Goal: Transaction & Acquisition: Book appointment/travel/reservation

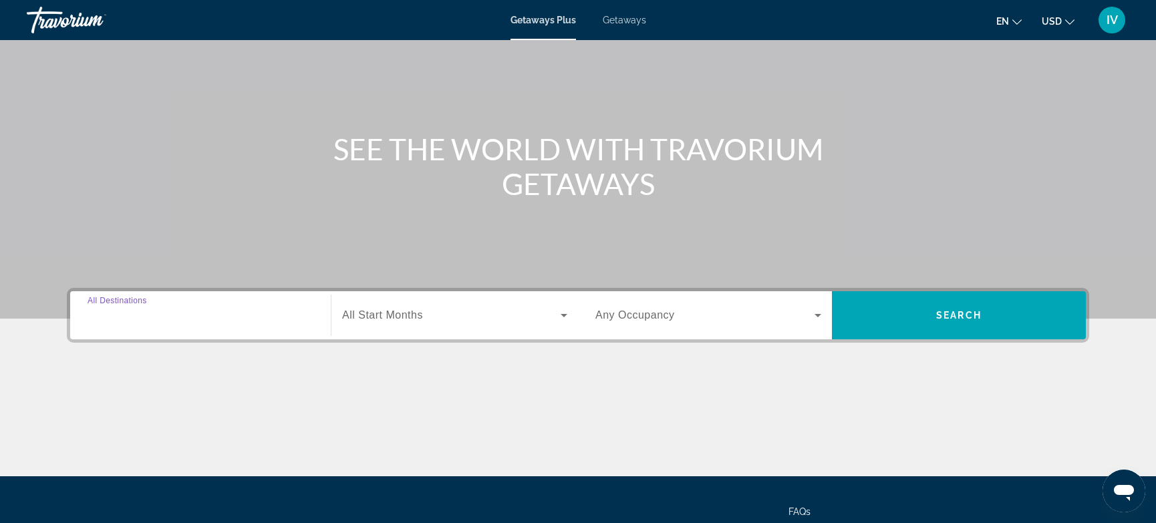
click at [168, 311] on input "Destination All Destinations" at bounding box center [201, 316] width 226 height 16
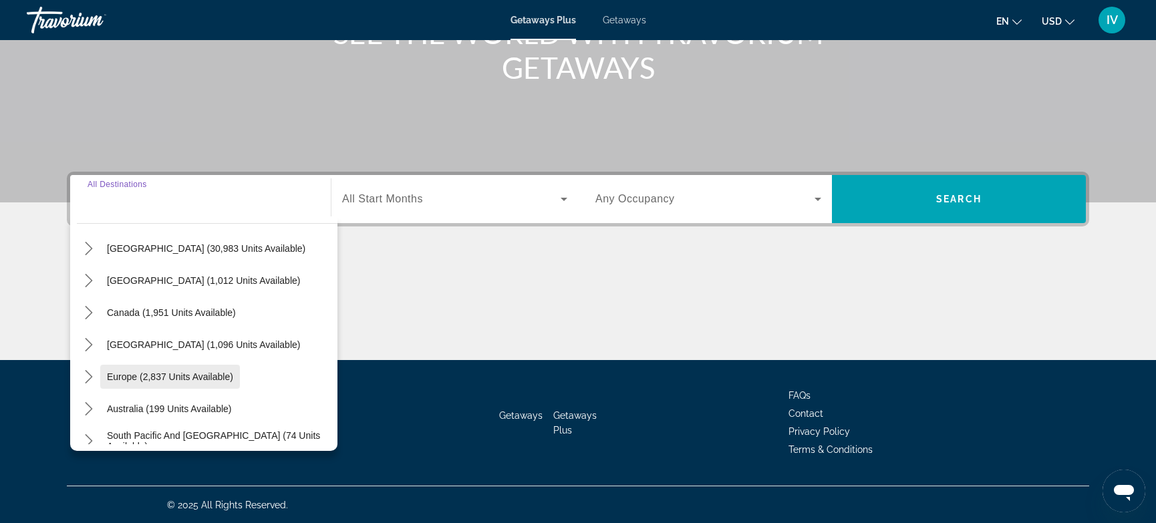
scroll to position [41, 0]
click at [143, 311] on span "Canada (1,951 units available)" at bounding box center [171, 314] width 129 height 11
type input "**********"
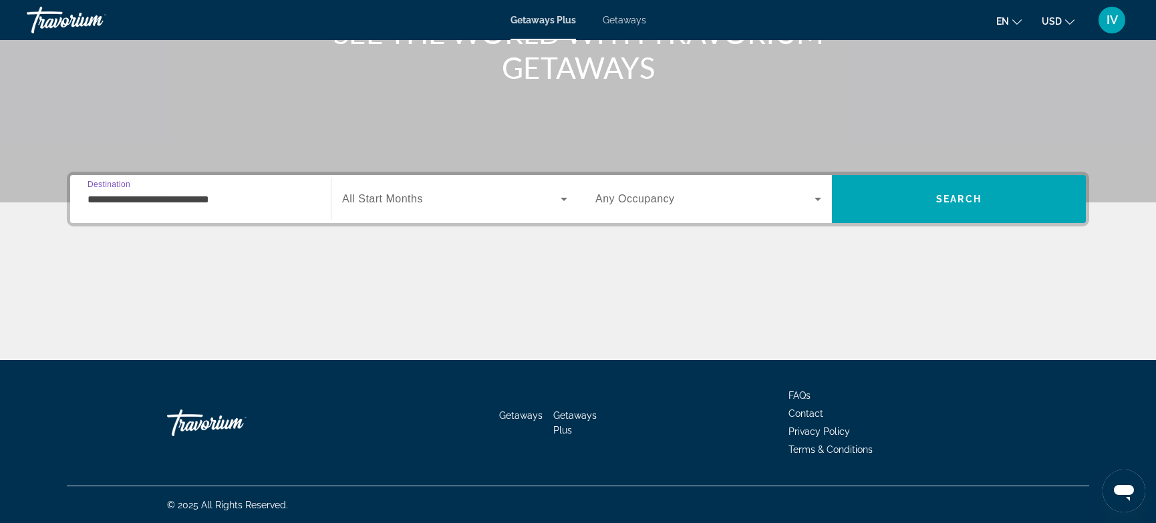
click at [562, 208] on div "Search widget" at bounding box center [454, 198] width 225 height 37
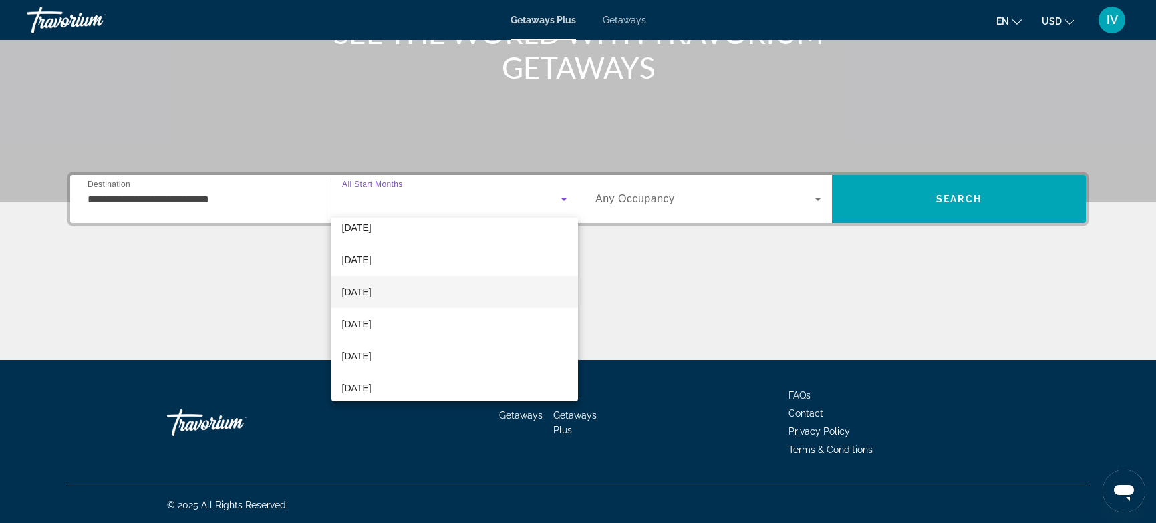
scroll to position [0, 0]
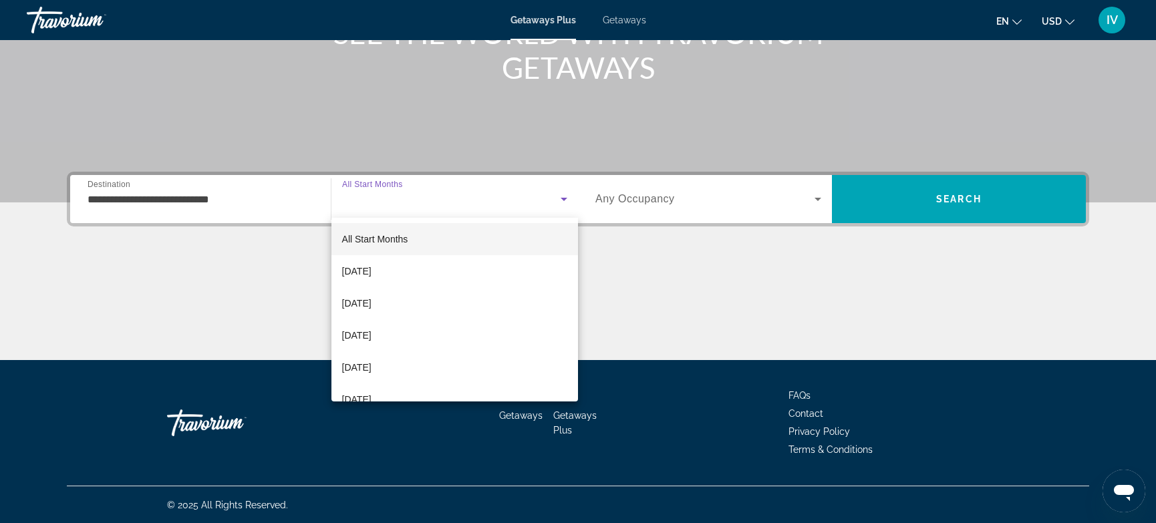
click at [921, 196] on div at bounding box center [578, 261] width 1156 height 523
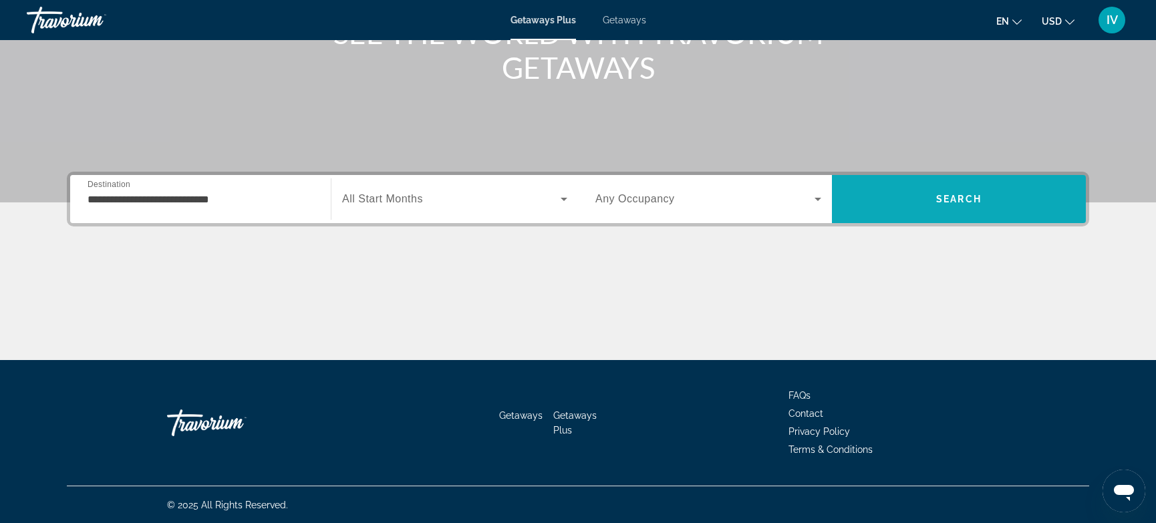
click at [911, 202] on span "Search" at bounding box center [959, 199] width 254 height 32
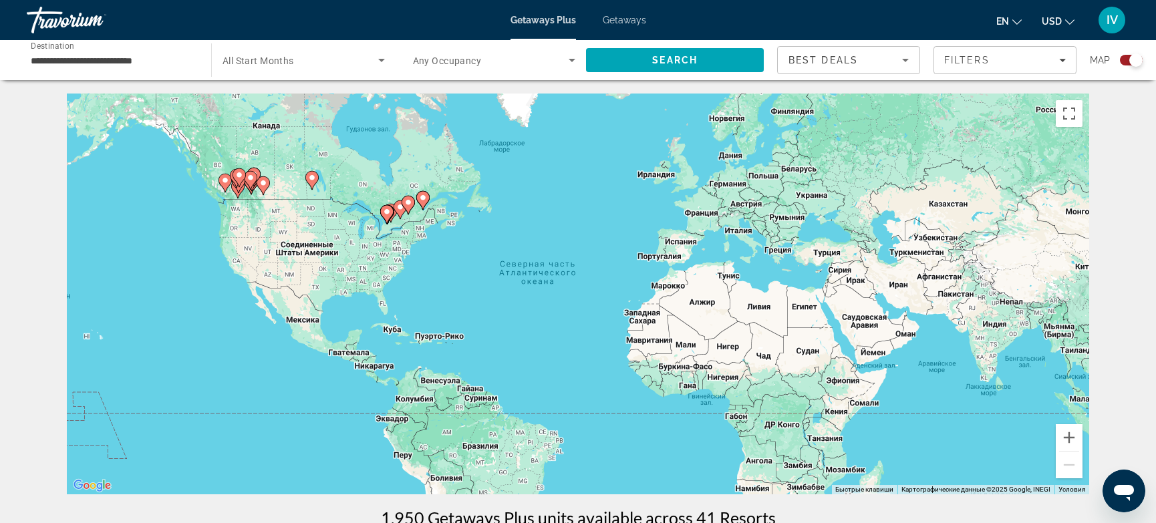
click at [180, 54] on input "**********" at bounding box center [112, 61] width 163 height 16
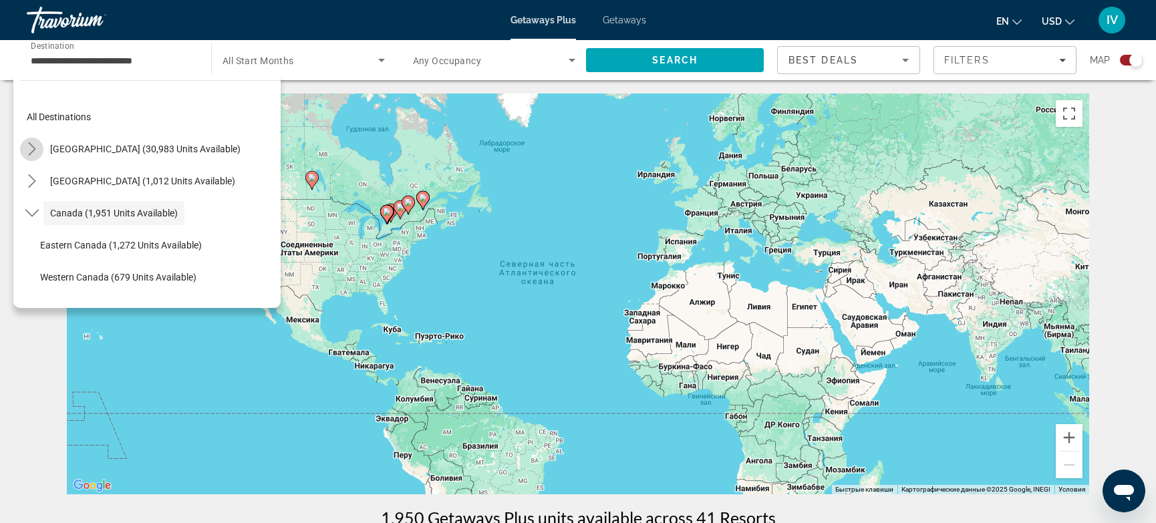
click at [34, 148] on icon "Toggle United States (30,983 units available) submenu" at bounding box center [31, 148] width 7 height 13
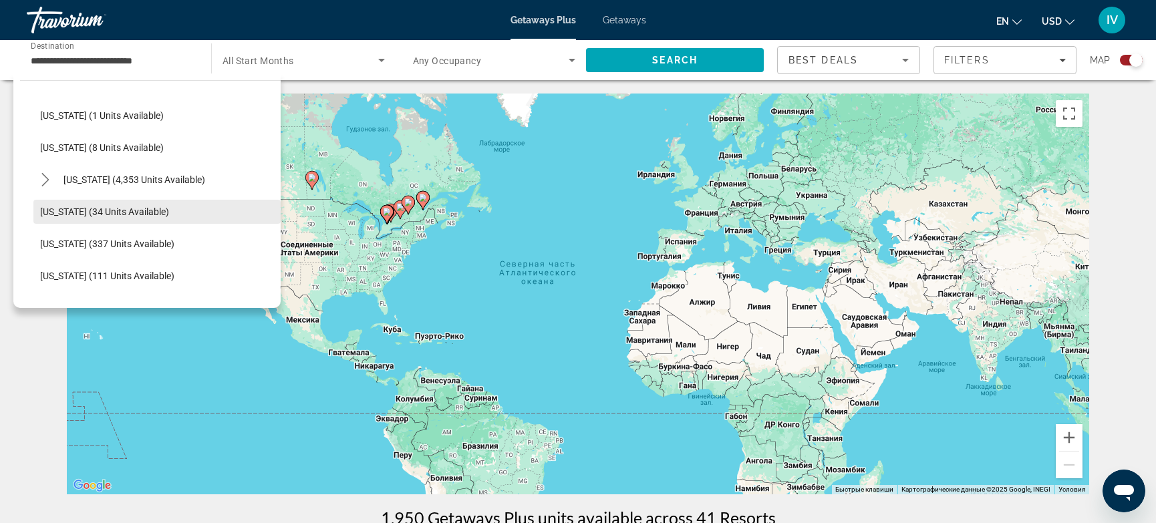
scroll to position [211, 0]
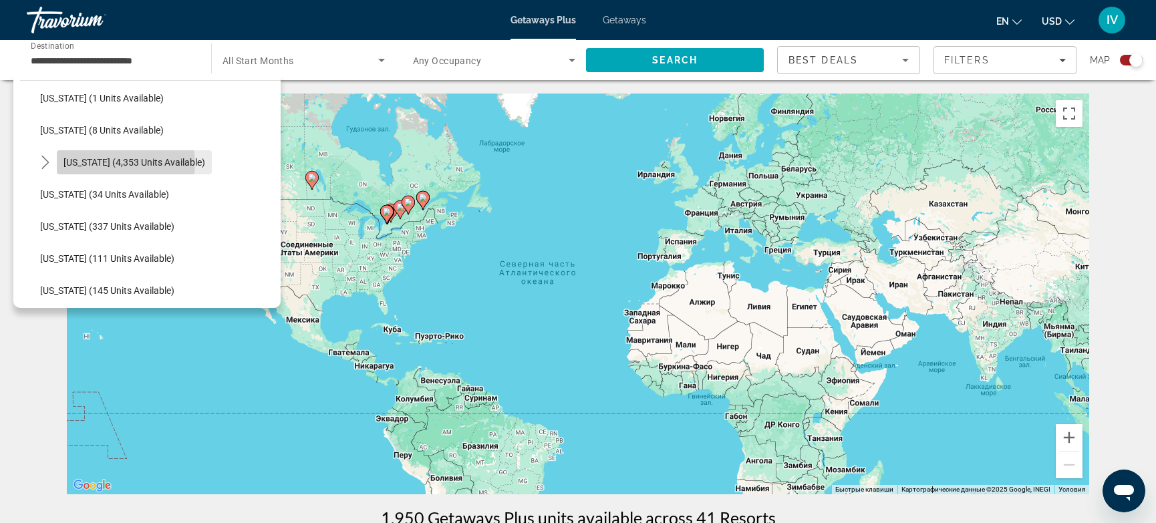
click at [115, 162] on span "[US_STATE] (4,353 units available)" at bounding box center [134, 162] width 142 height 11
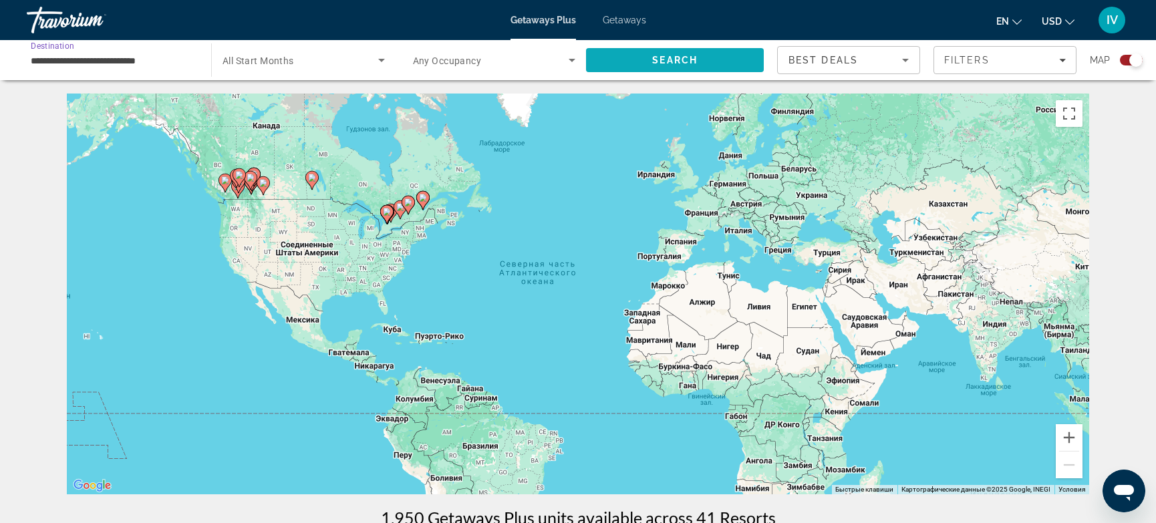
click at [630, 63] on span "Search" at bounding box center [675, 60] width 178 height 32
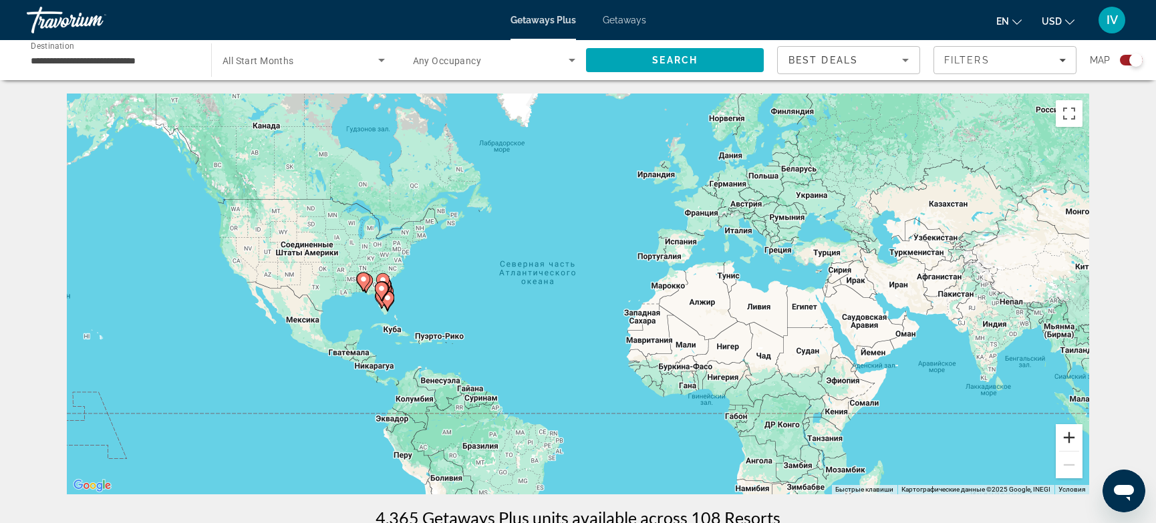
click at [1078, 435] on button "Увеличить" at bounding box center [1068, 437] width 27 height 27
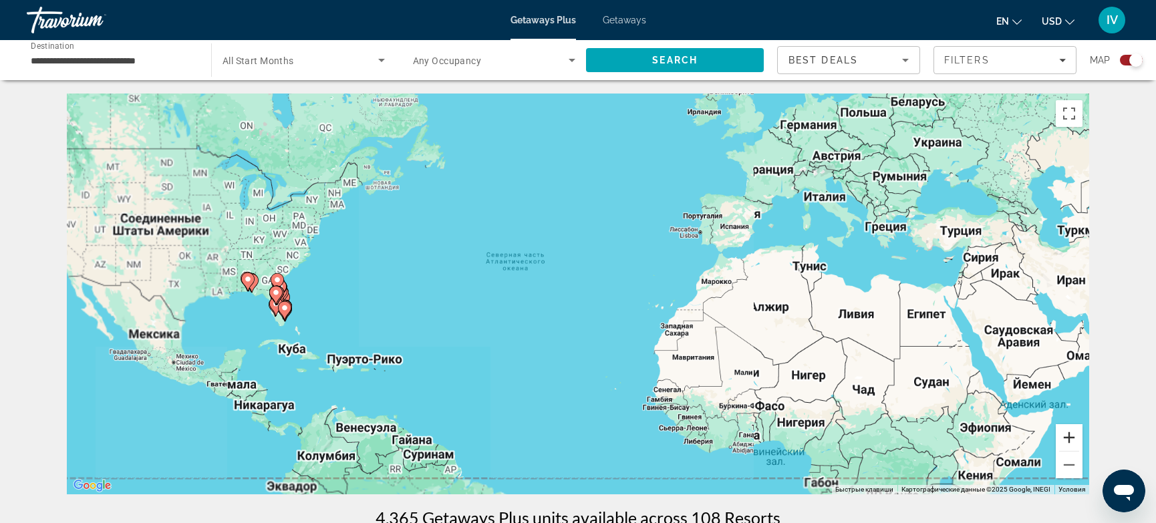
click at [1078, 435] on button "Увеличить" at bounding box center [1068, 437] width 27 height 27
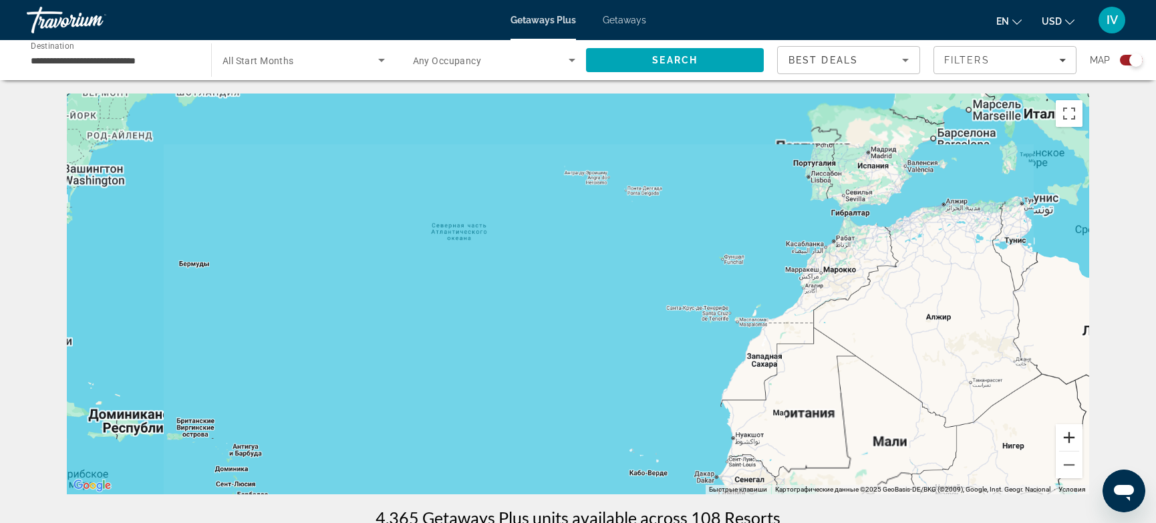
click at [1078, 435] on button "Увеличить" at bounding box center [1068, 437] width 27 height 27
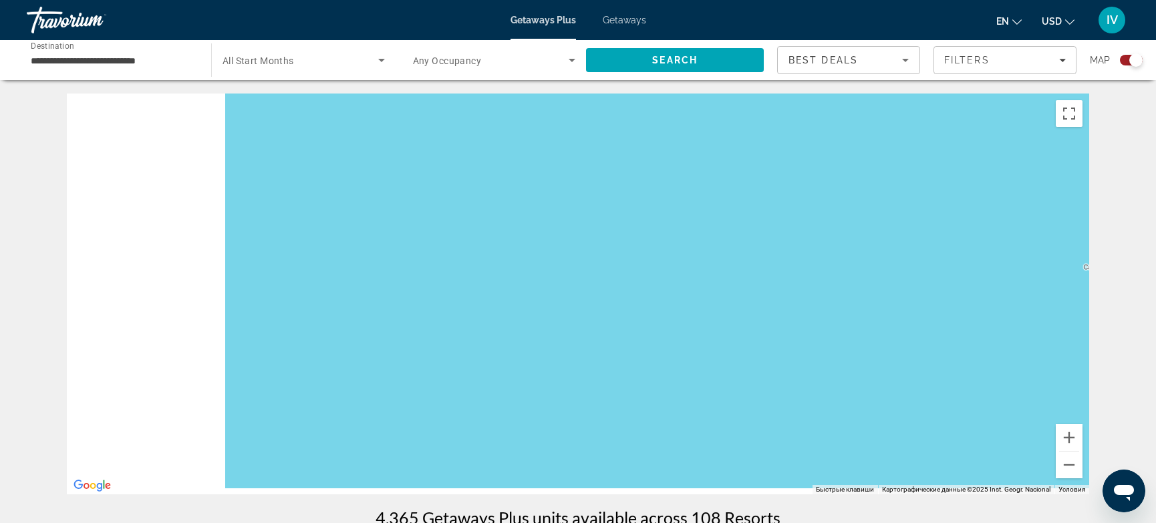
drag, startPoint x: 753, startPoint y: 314, endPoint x: 1108, endPoint y: 241, distance: 362.1
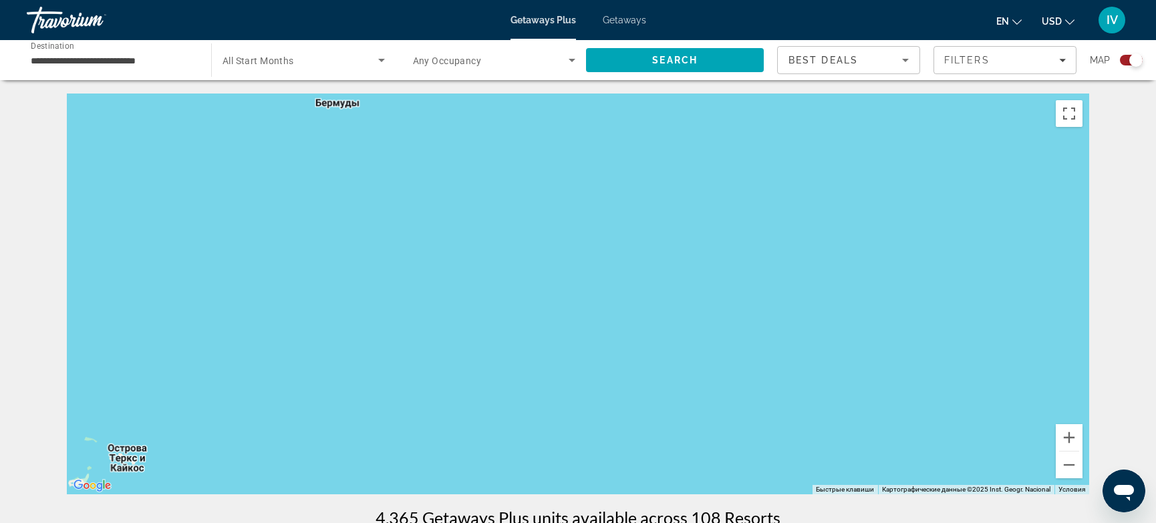
drag, startPoint x: 642, startPoint y: 229, endPoint x: 922, endPoint y: 184, distance: 283.6
click at [917, 183] on div "Main content" at bounding box center [578, 294] width 1022 height 401
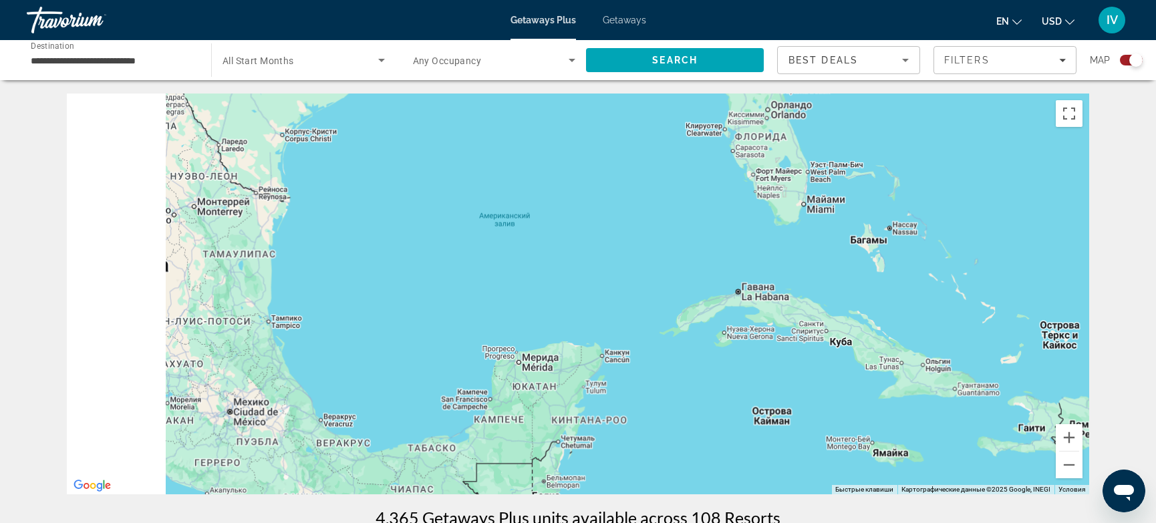
drag, startPoint x: 583, startPoint y: 208, endPoint x: 838, endPoint y: 177, distance: 257.0
click at [839, 176] on div "Main content" at bounding box center [578, 294] width 1022 height 401
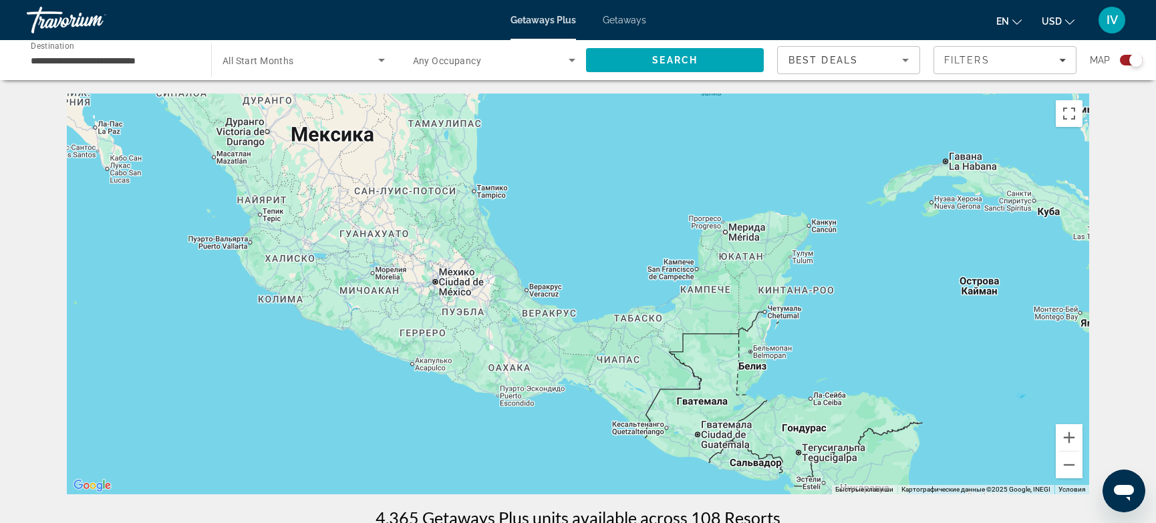
drag, startPoint x: 601, startPoint y: 217, endPoint x: 408, endPoint y: 152, distance: 203.2
click at [408, 152] on div "Чтобы активировать перетаскивание с помощью клавиатуры, нажмите Alt + Ввод. Пос…" at bounding box center [578, 294] width 1022 height 401
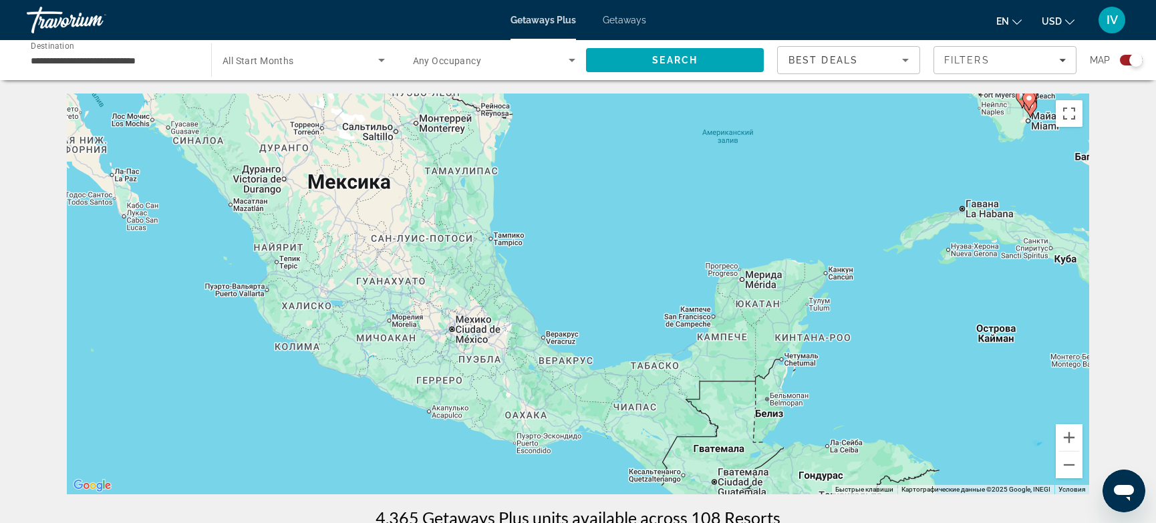
drag, startPoint x: 414, startPoint y: 164, endPoint x: 625, endPoint y: 378, distance: 300.9
click at [626, 379] on div "Чтобы активировать перетаскивание с помощью клавиатуры, нажмите Alt + Ввод. Пос…" at bounding box center [578, 294] width 1022 height 401
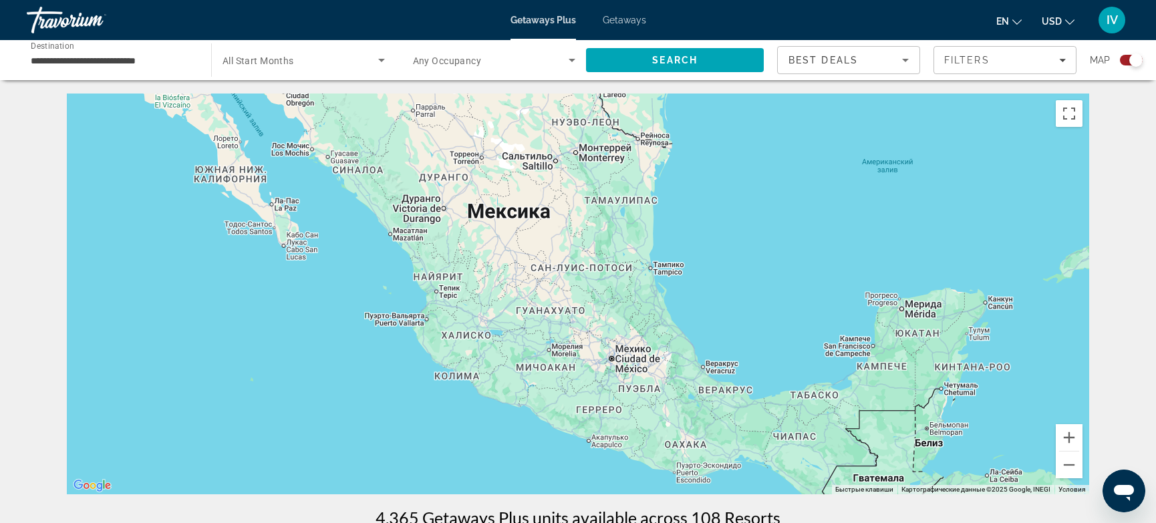
drag, startPoint x: 572, startPoint y: 293, endPoint x: 424, endPoint y: 112, distance: 235.0
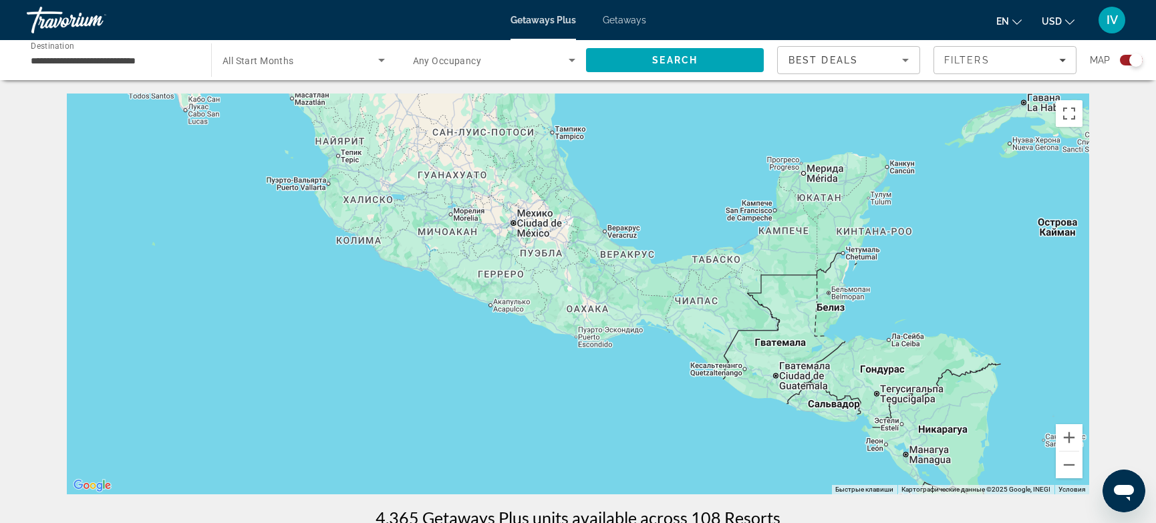
drag, startPoint x: 780, startPoint y: 283, endPoint x: 475, endPoint y: 168, distance: 325.8
click at [475, 168] on div "Чтобы активировать перетаскивание с помощью клавиатуры, нажмите Alt + Ввод. Пос…" at bounding box center [578, 294] width 1022 height 401
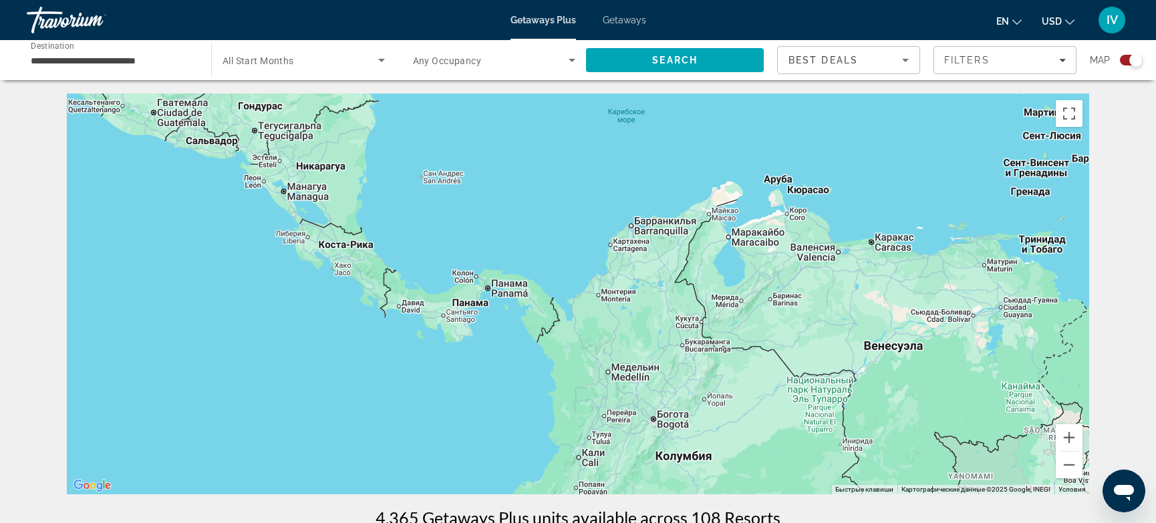
drag, startPoint x: 639, startPoint y: 276, endPoint x: 480, endPoint y: 346, distance: 173.8
click at [480, 345] on div "Main content" at bounding box center [578, 294] width 1022 height 401
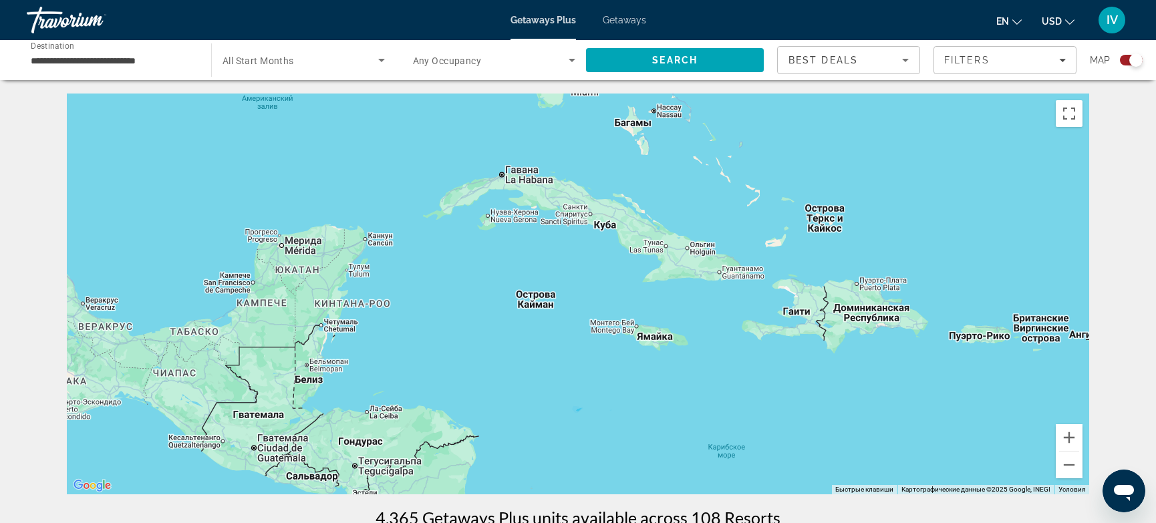
drag, startPoint x: 500, startPoint y: 201, endPoint x: 490, endPoint y: 333, distance: 132.6
click at [484, 326] on div "Чтобы активировать перетаскивание с помощью клавиатуры, нажмите Alt + Ввод. Пос…" at bounding box center [578, 294] width 1022 height 401
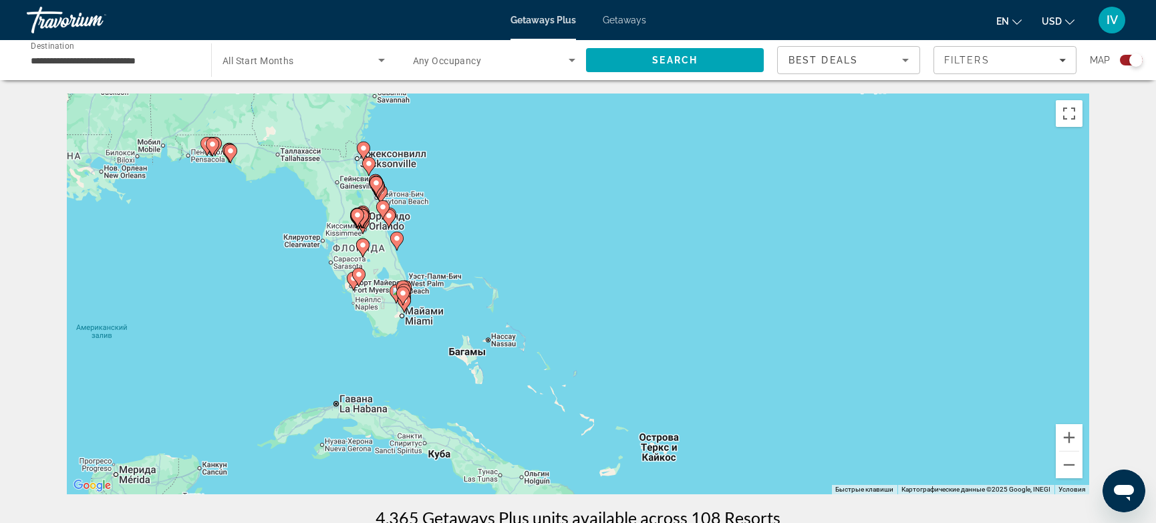
drag, startPoint x: 502, startPoint y: 253, endPoint x: 351, endPoint y: 204, distance: 158.7
click at [351, 204] on div "Чтобы активировать перетаскивание с помощью клавиатуры, нажмите Alt + Ввод. Пос…" at bounding box center [578, 294] width 1022 height 401
click at [1069, 442] on button "Увеличить" at bounding box center [1068, 437] width 27 height 27
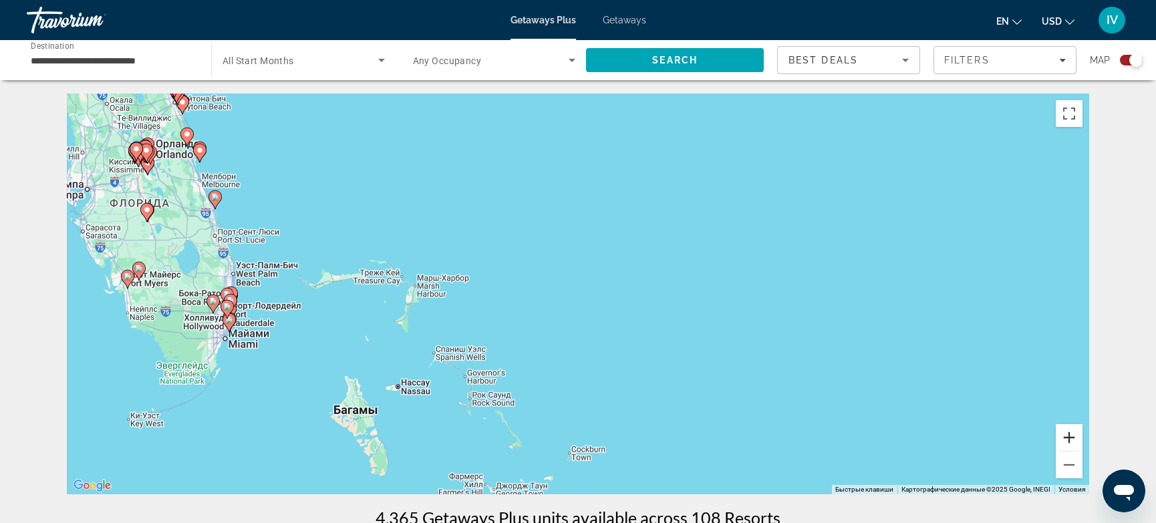
click at [1069, 442] on button "Увеличить" at bounding box center [1068, 437] width 27 height 27
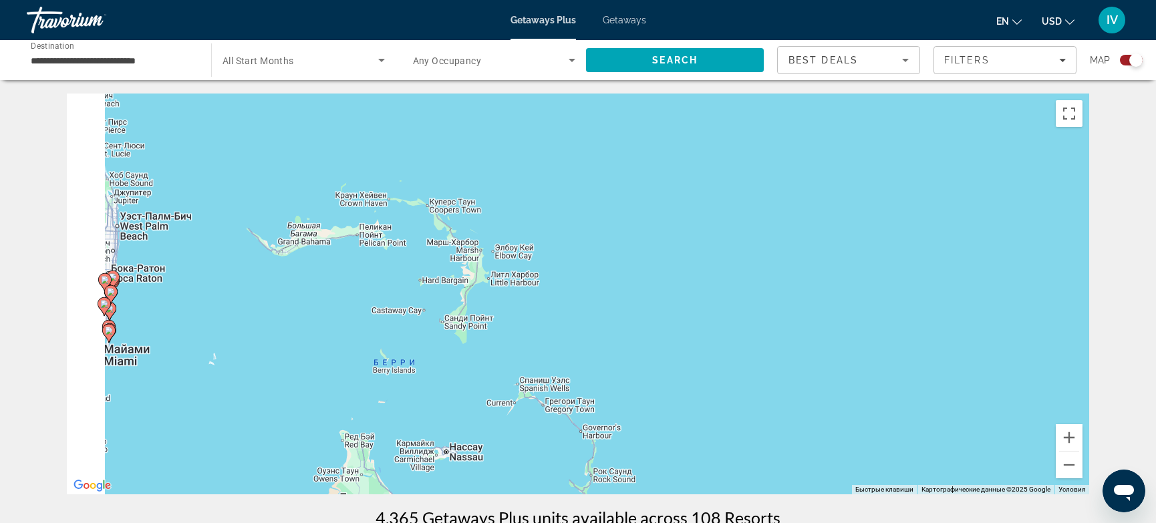
drag, startPoint x: 560, startPoint y: 305, endPoint x: 835, endPoint y: 281, distance: 275.7
click at [828, 279] on div "Чтобы активировать перетаскивание с помощью клавиатуры, нажмите Alt + Ввод. Пос…" at bounding box center [578, 294] width 1022 height 401
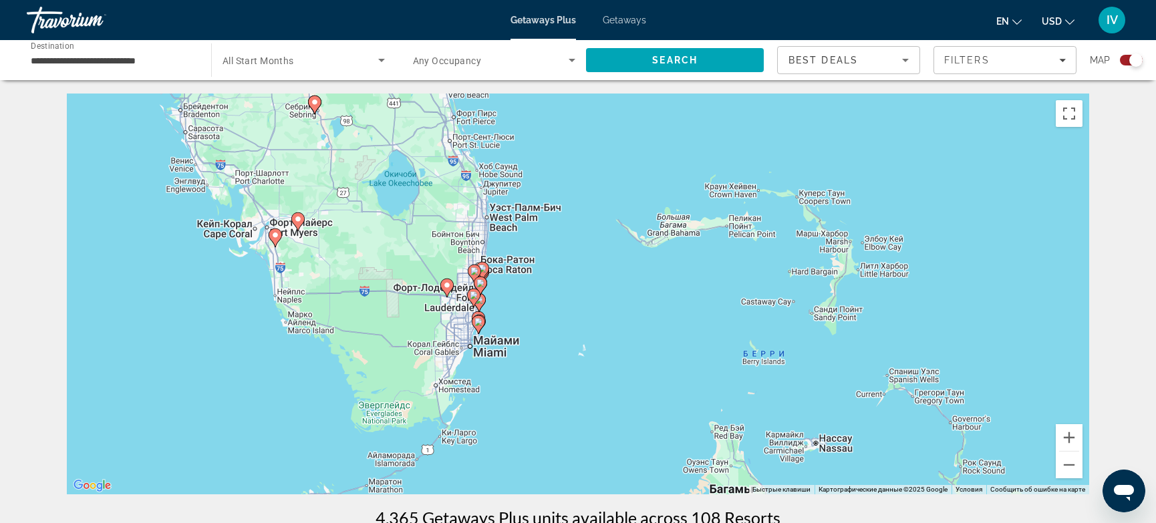
drag, startPoint x: 551, startPoint y: 317, endPoint x: 711, endPoint y: 325, distance: 159.9
click at [711, 325] on div "Чтобы активировать перетаскивание с помощью клавиатуры, нажмите Alt + Ввод. Пос…" at bounding box center [578, 294] width 1022 height 401
click at [1072, 438] on button "Увеличить" at bounding box center [1068, 437] width 27 height 27
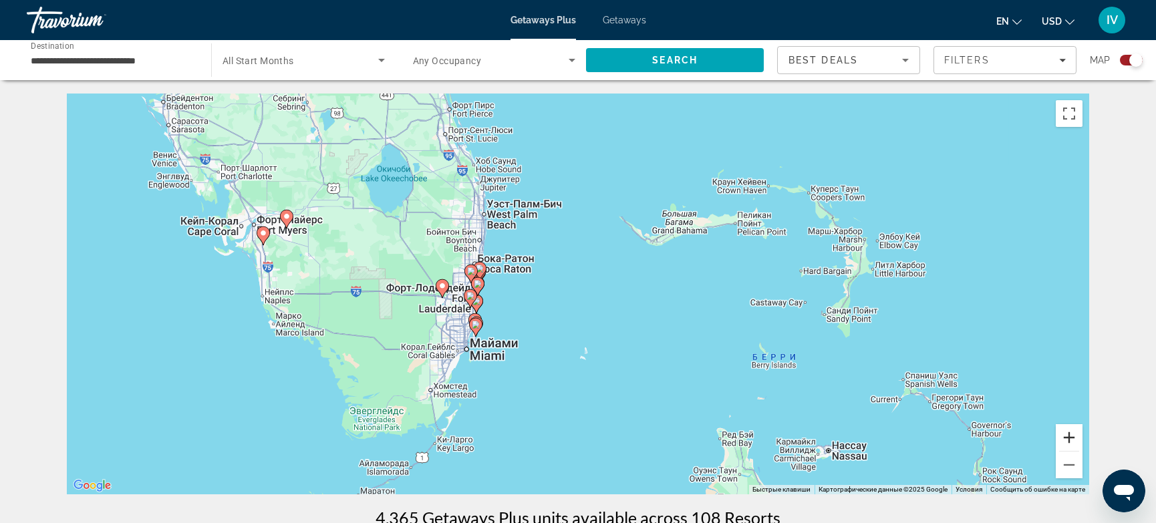
click at [1072, 438] on button "Увеличить" at bounding box center [1068, 437] width 27 height 27
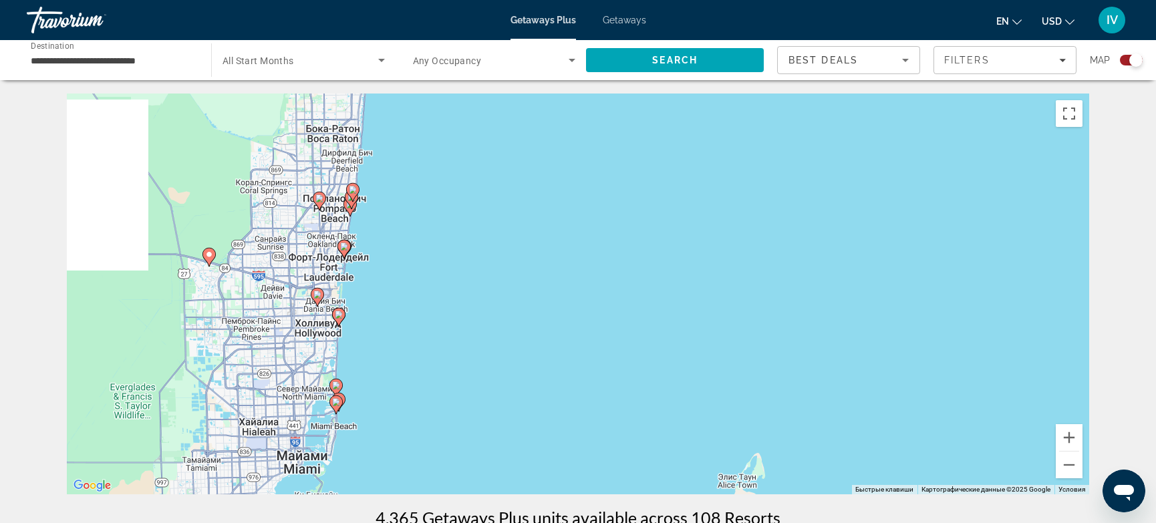
drag, startPoint x: 777, startPoint y: 385, endPoint x: 1010, endPoint y: 347, distance: 236.3
click at [1010, 347] on div "Чтобы активировать перетаскивание с помощью клавиатуры, нажмите Alt + Ввод. Пос…" at bounding box center [578, 294] width 1022 height 401
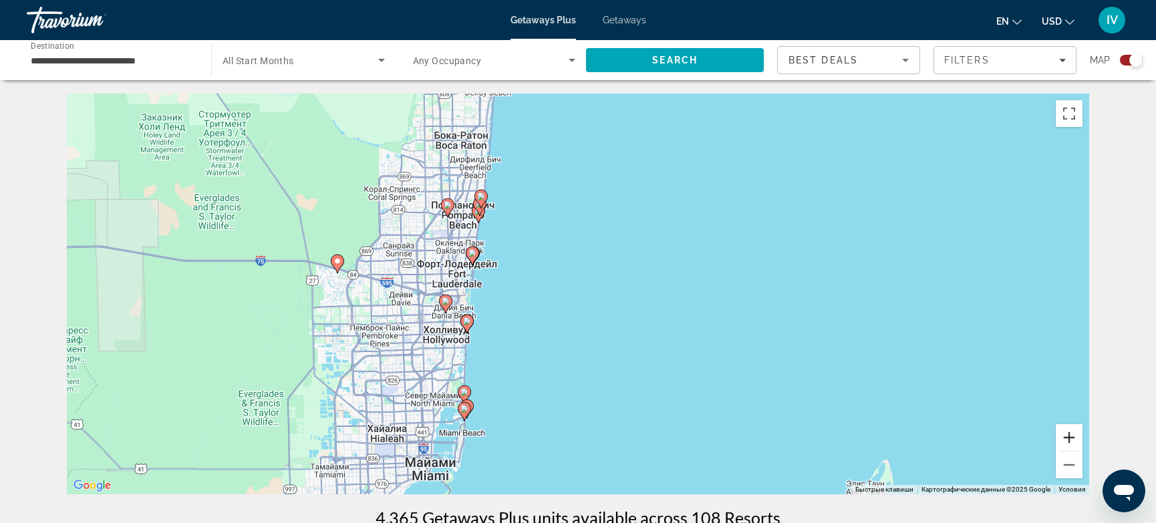
click at [1070, 438] on button "Увеличить" at bounding box center [1068, 437] width 27 height 27
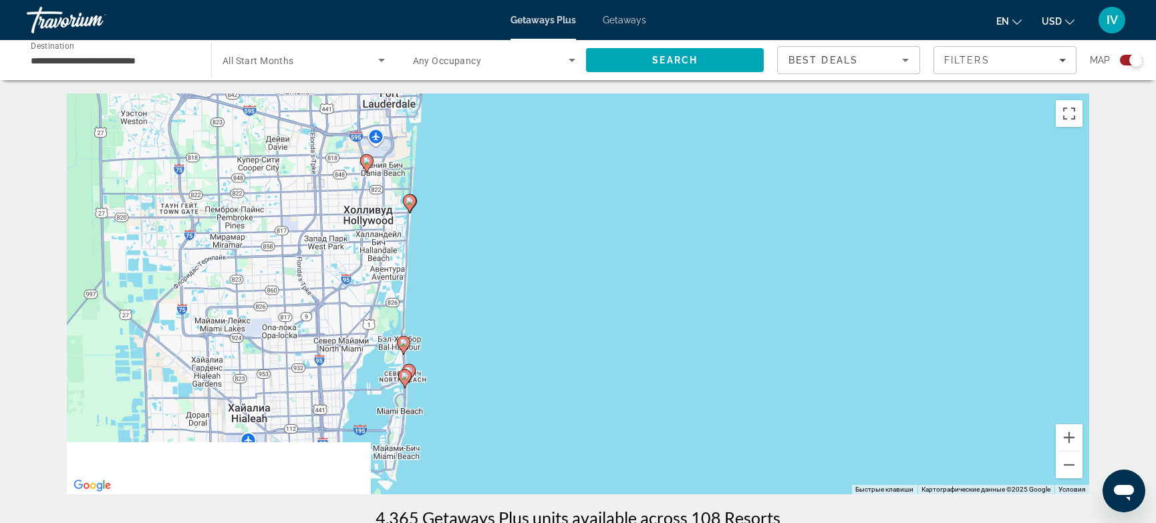
drag, startPoint x: 840, startPoint y: 400, endPoint x: 894, endPoint y: 251, distance: 158.9
click at [892, 248] on div "Чтобы активировать перетаскивание с помощью клавиатуры, нажмите Alt + Ввод. Пос…" at bounding box center [578, 294] width 1022 height 401
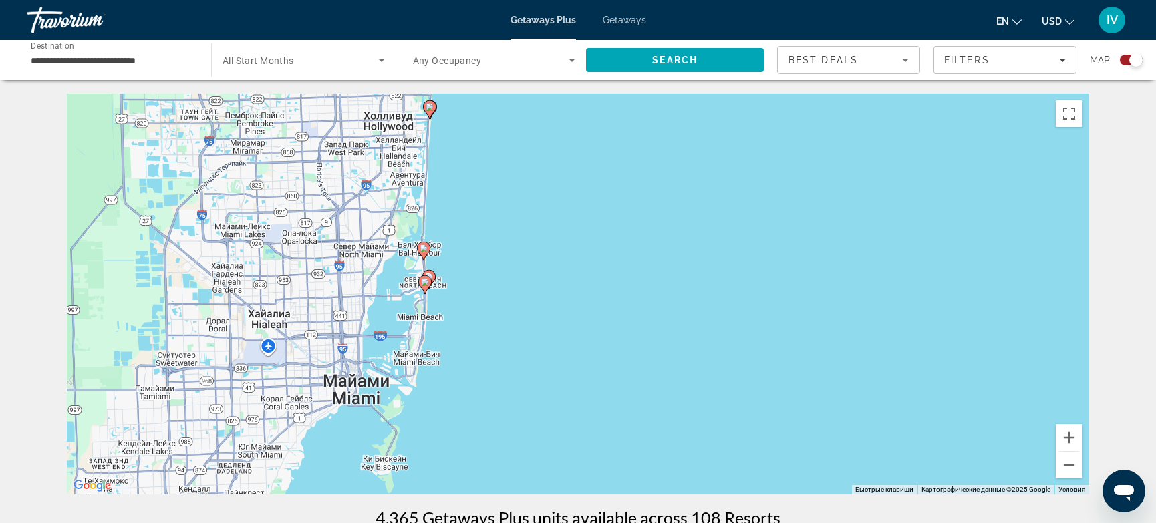
drag, startPoint x: 685, startPoint y: 281, endPoint x: 719, endPoint y: 190, distance: 97.0
click at [712, 192] on div "Чтобы активировать перетаскивание с помощью клавиатуры, нажмите Alt + Ввод. Пос…" at bounding box center [578, 294] width 1022 height 401
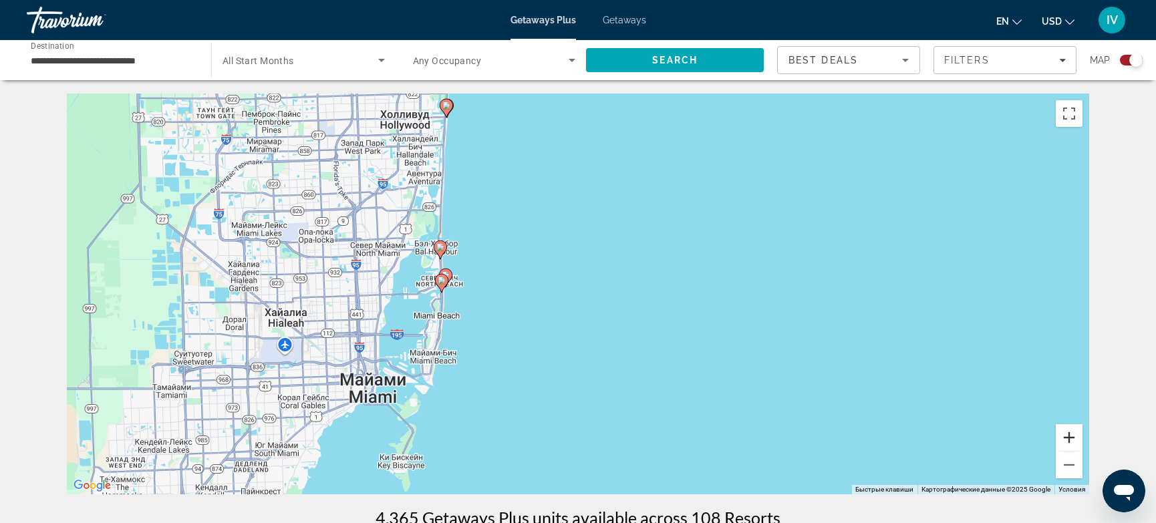
click at [1070, 438] on button "Увеличить" at bounding box center [1068, 437] width 27 height 27
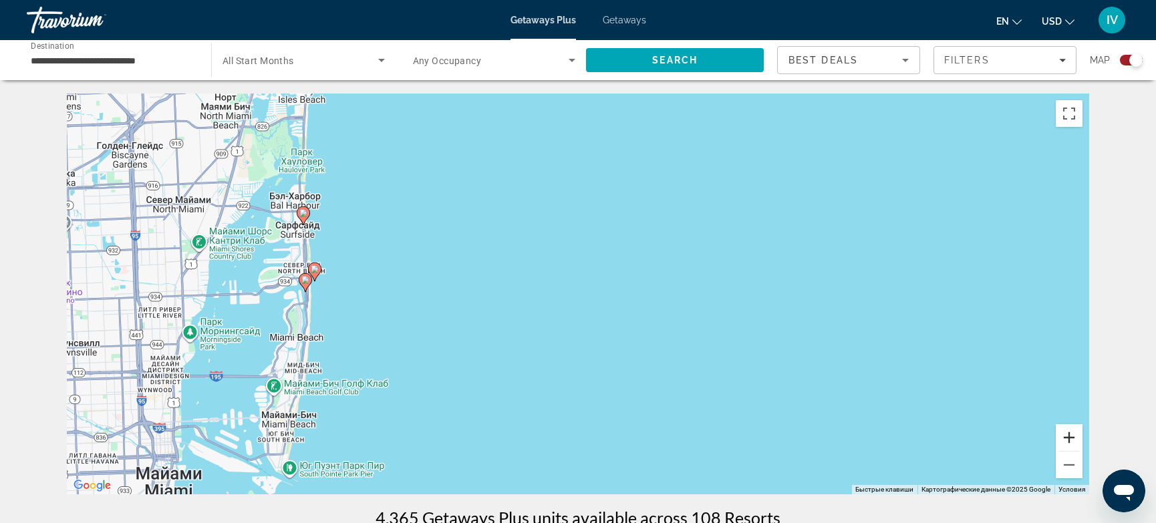
click at [1070, 438] on button "Увеличить" at bounding box center [1068, 437] width 27 height 27
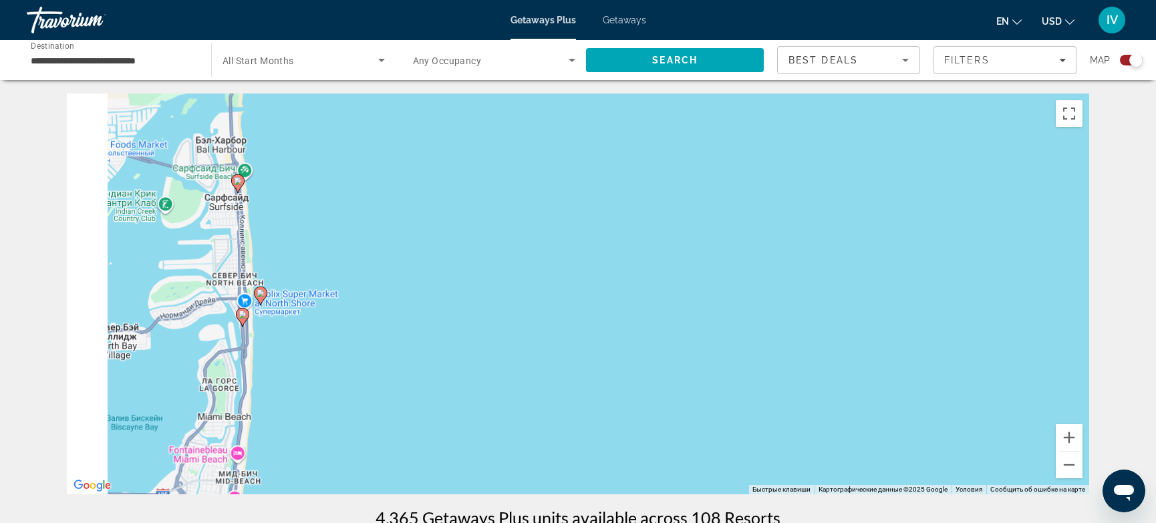
drag, startPoint x: 650, startPoint y: 283, endPoint x: 1017, endPoint y: 345, distance: 372.0
click at [1020, 345] on div "Чтобы активировать перетаскивание с помощью клавиатуры, нажмите Alt + Ввод. Пос…" at bounding box center [578, 294] width 1022 height 401
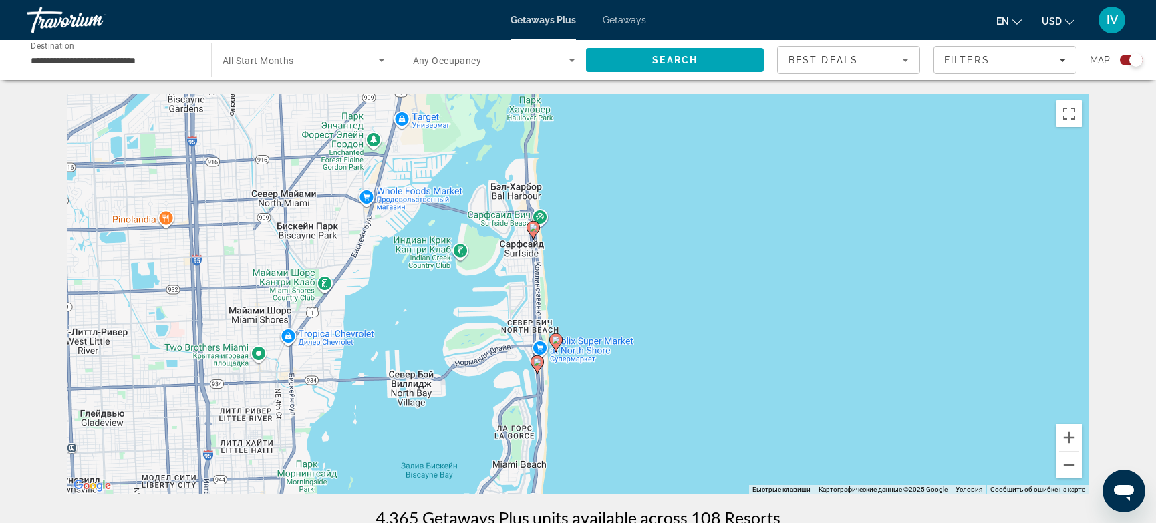
drag, startPoint x: 824, startPoint y: 309, endPoint x: 886, endPoint y: 317, distance: 62.6
click at [886, 317] on div "Чтобы активировать перетаскивание с помощью клавиатуры, нажмите Alt + Ввод. Пос…" at bounding box center [578, 294] width 1022 height 401
click at [532, 230] on image "Main content" at bounding box center [533, 228] width 8 height 8
type input "**********"
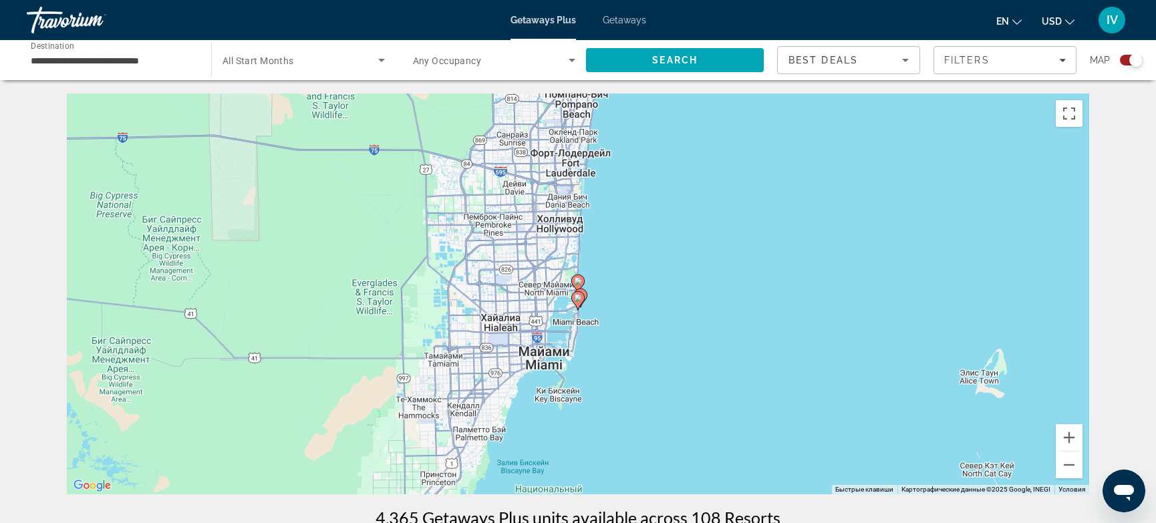
click at [578, 284] on image "Main content" at bounding box center [578, 281] width 8 height 8
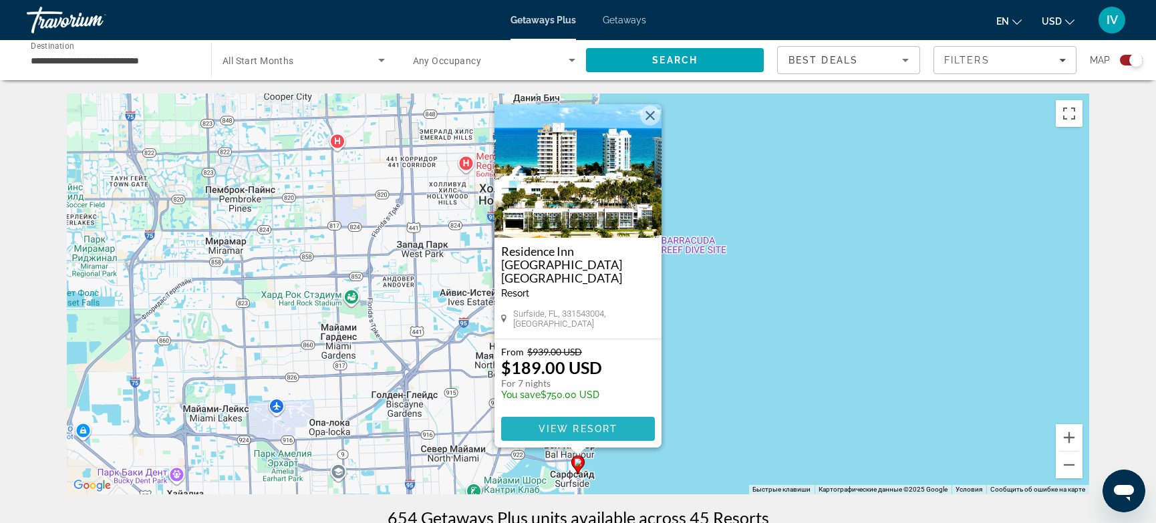
click at [589, 425] on span "View Resort" at bounding box center [577, 429] width 79 height 11
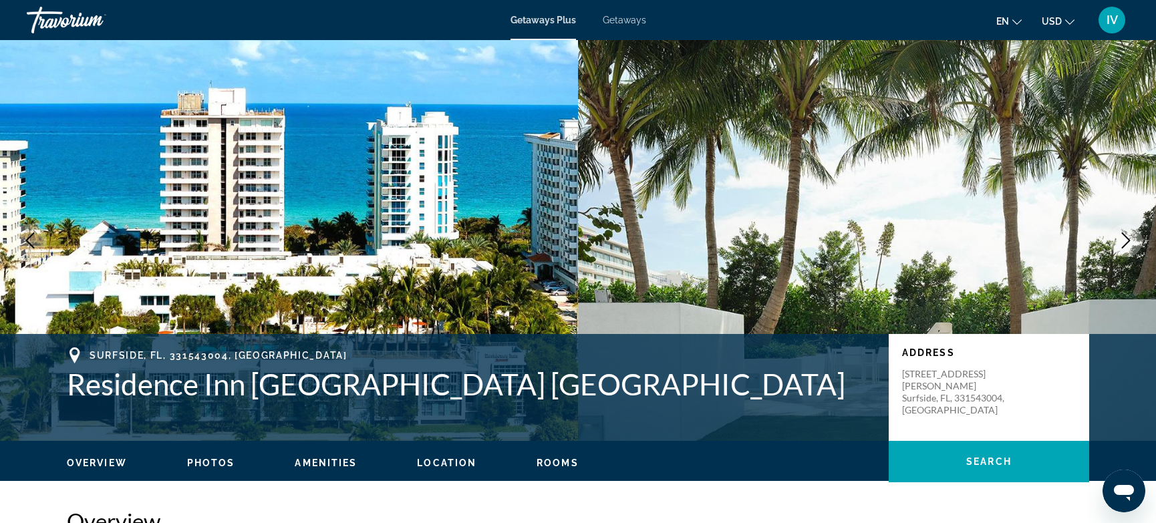
click at [1120, 242] on icon "Next image" at bounding box center [1126, 240] width 16 height 16
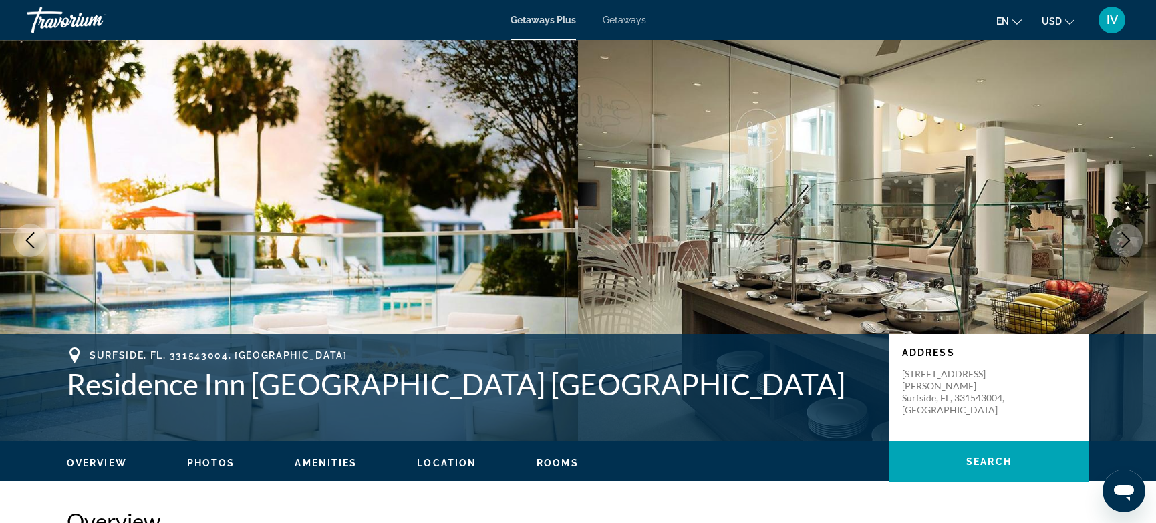
click at [1120, 242] on icon "Next image" at bounding box center [1126, 240] width 16 height 16
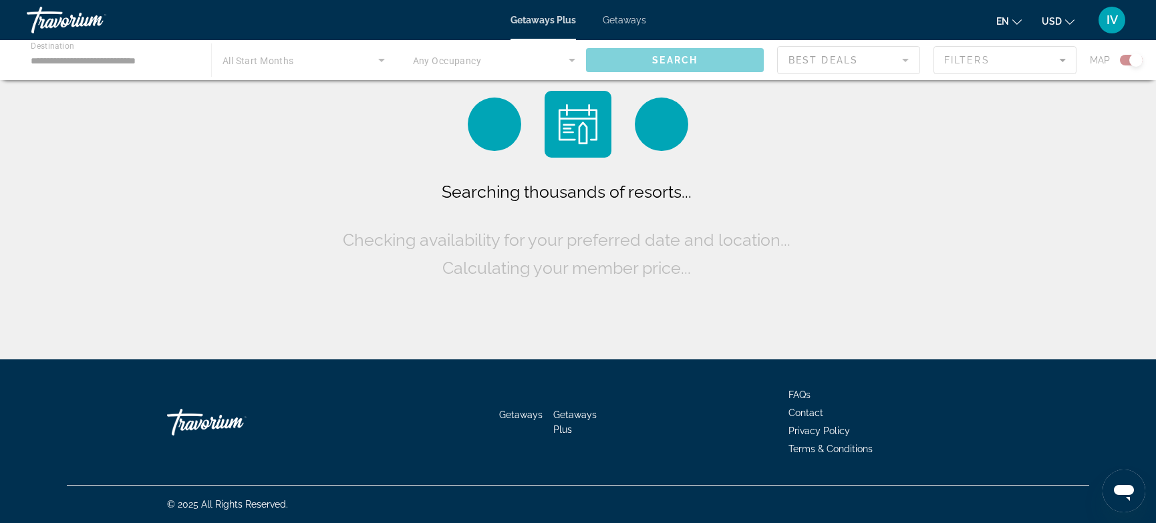
click at [637, 23] on span "Getaways" at bounding box center [624, 20] width 43 height 11
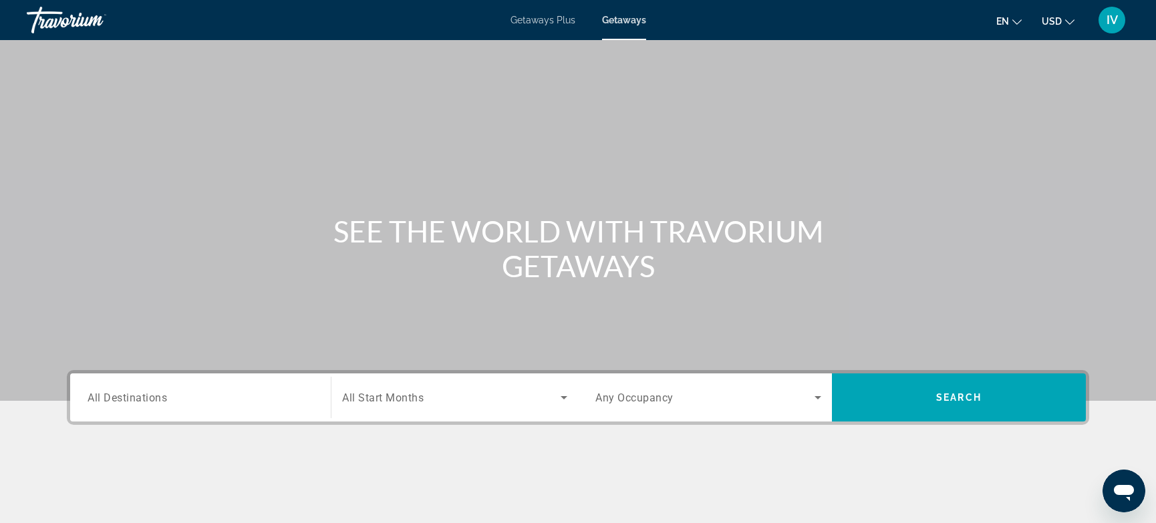
click at [208, 407] on div "Search widget" at bounding box center [201, 398] width 226 height 38
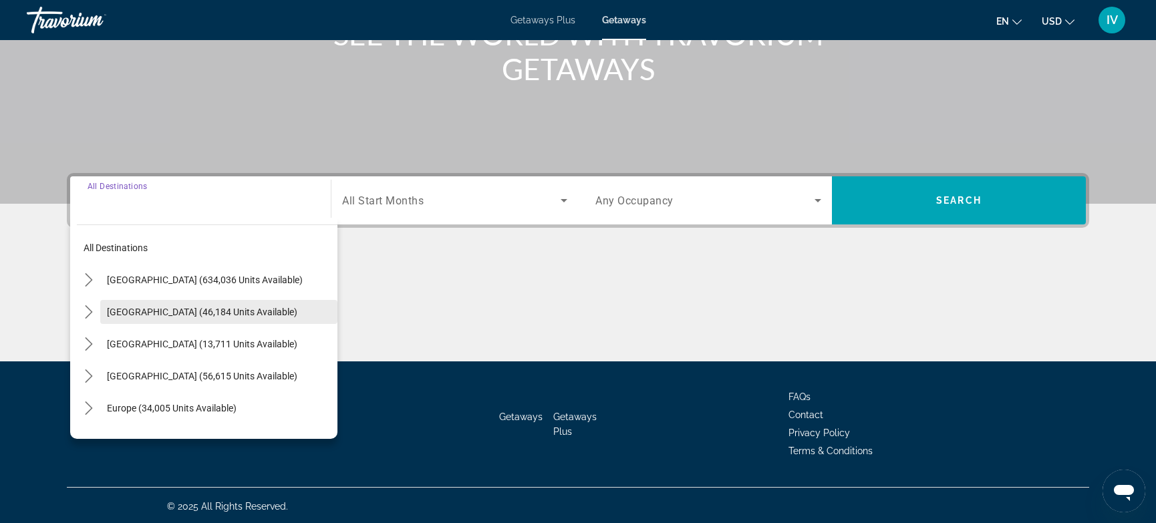
scroll to position [198, 0]
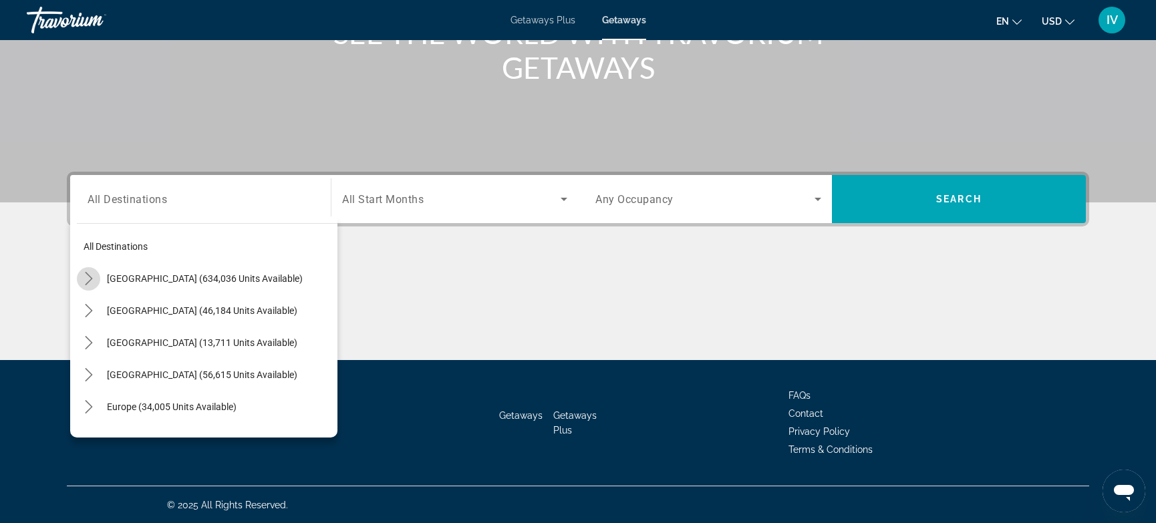
click at [94, 281] on icon "Toggle United States (634,036 units available) submenu" at bounding box center [88, 278] width 13 height 13
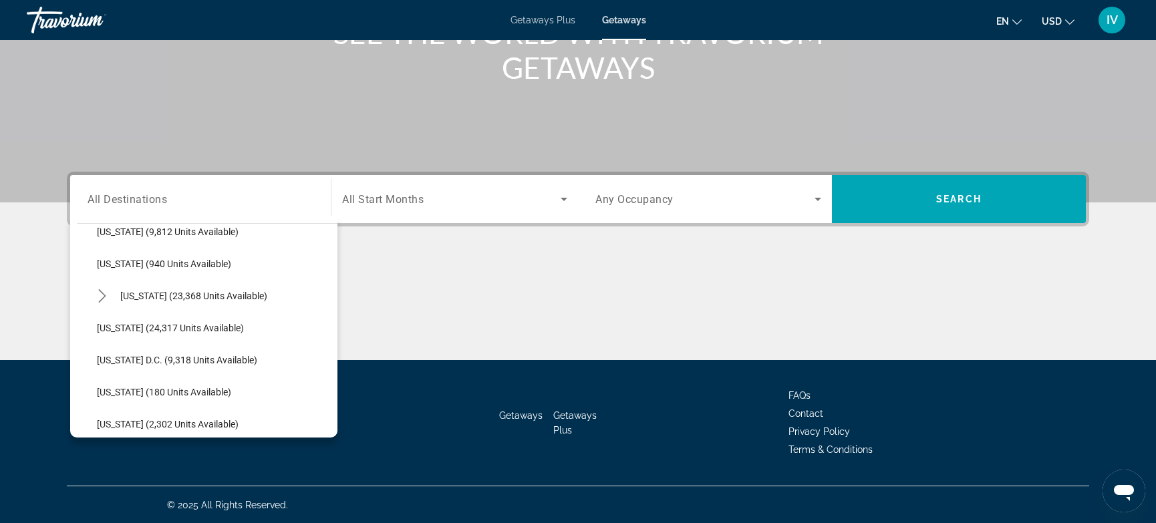
scroll to position [1249, 0]
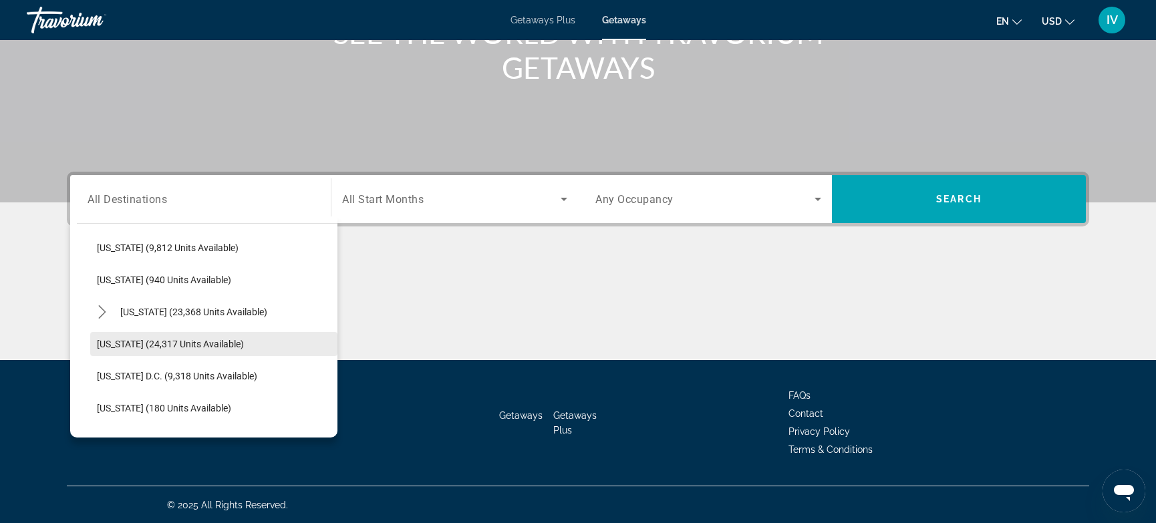
click at [152, 329] on span "Select destination: Washington (24,317 units available)" at bounding box center [213, 344] width 247 height 32
type input "**********"
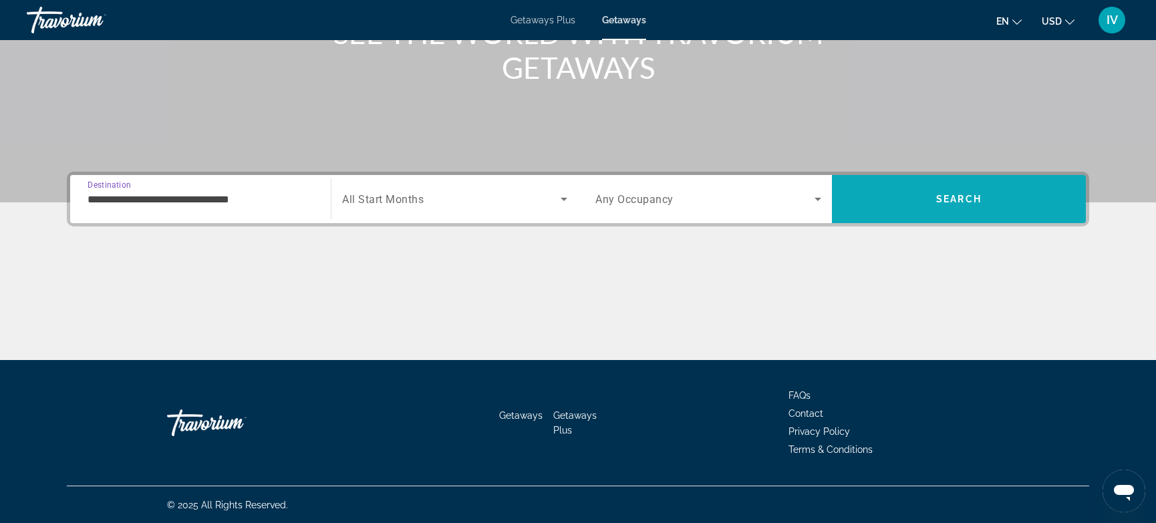
click at [1027, 208] on span "Search" at bounding box center [959, 199] width 254 height 32
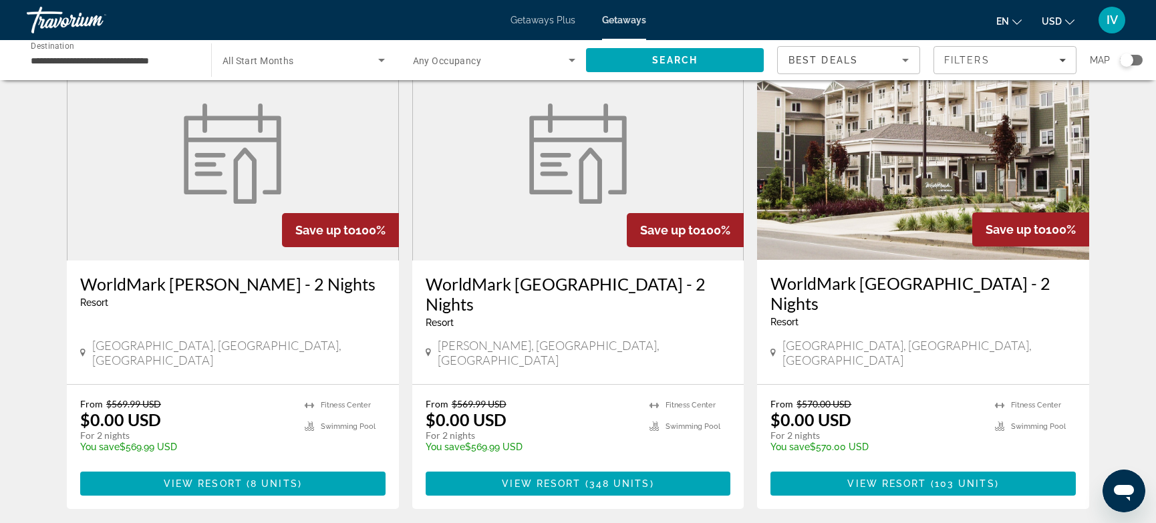
scroll to position [82, 0]
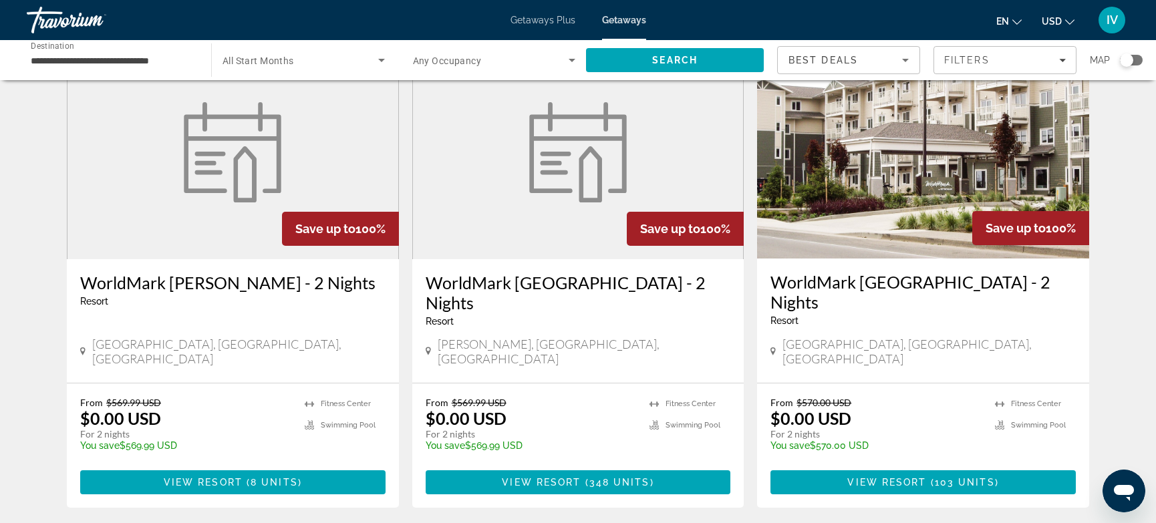
click at [556, 192] on img "Main content" at bounding box center [578, 152] width 114 height 100
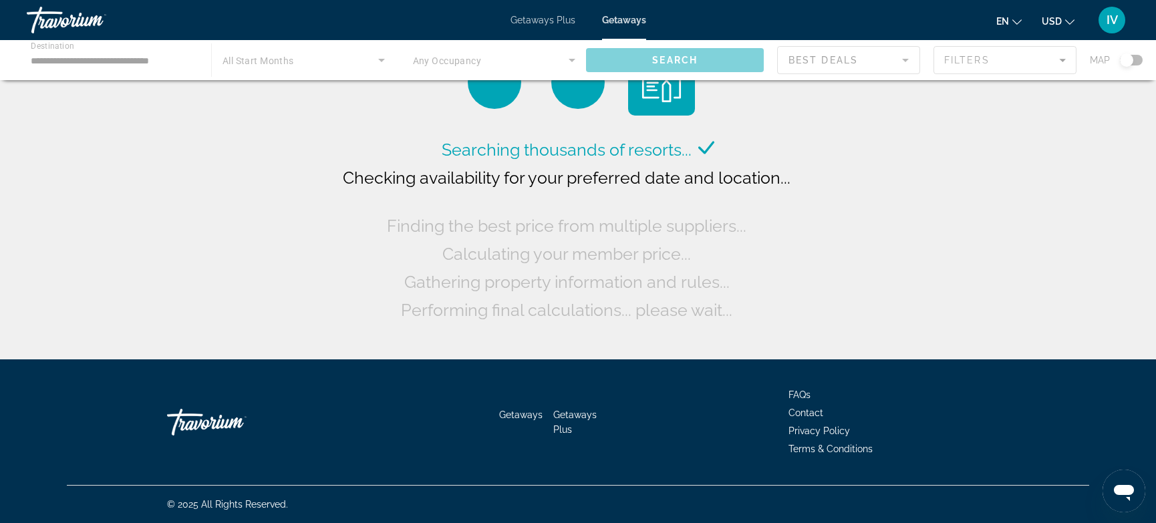
click at [971, 64] on div "Main content" at bounding box center [578, 60] width 1156 height 40
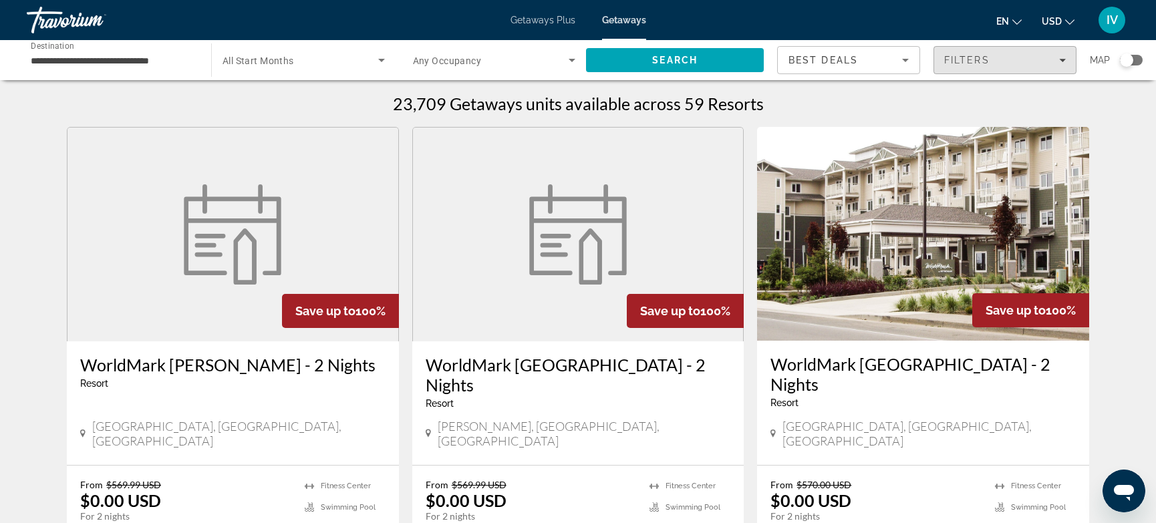
click at [1010, 66] on span "Filters" at bounding box center [1005, 60] width 142 height 32
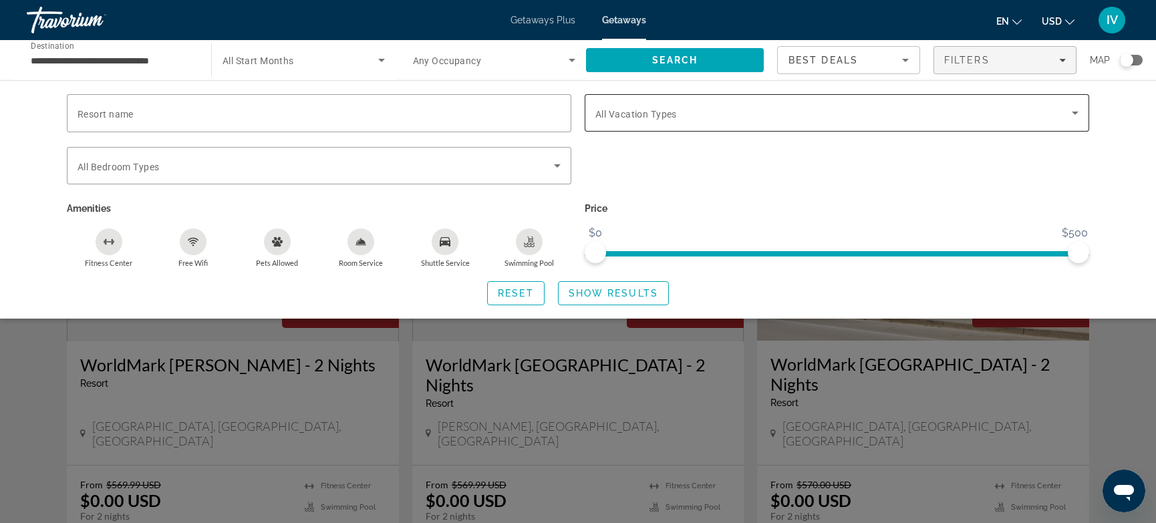
scroll to position [9, 0]
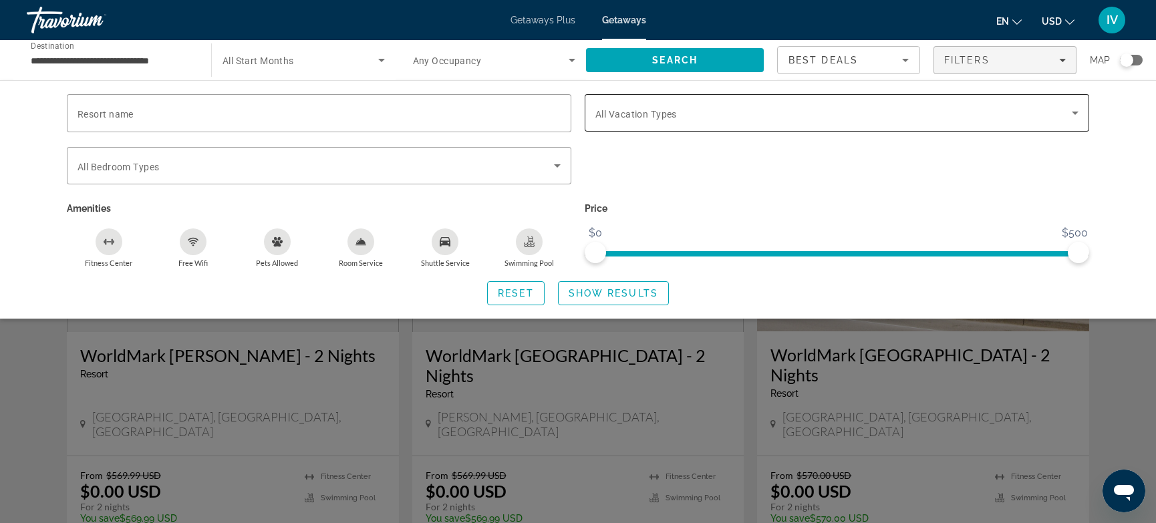
click at [774, 117] on span "Search widget" at bounding box center [833, 113] width 476 height 16
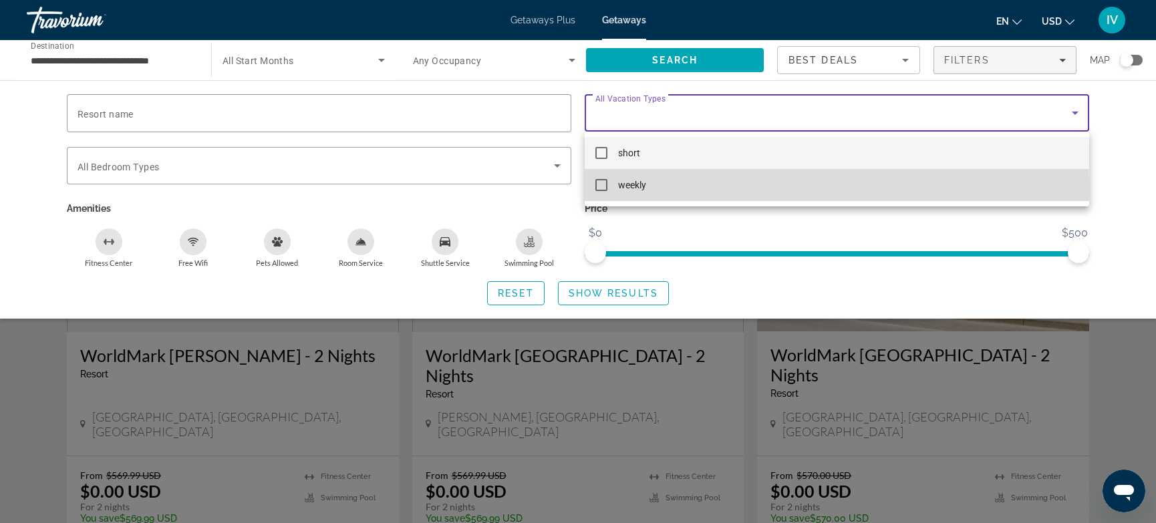
click at [599, 186] on mat-pseudo-checkbox at bounding box center [601, 185] width 12 height 12
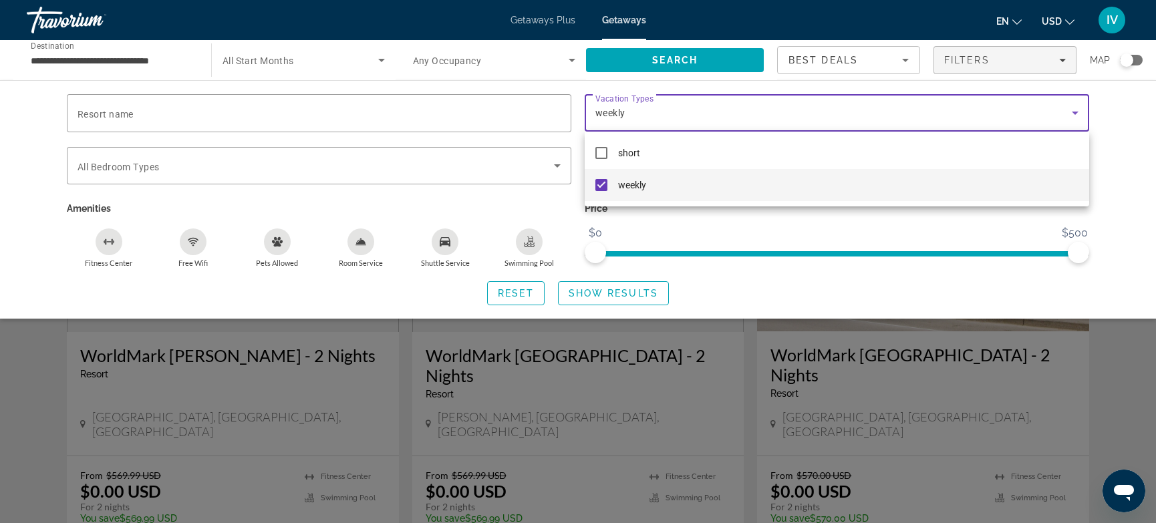
click at [621, 295] on div at bounding box center [578, 261] width 1156 height 523
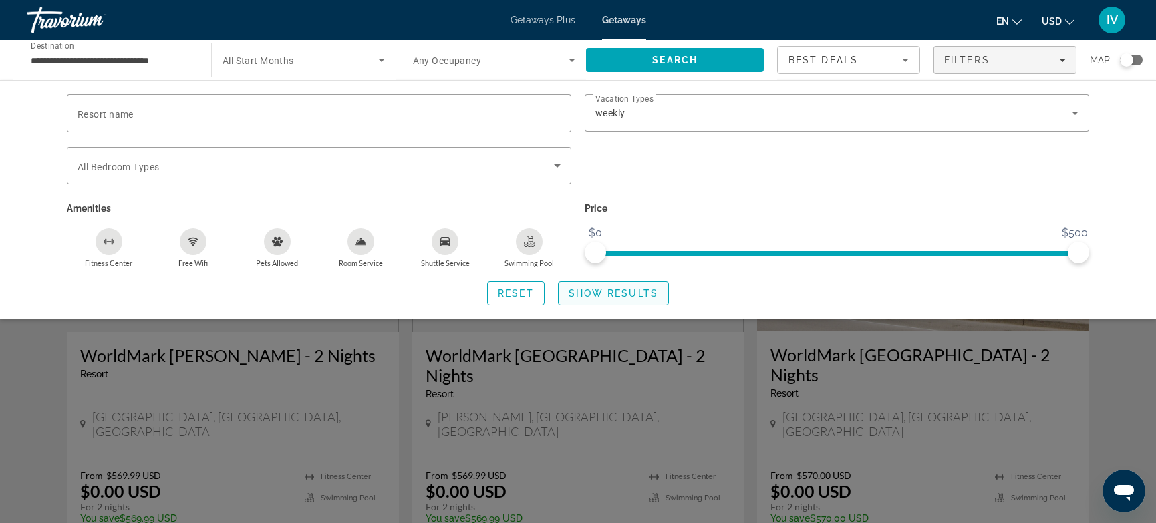
click at [621, 291] on span "Show Results" at bounding box center [613, 293] width 90 height 11
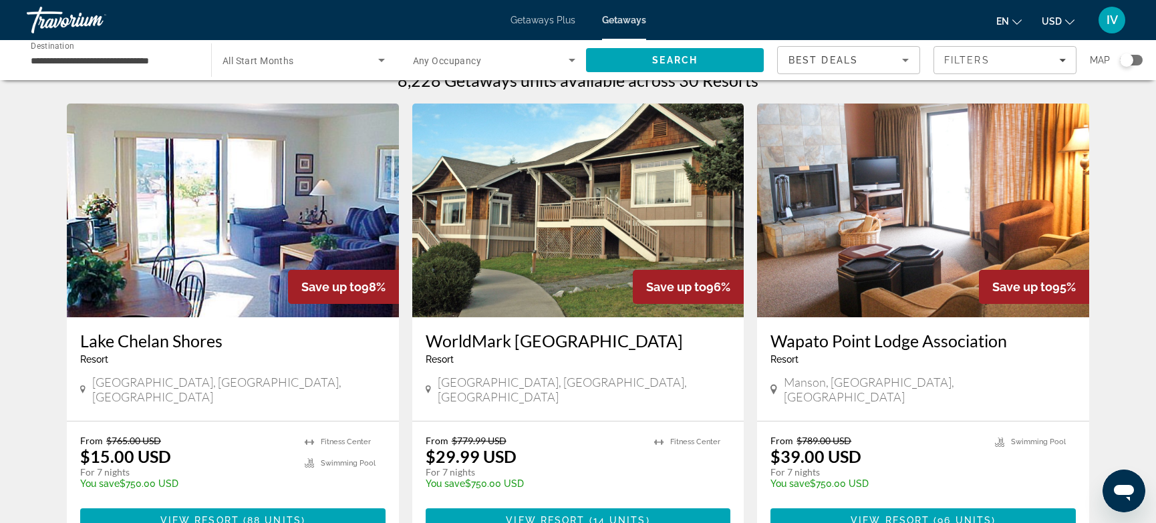
scroll to position [33, 0]
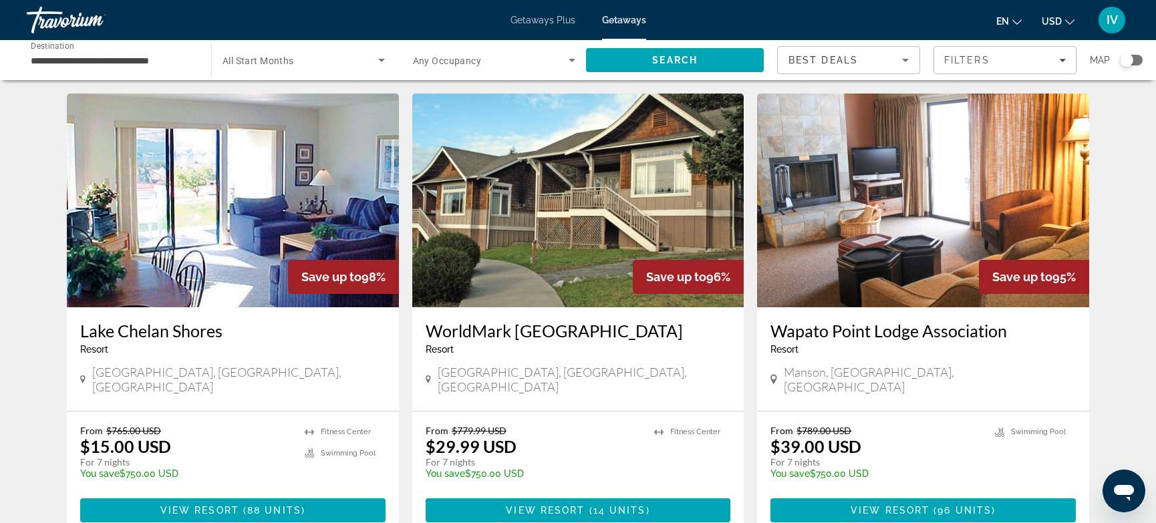
click at [542, 275] on img "Main content" at bounding box center [578, 201] width 332 height 214
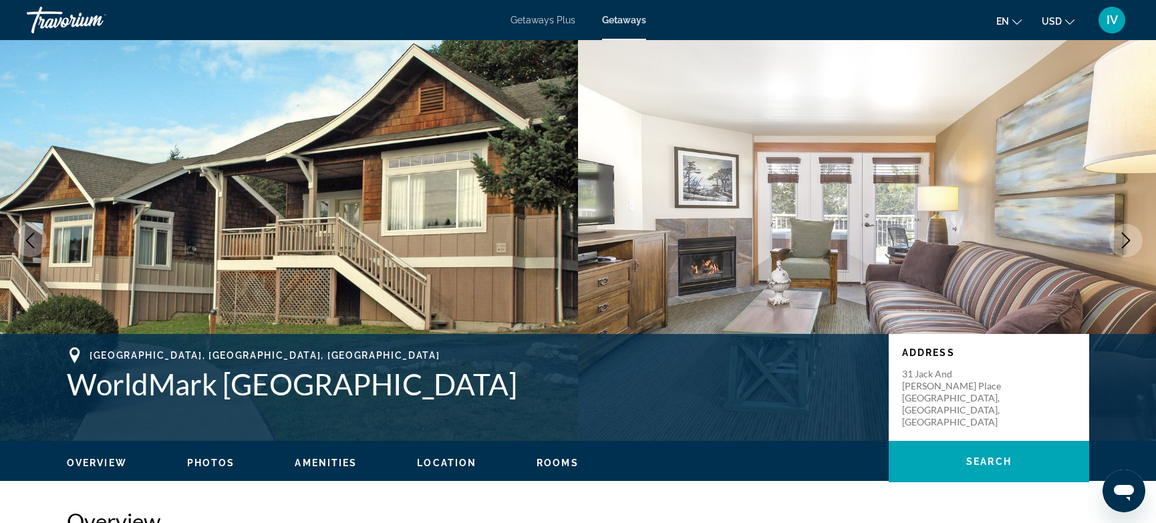
click at [1128, 240] on icon "Next image" at bounding box center [1126, 240] width 16 height 16
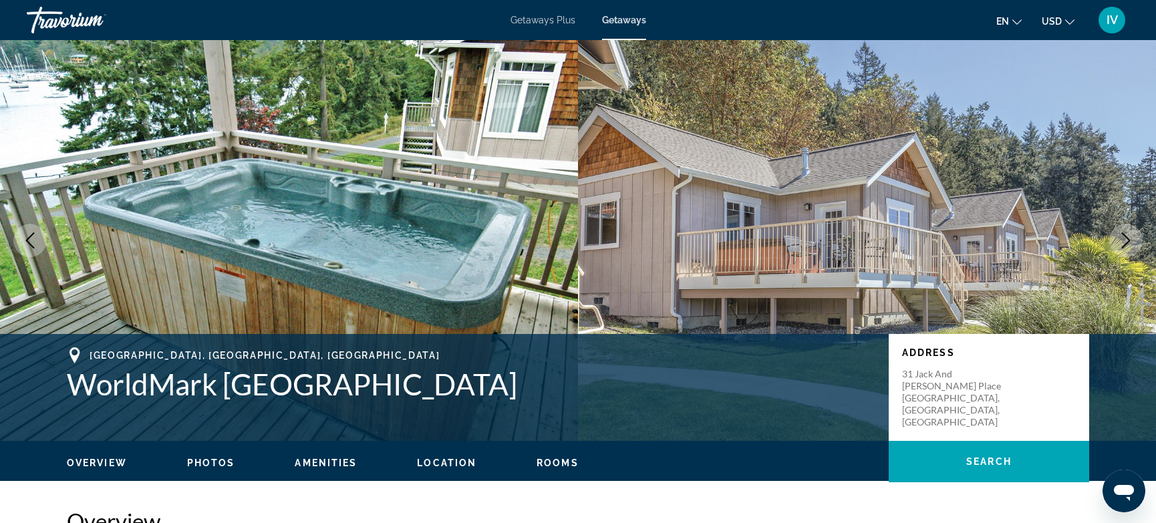
click at [1128, 240] on icon "Next image" at bounding box center [1126, 240] width 16 height 16
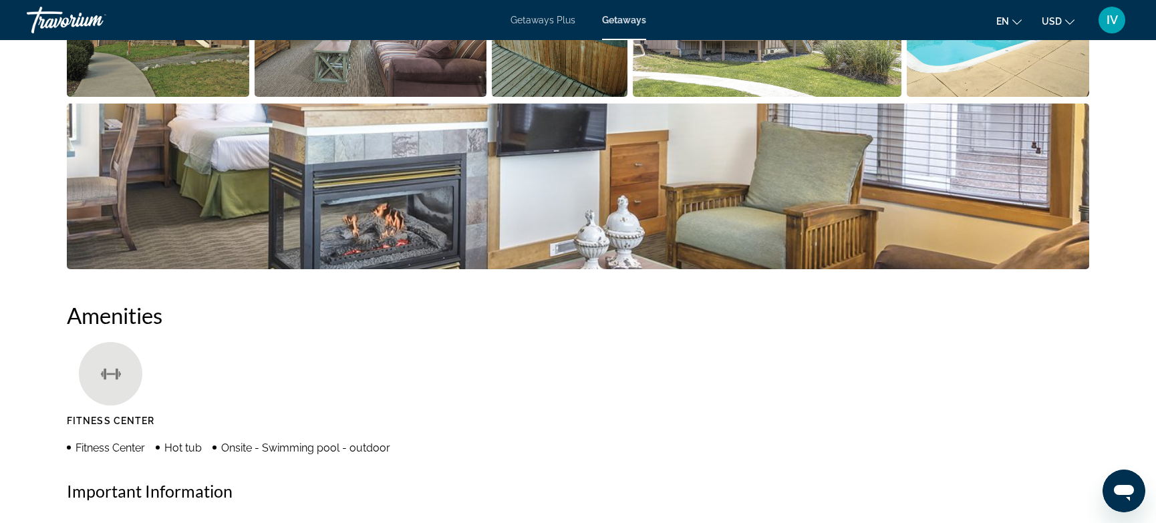
scroll to position [794, 0]
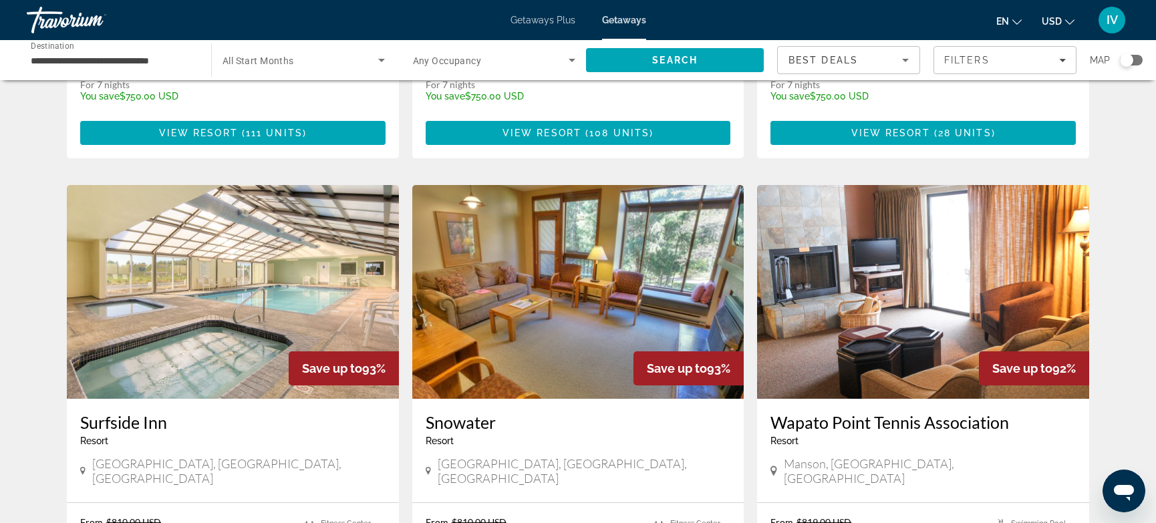
scroll to position [924, 0]
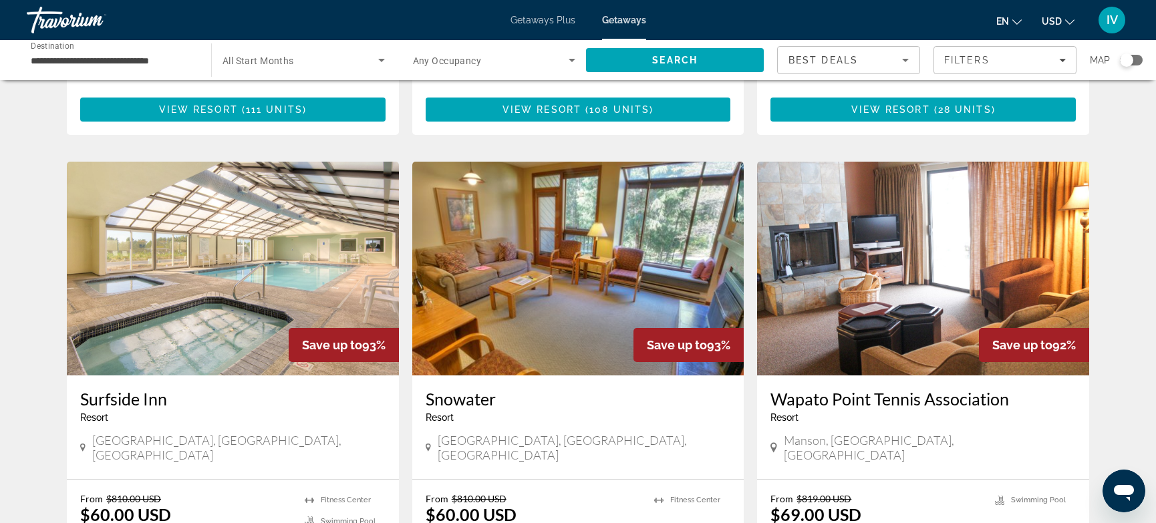
click at [188, 249] on img "Main content" at bounding box center [233, 269] width 332 height 214
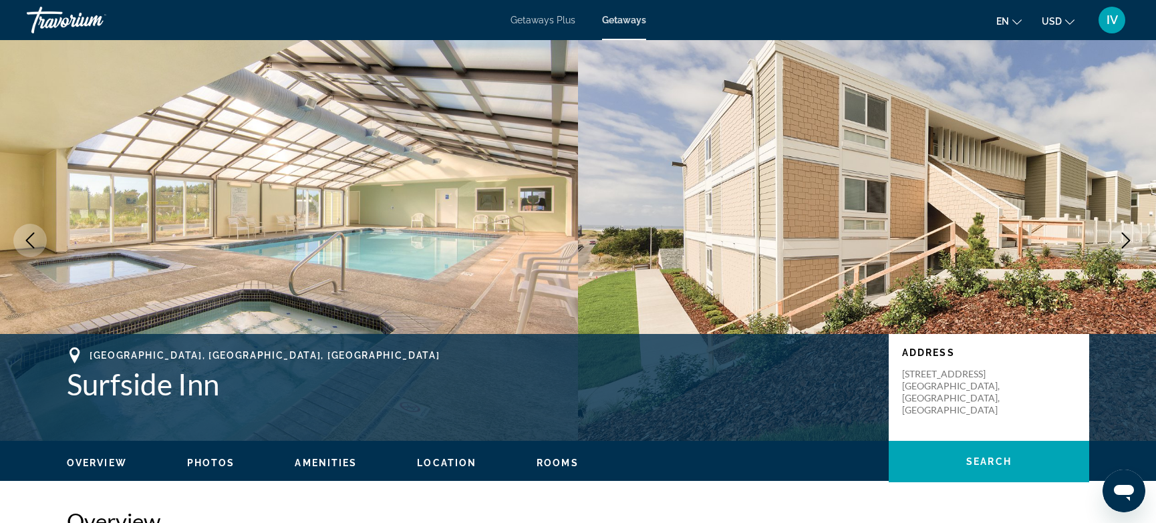
click at [1124, 236] on icon "Next image" at bounding box center [1126, 240] width 16 height 16
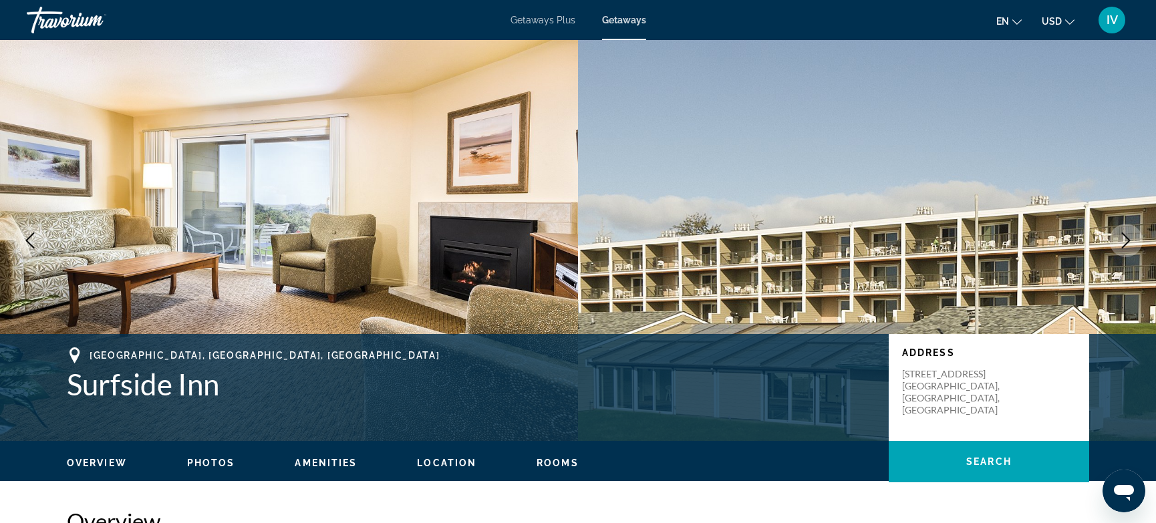
click at [1124, 236] on icon "Next image" at bounding box center [1126, 240] width 16 height 16
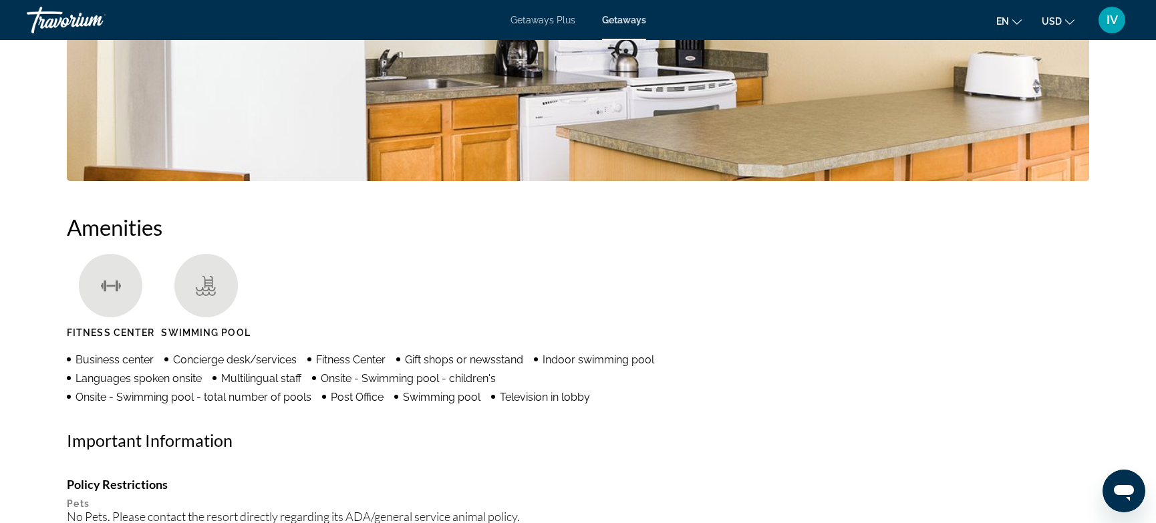
scroll to position [832, 0]
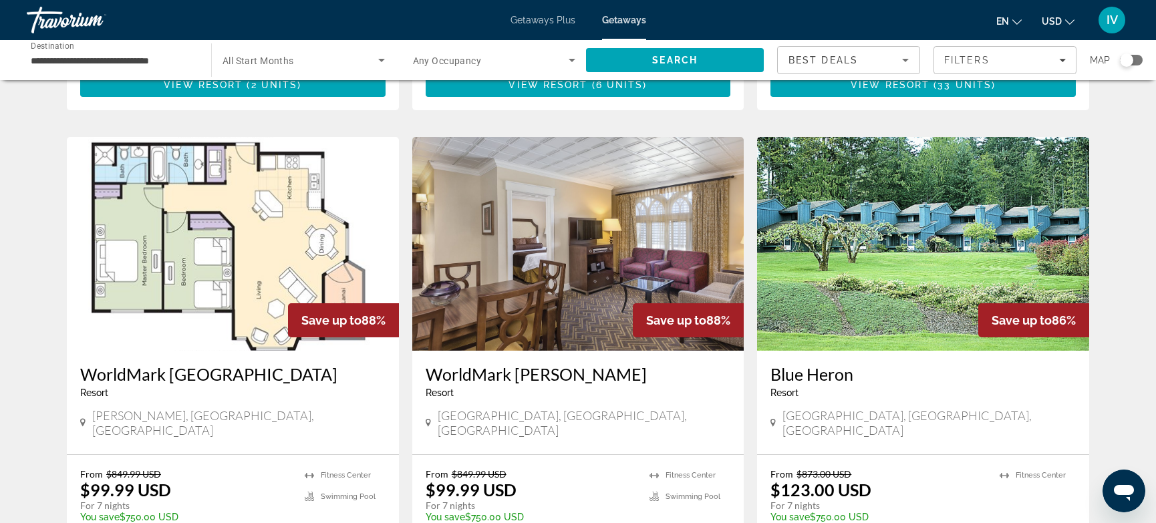
scroll to position [1637, 0]
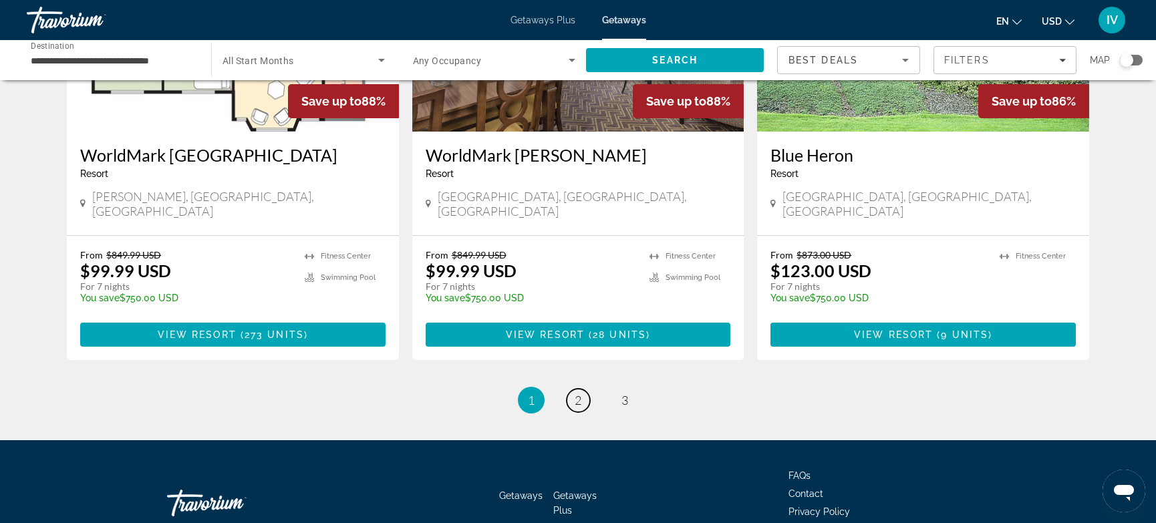
click at [588, 389] on link "page 2" at bounding box center [577, 400] width 23 height 23
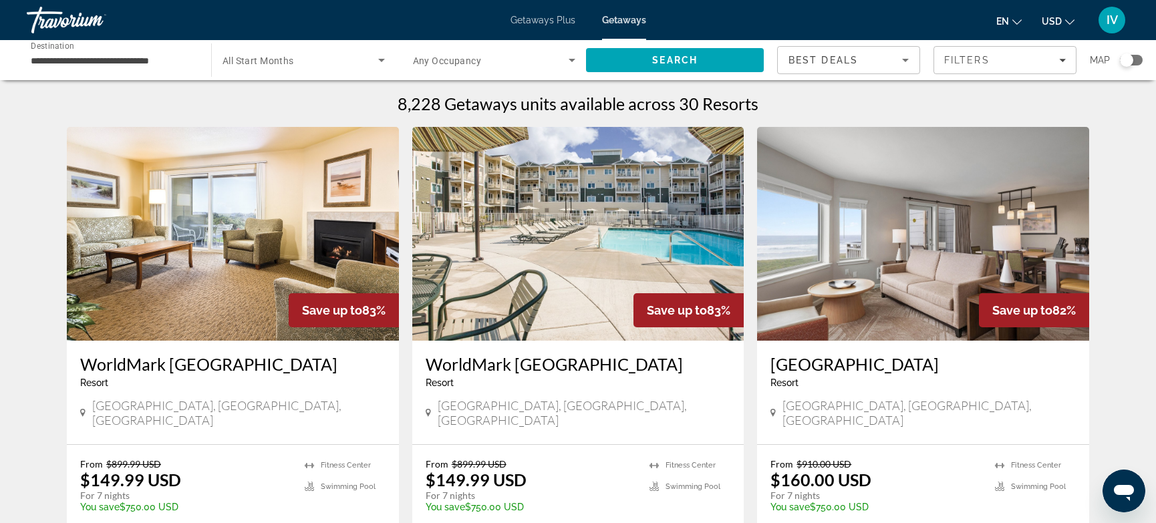
click at [1005, 259] on img "Main content" at bounding box center [923, 234] width 332 height 214
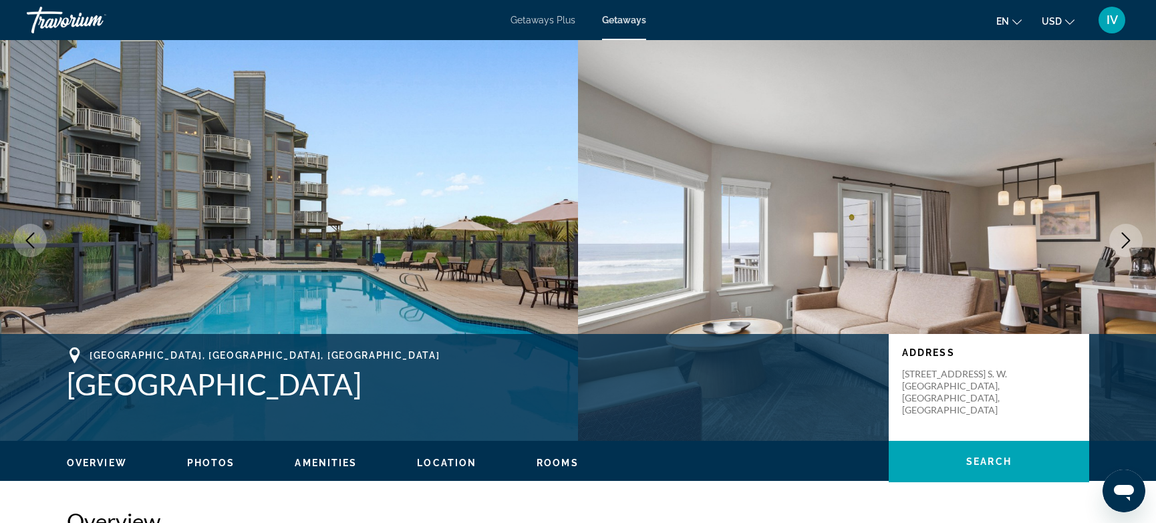
click at [1137, 249] on button "Next image" at bounding box center [1125, 240] width 33 height 33
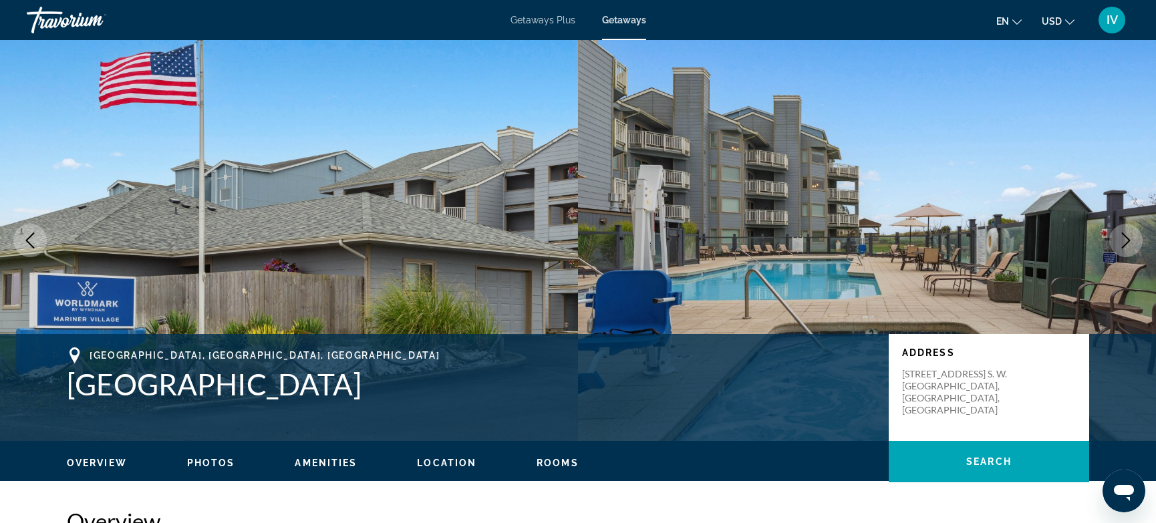
click at [1133, 249] on button "Next image" at bounding box center [1125, 240] width 33 height 33
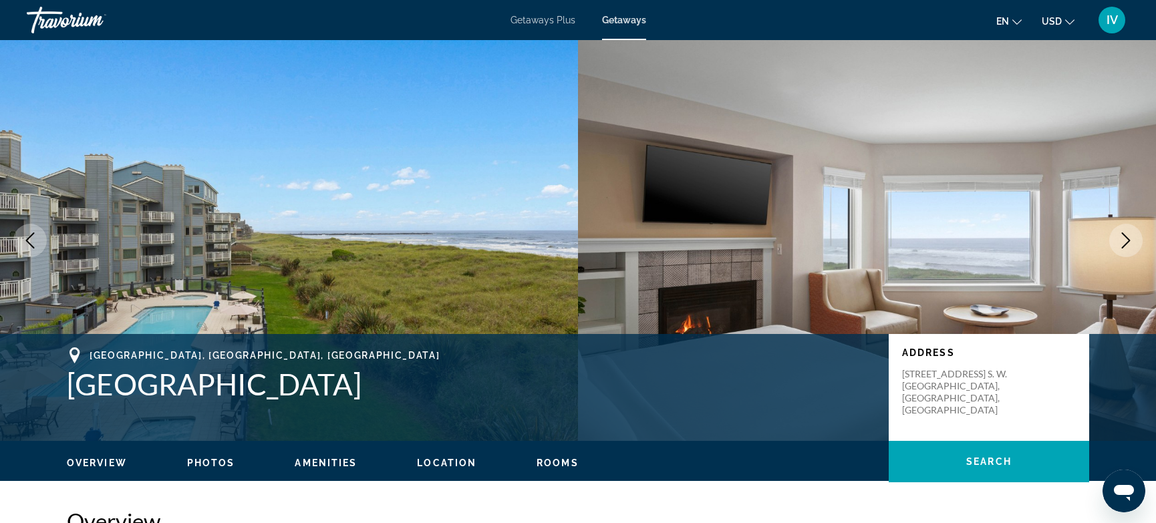
click at [1133, 249] on button "Next image" at bounding box center [1125, 240] width 33 height 33
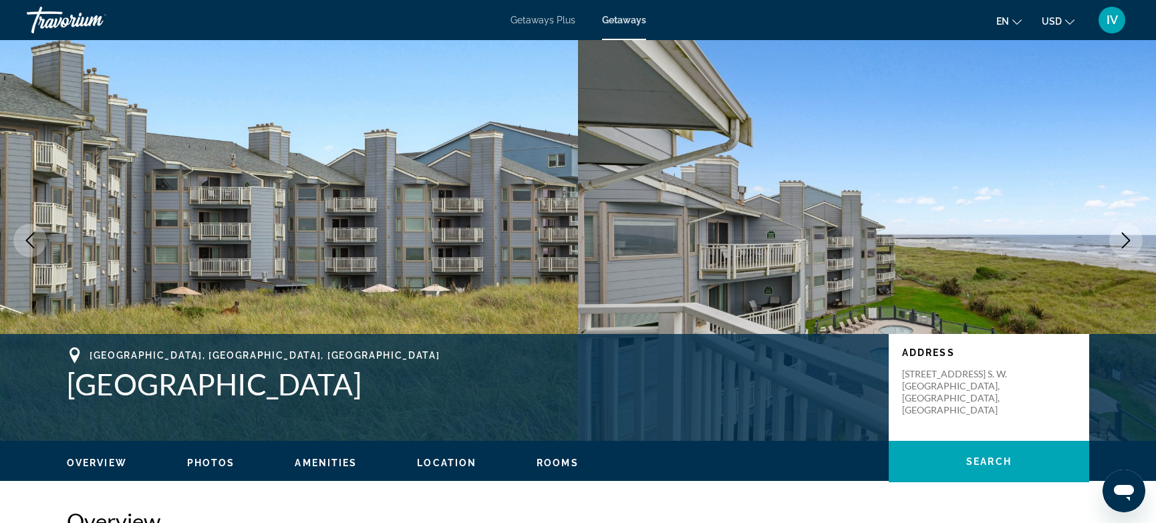
click at [1133, 249] on button "Next image" at bounding box center [1125, 240] width 33 height 33
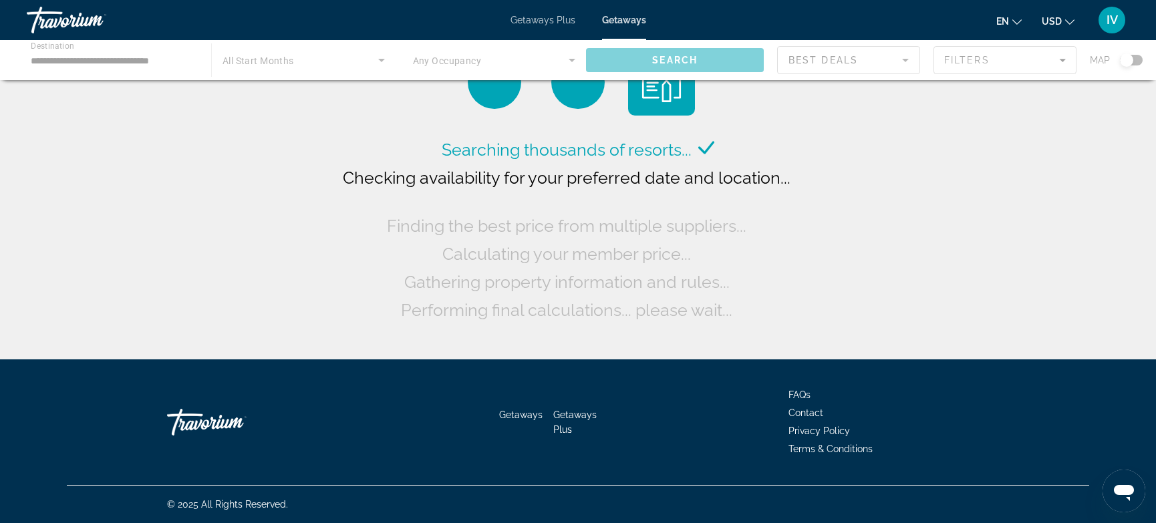
click at [140, 61] on div "Main content" at bounding box center [578, 60] width 1156 height 40
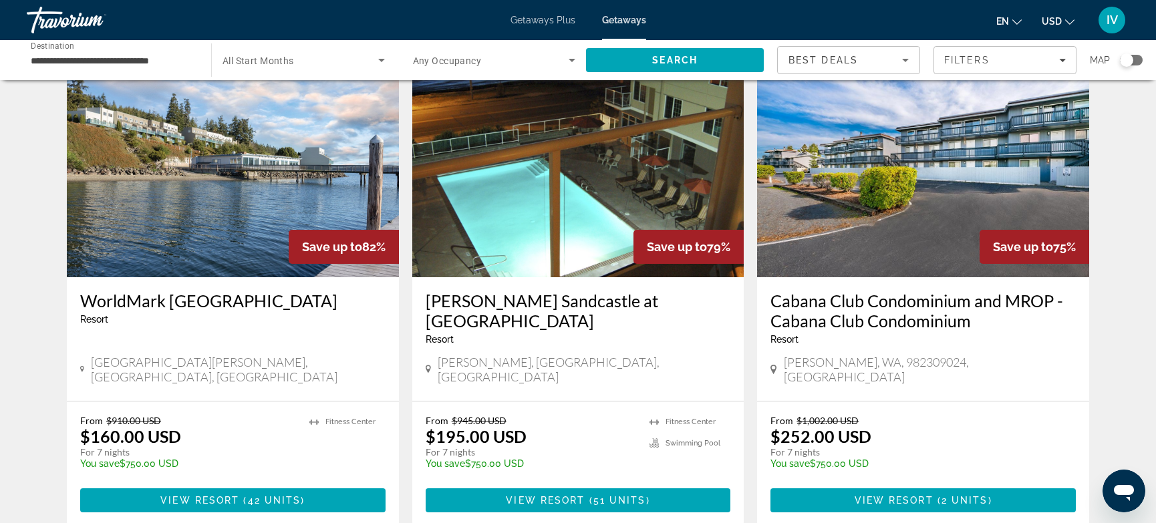
scroll to position [530, 0]
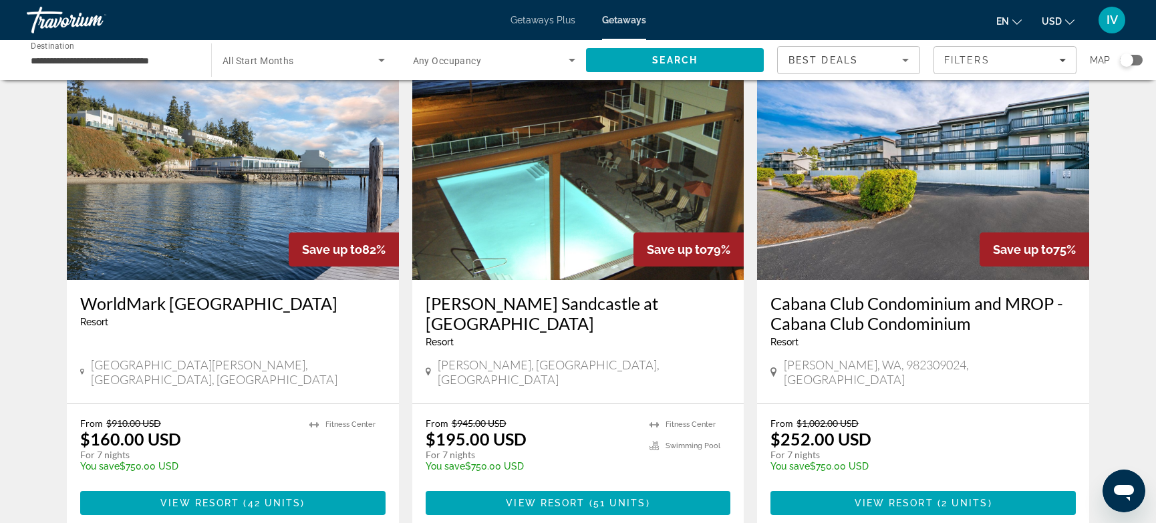
click at [570, 218] on img "Main content" at bounding box center [578, 173] width 332 height 214
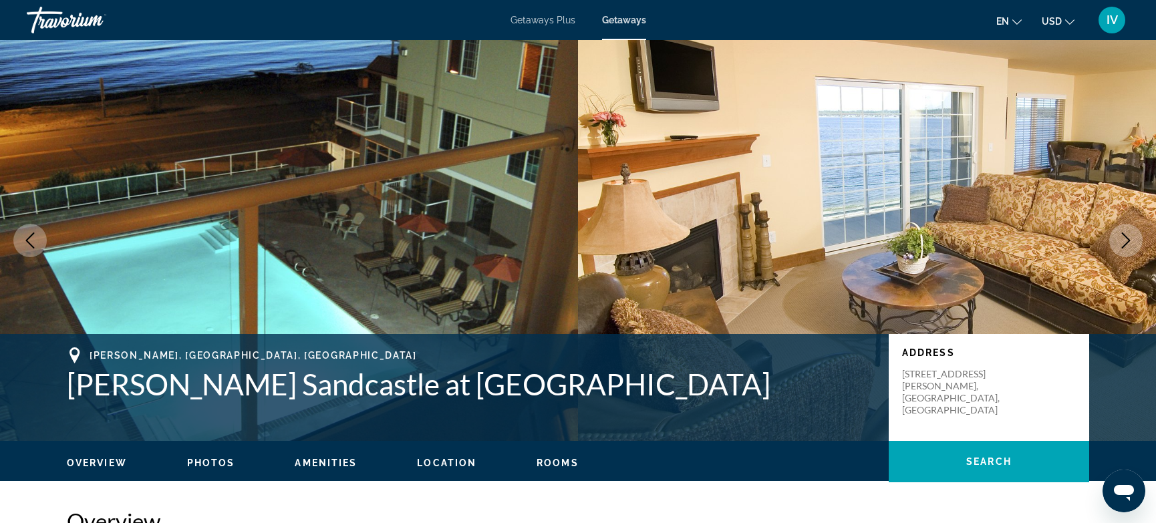
click at [1127, 242] on icon "Next image" at bounding box center [1126, 240] width 9 height 16
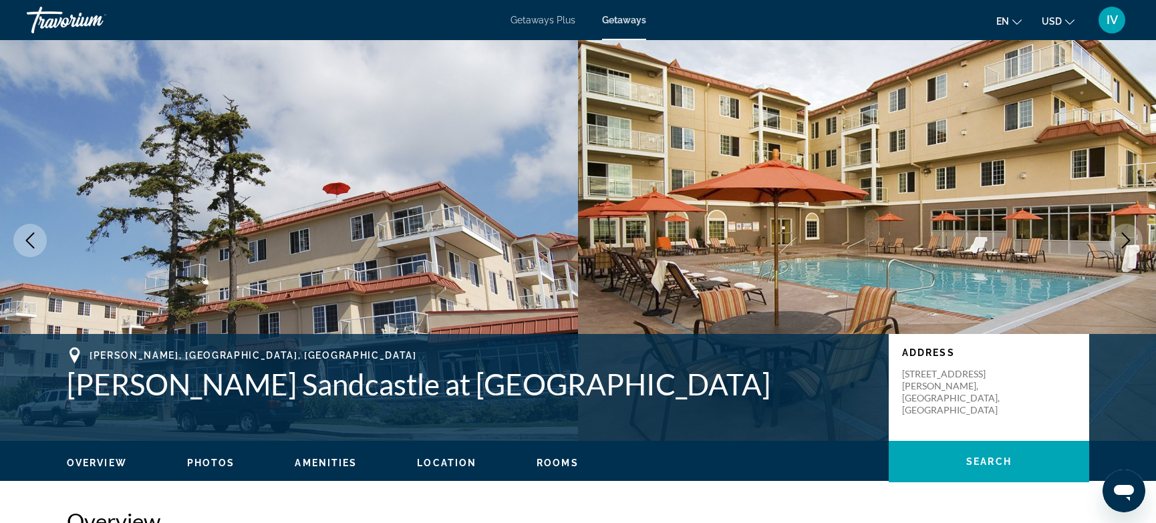
click at [1126, 242] on icon "Next image" at bounding box center [1126, 240] width 9 height 16
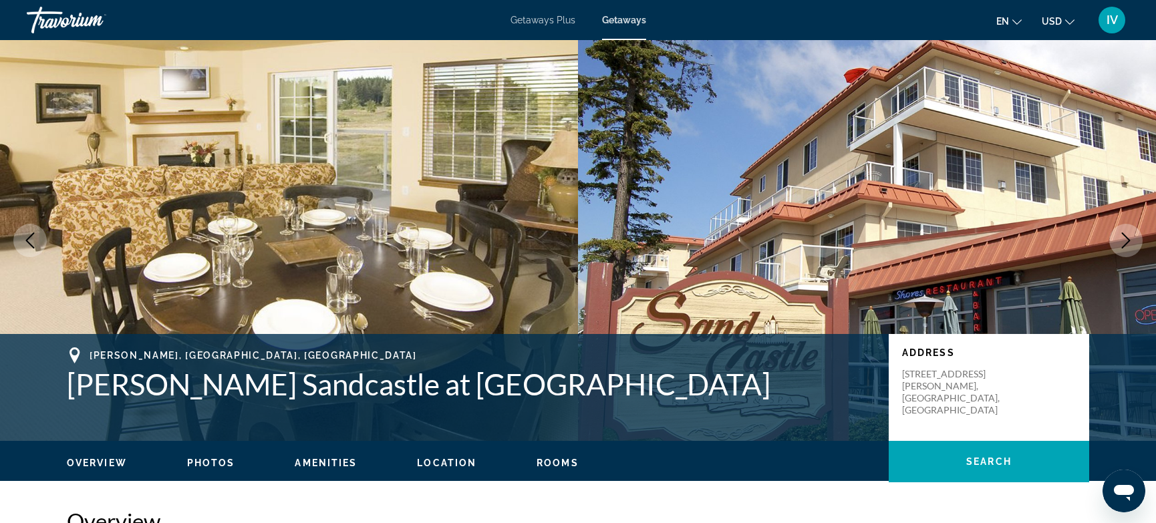
scroll to position [1, 0]
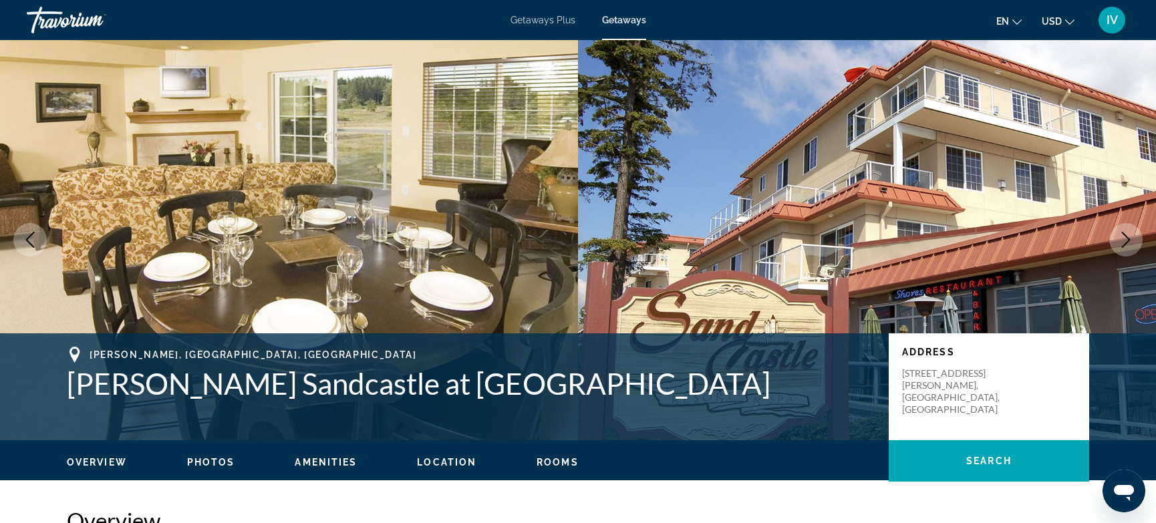
click at [1126, 242] on icon "Next image" at bounding box center [1126, 240] width 9 height 16
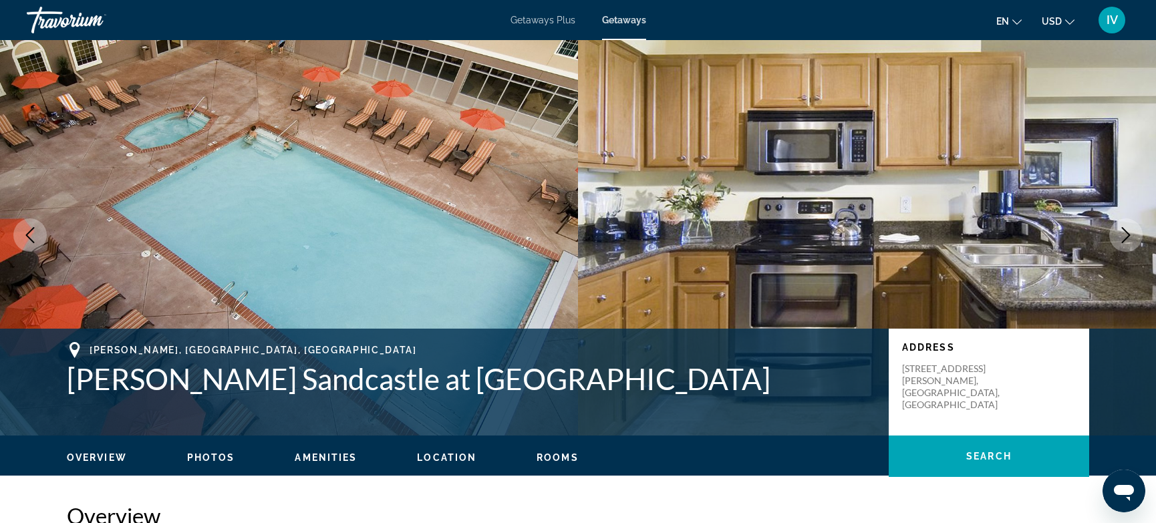
scroll to position [4, 0]
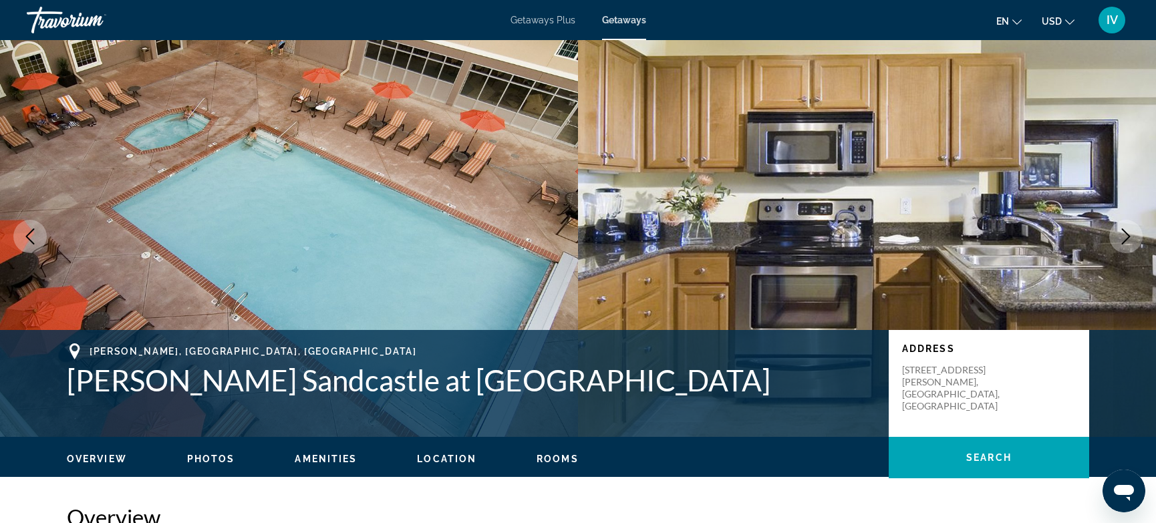
click at [1126, 242] on icon "Next image" at bounding box center [1126, 236] width 16 height 16
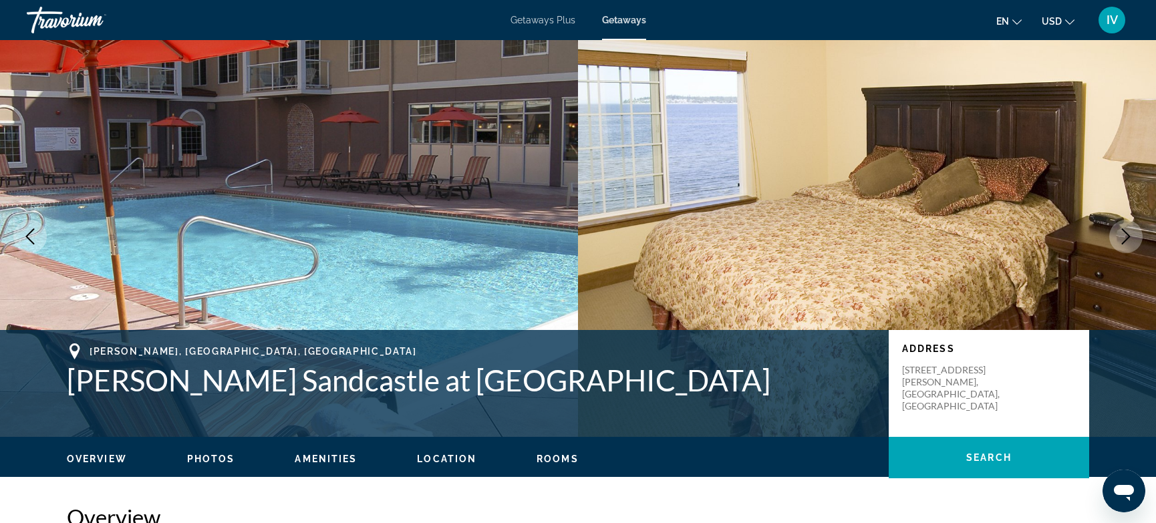
scroll to position [0, 0]
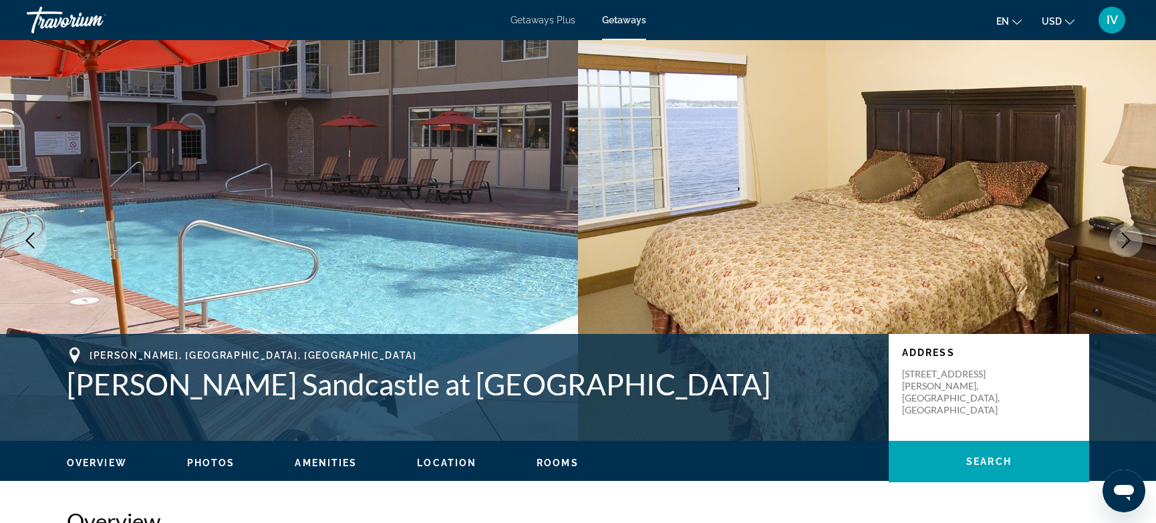
click at [1127, 242] on icon "Next image" at bounding box center [1126, 240] width 9 height 16
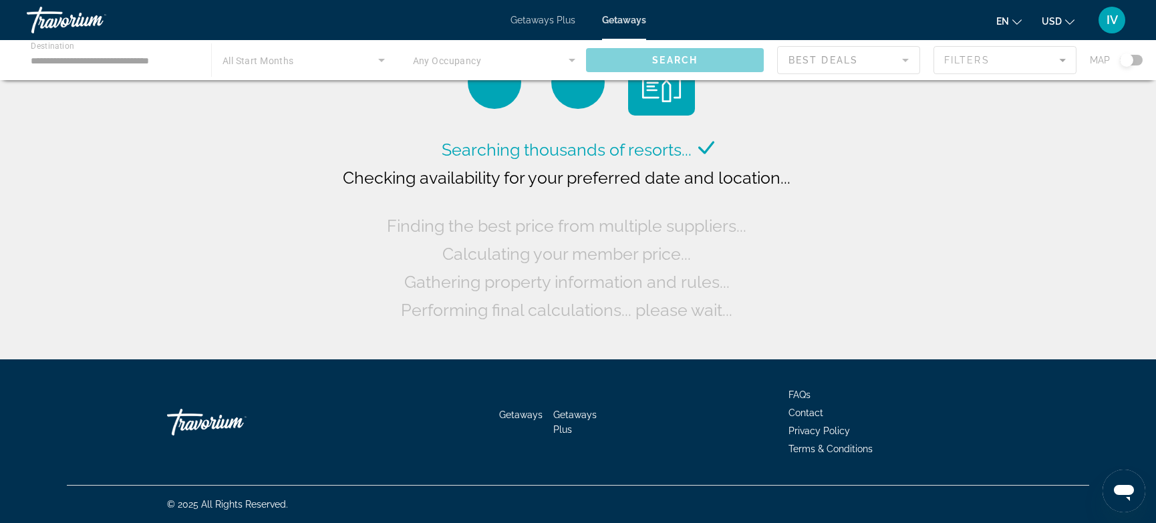
click at [110, 59] on div "Main content" at bounding box center [578, 60] width 1156 height 40
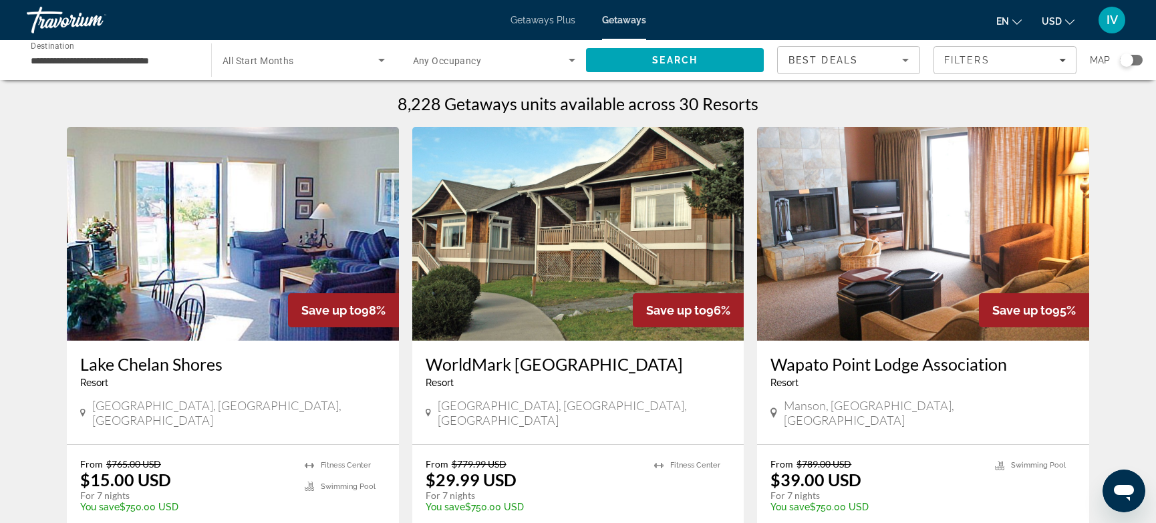
click at [96, 67] on input "**********" at bounding box center [112, 61] width 163 height 16
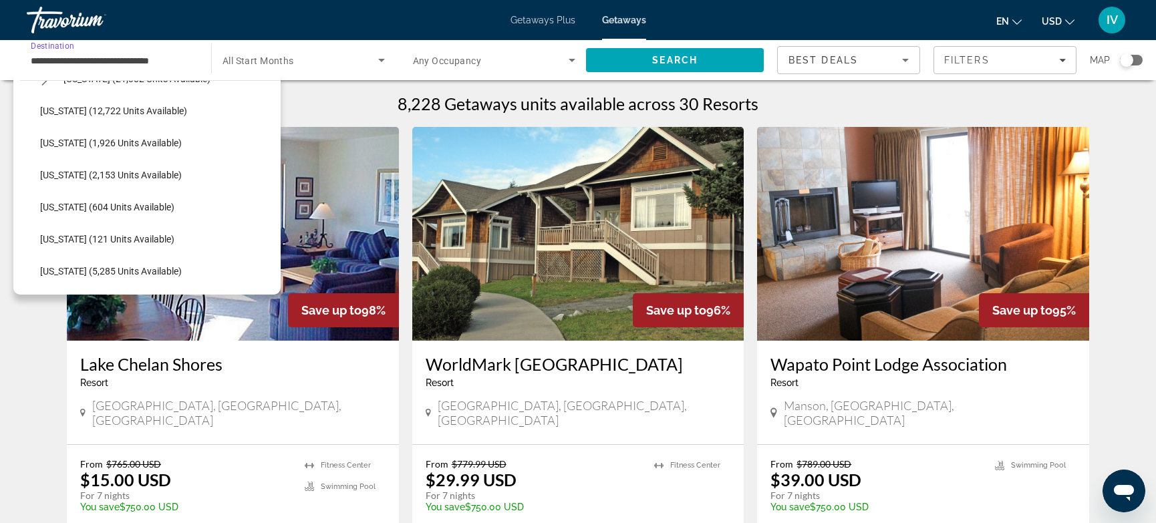
scroll to position [337, 0]
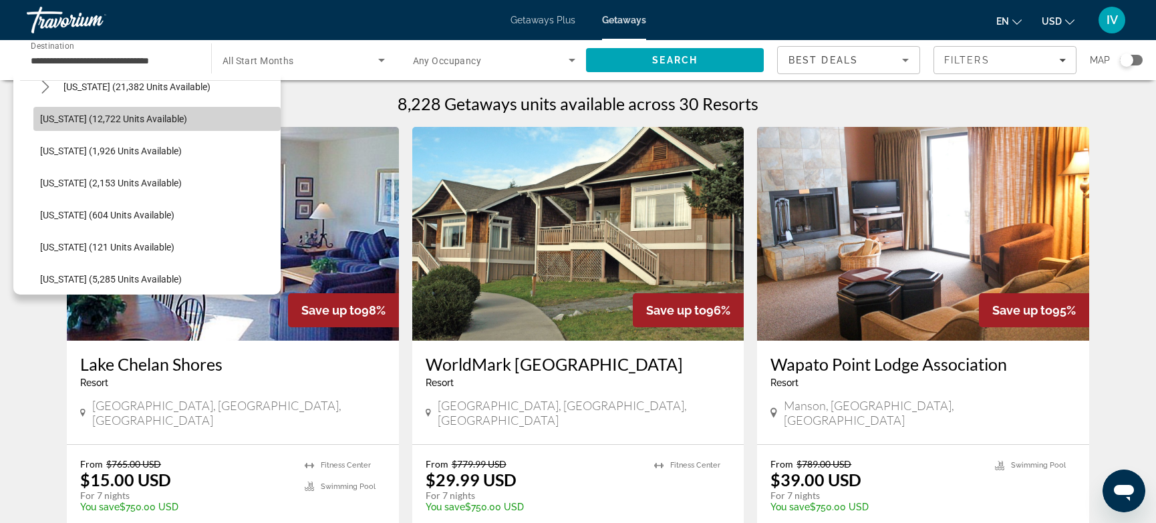
click at [75, 122] on span "[US_STATE] (12,722 units available)" at bounding box center [113, 119] width 147 height 11
type input "**********"
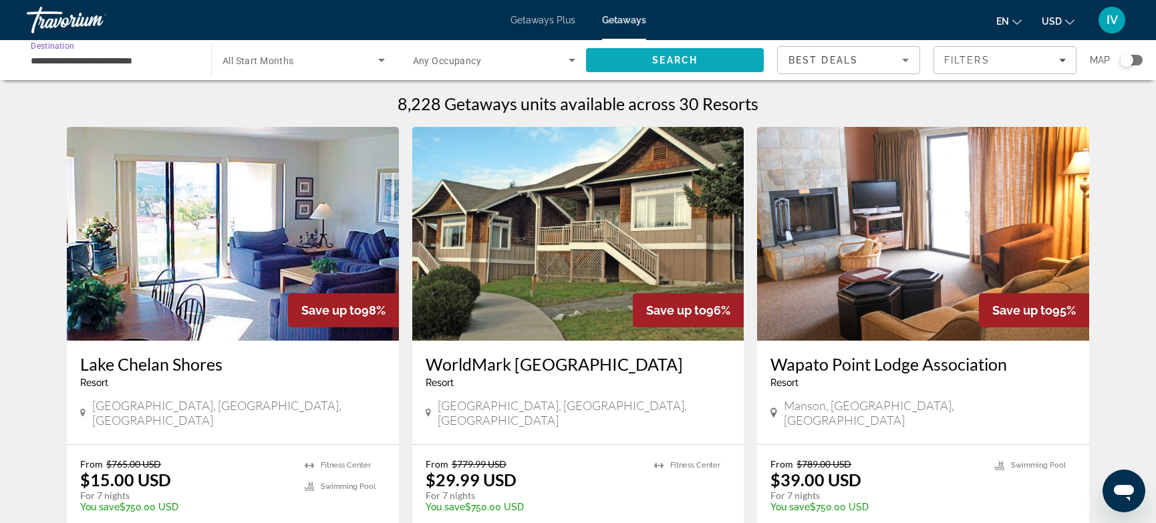
click at [709, 67] on span "Search" at bounding box center [675, 60] width 178 height 32
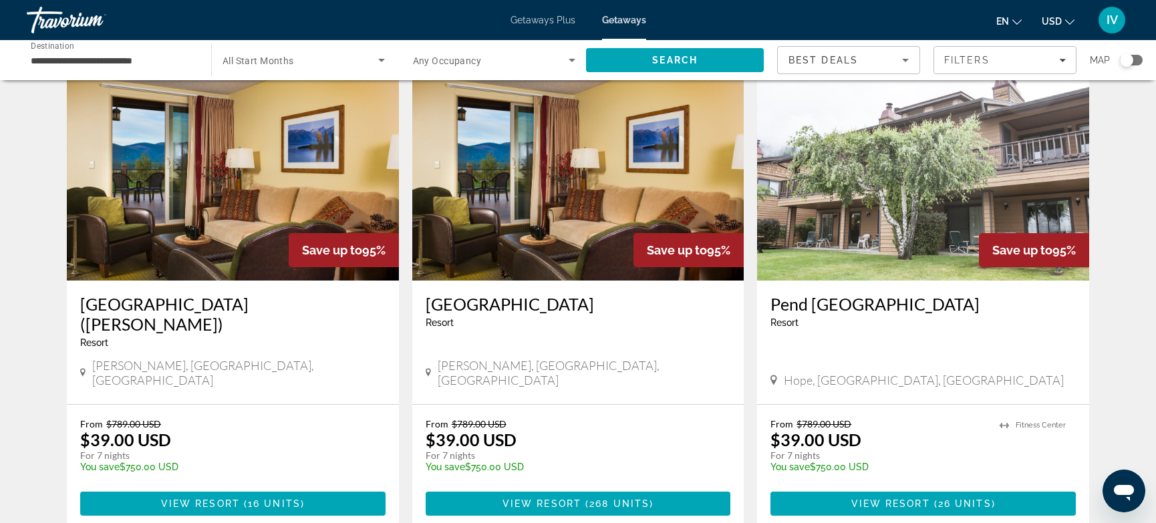
scroll to position [67, 0]
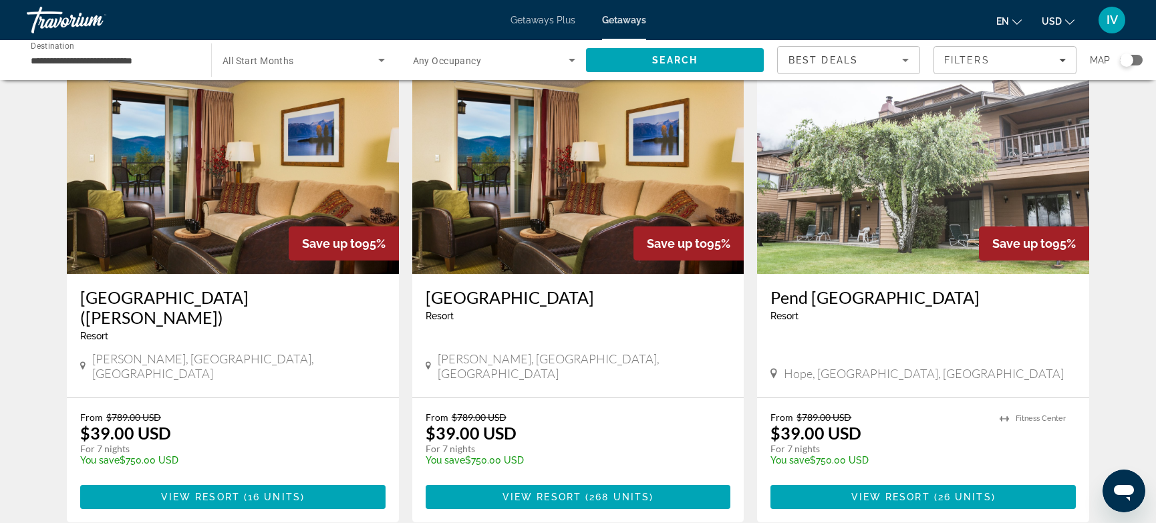
click at [224, 183] on img "Main content" at bounding box center [233, 167] width 332 height 214
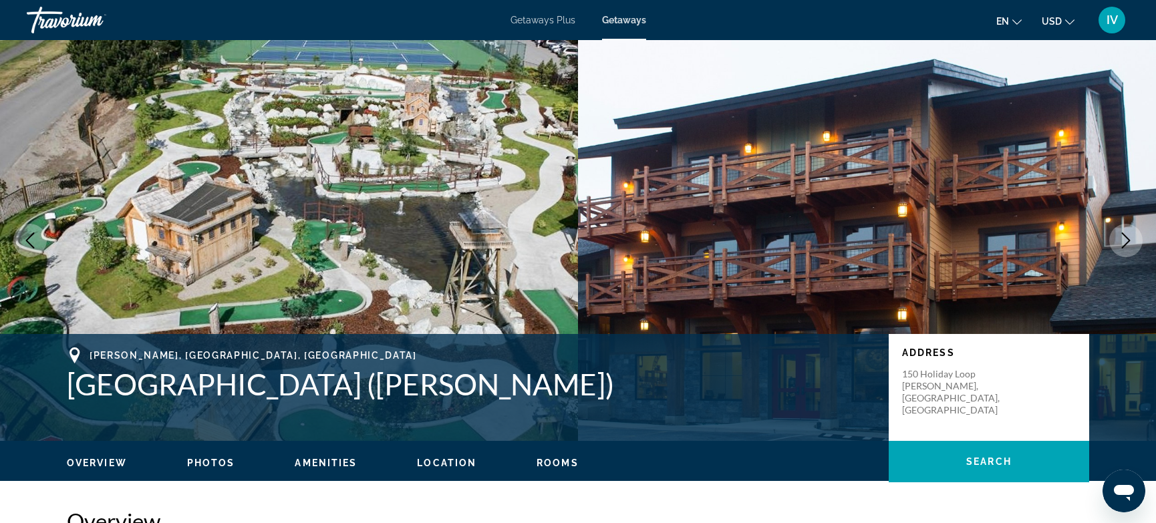
click at [1132, 246] on icon "Next image" at bounding box center [1126, 240] width 16 height 16
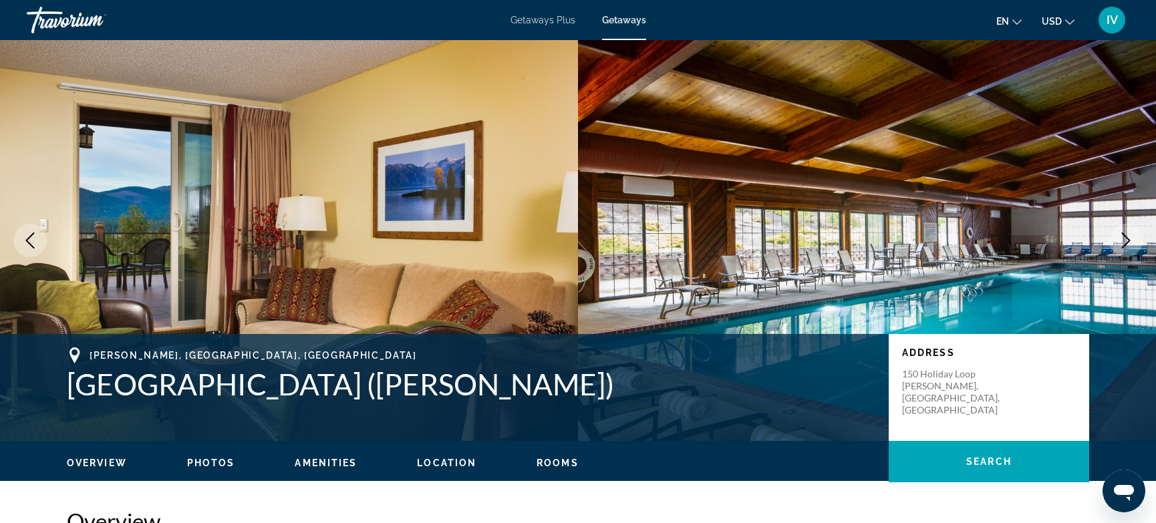
click at [1132, 246] on icon "Next image" at bounding box center [1126, 240] width 16 height 16
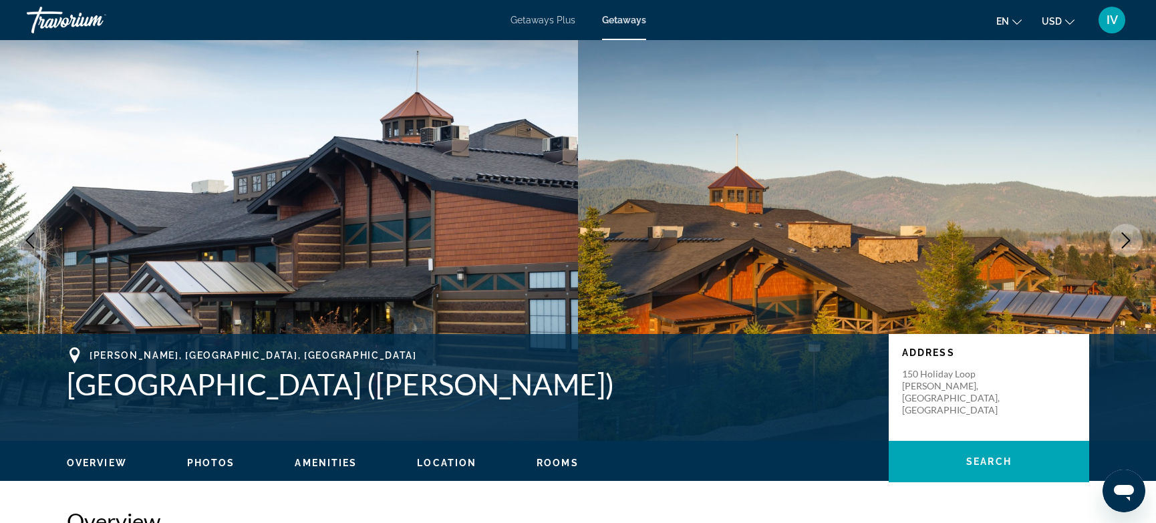
click at [1132, 246] on icon "Next image" at bounding box center [1126, 240] width 16 height 16
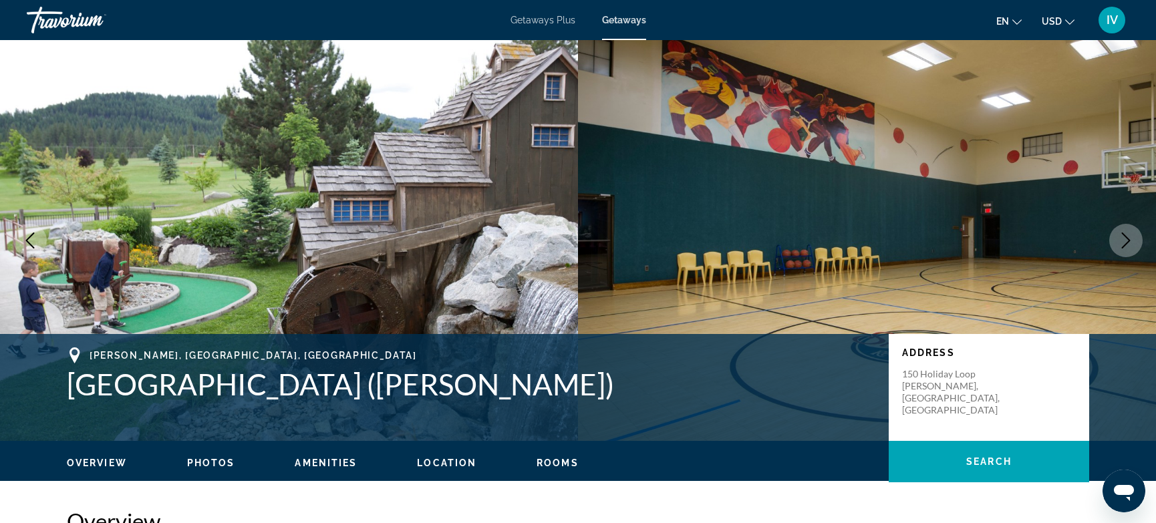
click at [1132, 246] on icon "Next image" at bounding box center [1126, 240] width 16 height 16
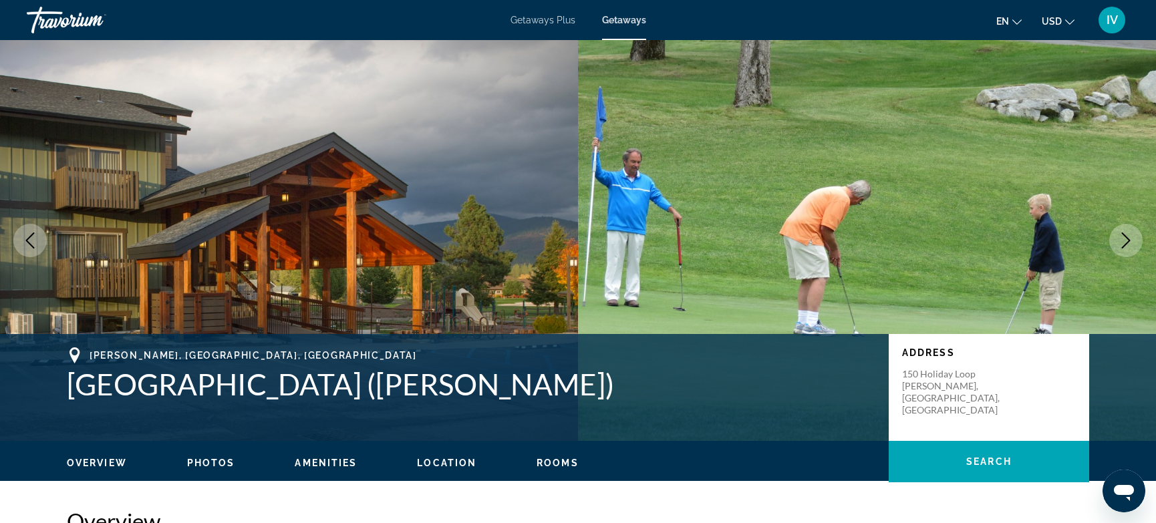
click at [1132, 246] on icon "Next image" at bounding box center [1126, 240] width 16 height 16
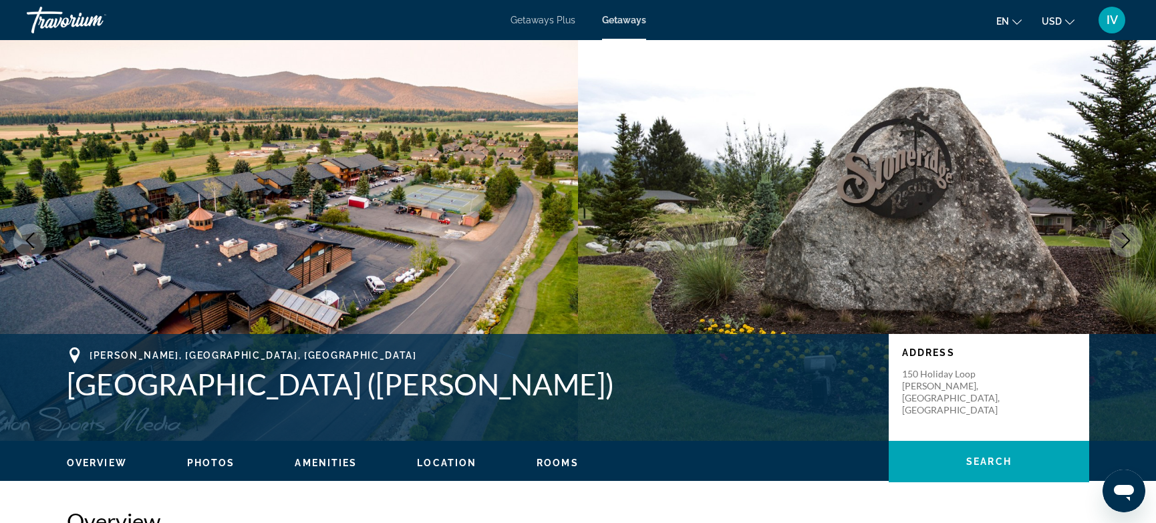
click at [1132, 246] on icon "Next image" at bounding box center [1126, 240] width 16 height 16
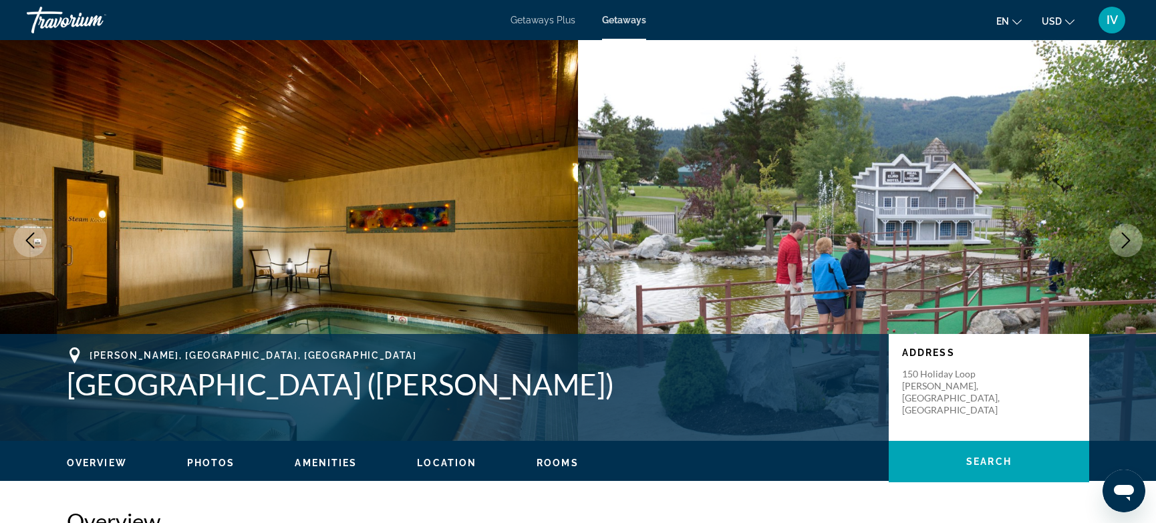
click at [1132, 246] on icon "Next image" at bounding box center [1126, 240] width 16 height 16
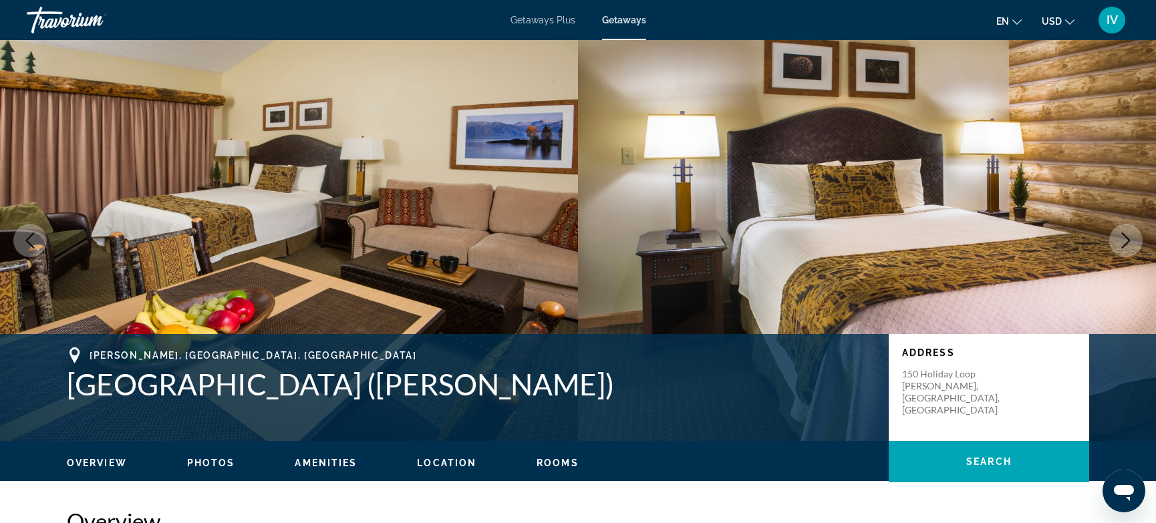
click at [1132, 246] on icon "Next image" at bounding box center [1126, 240] width 16 height 16
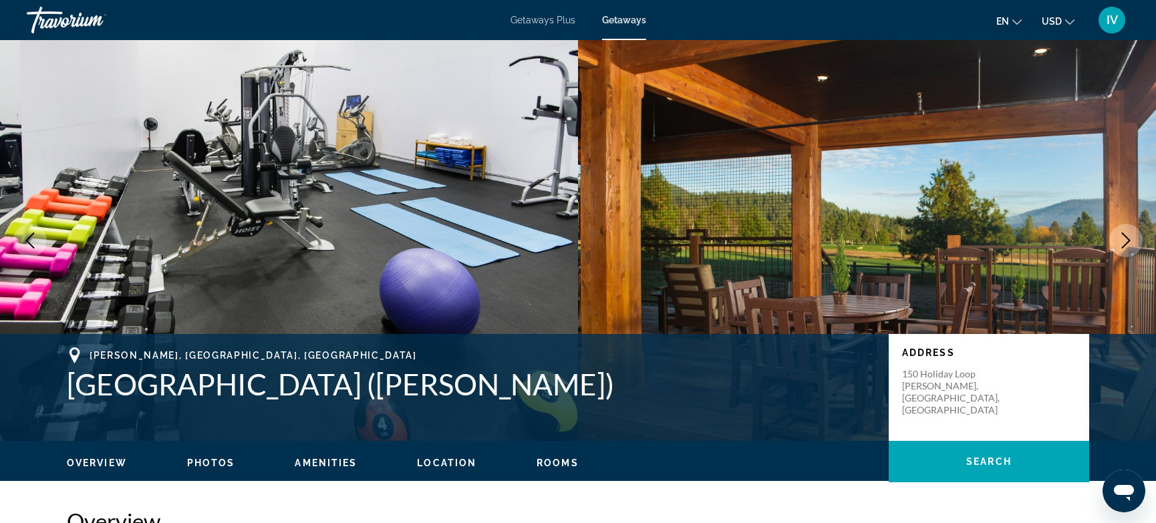
click at [1132, 246] on icon "Next image" at bounding box center [1126, 240] width 16 height 16
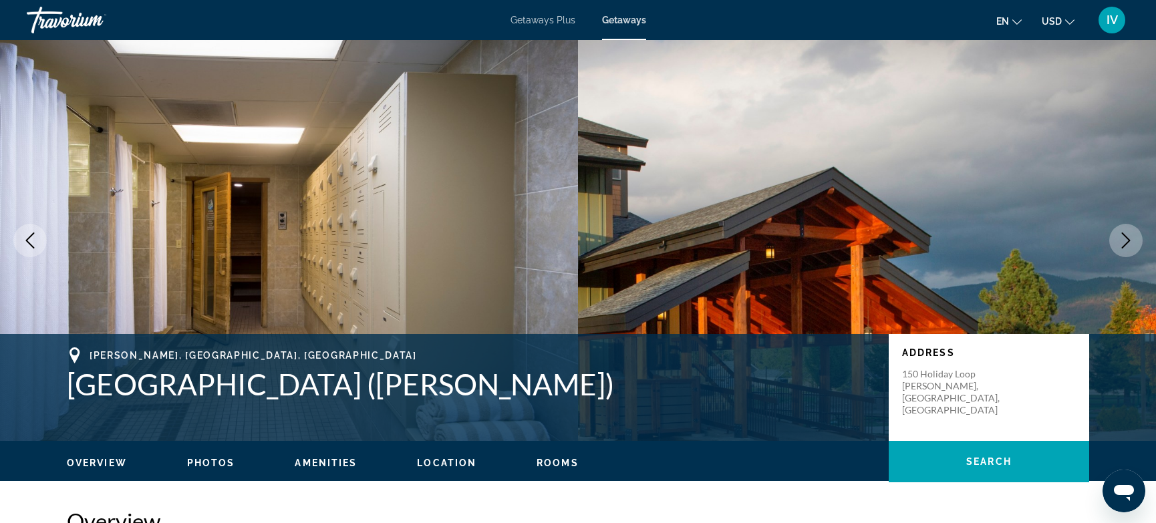
click at [1132, 246] on icon "Next image" at bounding box center [1126, 240] width 16 height 16
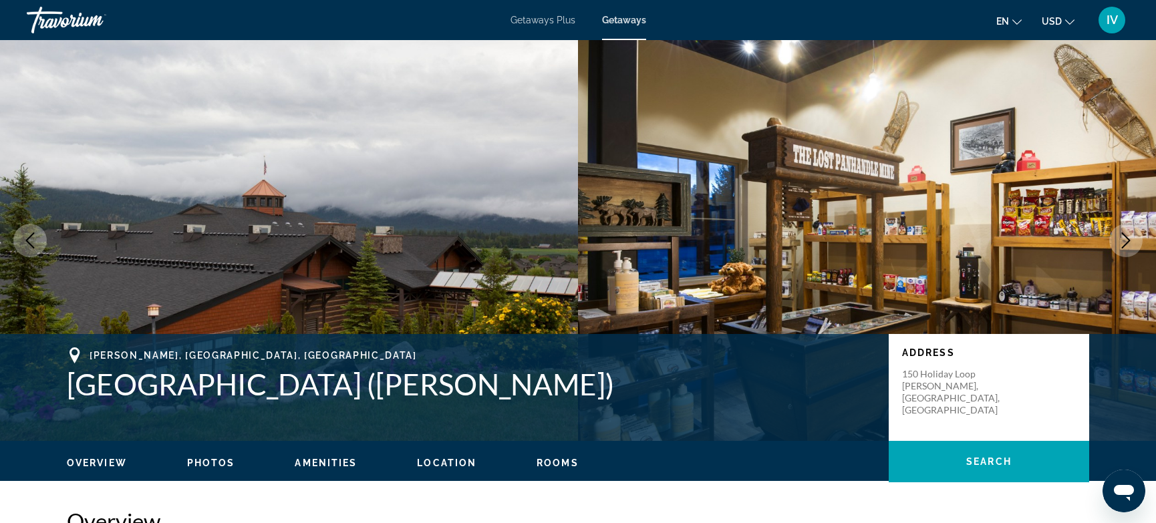
click at [1132, 246] on icon "Next image" at bounding box center [1126, 240] width 16 height 16
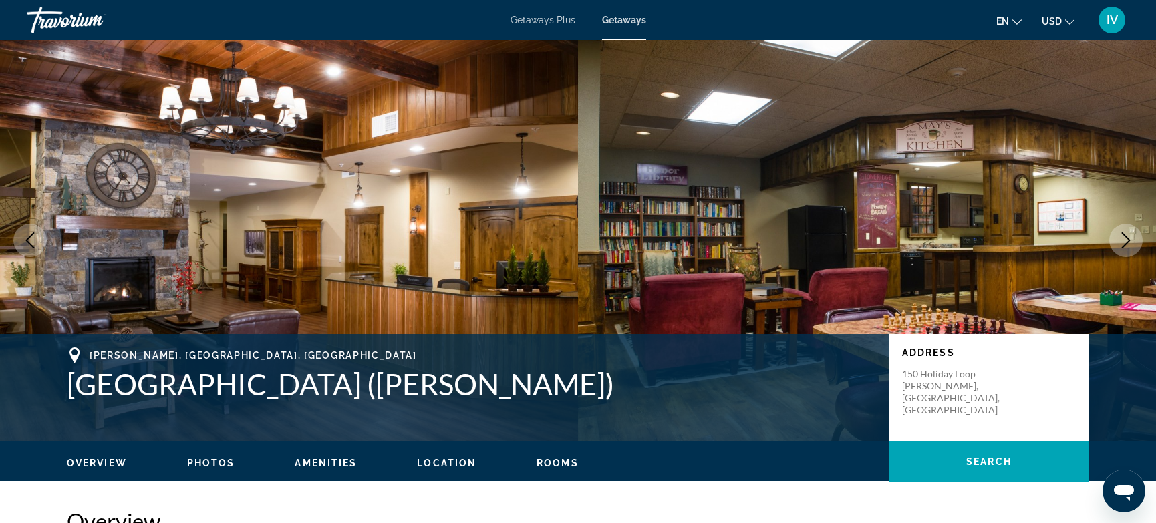
click at [1132, 246] on icon "Next image" at bounding box center [1126, 240] width 16 height 16
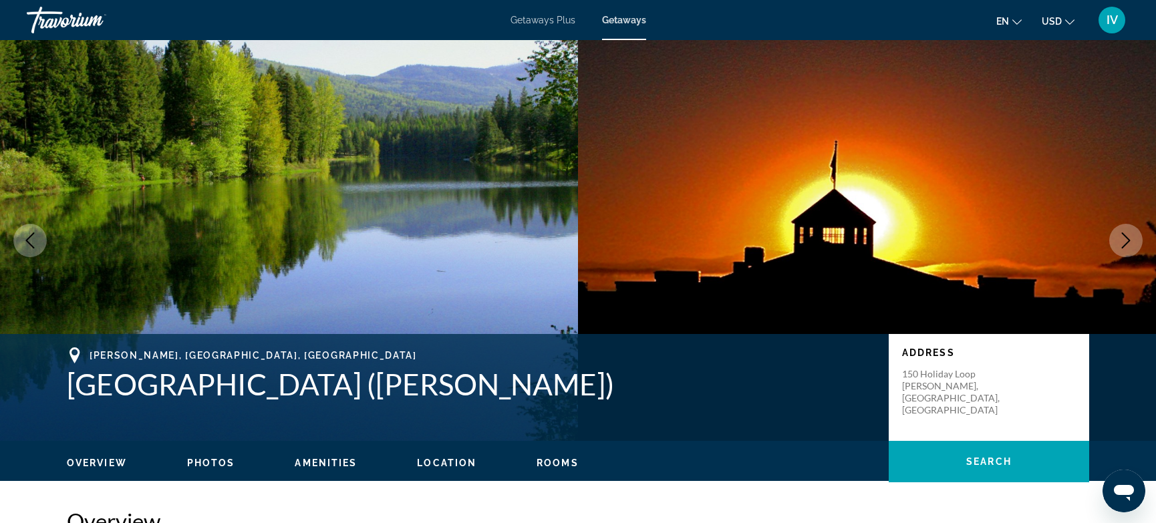
click at [1132, 246] on icon "Next image" at bounding box center [1126, 240] width 16 height 16
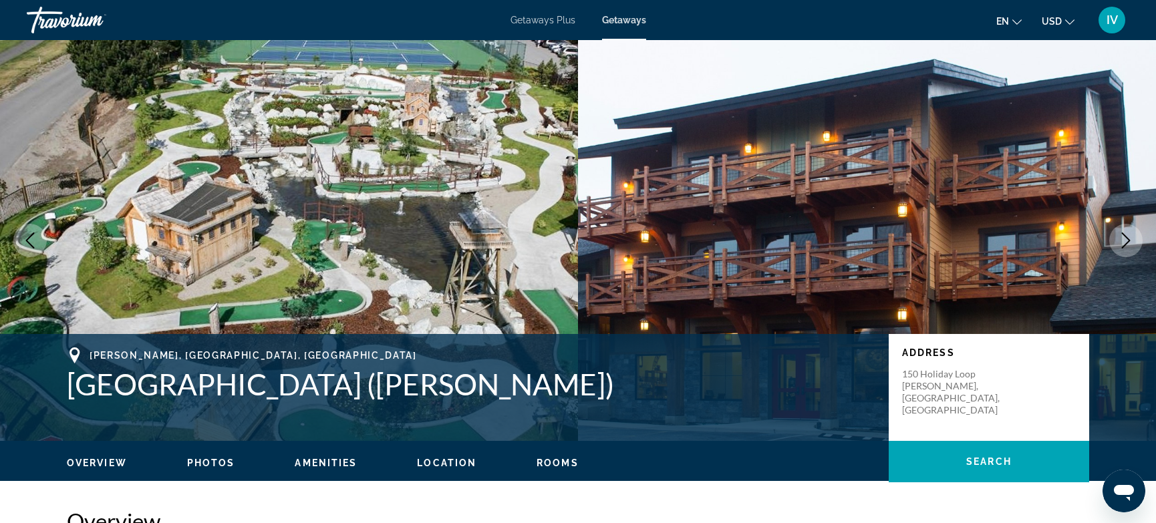
click at [1132, 246] on icon "Next image" at bounding box center [1126, 240] width 16 height 16
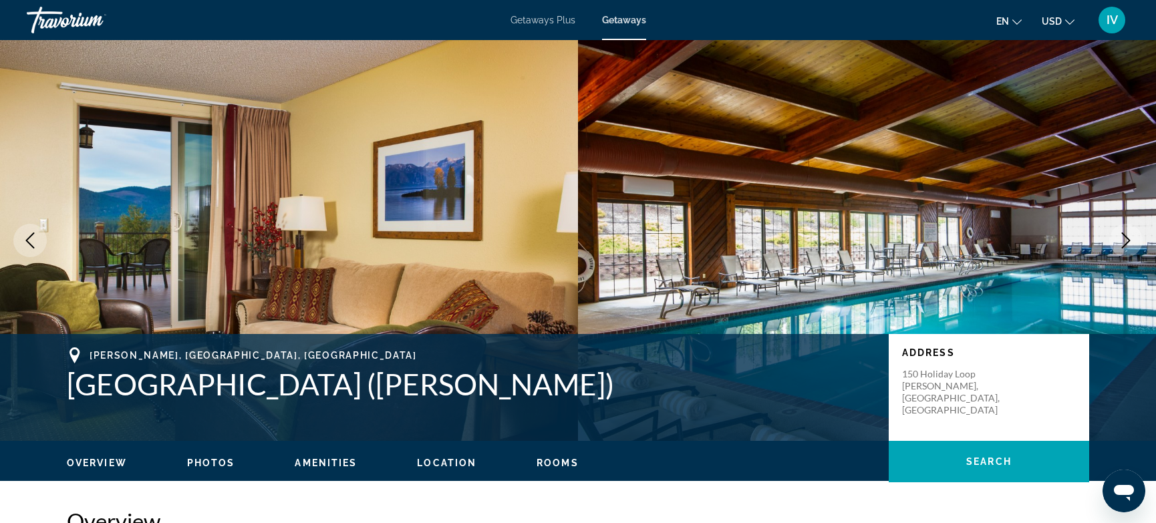
click at [1132, 246] on icon "Next image" at bounding box center [1126, 240] width 16 height 16
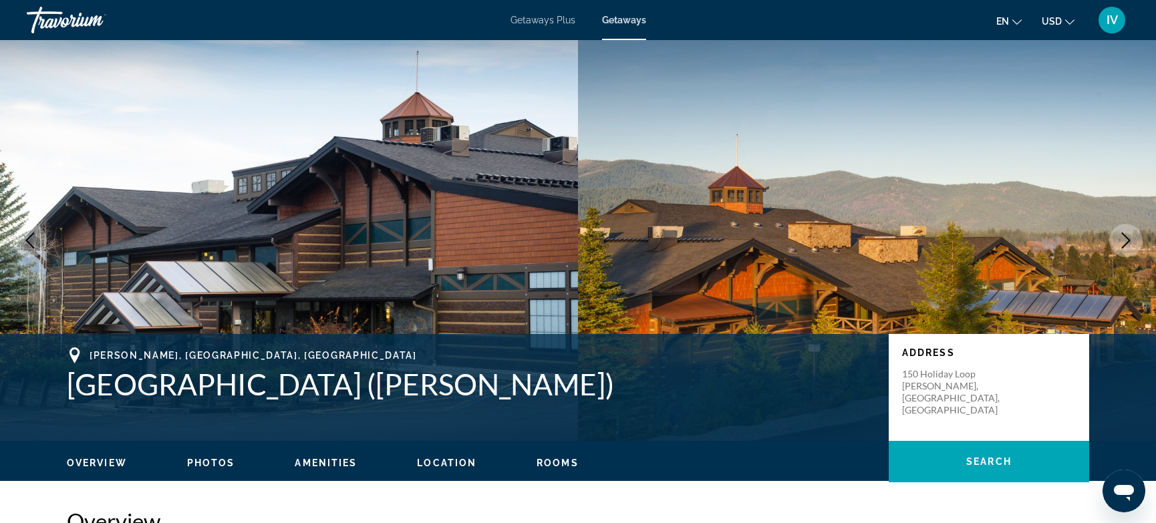
click at [1132, 246] on icon "Next image" at bounding box center [1126, 240] width 16 height 16
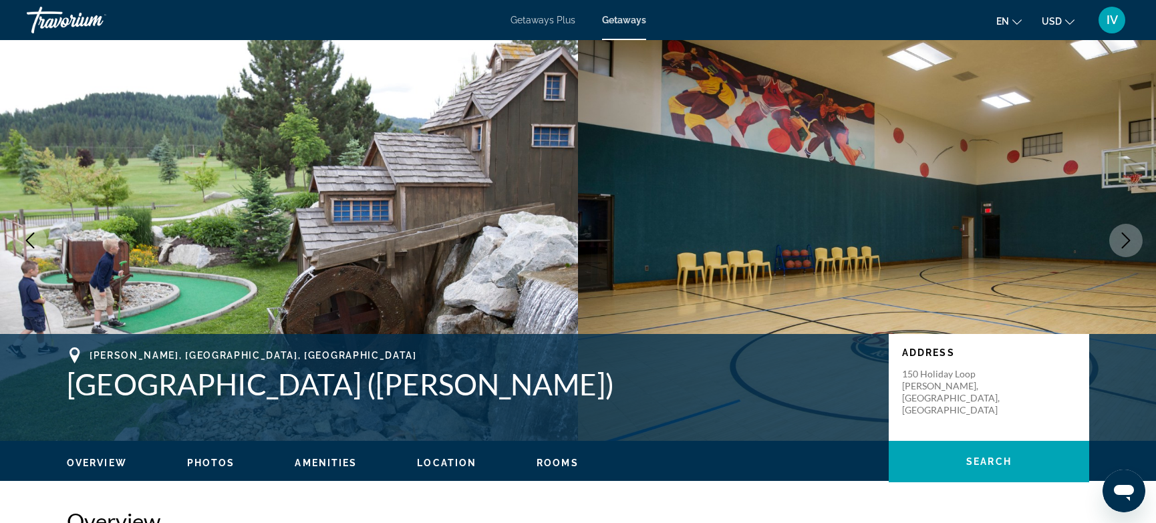
click at [1114, 242] on button "Next image" at bounding box center [1125, 240] width 33 height 33
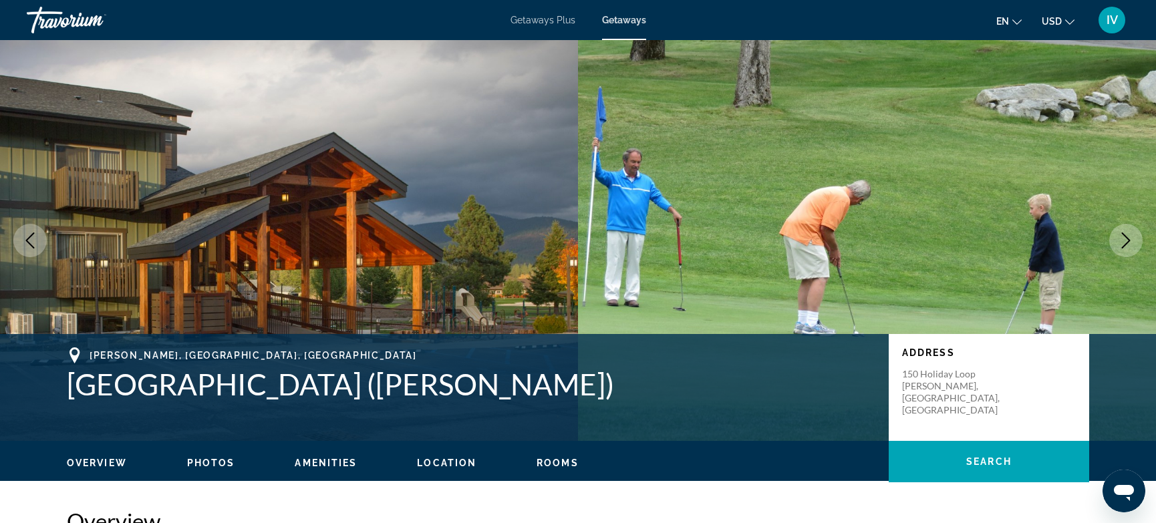
click at [1114, 242] on button "Next image" at bounding box center [1125, 240] width 33 height 33
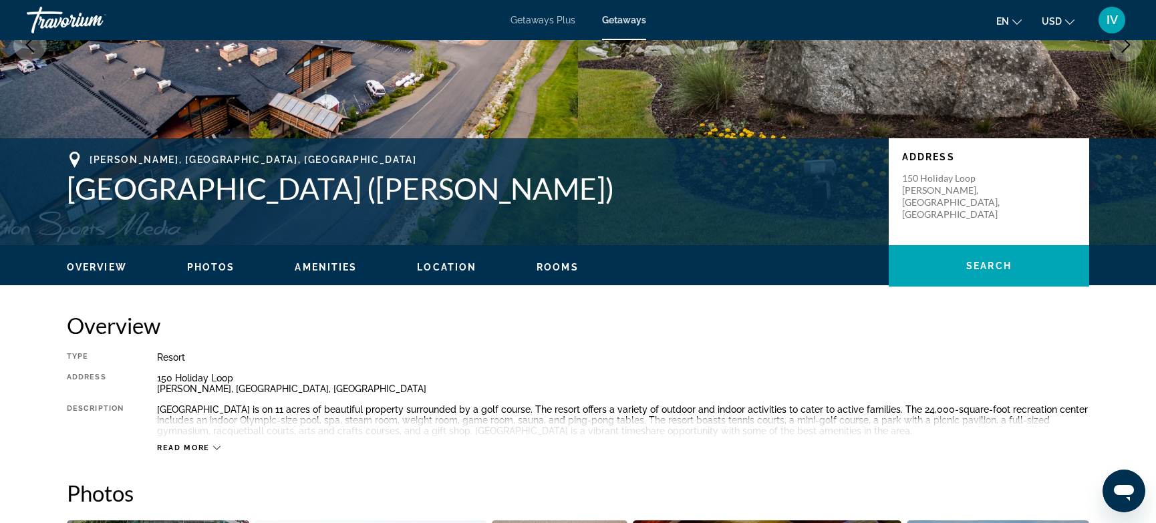
scroll to position [204, 0]
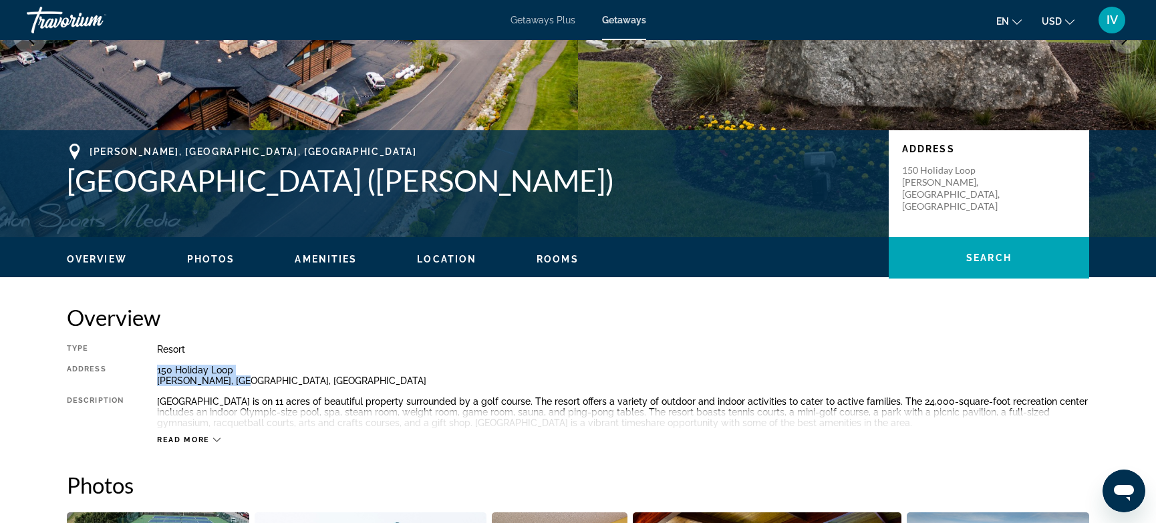
drag, startPoint x: 152, startPoint y: 369, endPoint x: 242, endPoint y: 385, distance: 92.1
click at [242, 385] on div "Type Resort All-Inclusive No All-Inclusive Address [STREET_ADDRESS][PERSON_NAME…" at bounding box center [578, 394] width 1022 height 101
copy div "[STREET_ADDRESS][PERSON_NAME]"
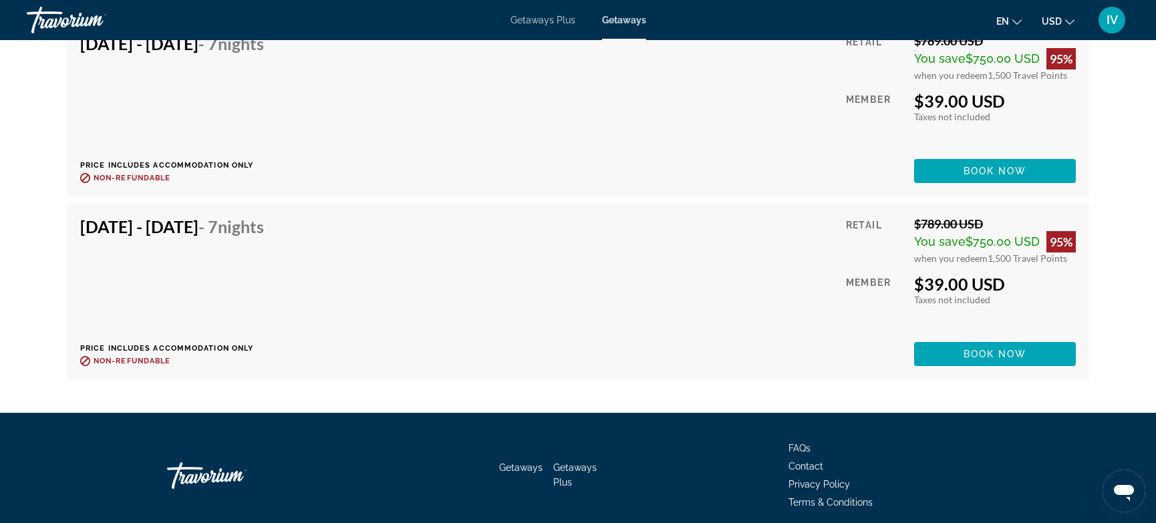
scroll to position [3255, 0]
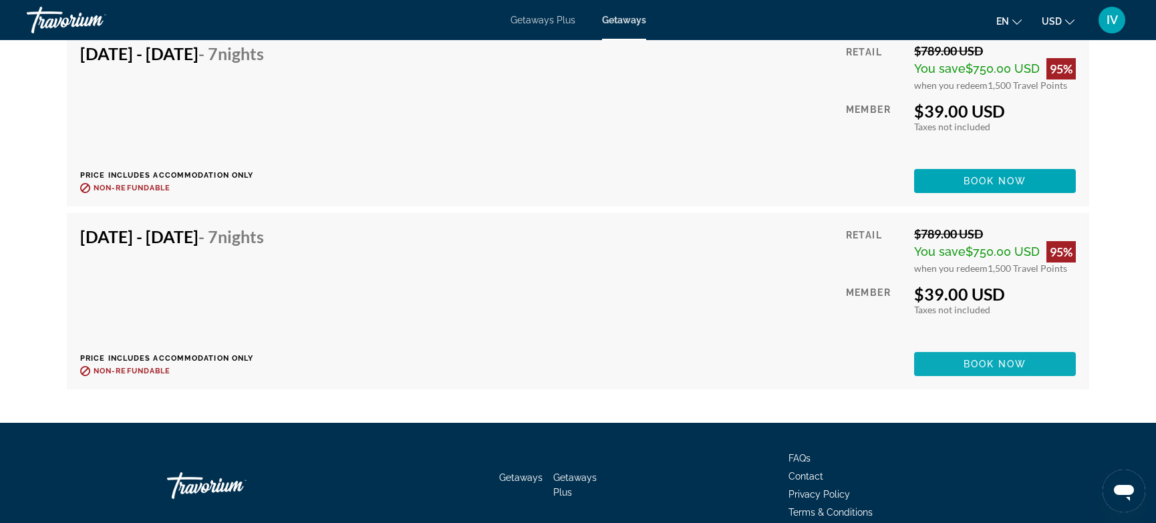
click at [947, 348] on span "Main content" at bounding box center [995, 364] width 162 height 32
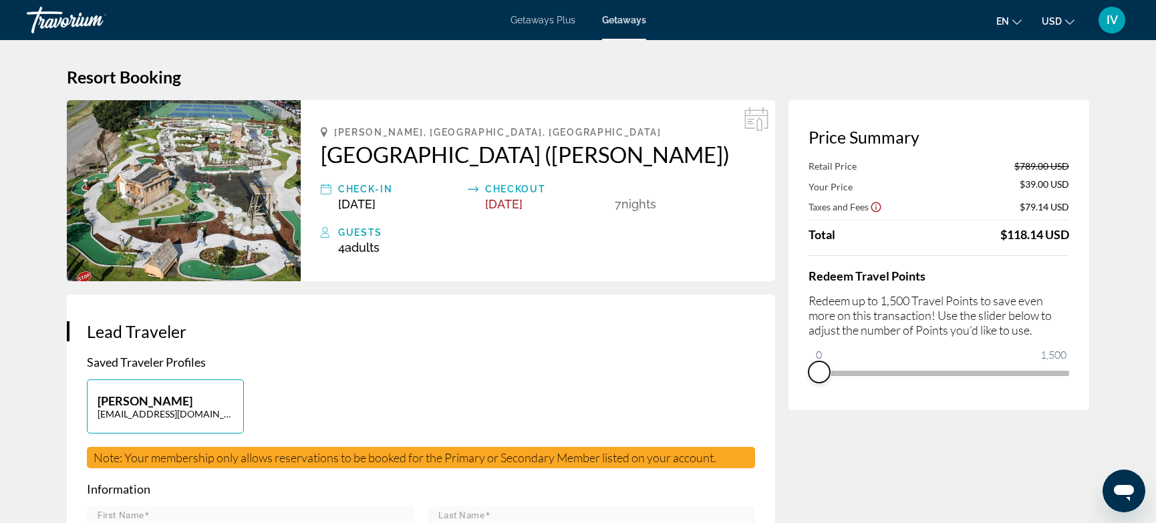
drag, startPoint x: 1011, startPoint y: 388, endPoint x: 758, endPoint y: 377, distance: 253.4
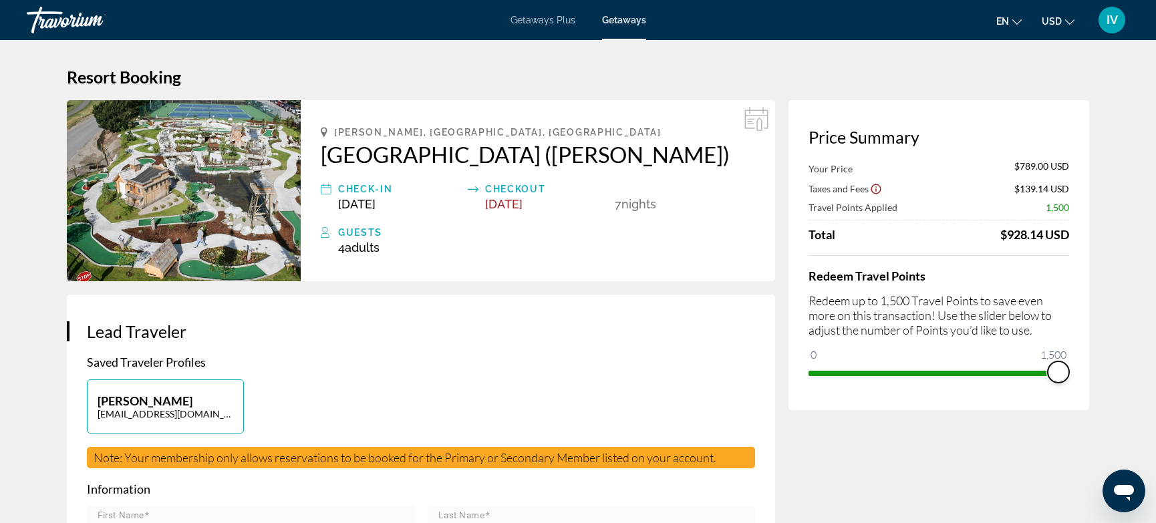
drag, startPoint x: 816, startPoint y: 350, endPoint x: 1110, endPoint y: 357, distance: 294.7
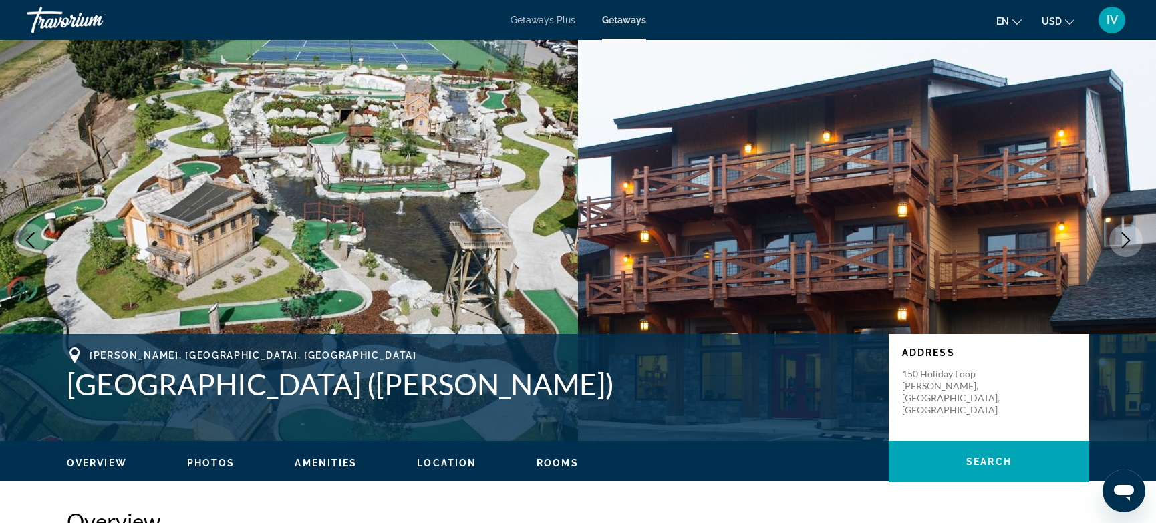
click at [1130, 239] on icon "Next image" at bounding box center [1126, 240] width 16 height 16
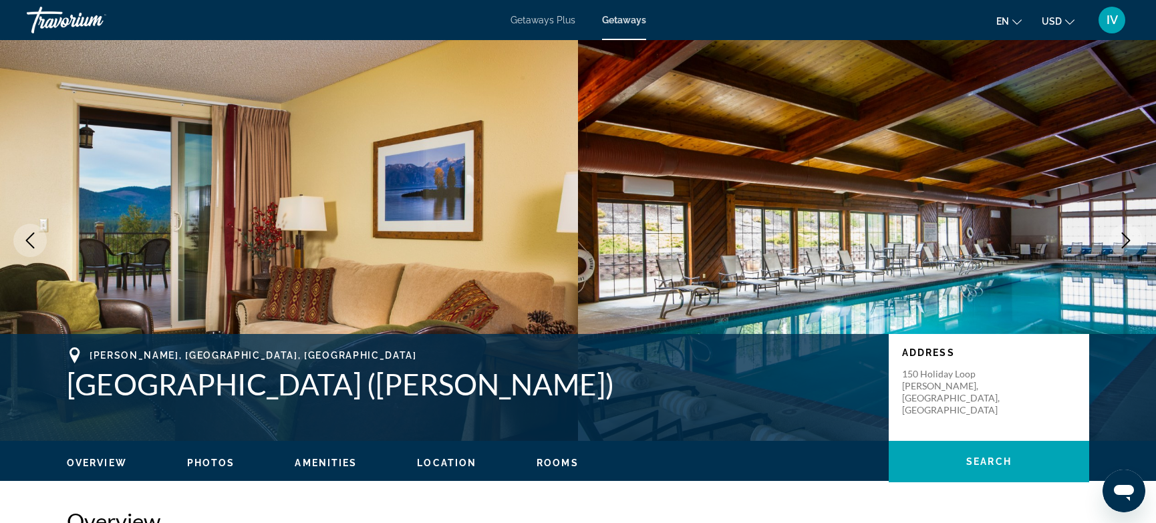
click at [1130, 239] on icon "Next image" at bounding box center [1126, 240] width 16 height 16
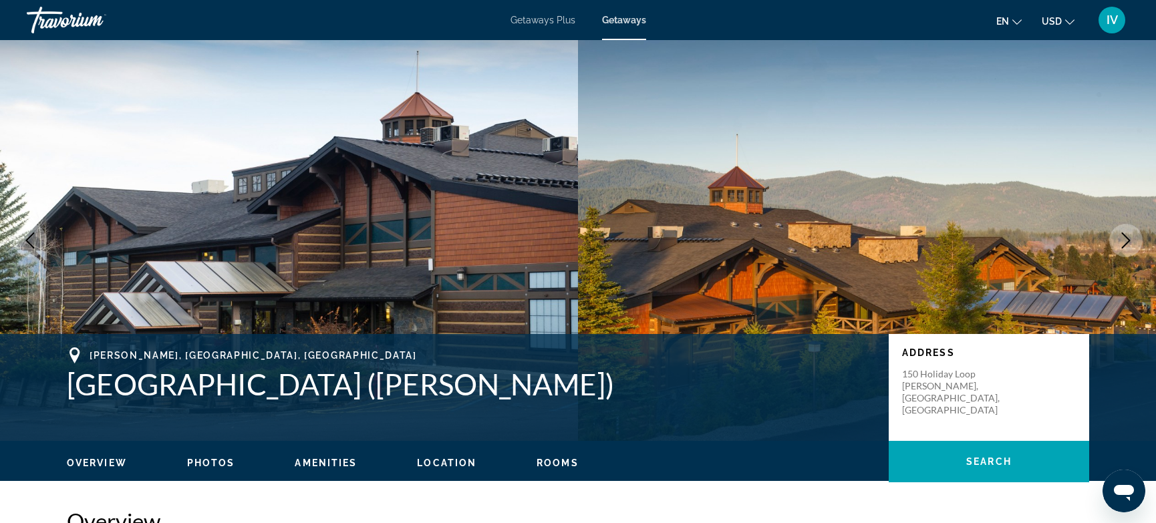
click at [1130, 239] on icon "Next image" at bounding box center [1126, 240] width 16 height 16
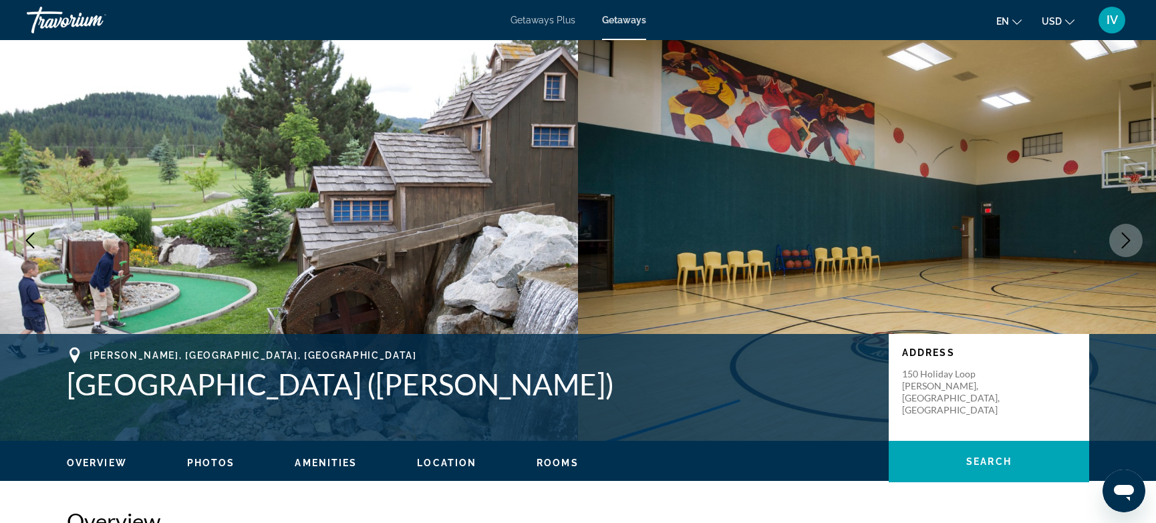
click at [1130, 239] on icon "Next image" at bounding box center [1126, 240] width 16 height 16
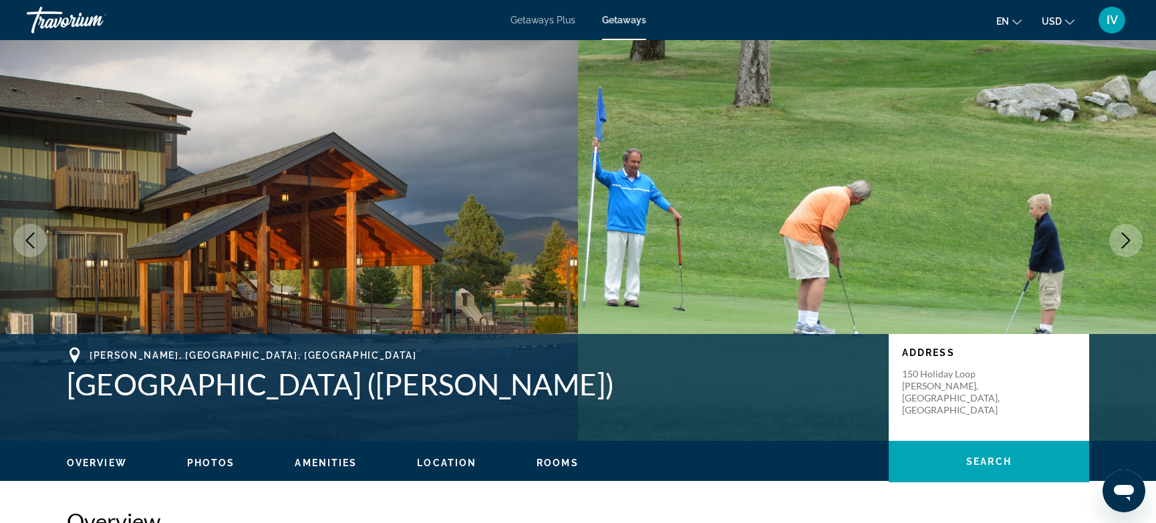
click at [1130, 239] on icon "Next image" at bounding box center [1126, 240] width 16 height 16
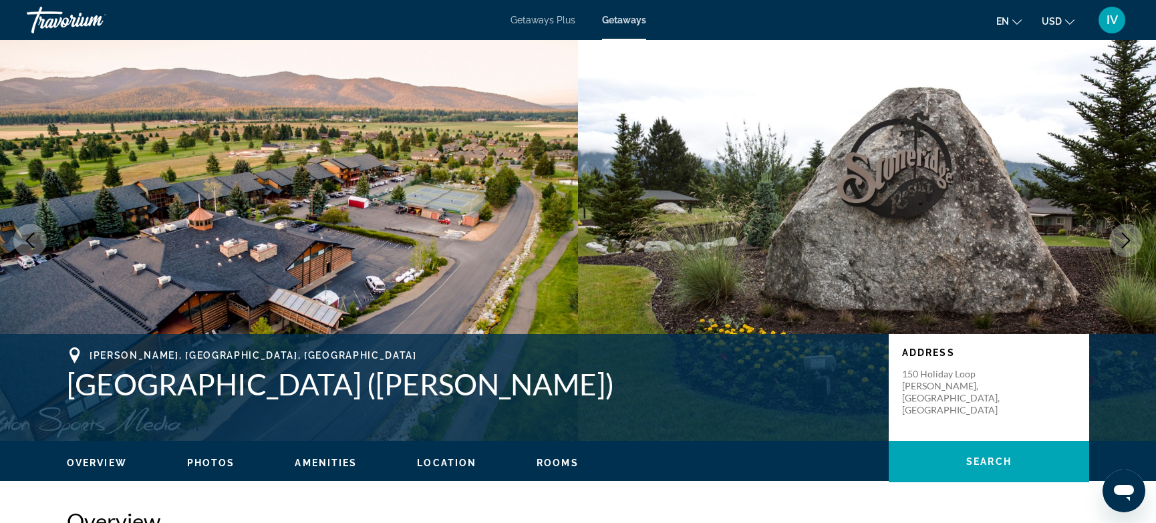
click at [1130, 239] on icon "Next image" at bounding box center [1126, 240] width 16 height 16
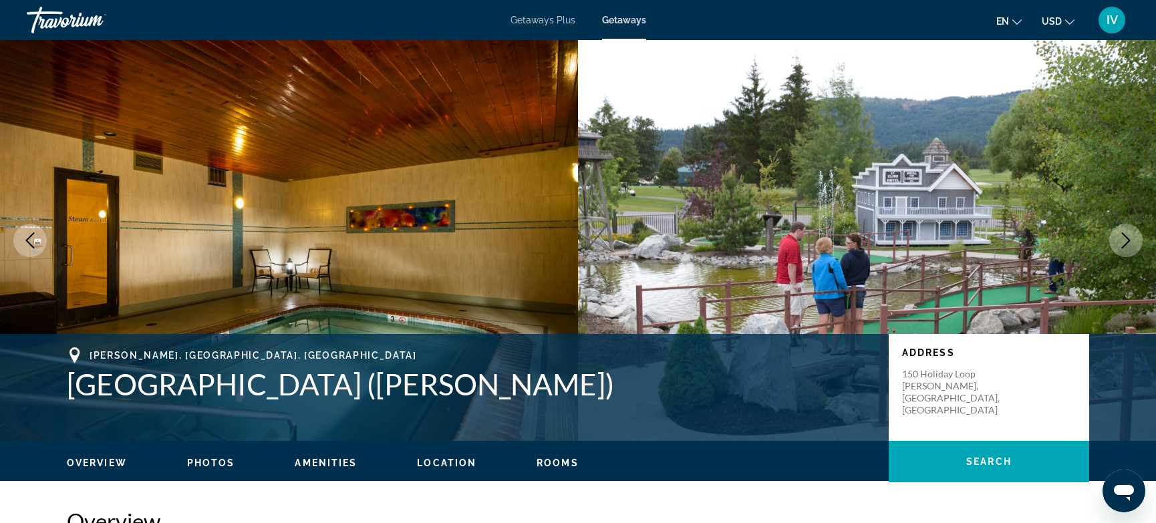
click at [1126, 243] on icon "Next image" at bounding box center [1126, 240] width 9 height 16
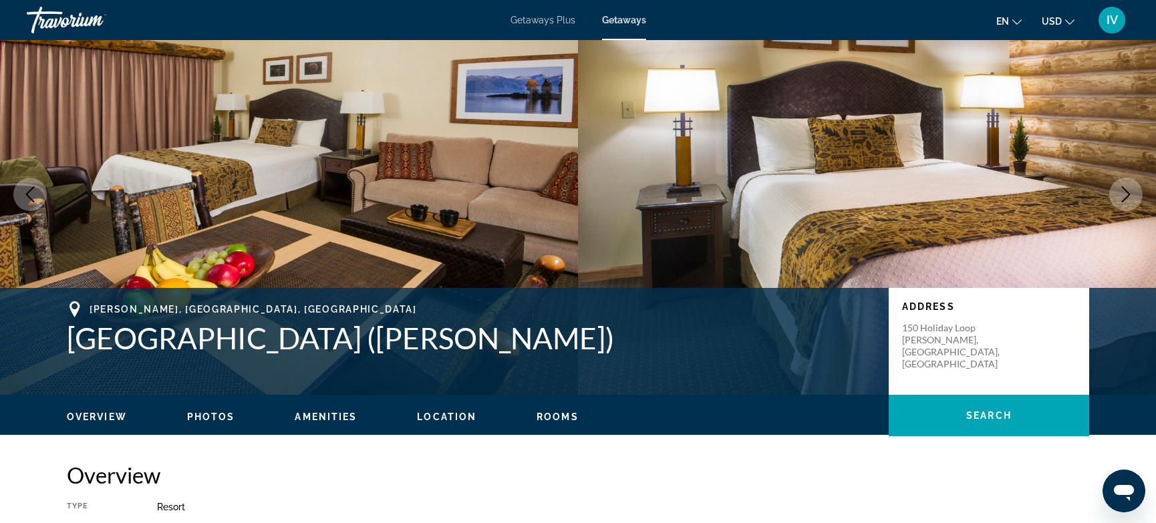
scroll to position [37, 0]
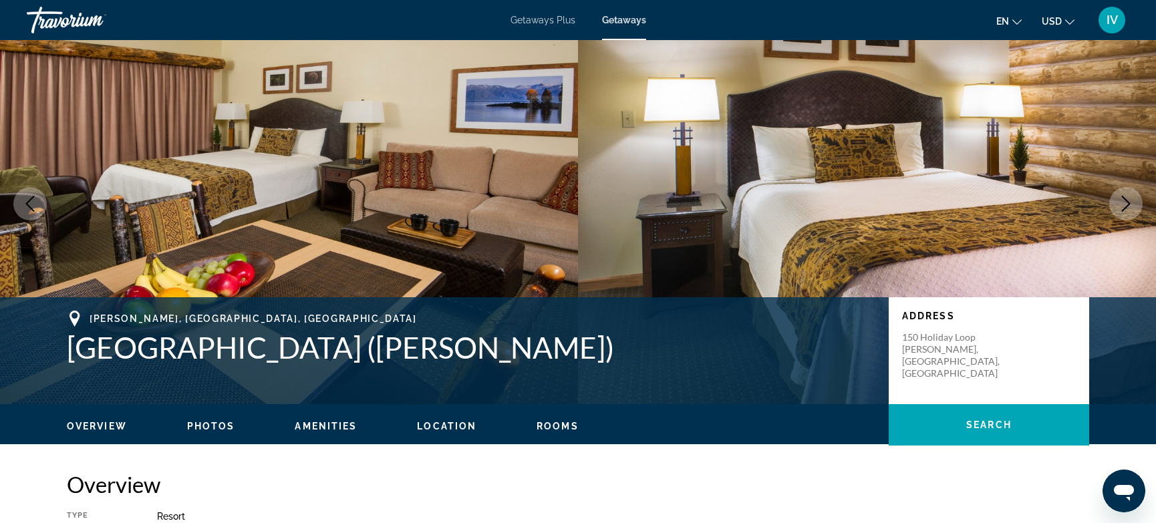
click at [1134, 196] on button "Next image" at bounding box center [1125, 203] width 33 height 33
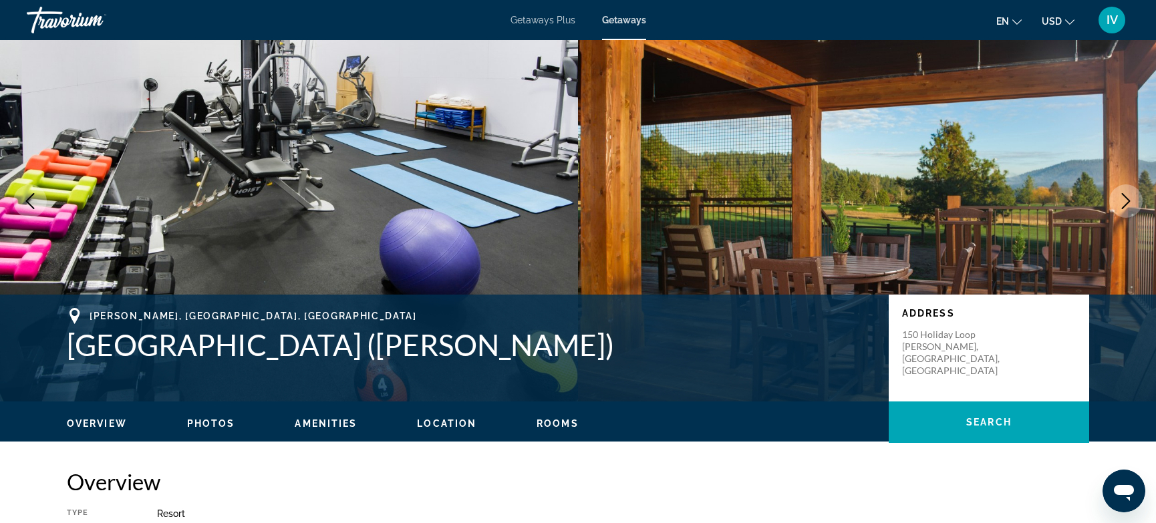
click at [1130, 202] on icon "Next image" at bounding box center [1126, 201] width 16 height 16
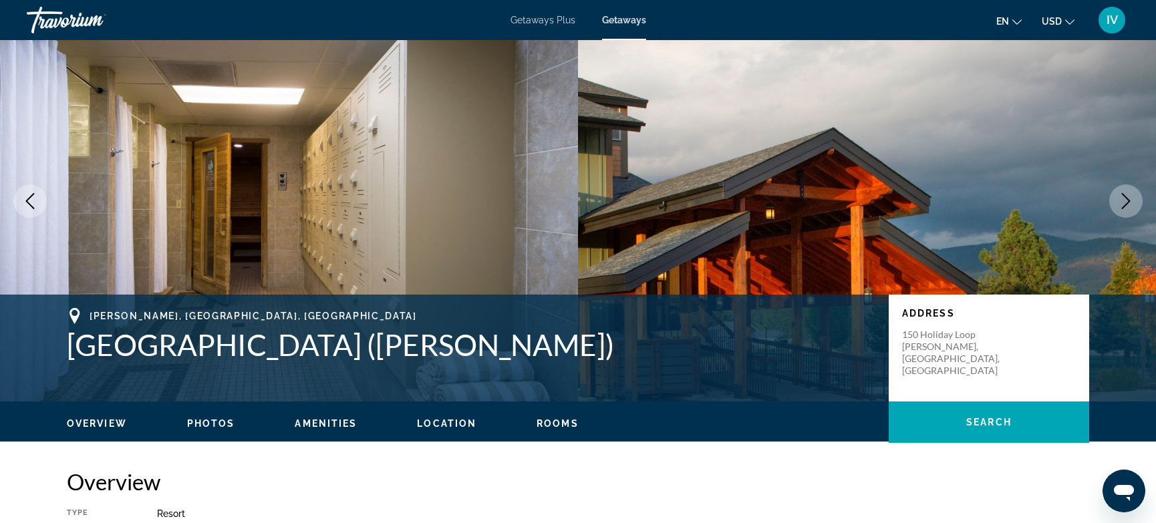
click at [1130, 202] on icon "Next image" at bounding box center [1126, 201] width 16 height 16
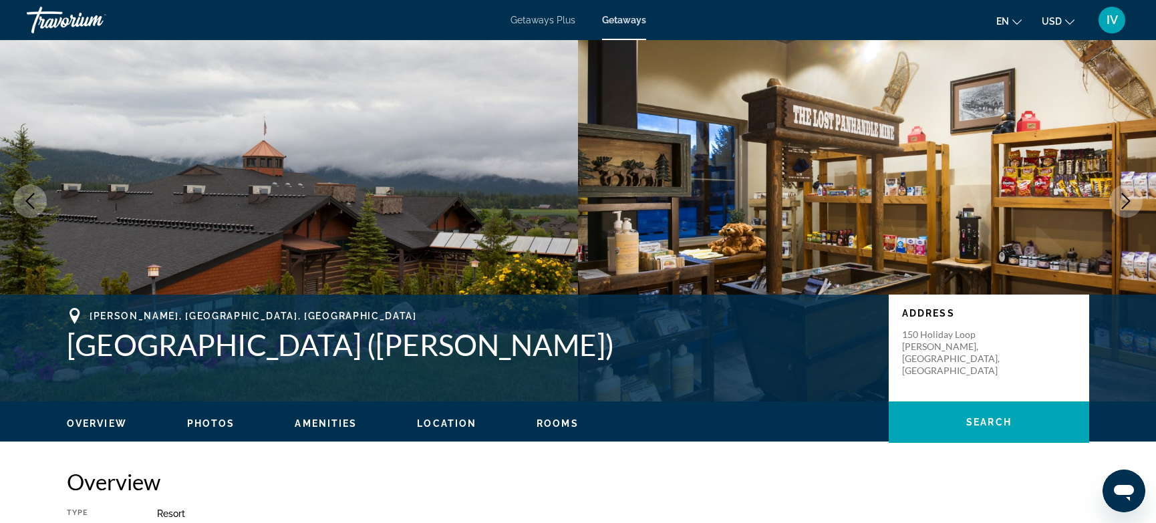
click at [1130, 202] on icon "Next image" at bounding box center [1126, 201] width 16 height 16
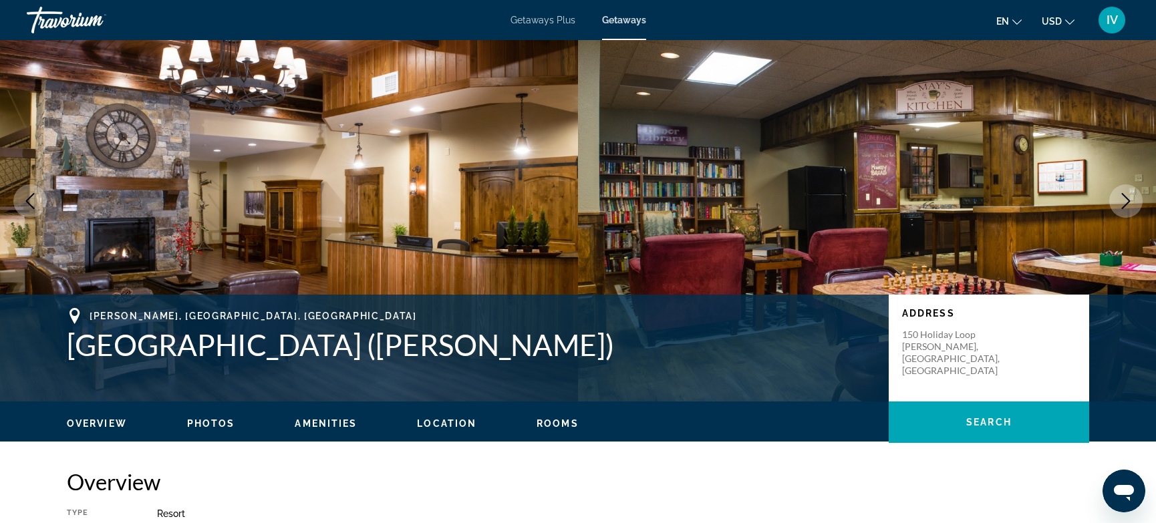
click at [1130, 202] on icon "Next image" at bounding box center [1126, 201] width 16 height 16
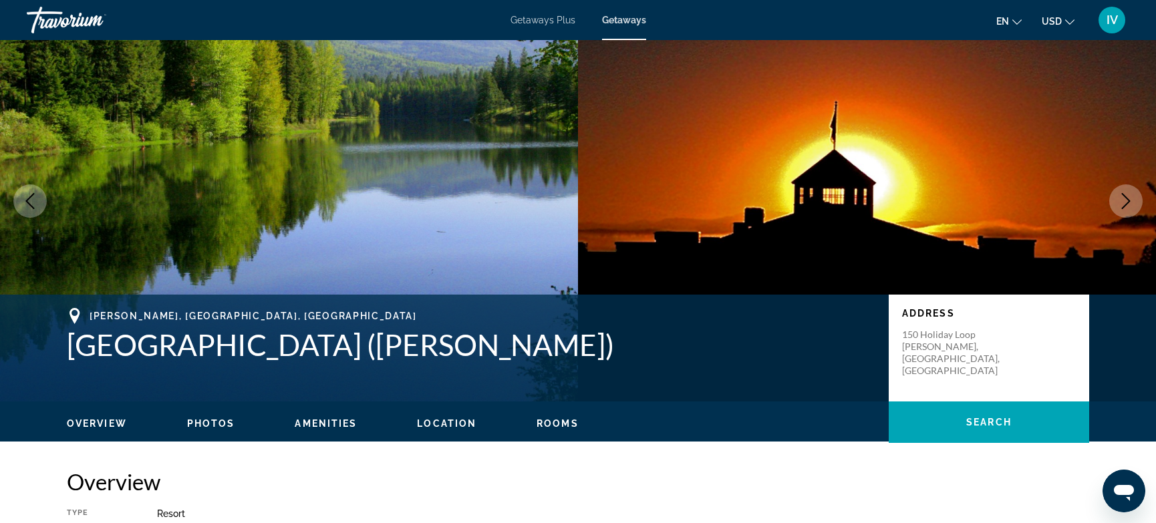
click at [1130, 202] on icon "Next image" at bounding box center [1126, 201] width 16 height 16
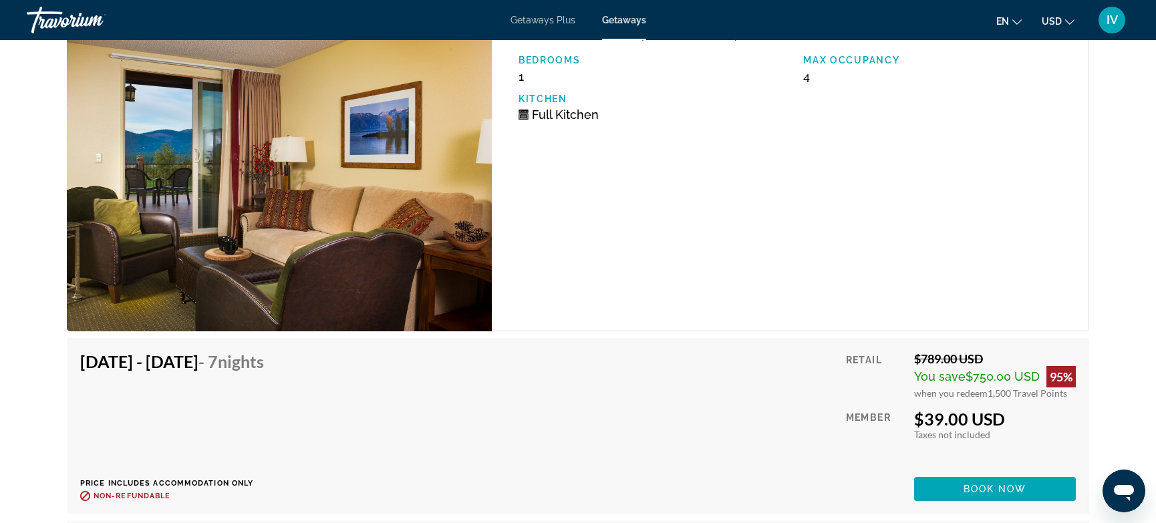
scroll to position [2674, 0]
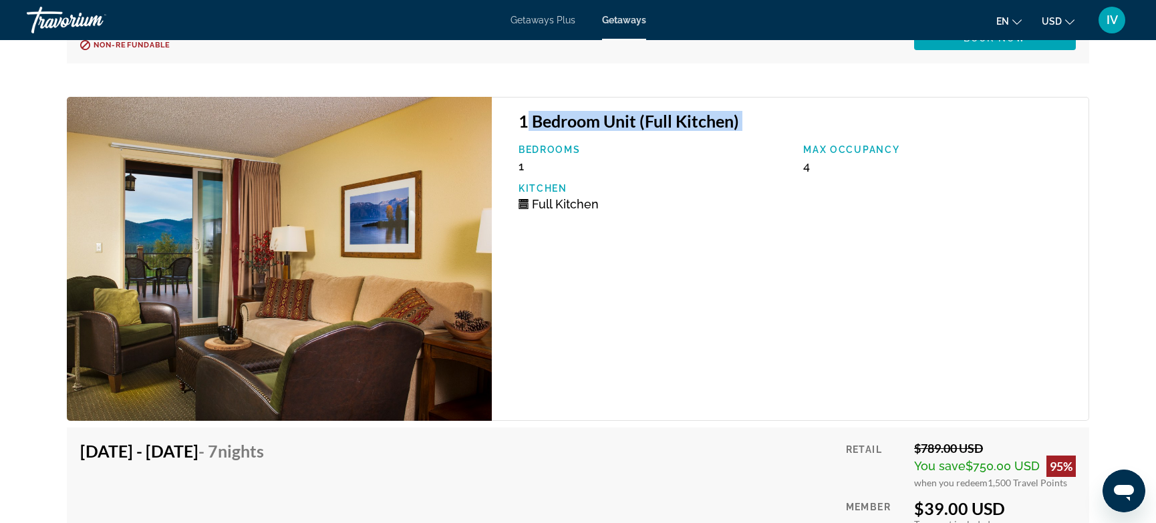
drag, startPoint x: 524, startPoint y: 112, endPoint x: 698, endPoint y: 170, distance: 183.4
click at [680, 120] on div "1 Bedroom Unit (Full Kitchen) Bedrooms 1 Max Occupancy 4 Kitchen Full Kitchen" at bounding box center [790, 258] width 597 height 323
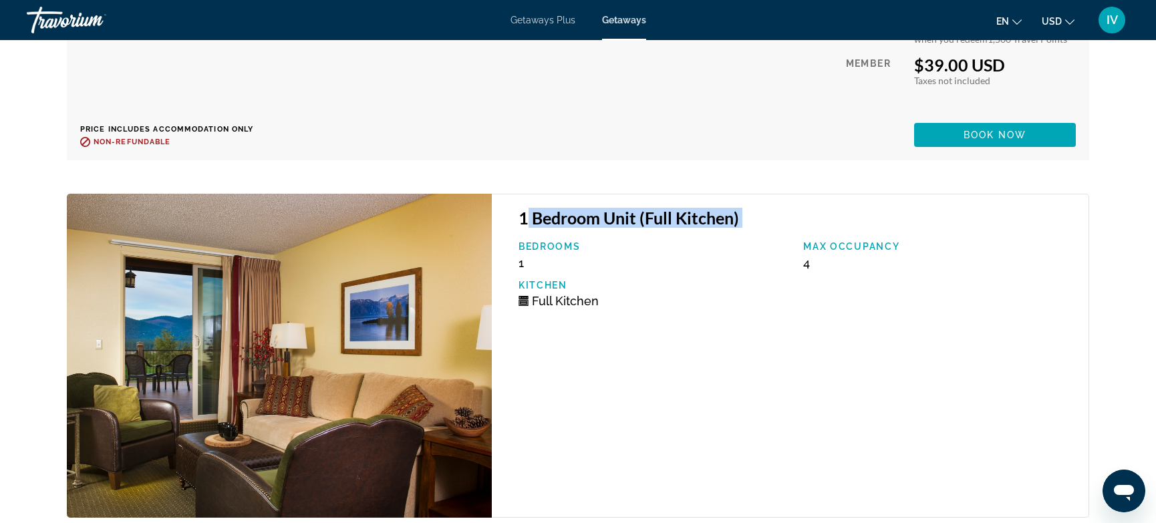
scroll to position [2584, 0]
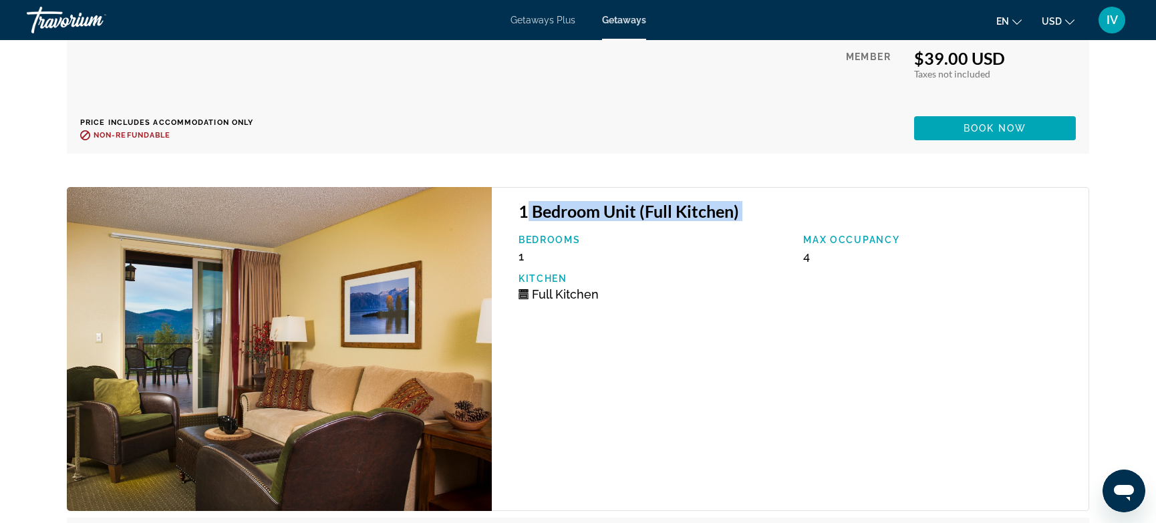
click at [343, 345] on img "Main content" at bounding box center [279, 348] width 425 height 323
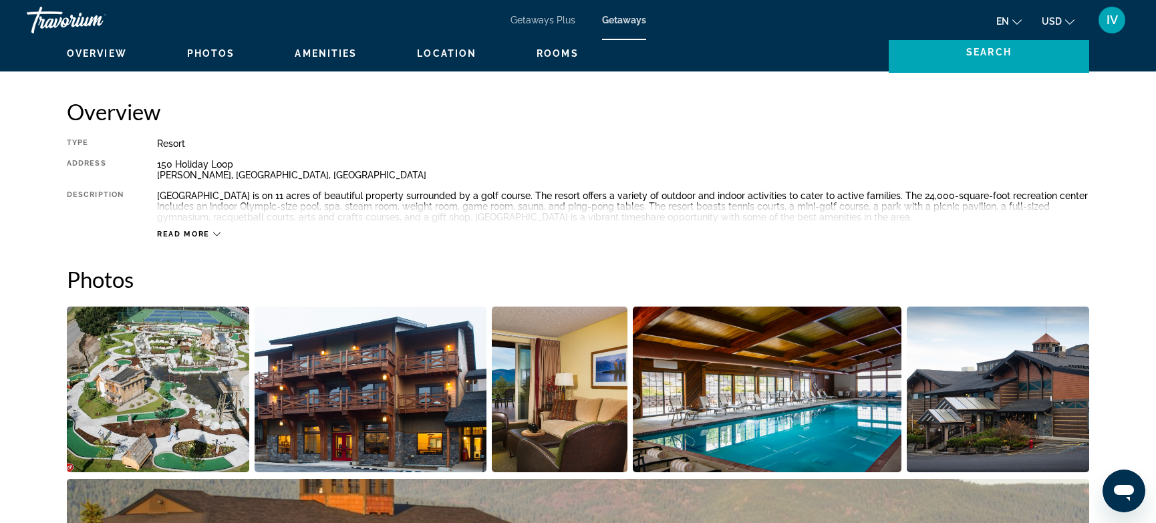
scroll to position [411, 0]
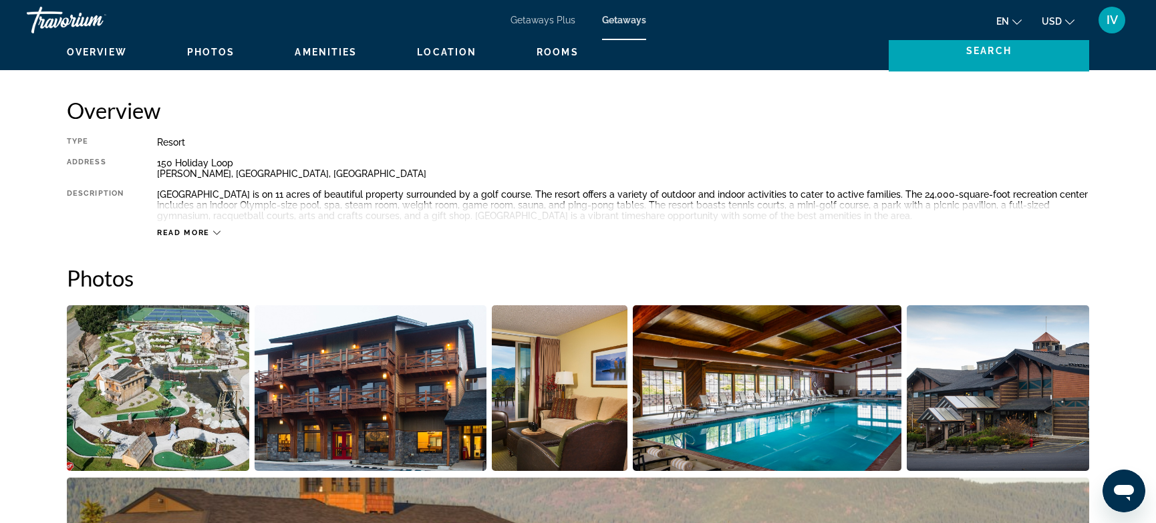
click at [211, 232] on div "Read more" at bounding box center [188, 232] width 63 height 9
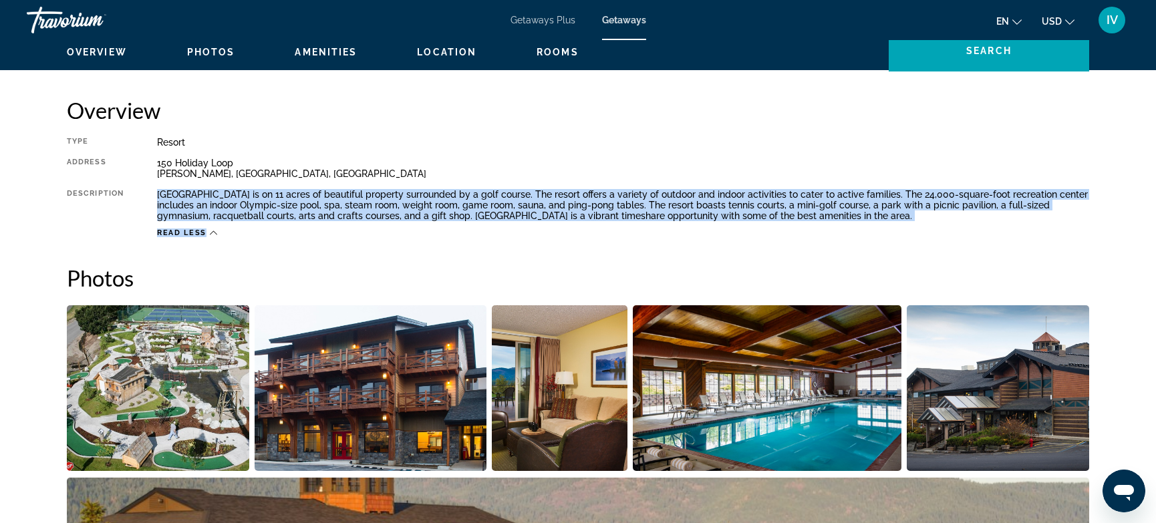
drag, startPoint x: 157, startPoint y: 196, endPoint x: 511, endPoint y: 226, distance: 355.4
click at [513, 227] on div "Type Resort All-Inclusive No All-Inclusive Address [STREET_ADDRESS][PERSON_NAME…" at bounding box center [578, 187] width 1022 height 101
copy div "[GEOGRAPHIC_DATA] is on 11 acres of beautiful property surrounded by a golf cou…"
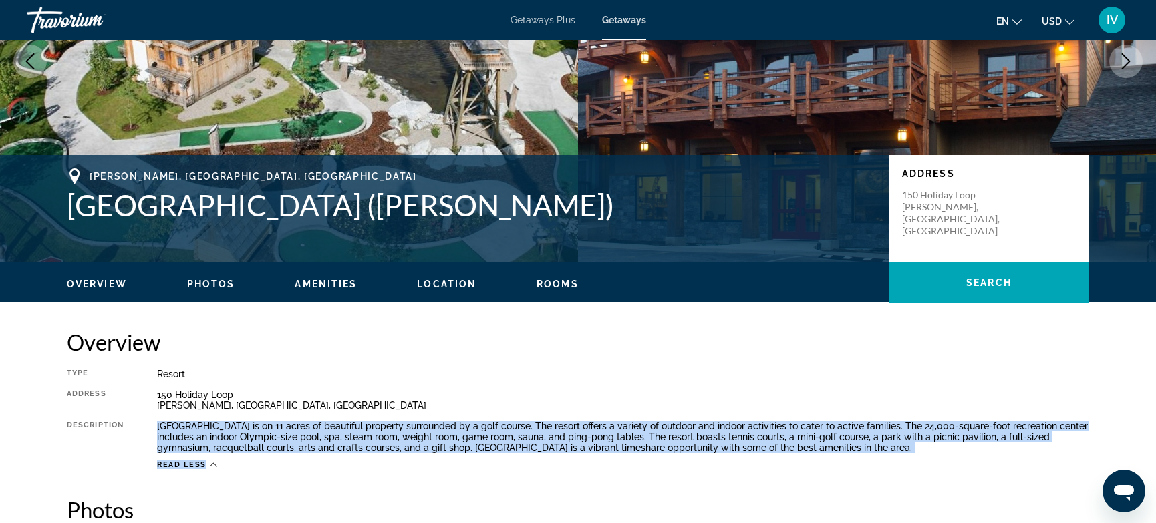
scroll to position [0, 0]
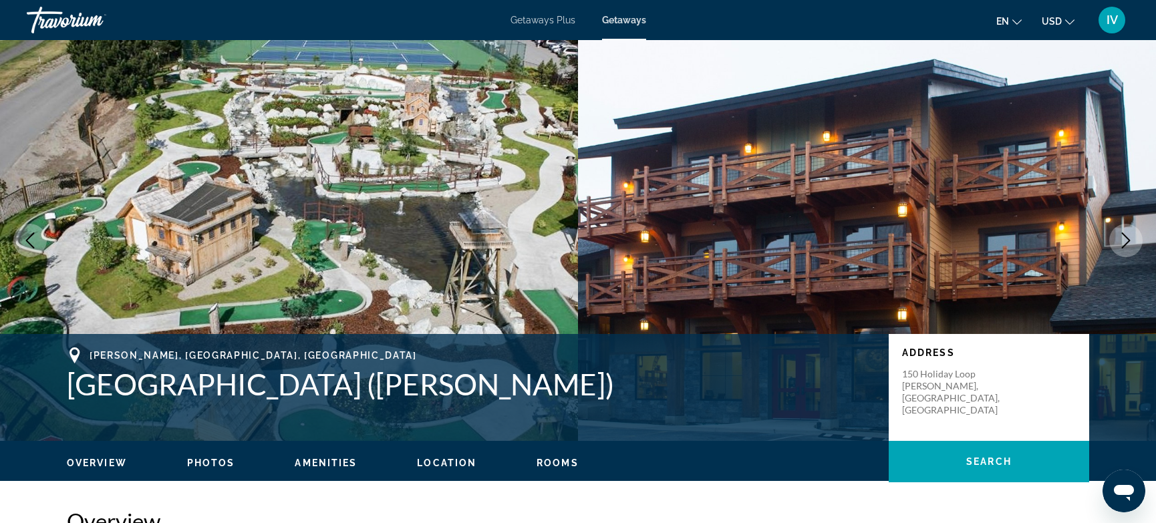
click at [1132, 249] on button "Next image" at bounding box center [1125, 240] width 33 height 33
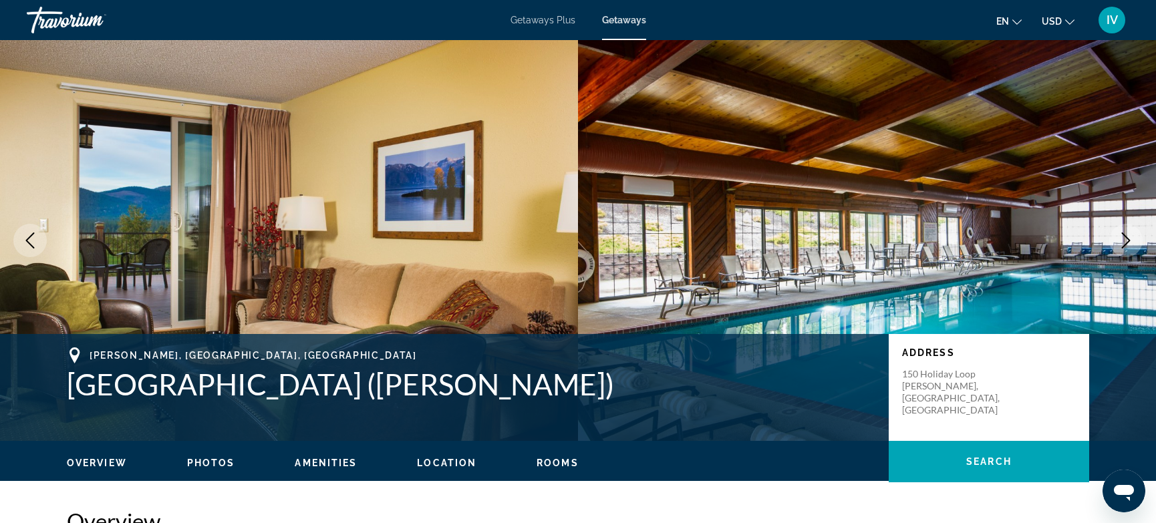
click at [1126, 242] on icon "Next image" at bounding box center [1126, 240] width 9 height 16
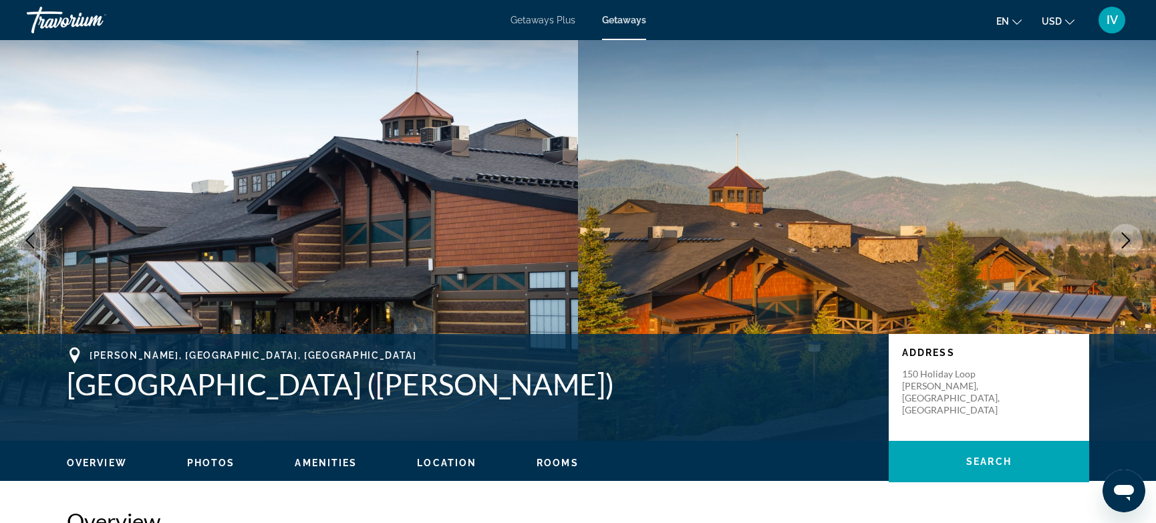
click at [1126, 242] on icon "Next image" at bounding box center [1126, 240] width 9 height 16
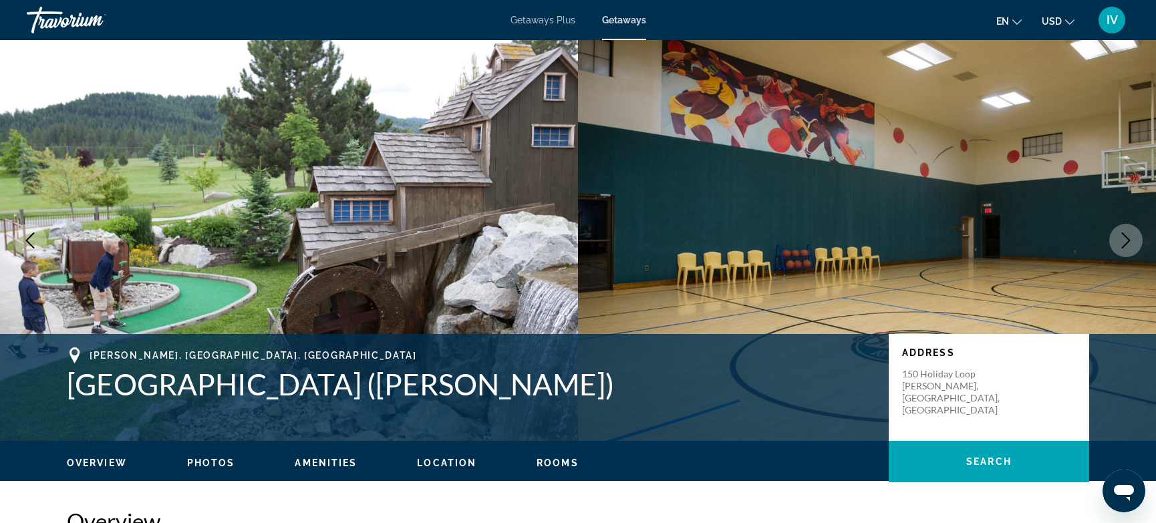
click at [1126, 242] on icon "Next image" at bounding box center [1126, 240] width 9 height 16
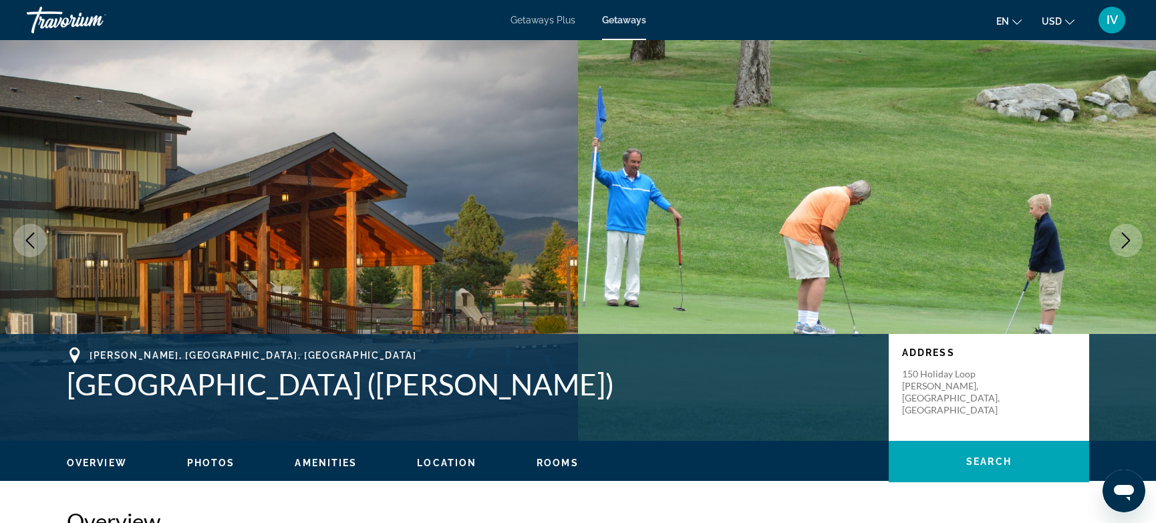
click at [1126, 242] on icon "Next image" at bounding box center [1126, 240] width 9 height 16
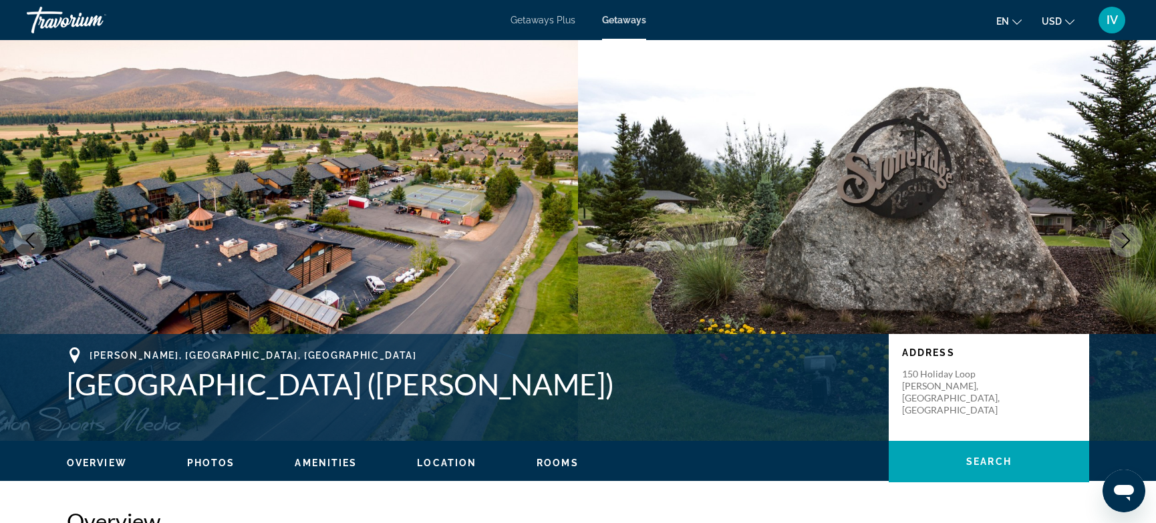
click at [1126, 242] on icon "Next image" at bounding box center [1126, 240] width 9 height 16
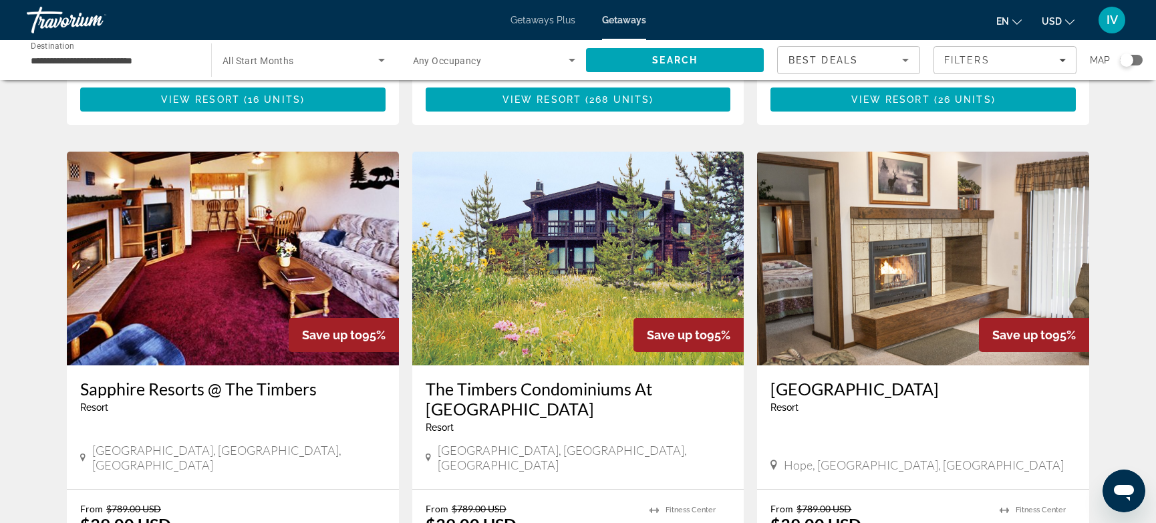
scroll to position [466, 0]
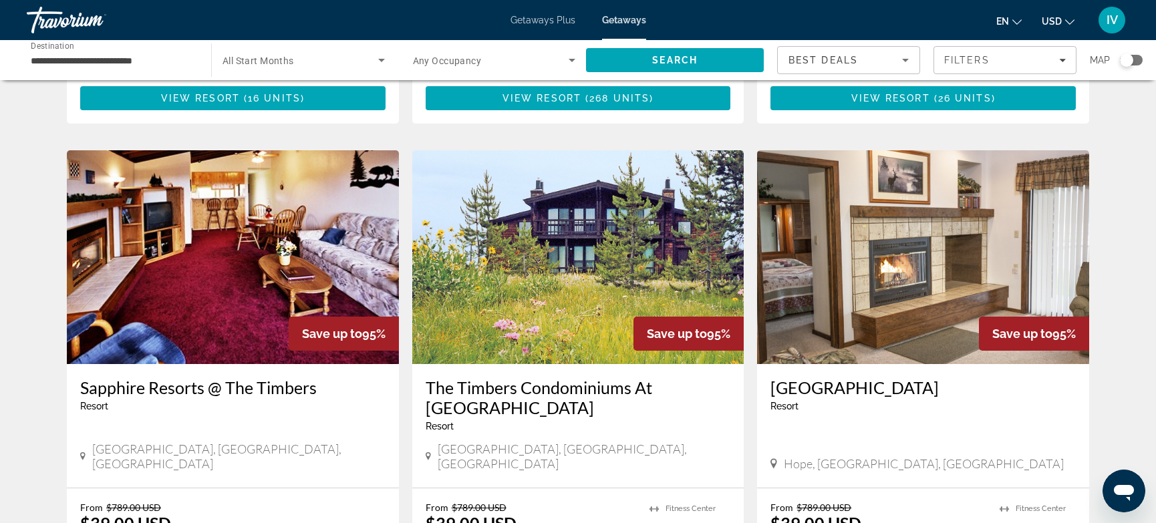
click at [601, 255] on img "Main content" at bounding box center [578, 257] width 332 height 214
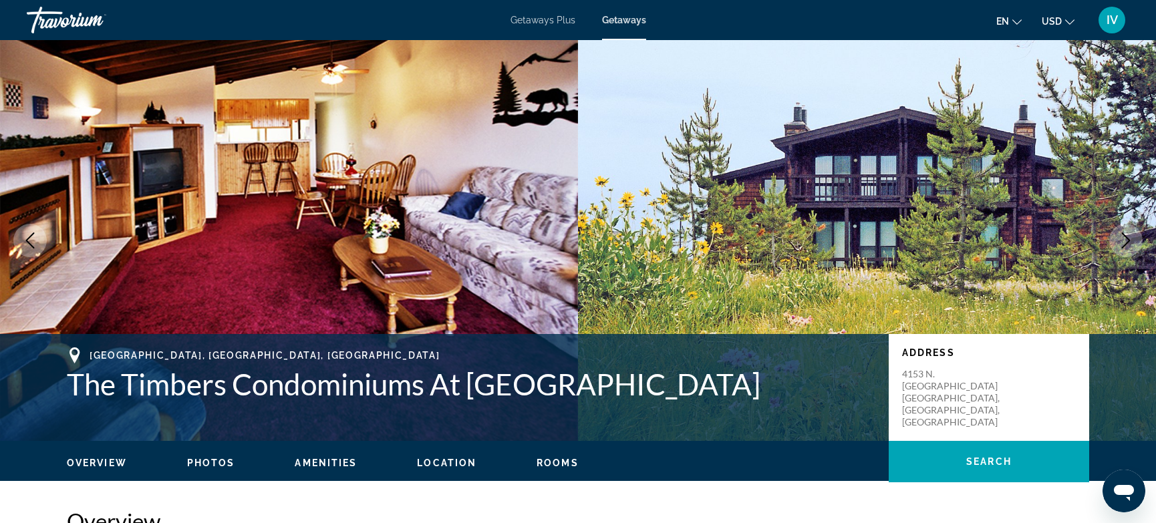
click at [1118, 244] on icon "Next image" at bounding box center [1126, 240] width 16 height 16
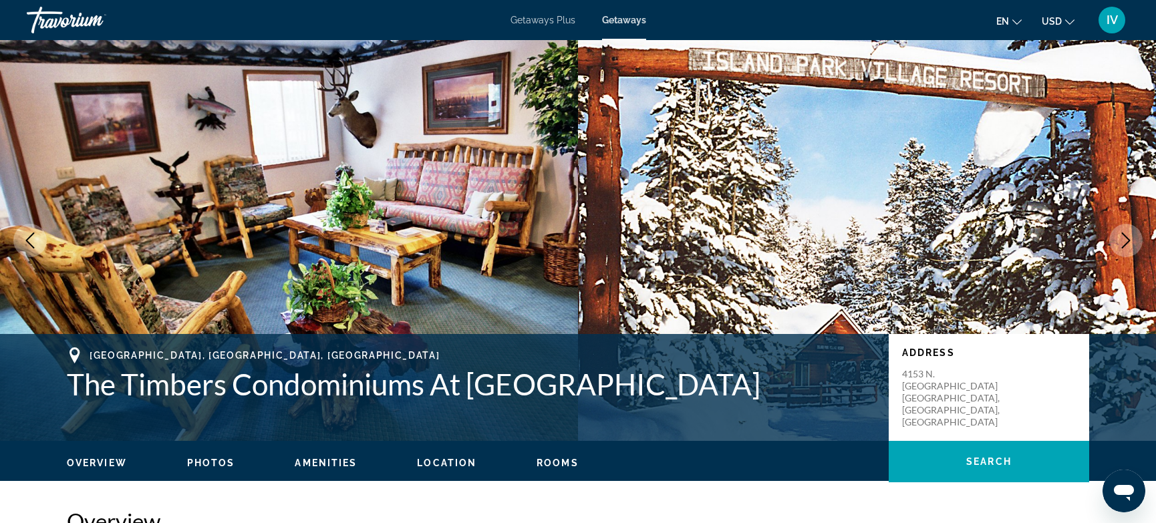
click at [1118, 244] on icon "Next image" at bounding box center [1126, 240] width 16 height 16
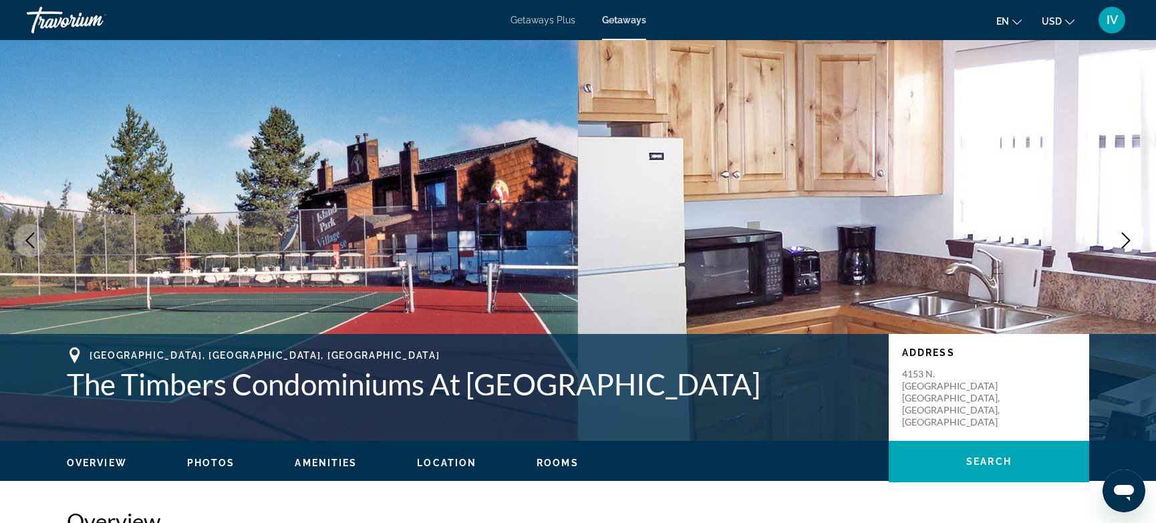
click at [1118, 244] on icon "Next image" at bounding box center [1126, 240] width 16 height 16
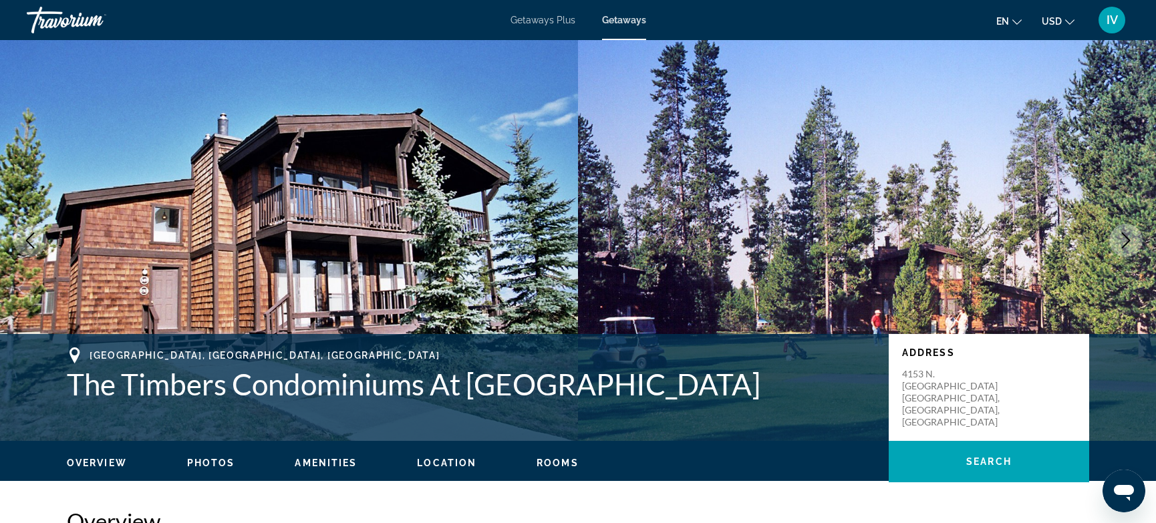
click at [1118, 244] on icon "Next image" at bounding box center [1126, 240] width 16 height 16
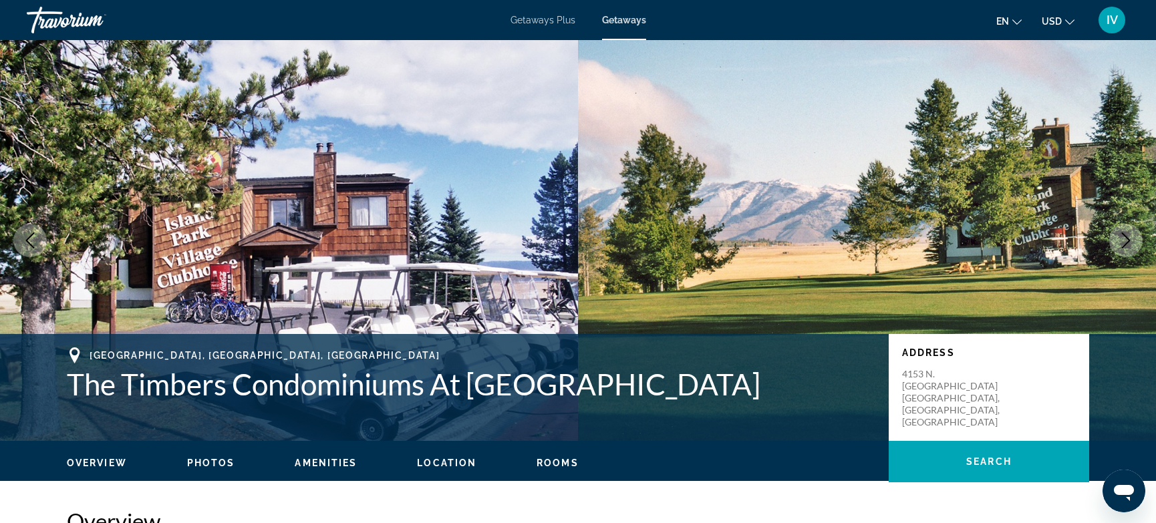
click at [1118, 244] on icon "Next image" at bounding box center [1126, 240] width 16 height 16
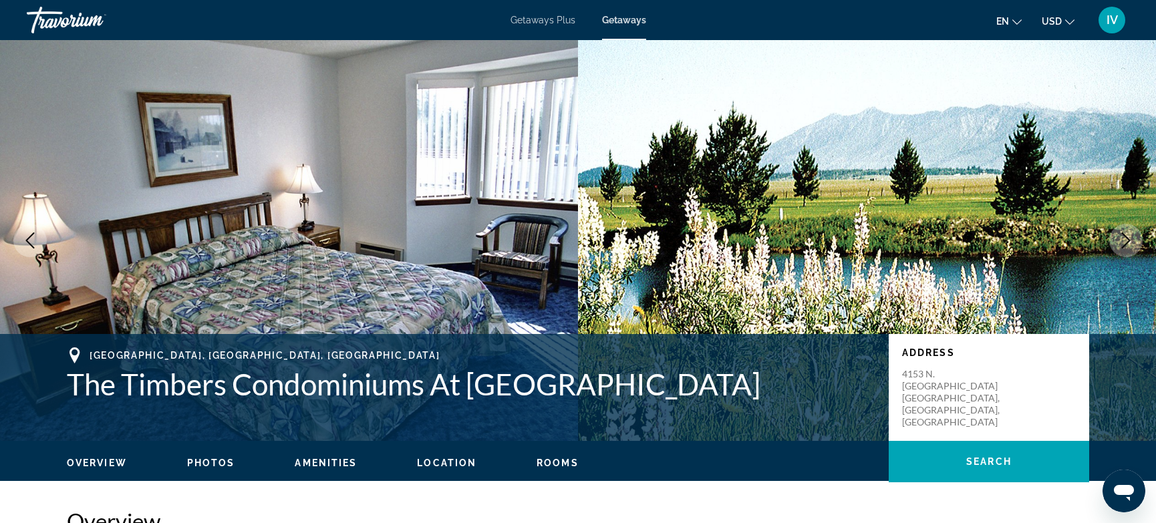
click at [1118, 244] on icon "Next image" at bounding box center [1126, 240] width 16 height 16
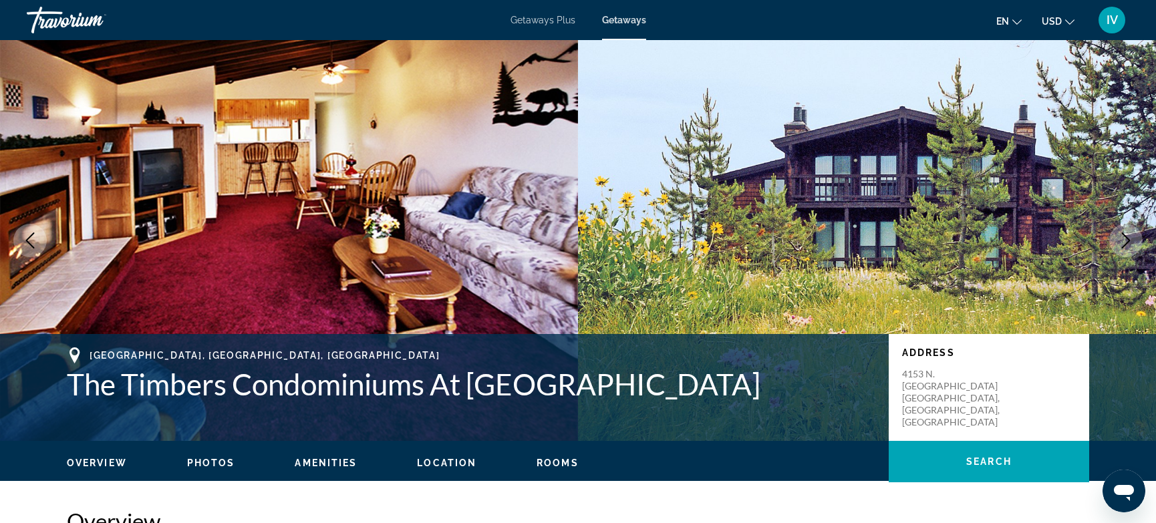
click at [1118, 244] on icon "Next image" at bounding box center [1126, 240] width 16 height 16
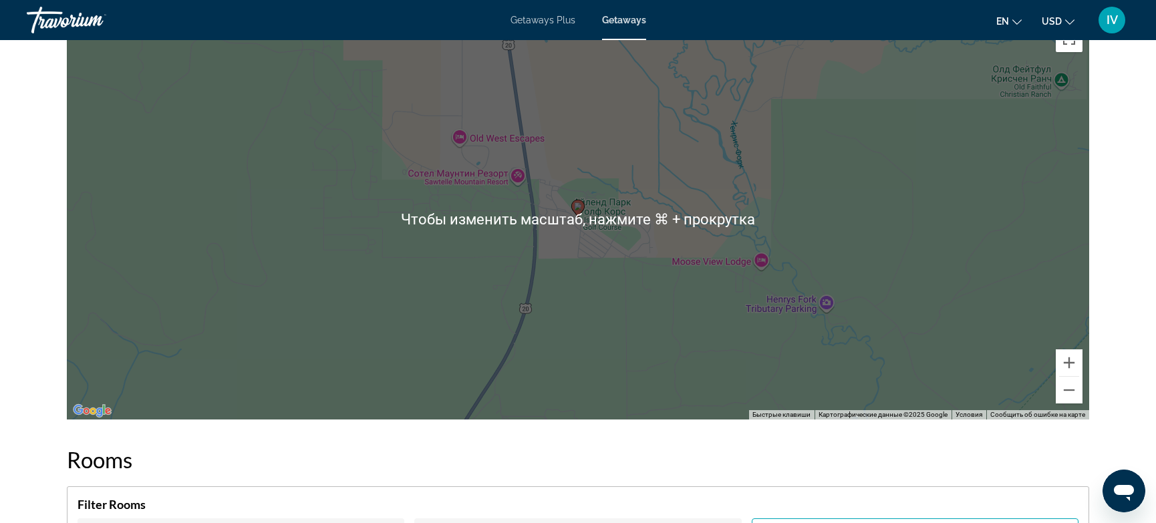
scroll to position [1852, 0]
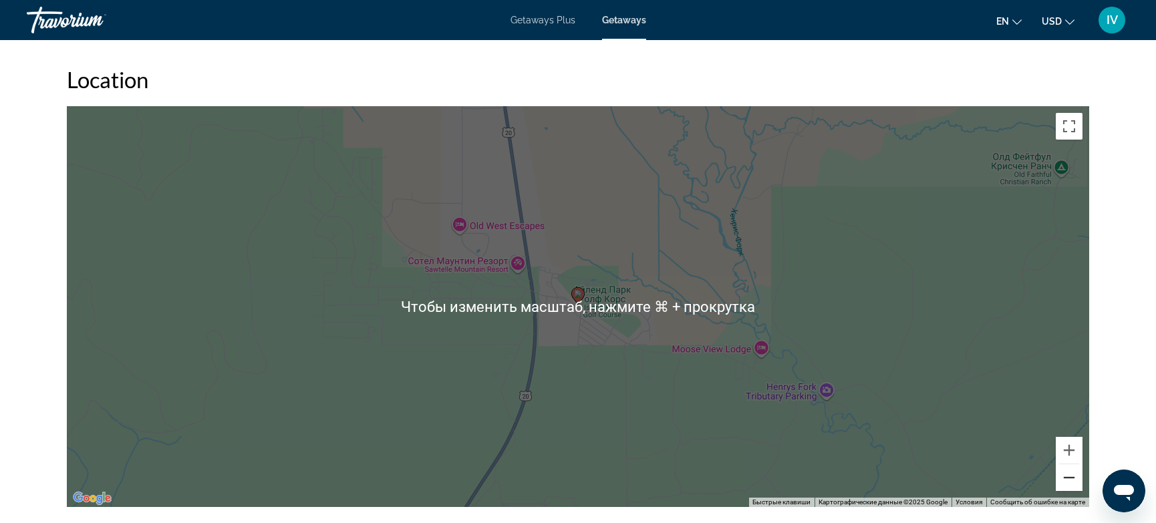
click at [1072, 474] on button "Уменьшить" at bounding box center [1068, 477] width 27 height 27
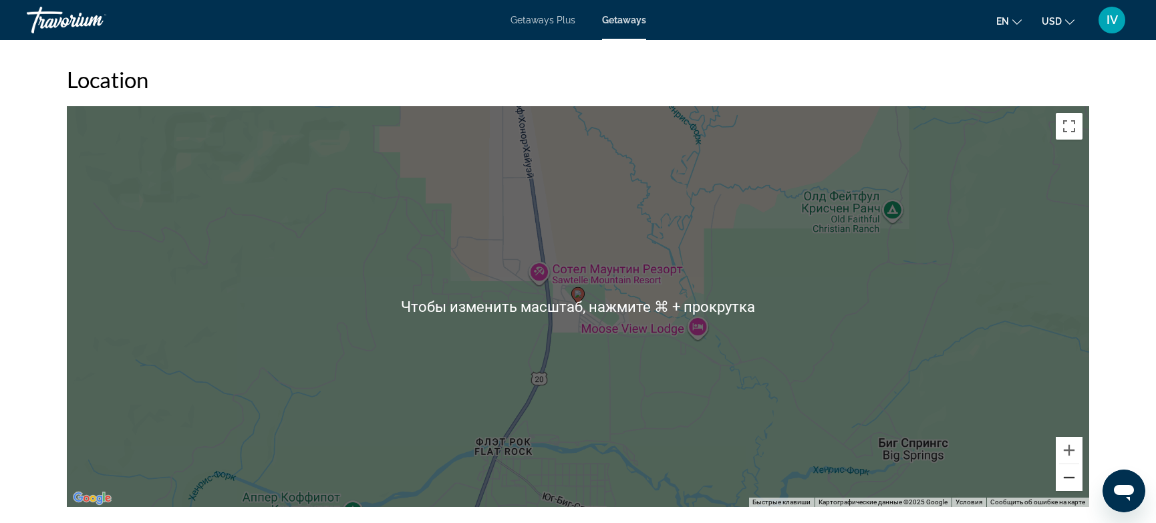
click at [1072, 474] on button "Уменьшить" at bounding box center [1068, 477] width 27 height 27
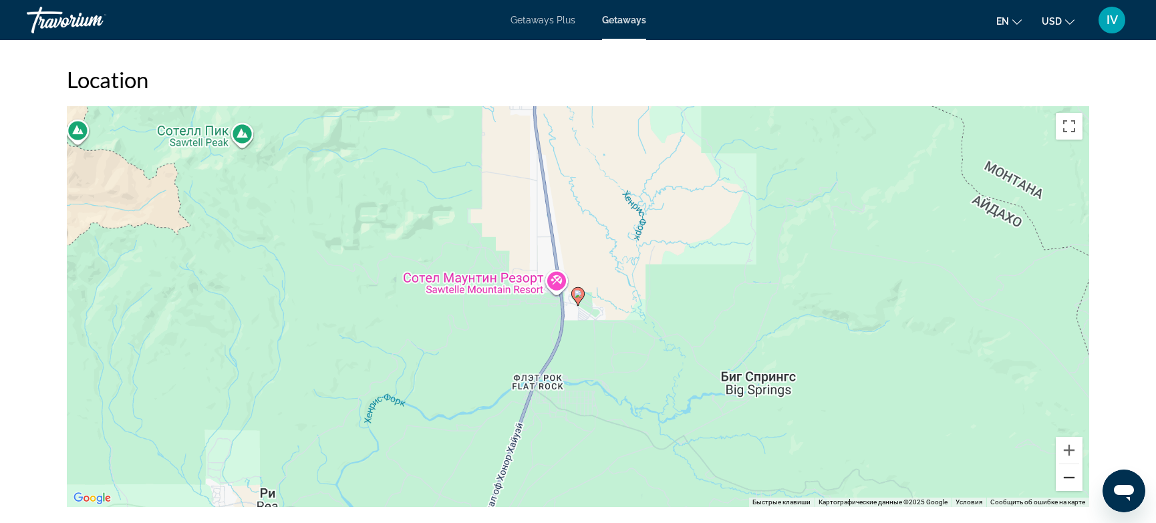
click at [1072, 474] on button "Уменьшить" at bounding box center [1068, 477] width 27 height 27
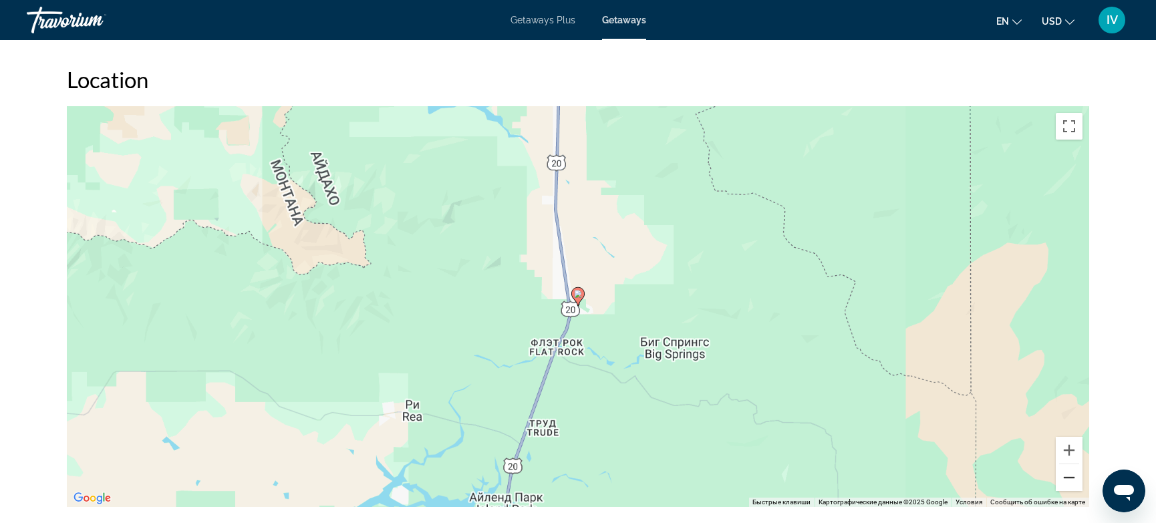
click at [1072, 474] on button "Уменьшить" at bounding box center [1068, 477] width 27 height 27
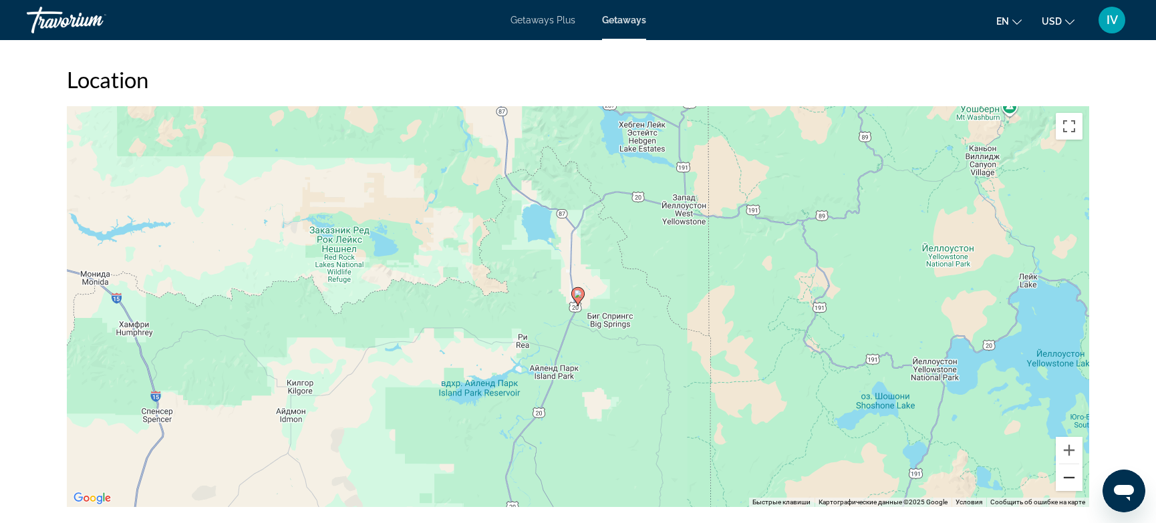
click at [1072, 474] on button "Уменьшить" at bounding box center [1068, 477] width 27 height 27
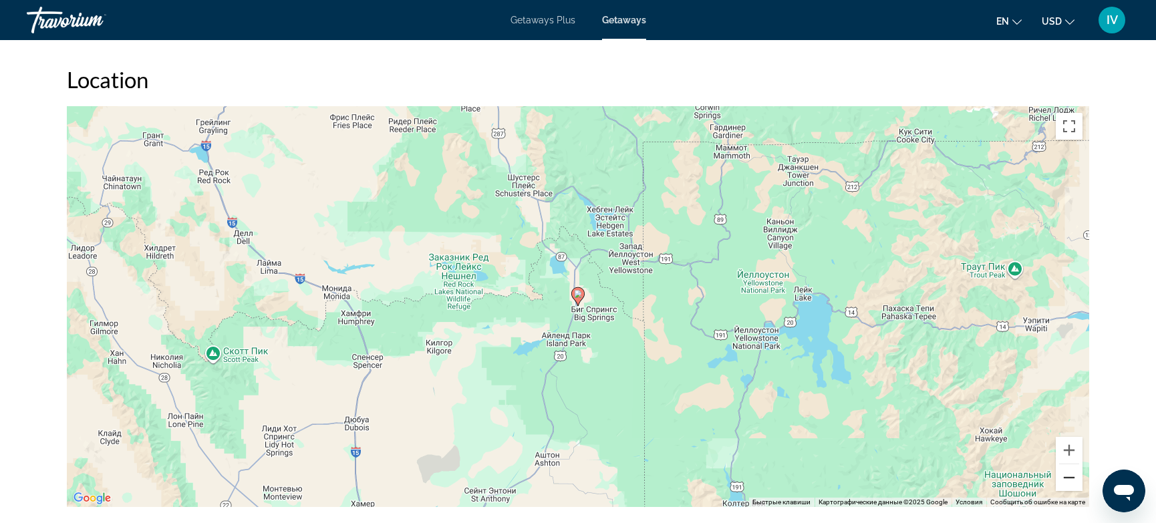
click at [1072, 474] on button "Уменьшить" at bounding box center [1068, 477] width 27 height 27
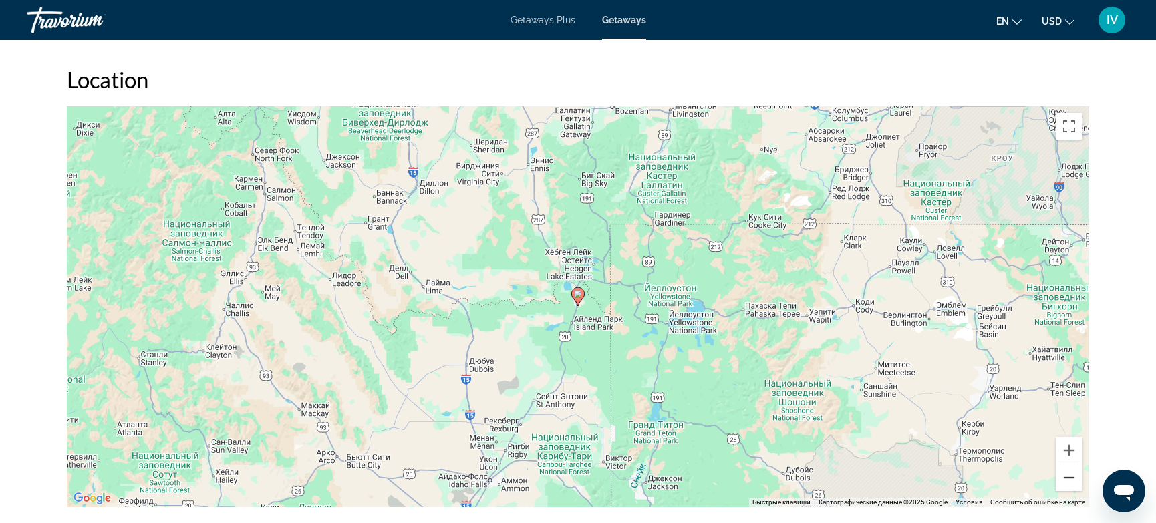
click at [1072, 474] on button "Уменьшить" at bounding box center [1068, 477] width 27 height 27
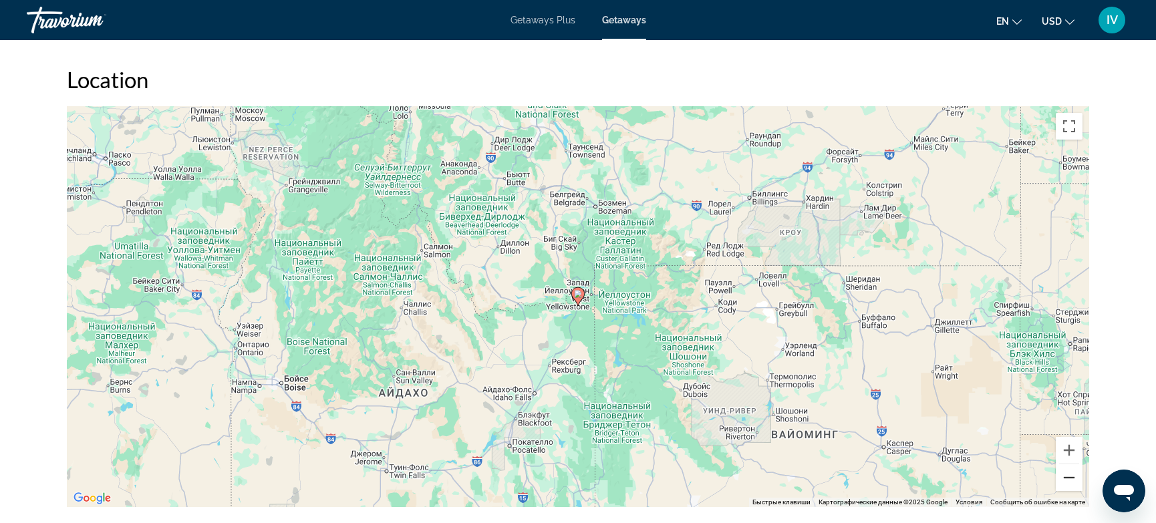
click at [1072, 474] on button "Уменьшить" at bounding box center [1068, 477] width 27 height 27
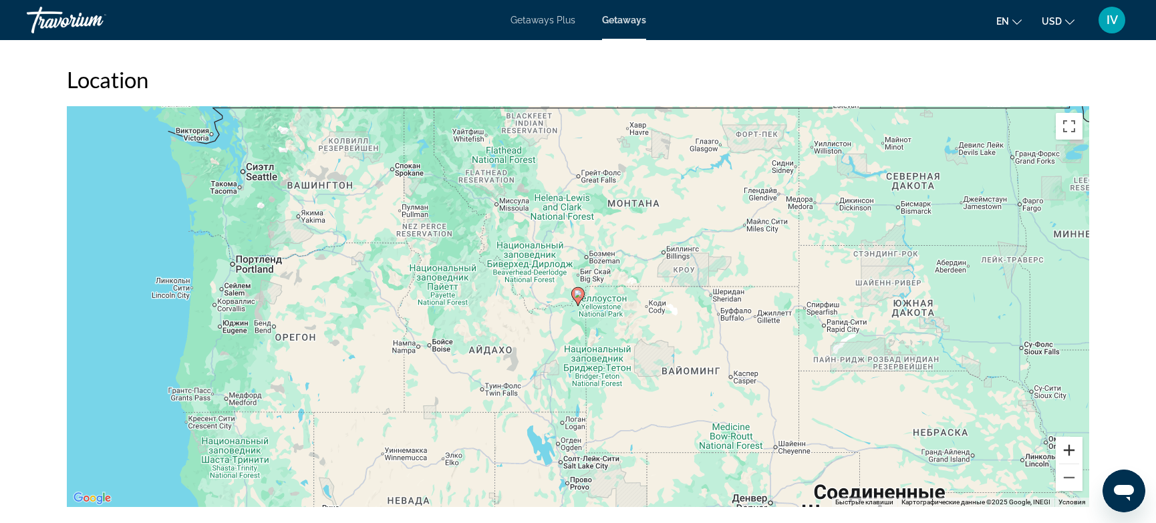
click at [1071, 449] on button "Увеличить" at bounding box center [1068, 450] width 27 height 27
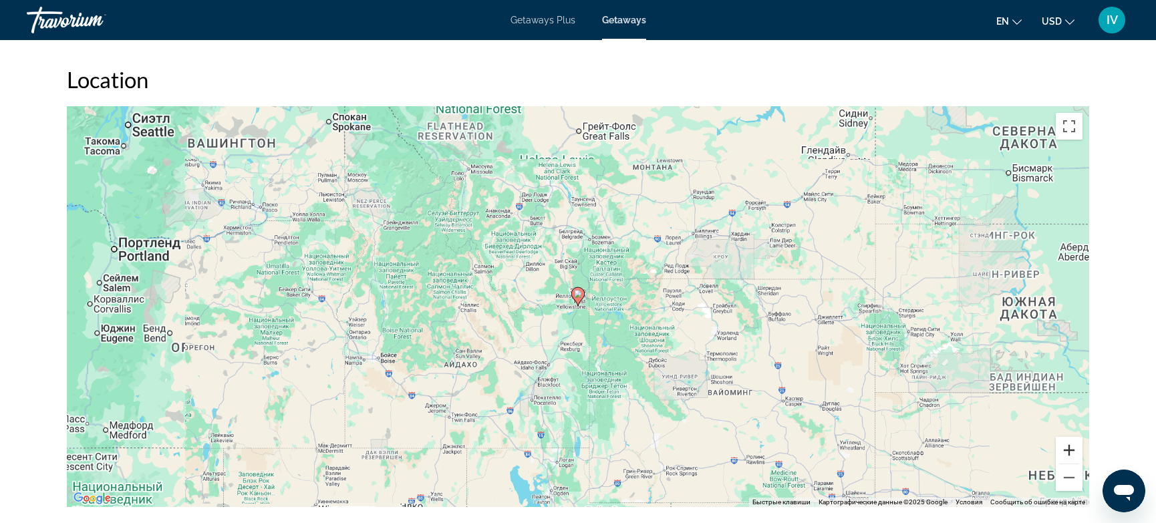
click at [1071, 449] on button "Увеличить" at bounding box center [1068, 450] width 27 height 27
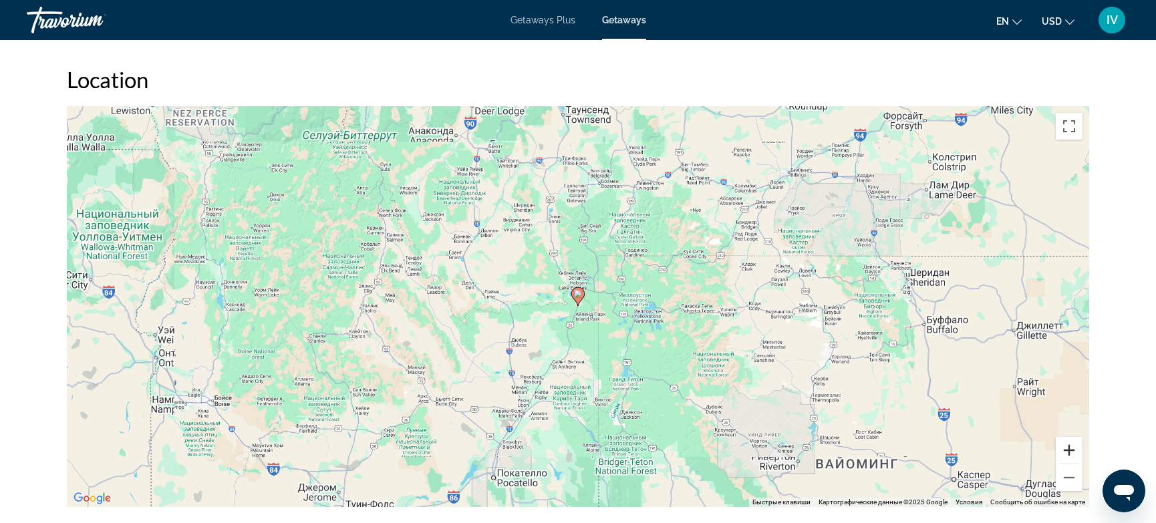
click at [1071, 449] on button "Увеличить" at bounding box center [1068, 450] width 27 height 27
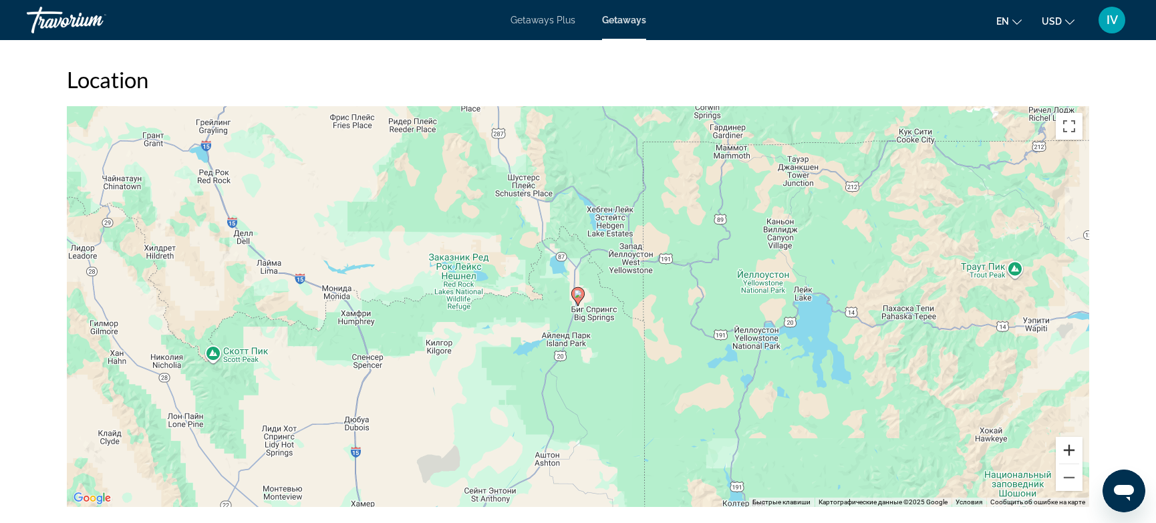
click at [1071, 449] on button "Увеличить" at bounding box center [1068, 450] width 27 height 27
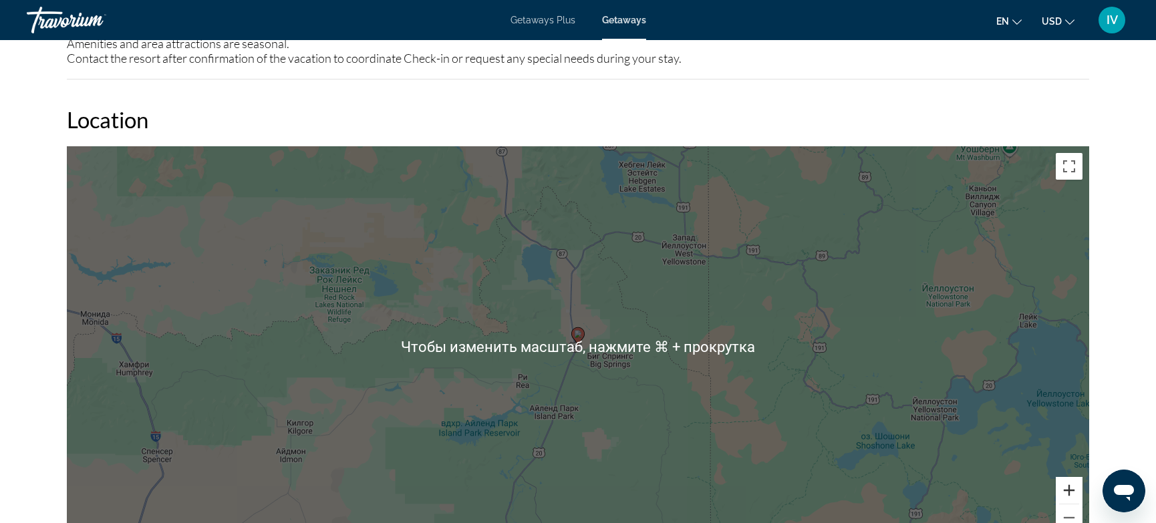
scroll to position [1815, 0]
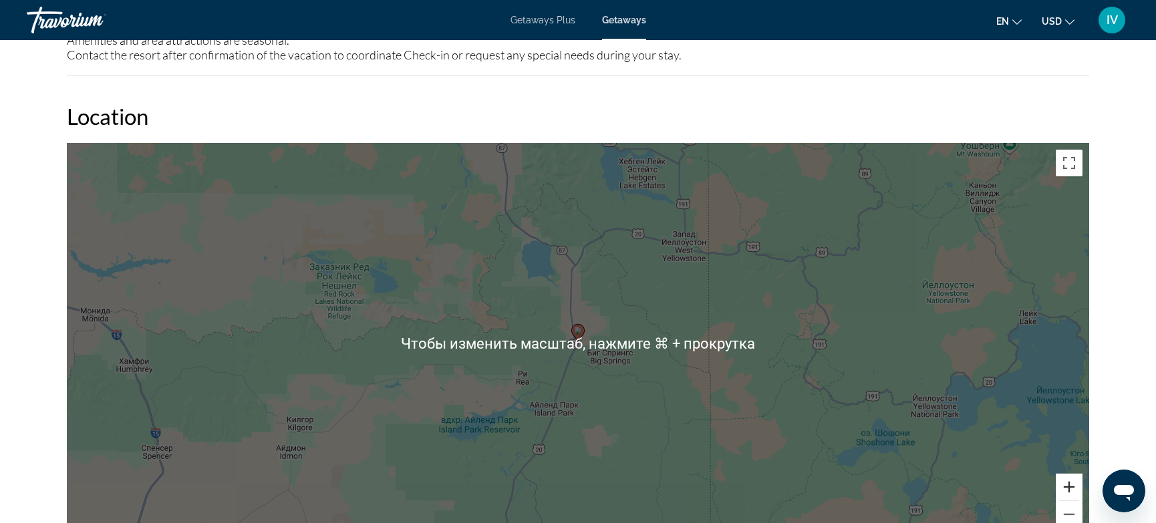
click at [1074, 483] on button "Увеличить" at bounding box center [1068, 487] width 27 height 27
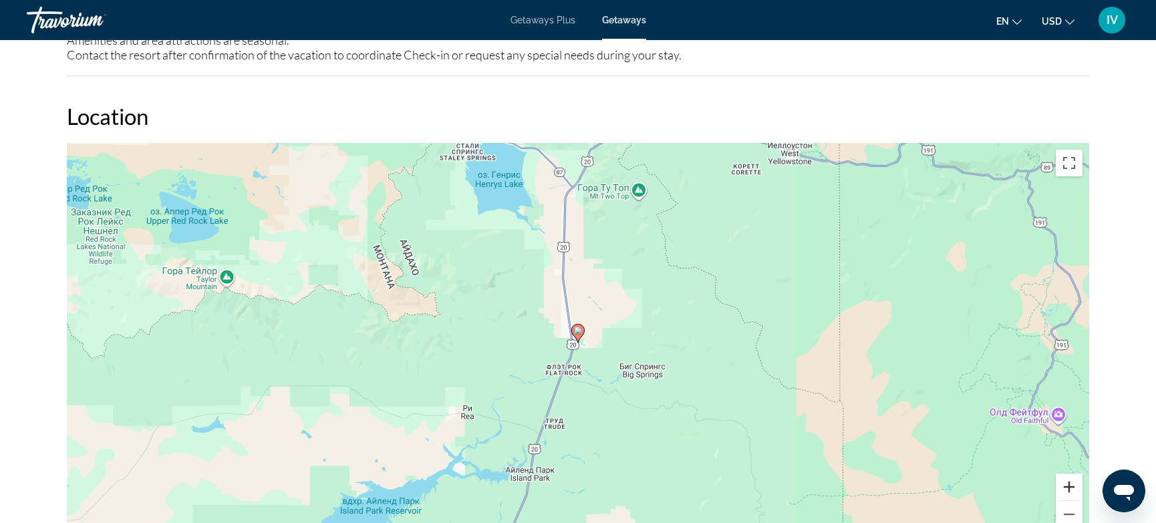
click at [1073, 483] on button "Увеличить" at bounding box center [1068, 487] width 27 height 27
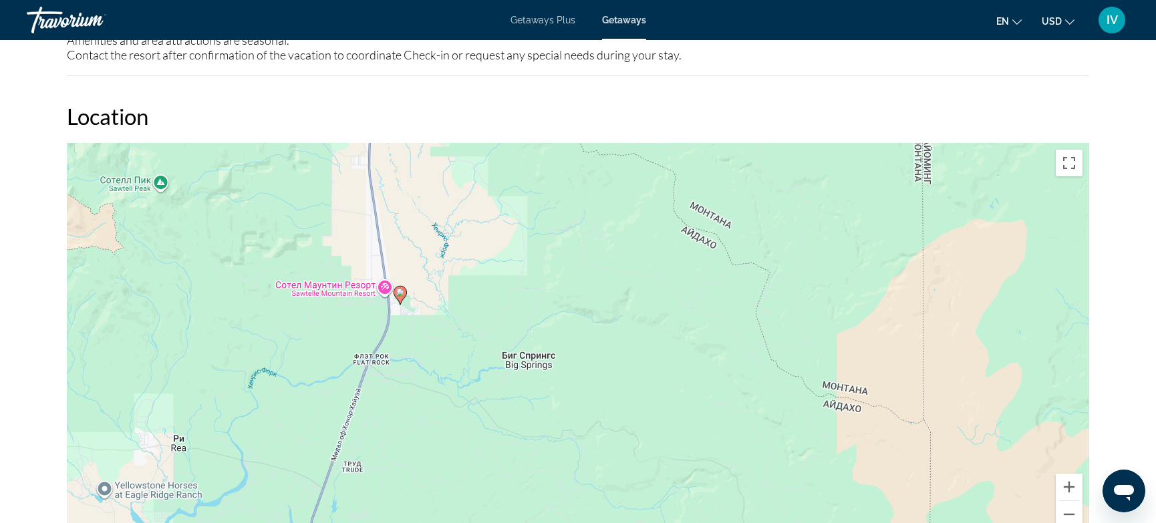
drag, startPoint x: 890, startPoint y: 376, endPoint x: 752, endPoint y: 342, distance: 142.4
click at [752, 342] on div "Чтобы активировать перетаскивание с помощью клавиатуры, нажмите Alt + Ввод. Пос…" at bounding box center [578, 343] width 1022 height 401
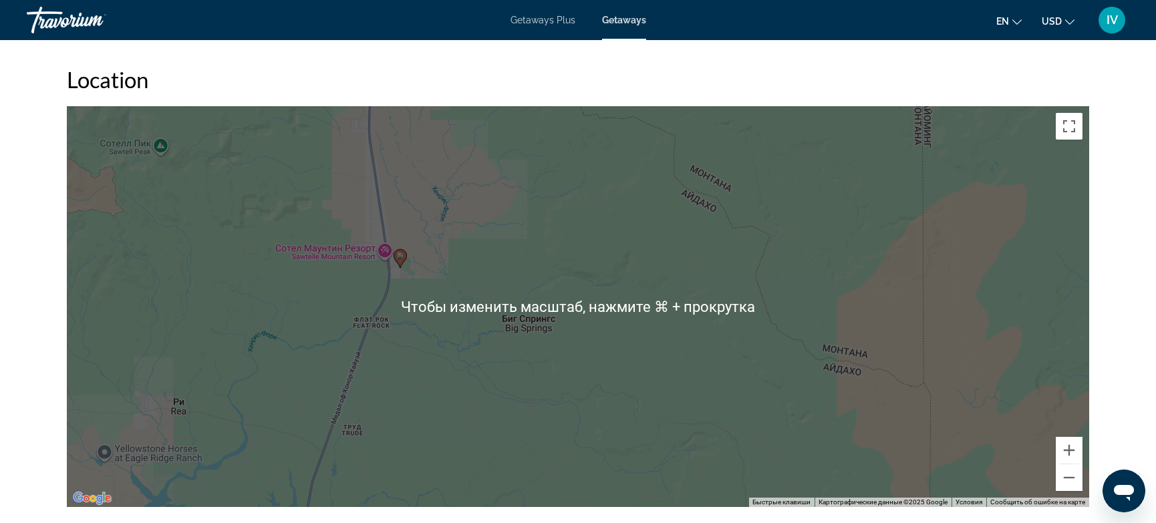
scroll to position [1862, 0]
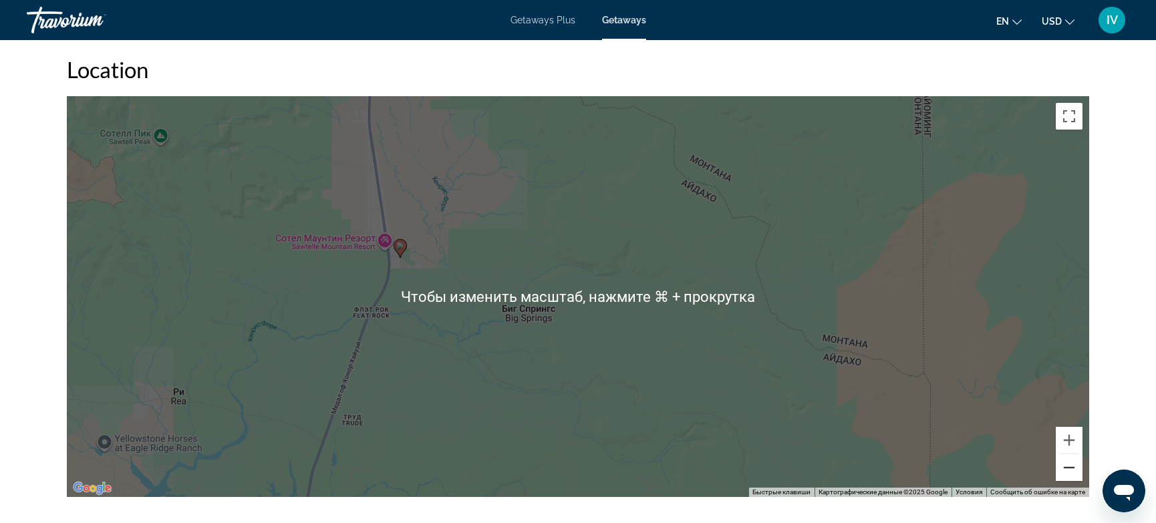
click at [1072, 466] on button "Уменьшить" at bounding box center [1068, 467] width 27 height 27
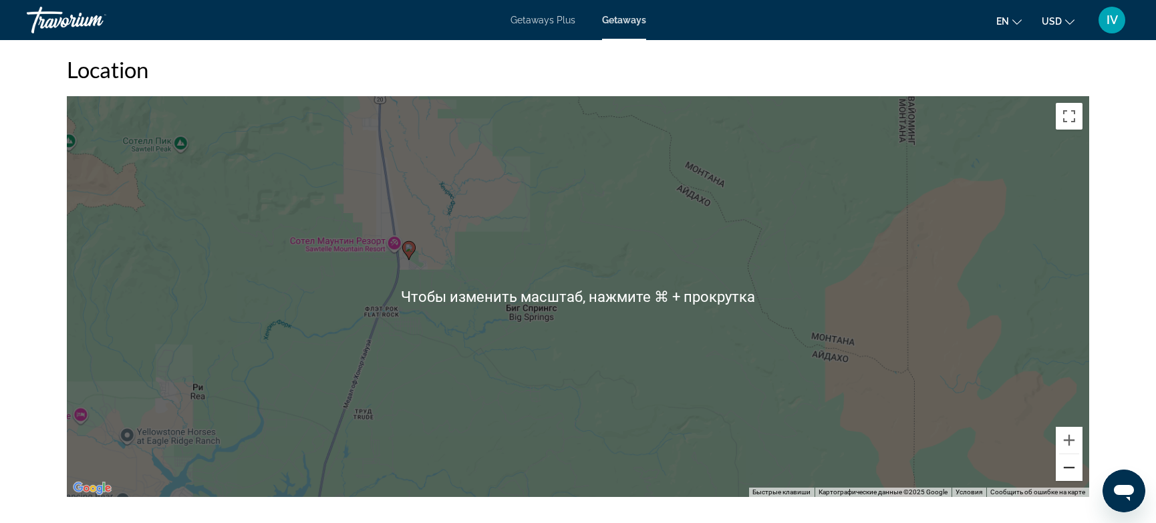
click at [1072, 466] on button "Уменьшить" at bounding box center [1068, 467] width 27 height 27
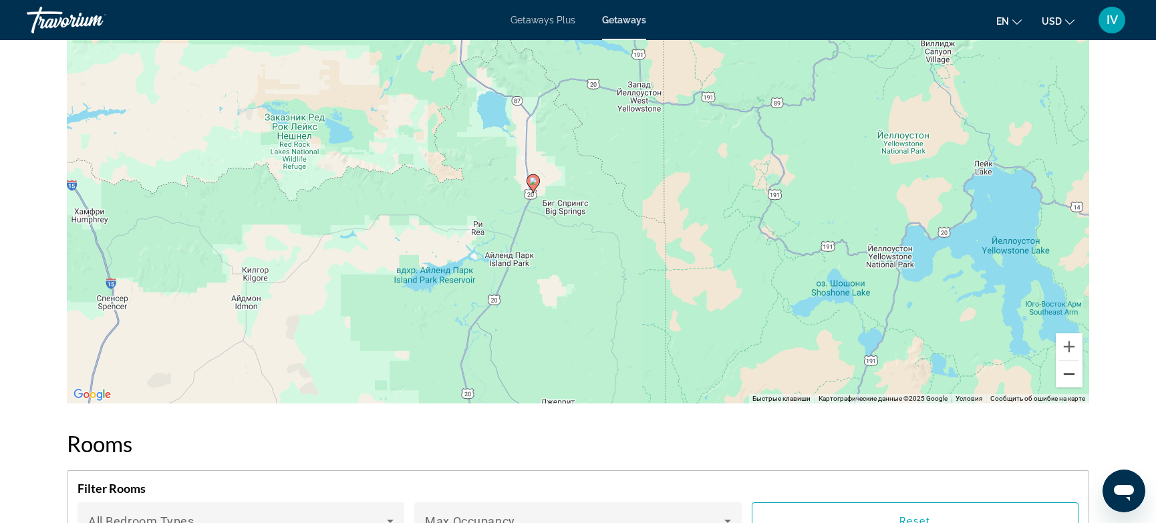
scroll to position [1954, 0]
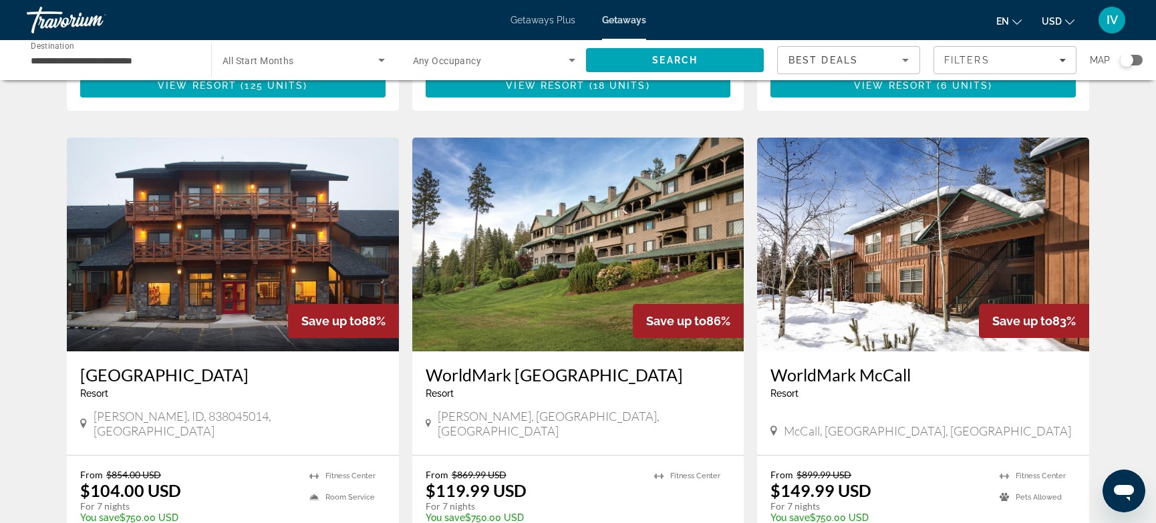
scroll to position [969, 0]
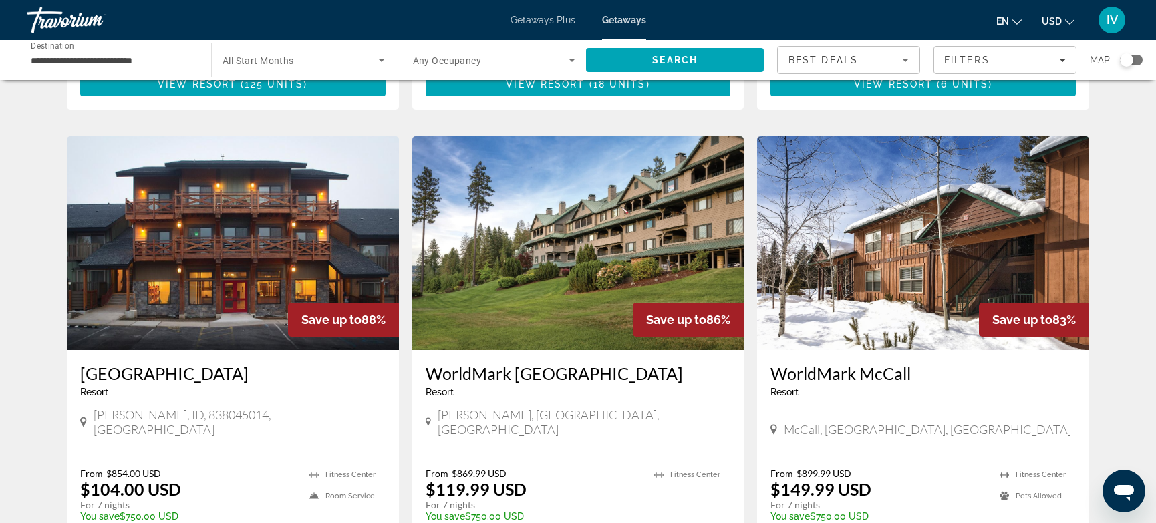
click at [160, 238] on img "Main content" at bounding box center [233, 243] width 332 height 214
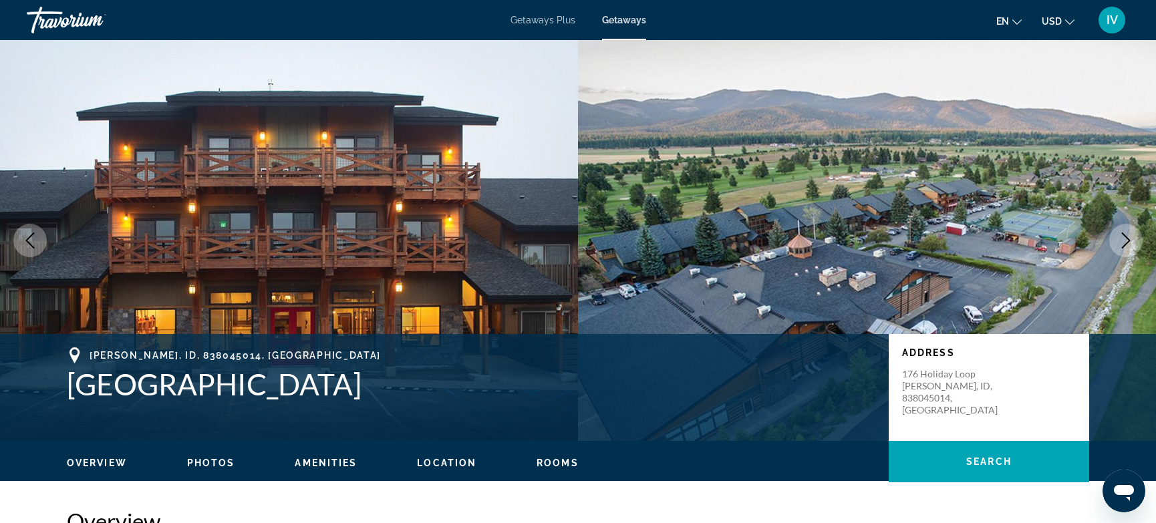
click at [1116, 241] on button "Next image" at bounding box center [1125, 240] width 33 height 33
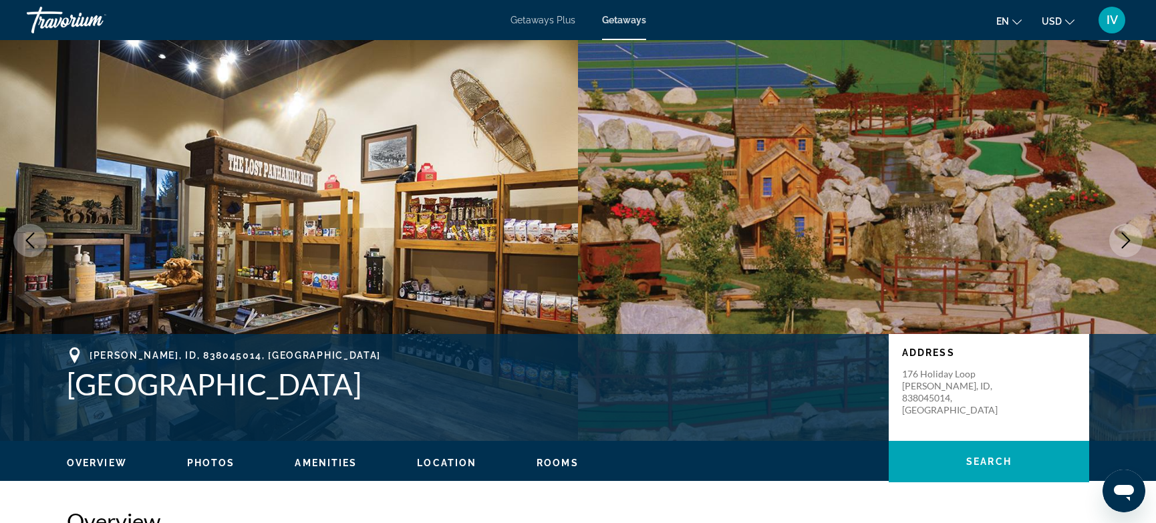
click at [1116, 241] on button "Next image" at bounding box center [1125, 240] width 33 height 33
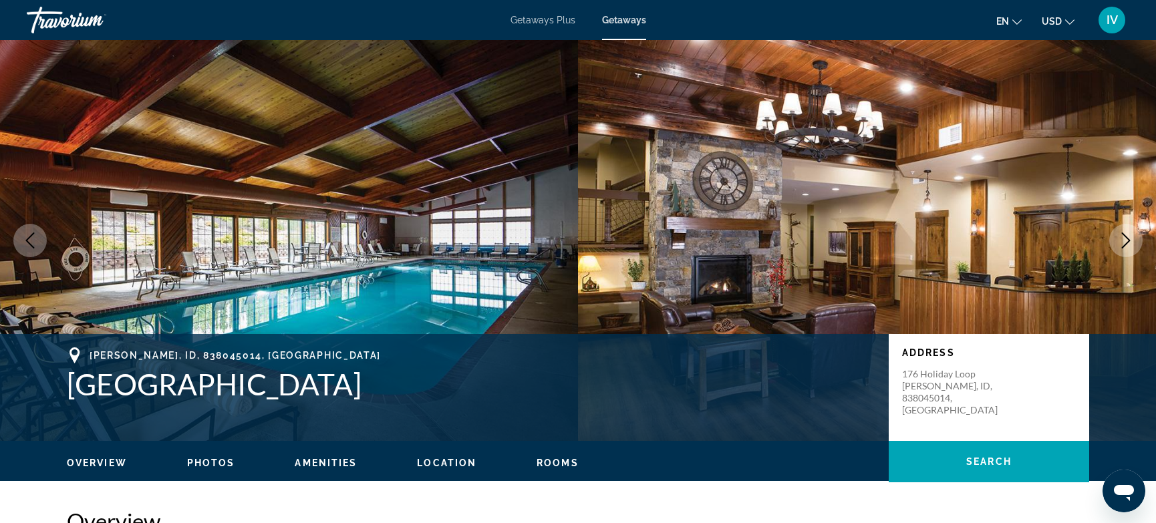
click at [1116, 241] on button "Next image" at bounding box center [1125, 240] width 33 height 33
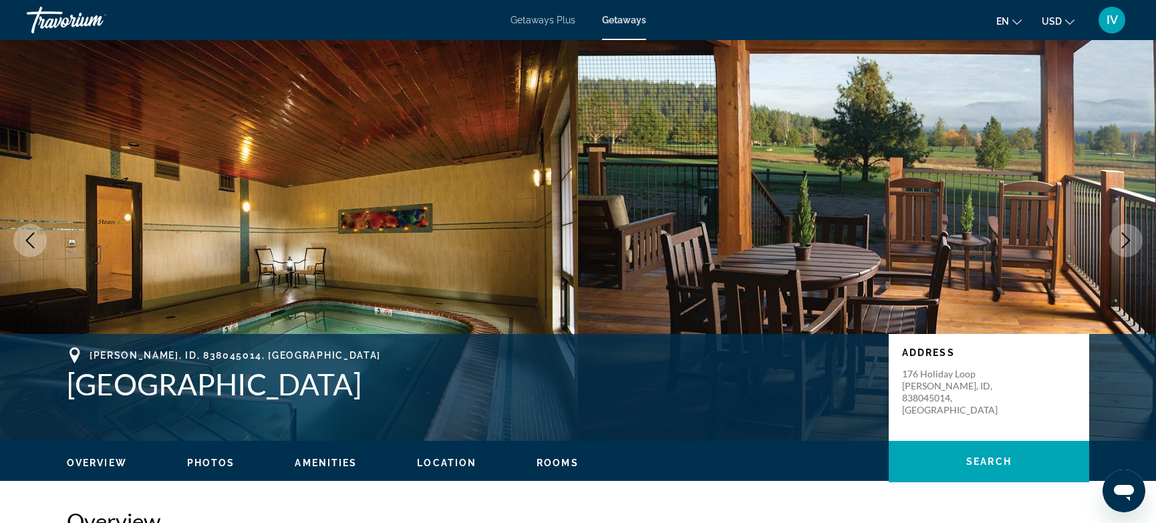
click at [1116, 241] on button "Next image" at bounding box center [1125, 240] width 33 height 33
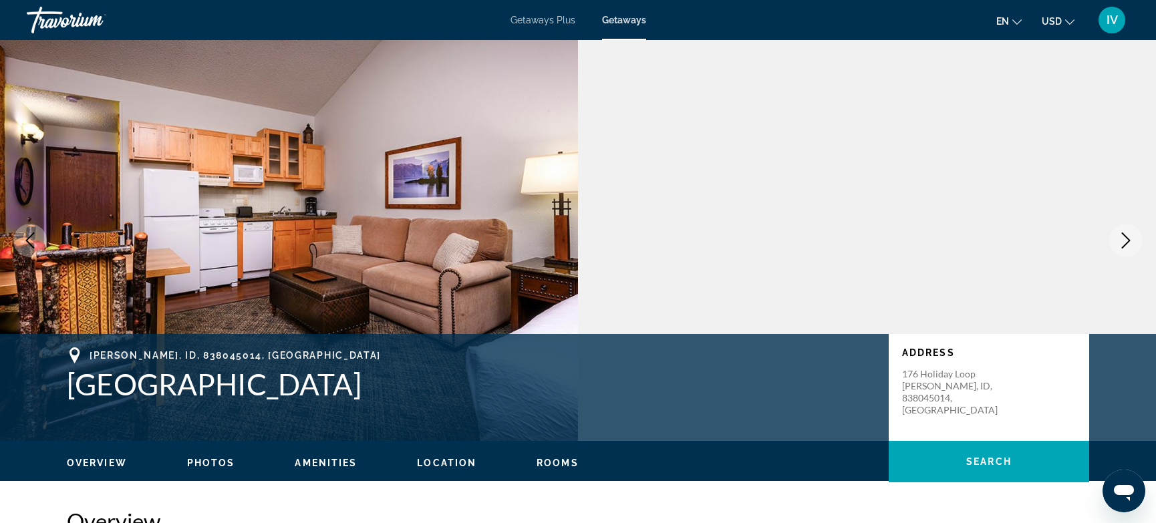
click at [1116, 241] on button "Next image" at bounding box center [1125, 240] width 33 height 33
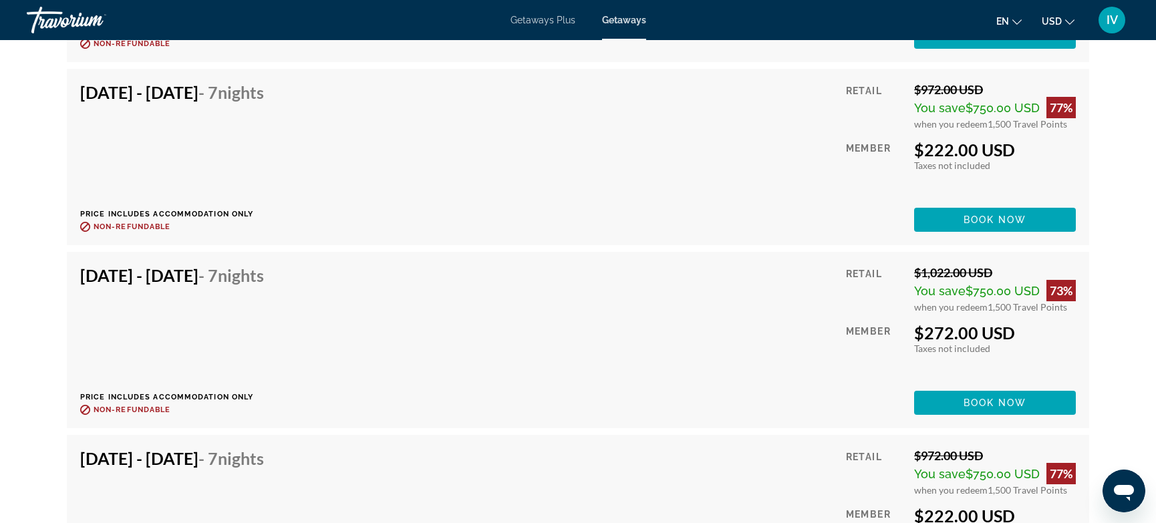
scroll to position [2828, 0]
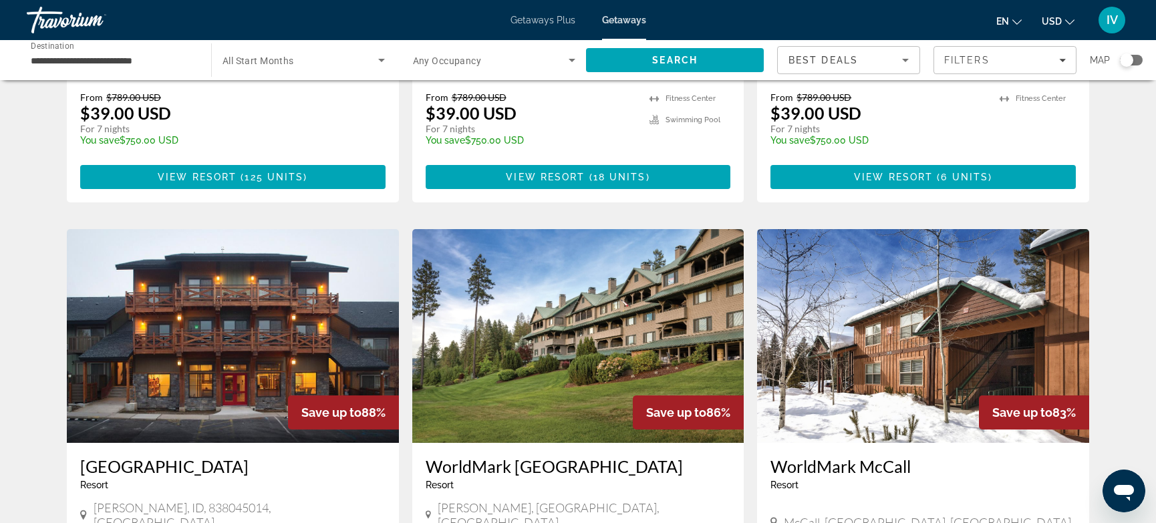
scroll to position [886, 0]
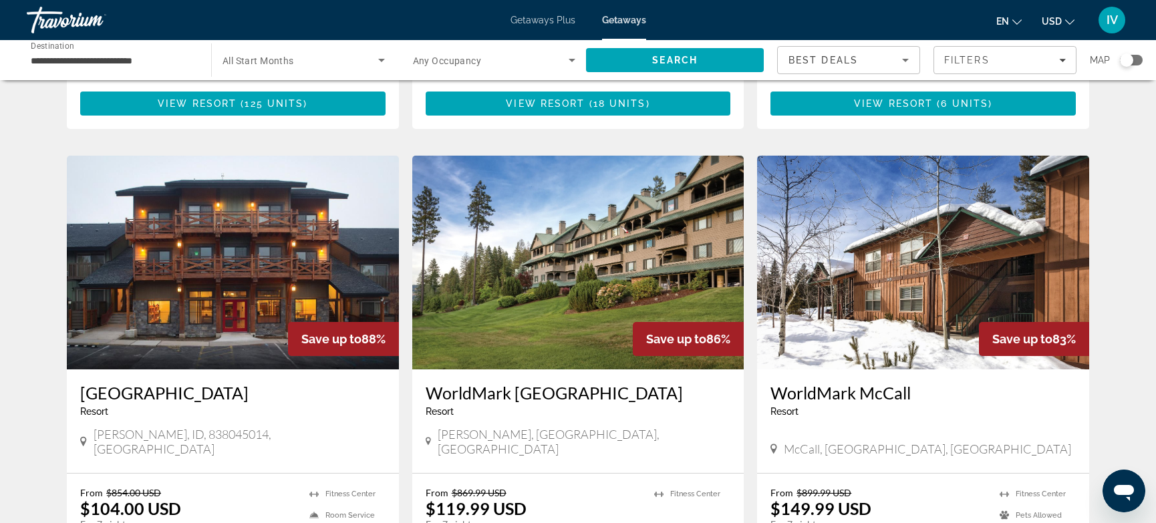
click at [463, 305] on img "Main content" at bounding box center [578, 263] width 332 height 214
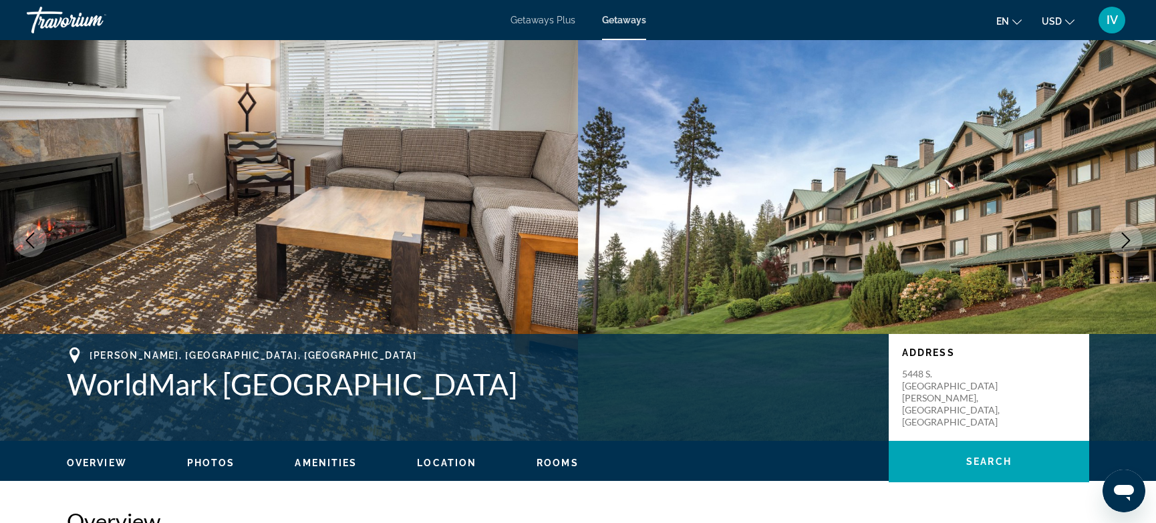
click at [1127, 250] on button "Next image" at bounding box center [1125, 240] width 33 height 33
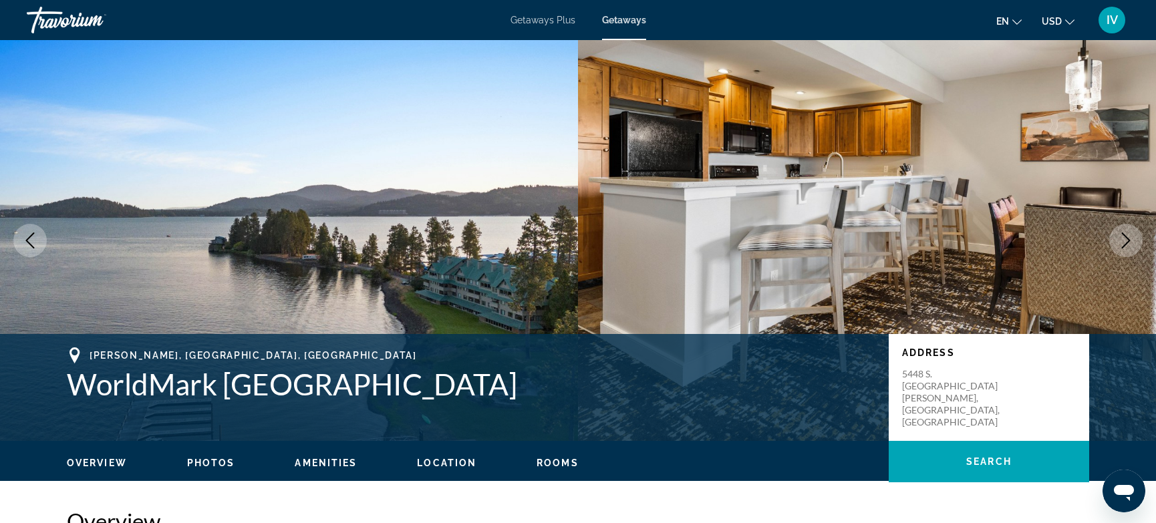
click at [1127, 250] on button "Next image" at bounding box center [1125, 240] width 33 height 33
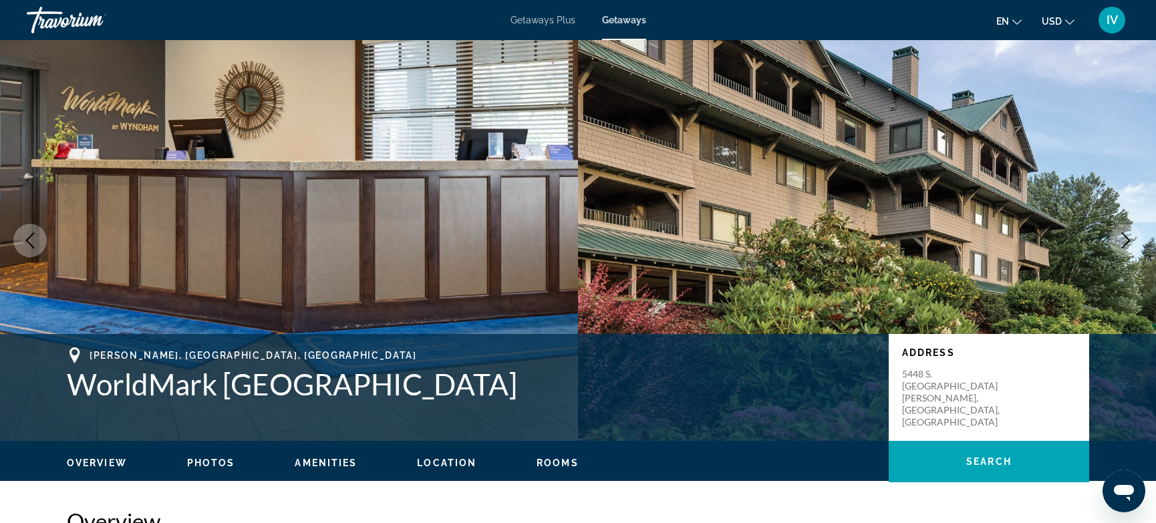
click at [1127, 250] on button "Next image" at bounding box center [1125, 240] width 33 height 33
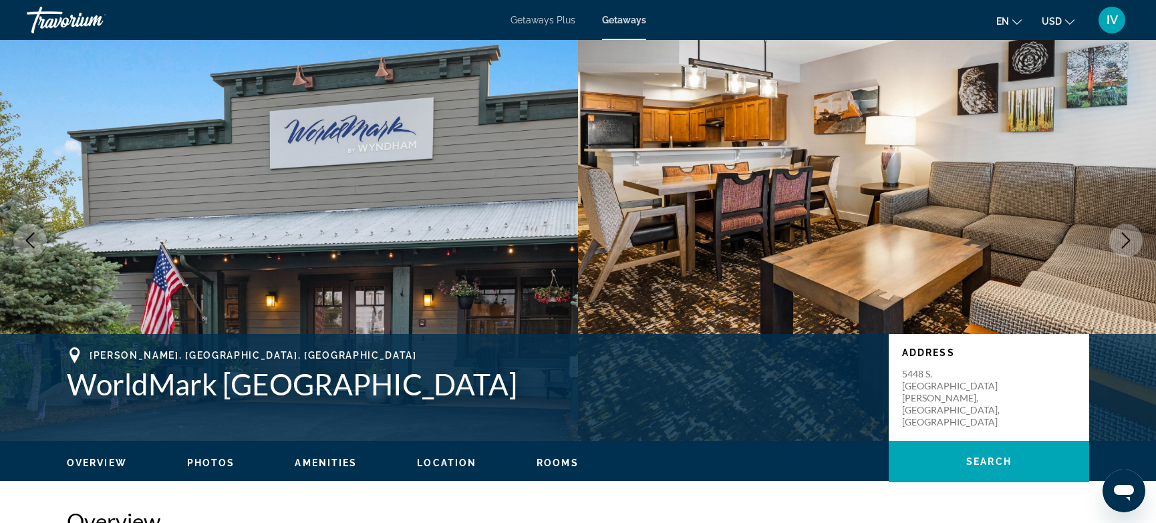
click at [1127, 250] on button "Next image" at bounding box center [1125, 240] width 33 height 33
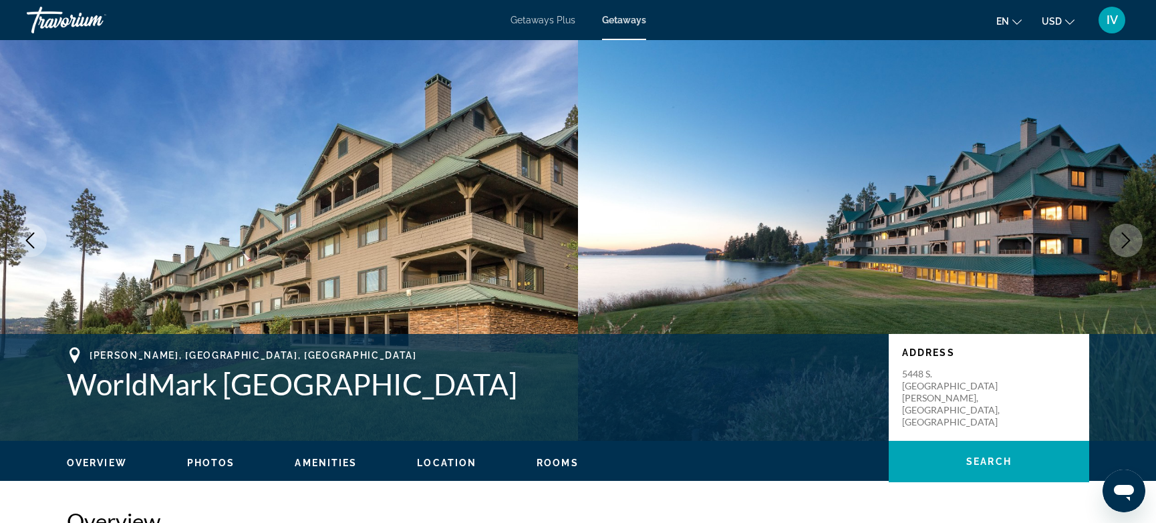
click at [1127, 250] on button "Next image" at bounding box center [1125, 240] width 33 height 33
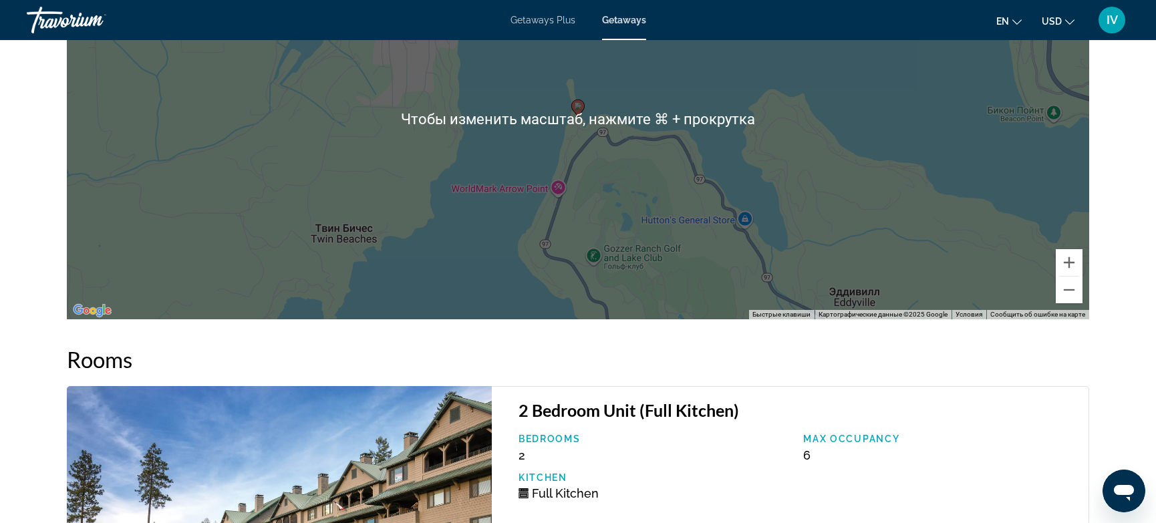
scroll to position [2083, 0]
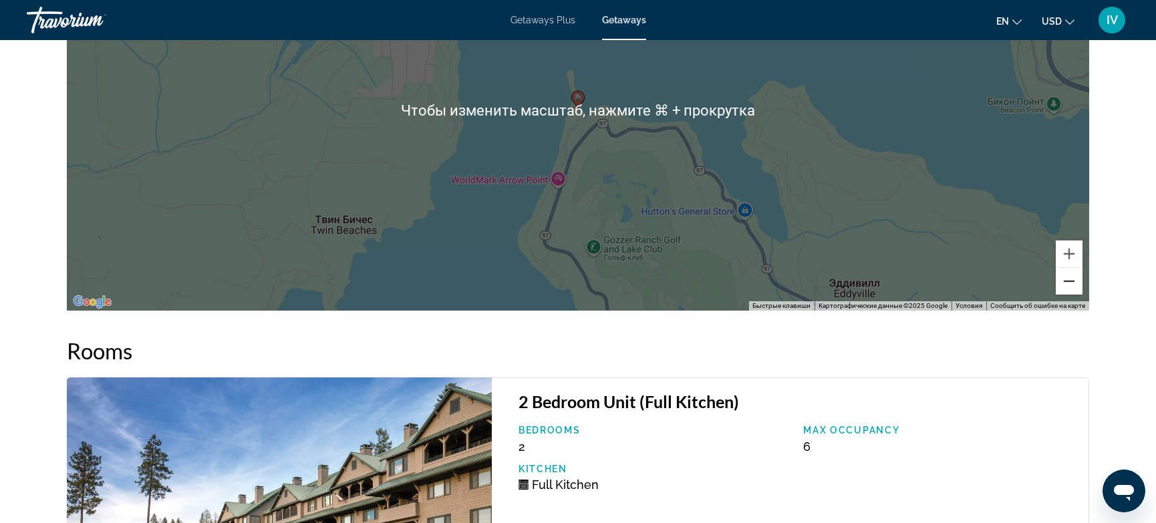
click at [1067, 281] on button "Уменьшить" at bounding box center [1068, 281] width 27 height 27
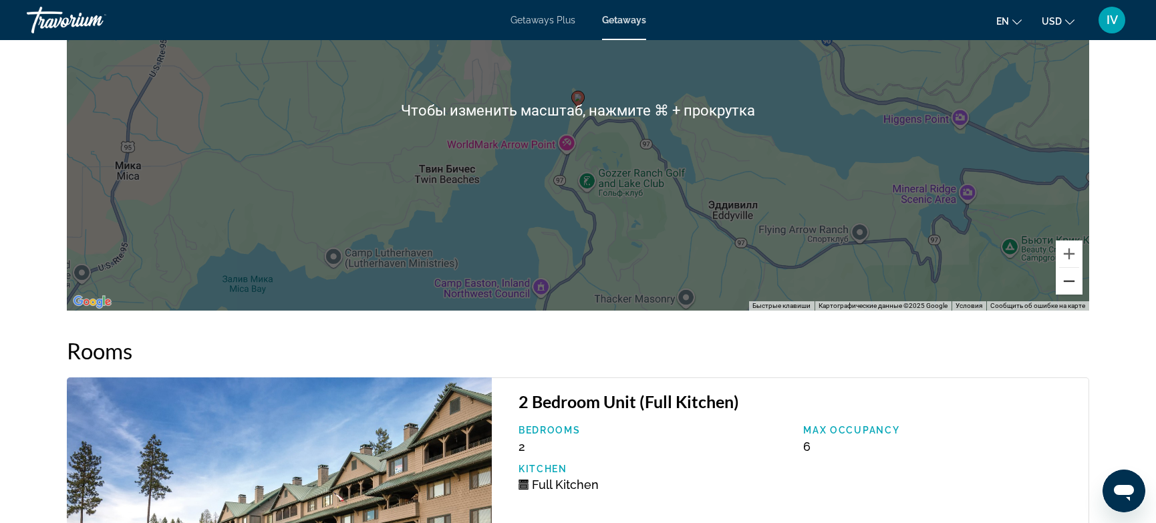
click at [1067, 281] on button "Уменьшить" at bounding box center [1068, 281] width 27 height 27
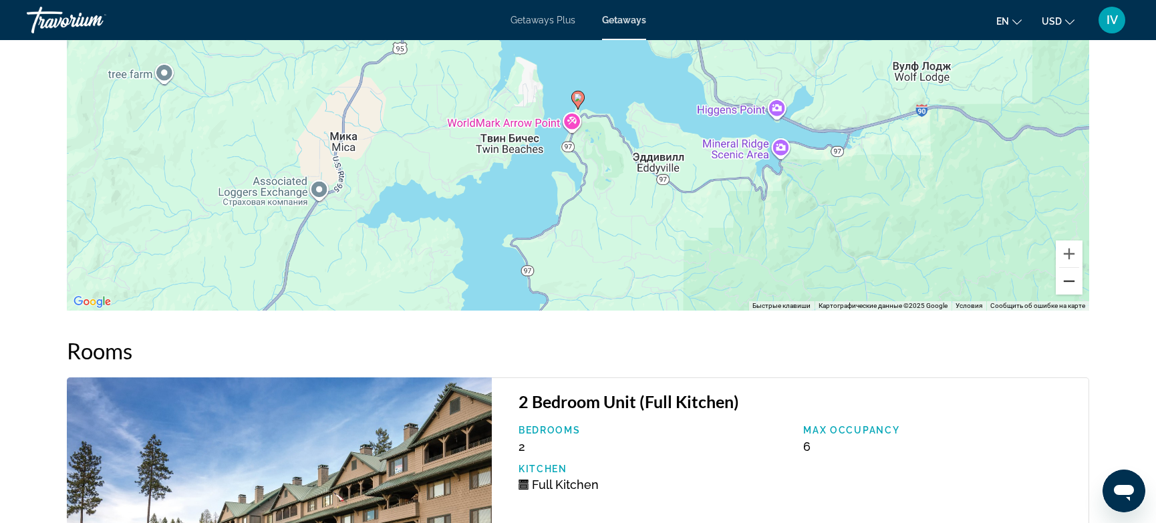
click at [1067, 281] on button "Уменьшить" at bounding box center [1068, 281] width 27 height 27
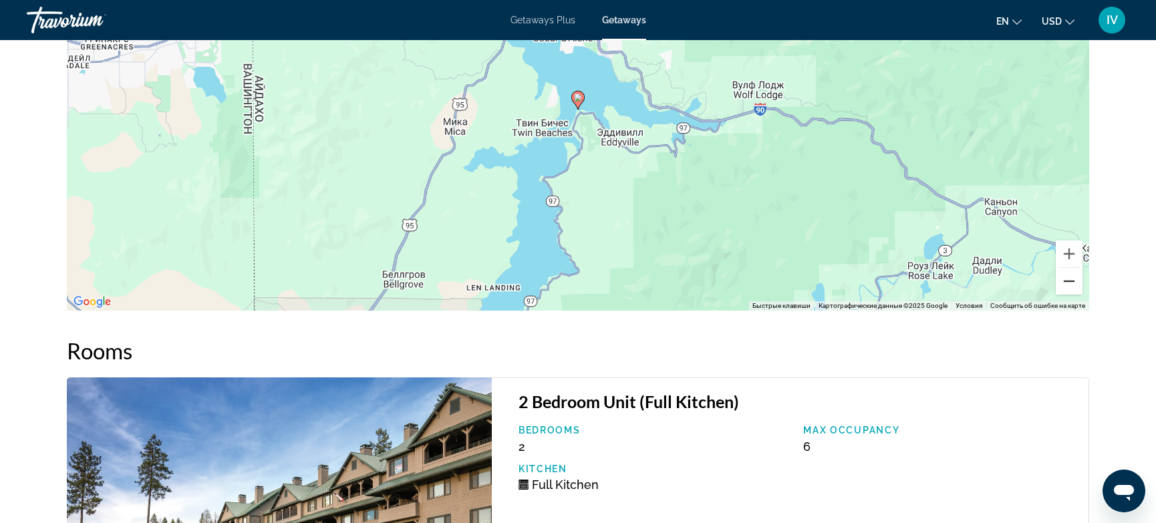
click at [1067, 281] on button "Уменьшить" at bounding box center [1068, 281] width 27 height 27
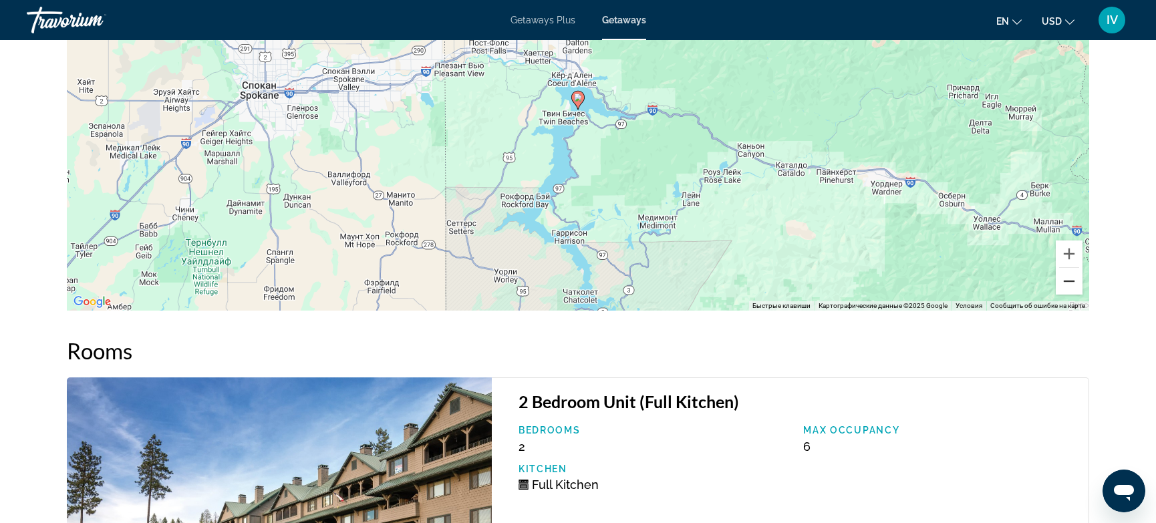
click at [1067, 281] on button "Уменьшить" at bounding box center [1068, 281] width 27 height 27
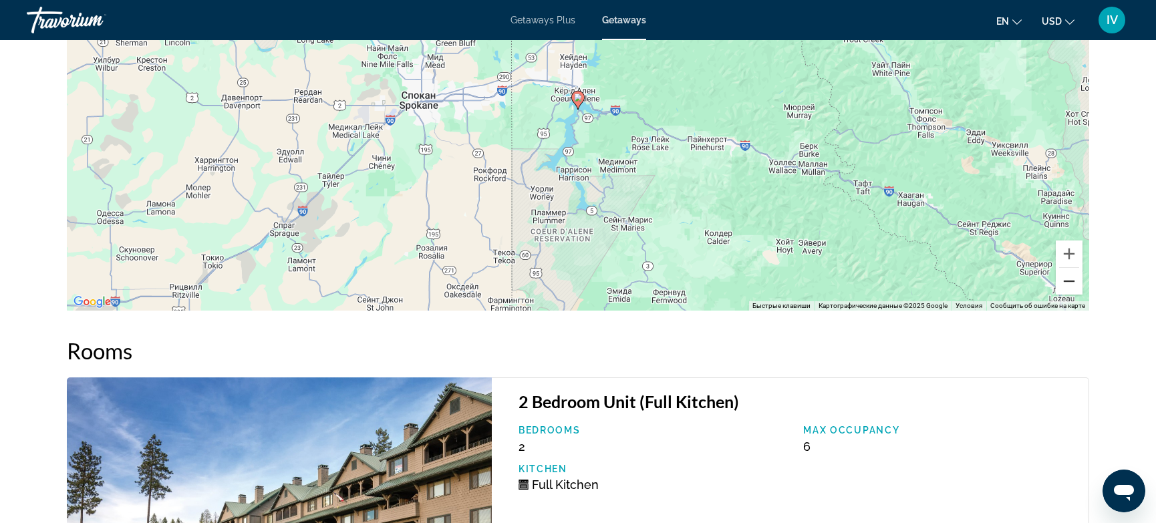
click at [1067, 281] on button "Уменьшить" at bounding box center [1068, 281] width 27 height 27
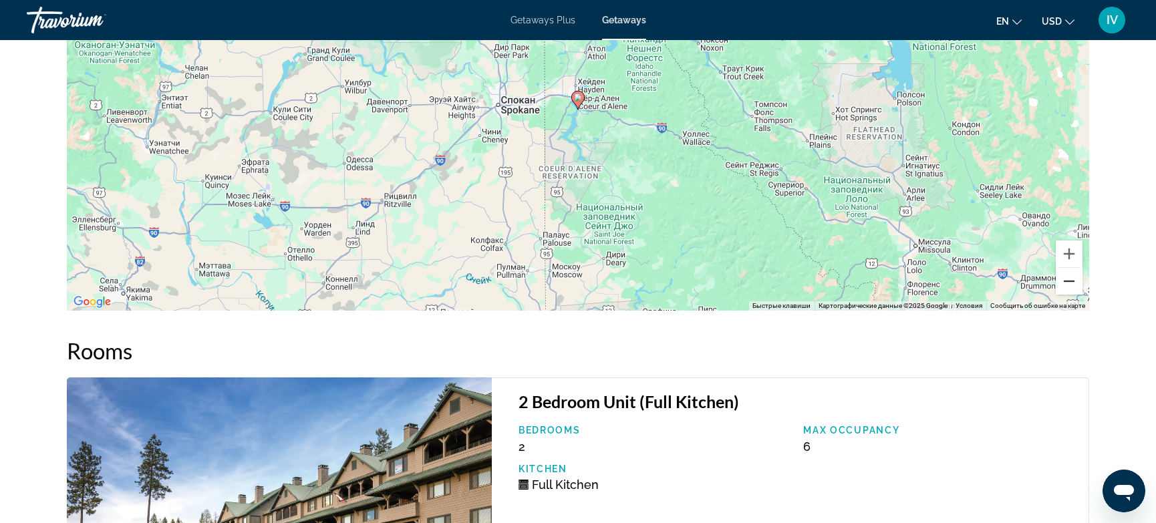
click at [1067, 281] on button "Уменьшить" at bounding box center [1068, 281] width 27 height 27
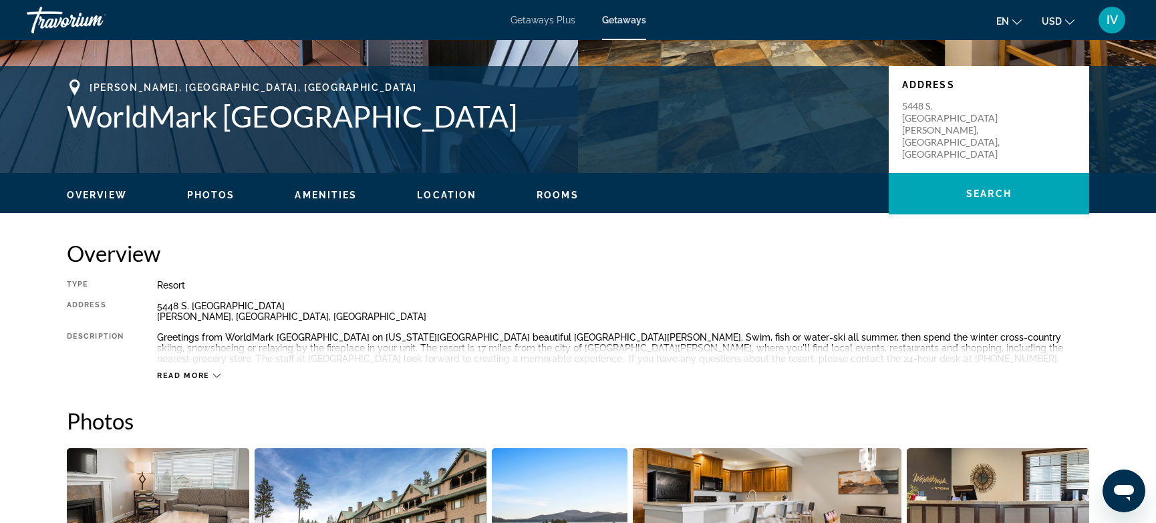
scroll to position [0, 0]
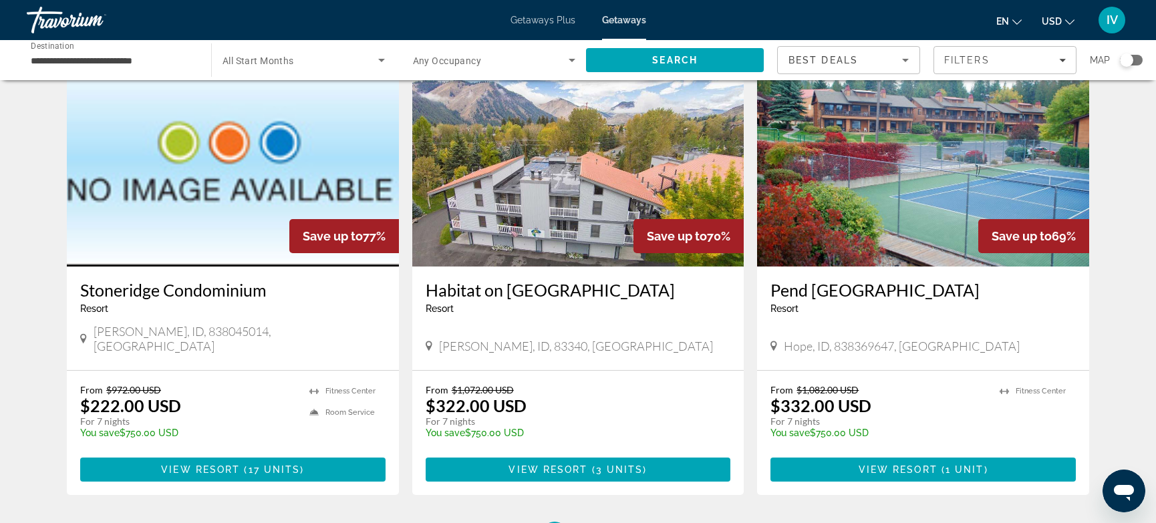
scroll to position [1656, 0]
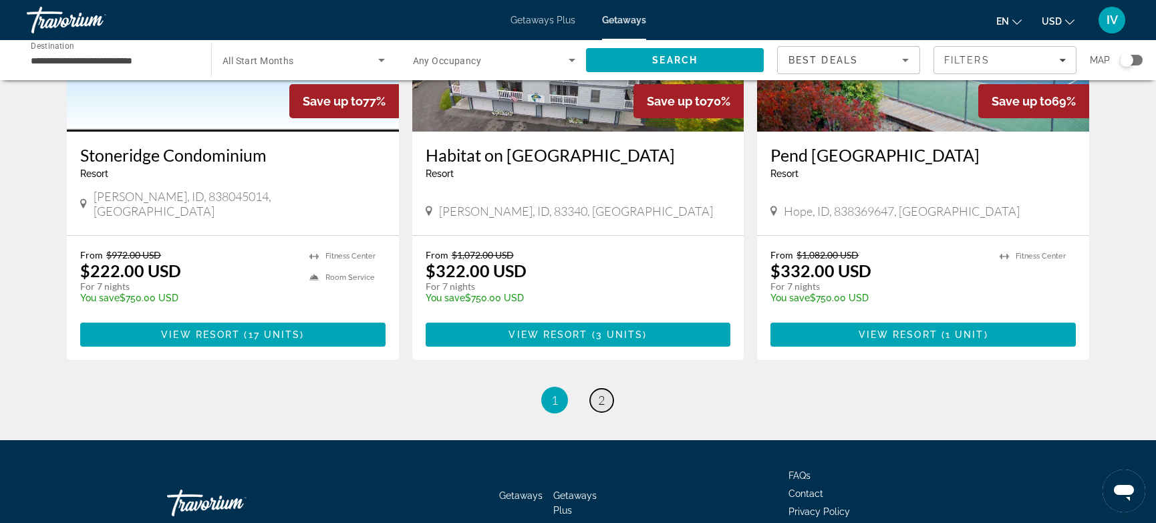
click at [601, 393] on span "2" at bounding box center [601, 400] width 7 height 15
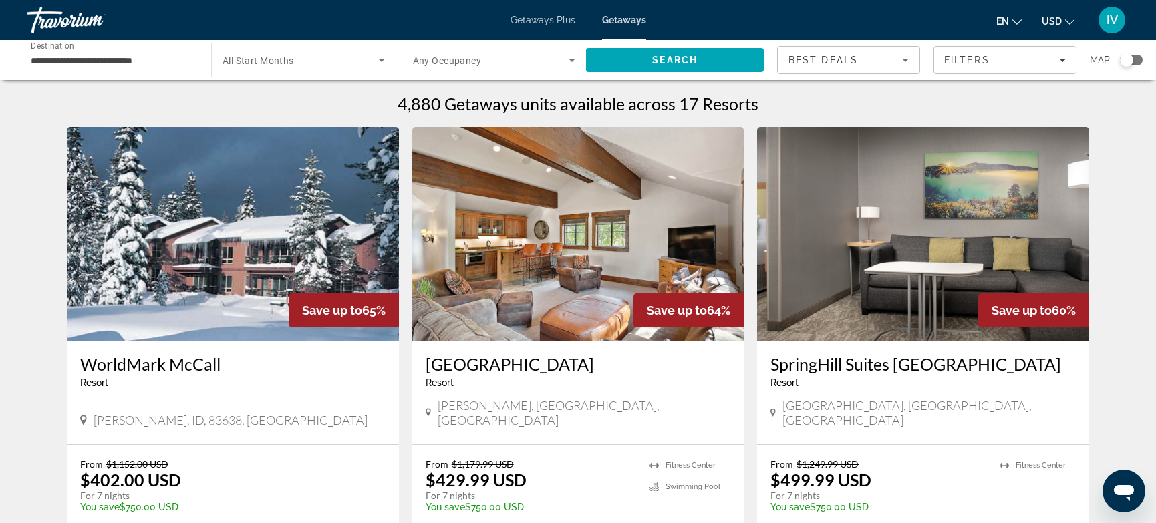
click at [75, 61] on input "**********" at bounding box center [112, 61] width 163 height 16
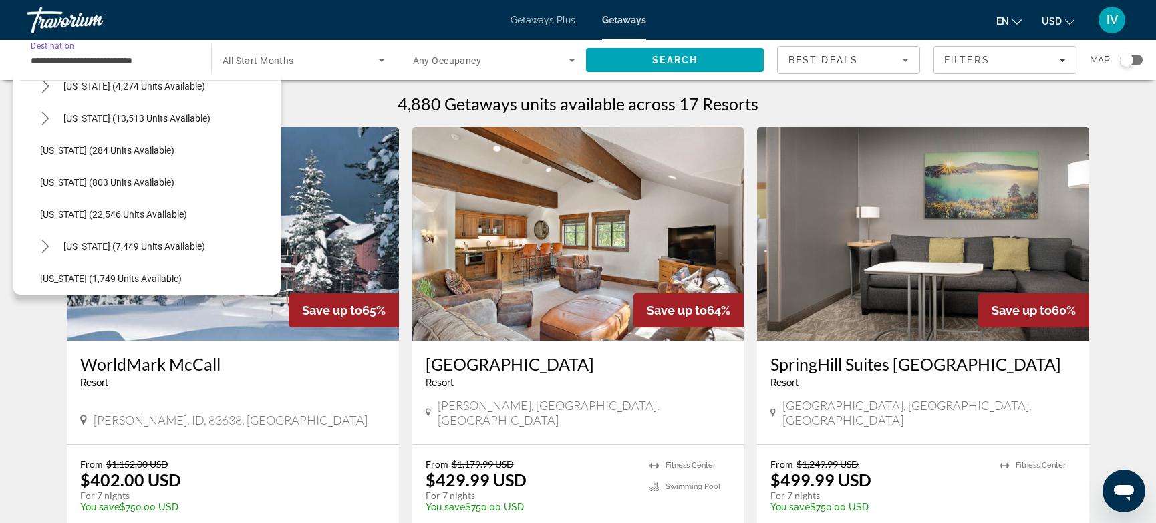
scroll to position [951, 0]
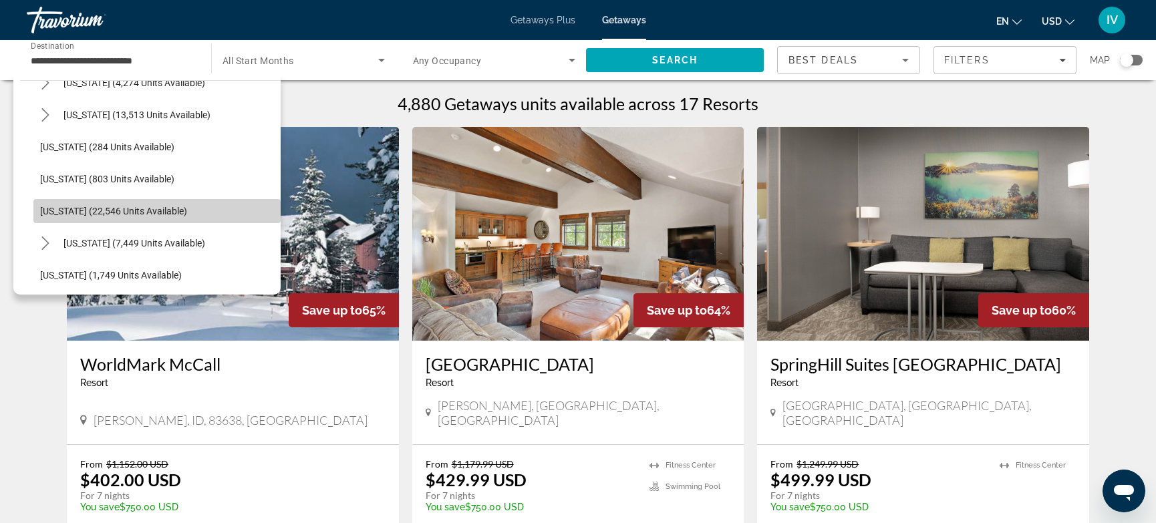
click at [102, 210] on span "[US_STATE] (22,546 units available)" at bounding box center [113, 211] width 147 height 11
type input "**********"
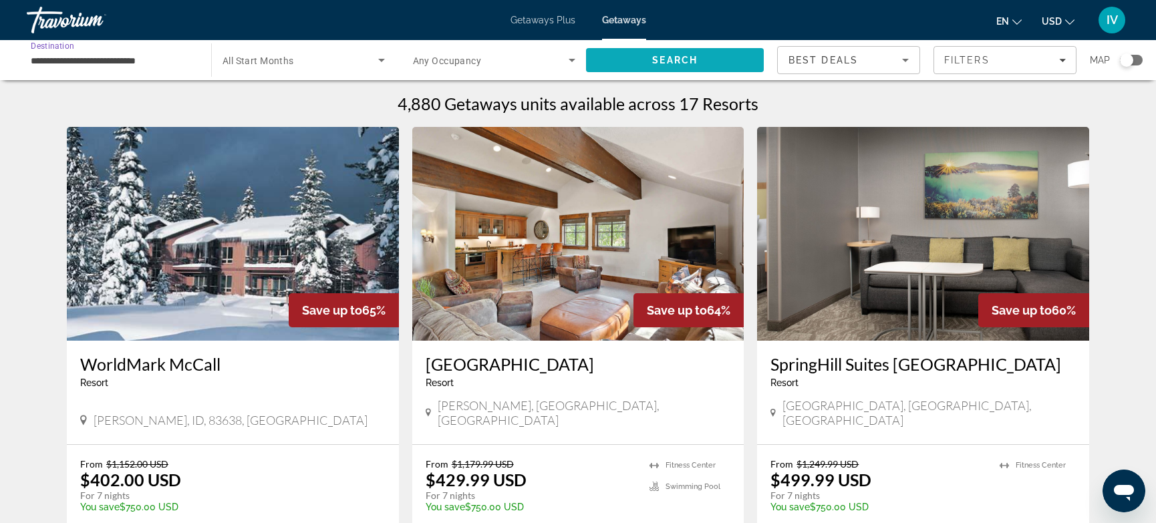
click at [685, 61] on span "Search" at bounding box center [674, 60] width 45 height 11
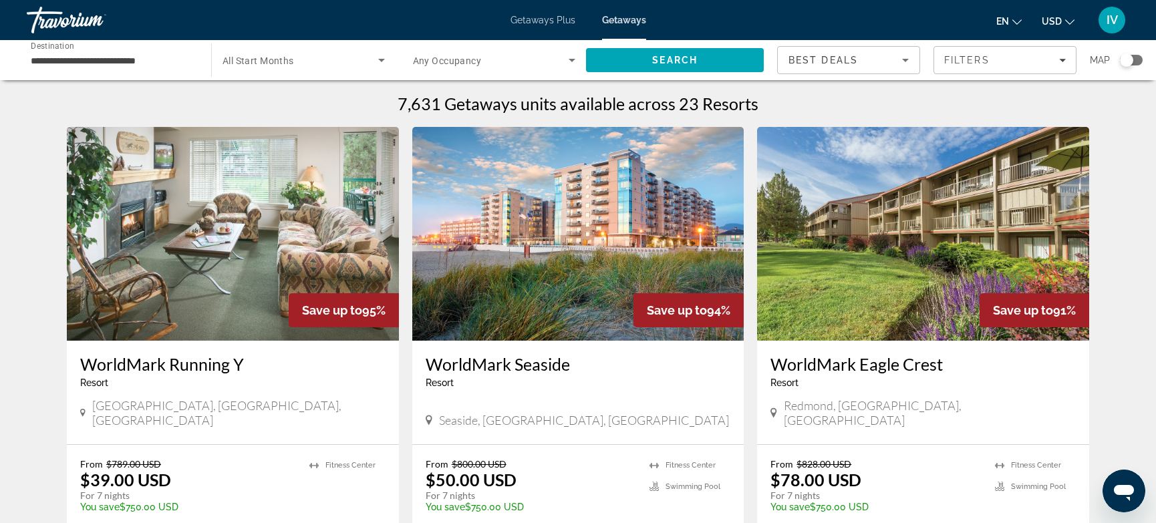
click at [1138, 61] on div "Search widget" at bounding box center [1131, 60] width 23 height 11
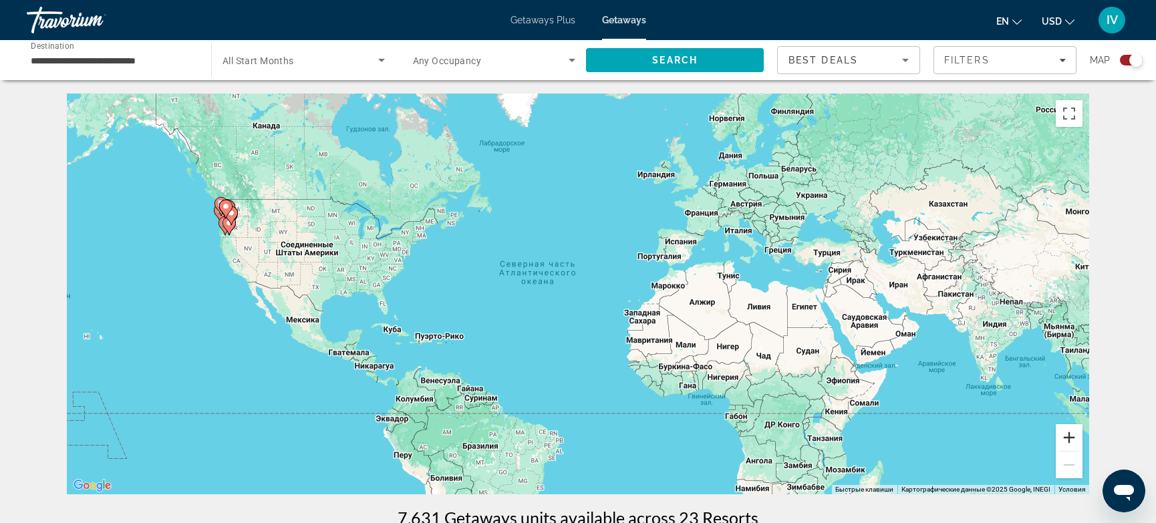
click at [1071, 443] on button "Увеличить" at bounding box center [1068, 437] width 27 height 27
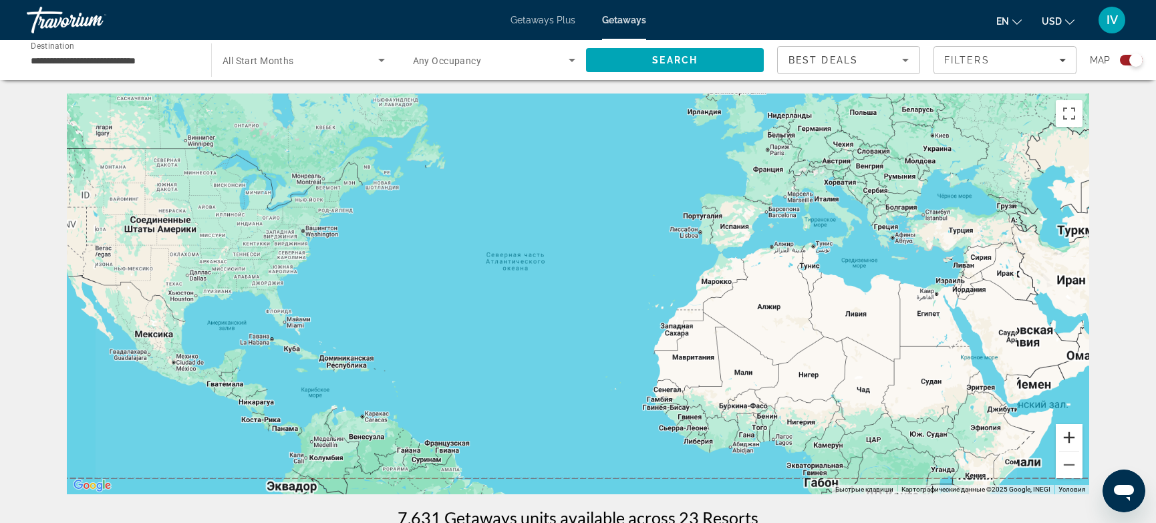
click at [1071, 443] on button "Увеличить" at bounding box center [1068, 437] width 27 height 27
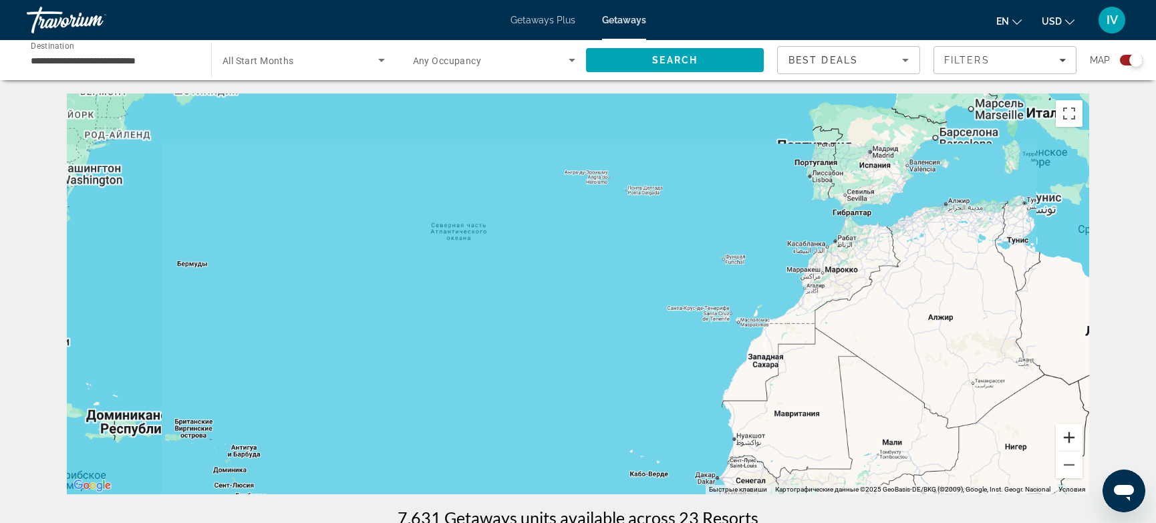
click at [1071, 443] on button "Увеличить" at bounding box center [1068, 437] width 27 height 27
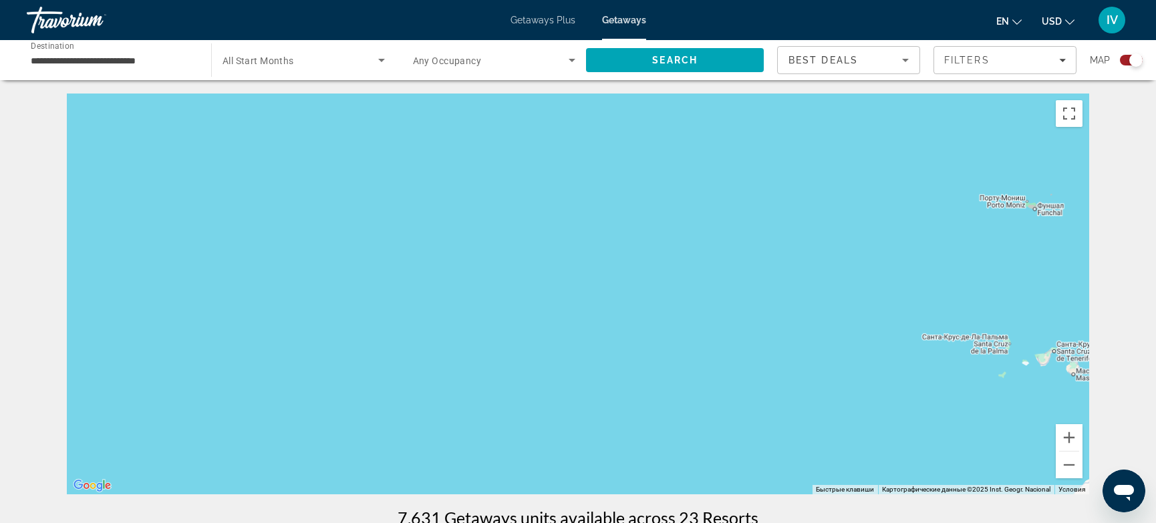
drag, startPoint x: 380, startPoint y: 324, endPoint x: 772, endPoint y: 370, distance: 394.8
click at [769, 369] on div "Main content" at bounding box center [578, 294] width 1022 height 401
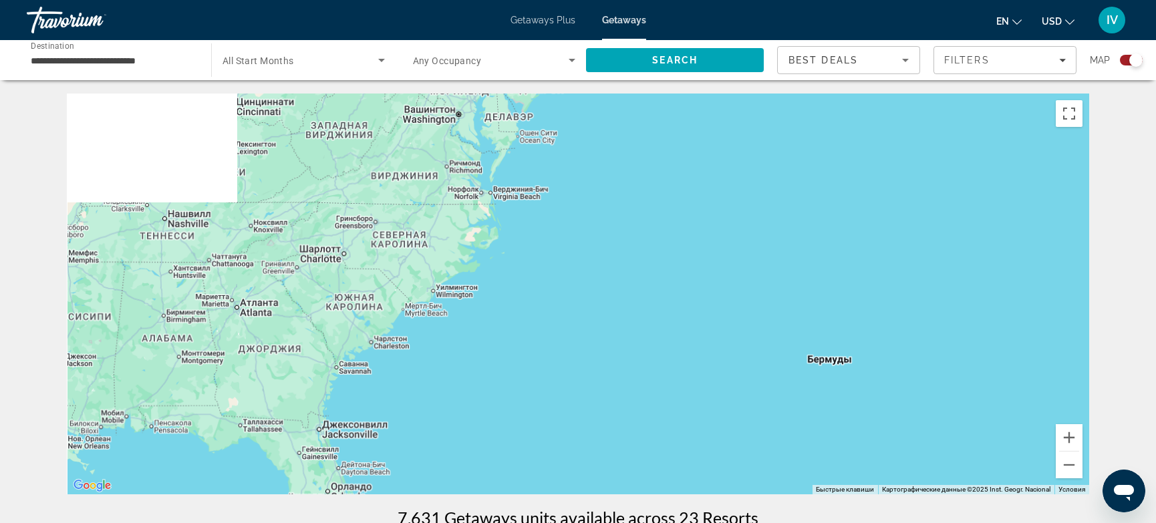
drag, startPoint x: 590, startPoint y: 347, endPoint x: 758, endPoint y: 361, distance: 168.9
click at [760, 361] on div "Main content" at bounding box center [578, 294] width 1022 height 401
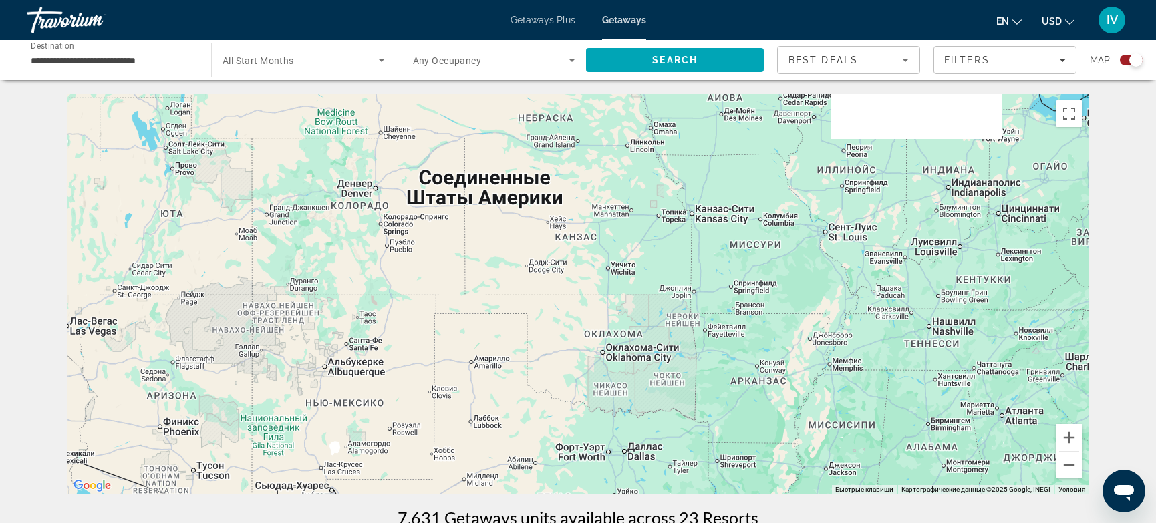
drag, startPoint x: 457, startPoint y: 320, endPoint x: 702, endPoint y: 381, distance: 252.6
click at [699, 381] on div "Main content" at bounding box center [578, 294] width 1022 height 401
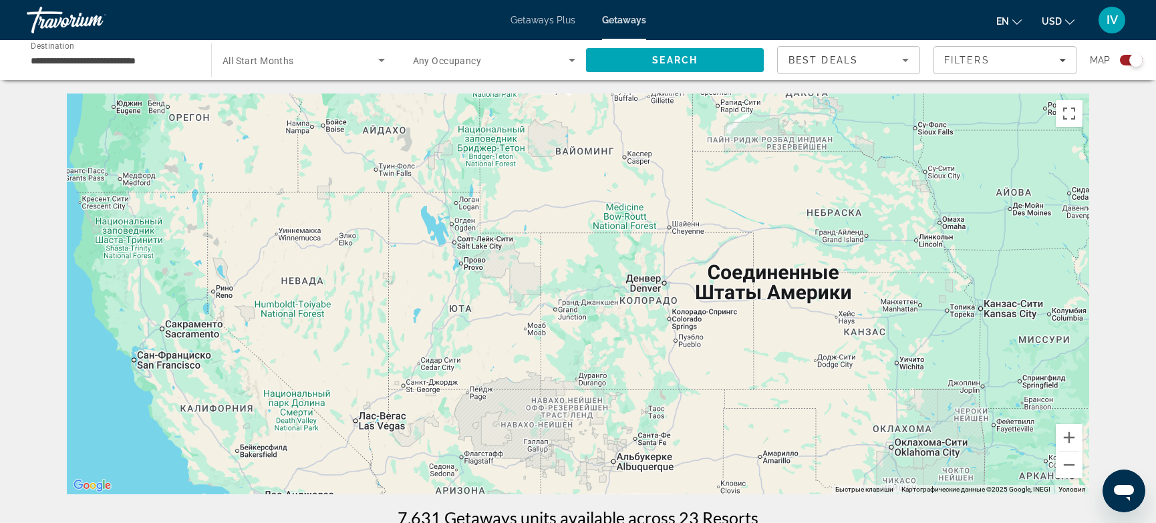
drag, startPoint x: 417, startPoint y: 299, endPoint x: 742, endPoint y: 328, distance: 326.0
click at [742, 328] on div "Main content" at bounding box center [578, 294] width 1022 height 401
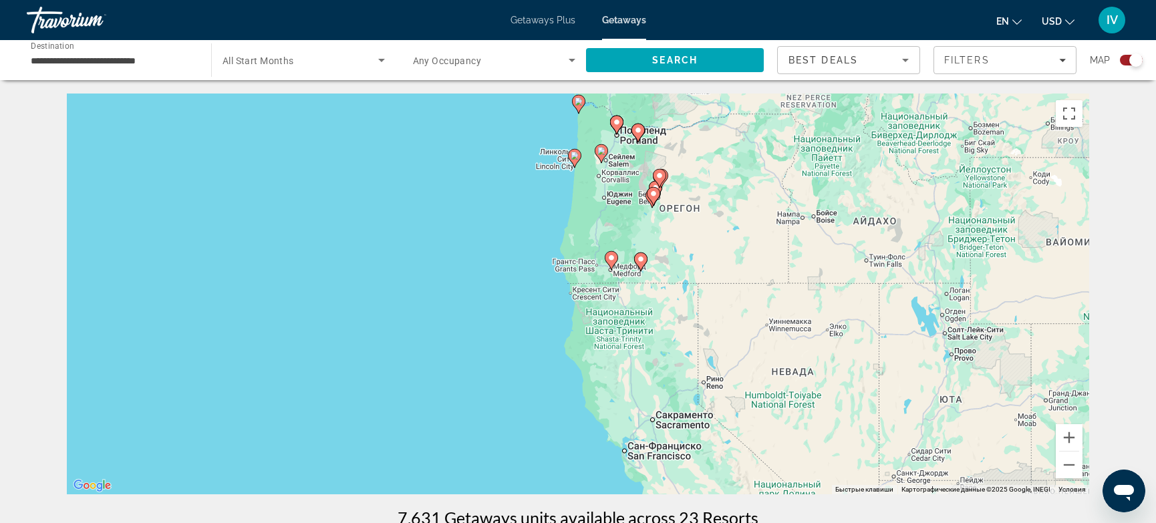
drag, startPoint x: 607, startPoint y: 325, endPoint x: 498, endPoint y: 436, distance: 155.4
click at [494, 432] on div "Чтобы активировать перетаскивание с помощью клавиатуры, нажмите Alt + Ввод. Пос…" at bounding box center [578, 294] width 1022 height 401
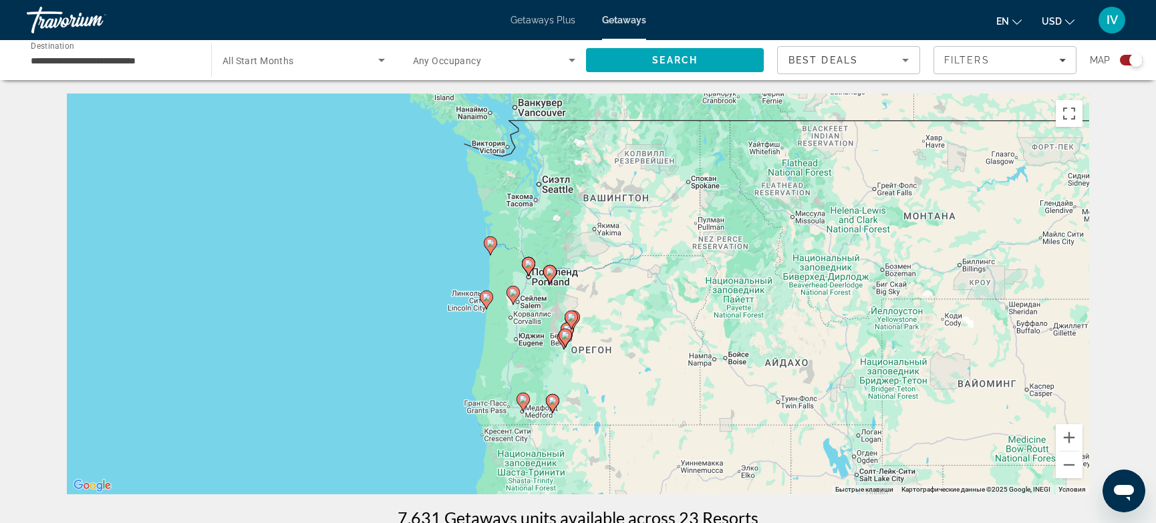
drag, startPoint x: 581, startPoint y: 331, endPoint x: 593, endPoint y: 389, distance: 58.6
click at [593, 389] on div "Чтобы активировать перетаскивание с помощью клавиатуры, нажмите Alt + Ввод. Пос…" at bounding box center [578, 294] width 1022 height 401
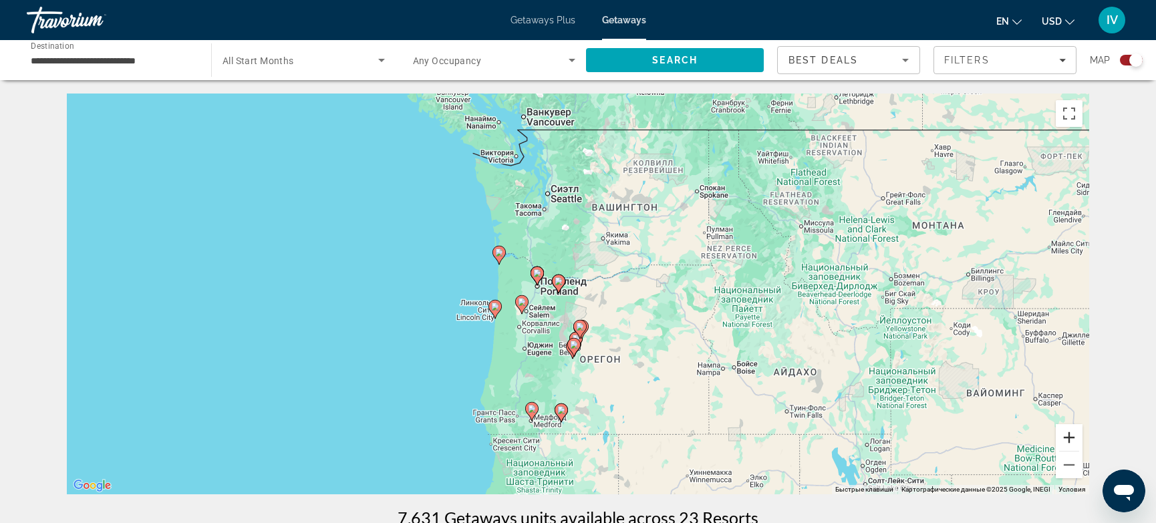
click at [1068, 440] on button "Увеличить" at bounding box center [1068, 437] width 27 height 27
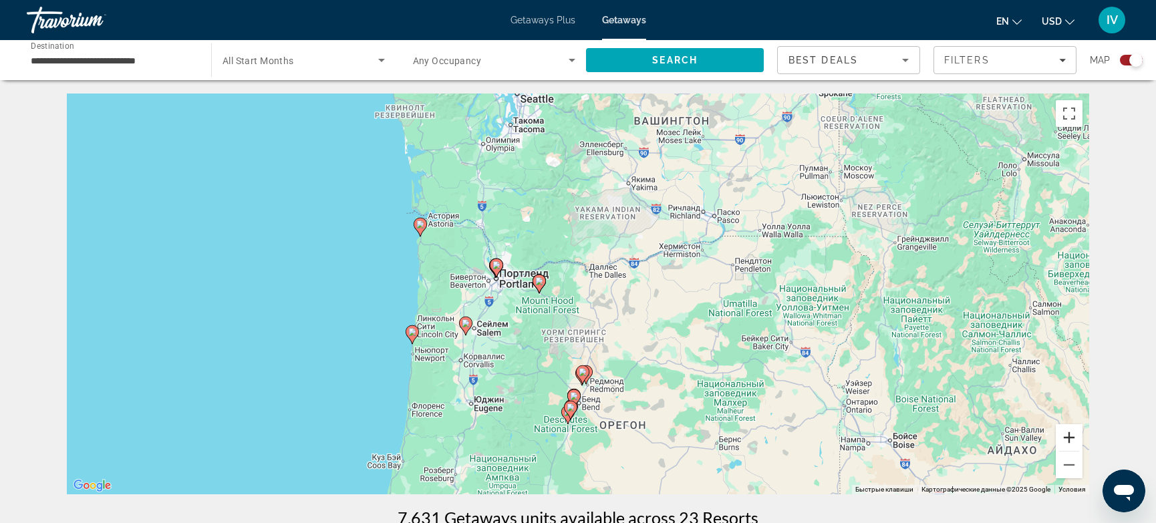
click at [1068, 440] on button "Увеличить" at bounding box center [1068, 437] width 27 height 27
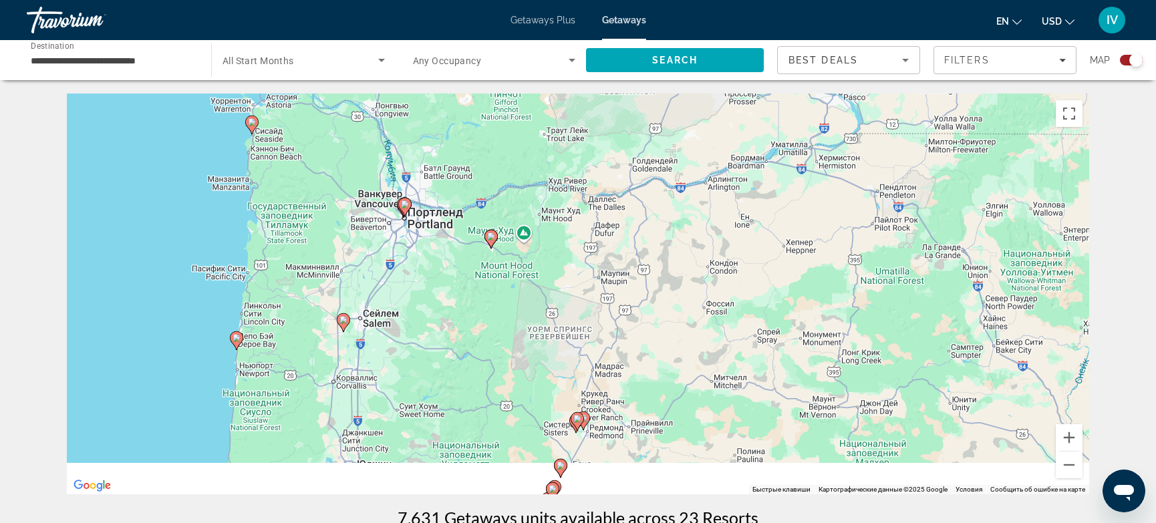
drag, startPoint x: 844, startPoint y: 413, endPoint x: 778, endPoint y: 238, distance: 186.9
click at [778, 238] on div "Чтобы активировать перетаскивание с помощью клавиатуры, нажмите Alt + Ввод. Пос…" at bounding box center [578, 294] width 1022 height 401
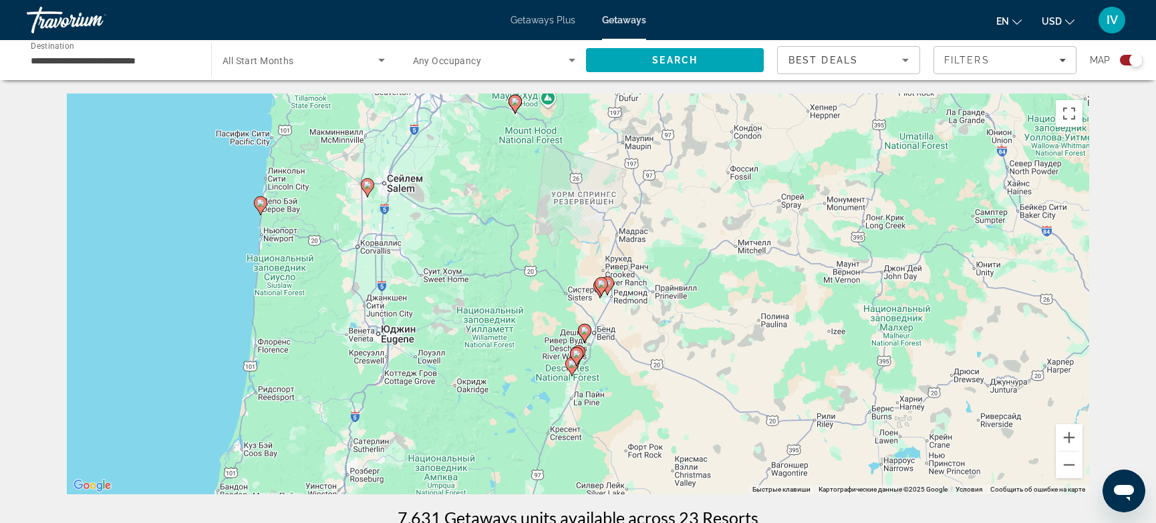
drag, startPoint x: 569, startPoint y: 355, endPoint x: 654, endPoint y: 362, distance: 85.2
click at [654, 362] on div "Чтобы активировать перетаскивание с помощью клавиатуры, нажмите Alt + Ввод. Пос…" at bounding box center [578, 294] width 1022 height 401
click at [1063, 437] on button "Увеличить" at bounding box center [1068, 437] width 27 height 27
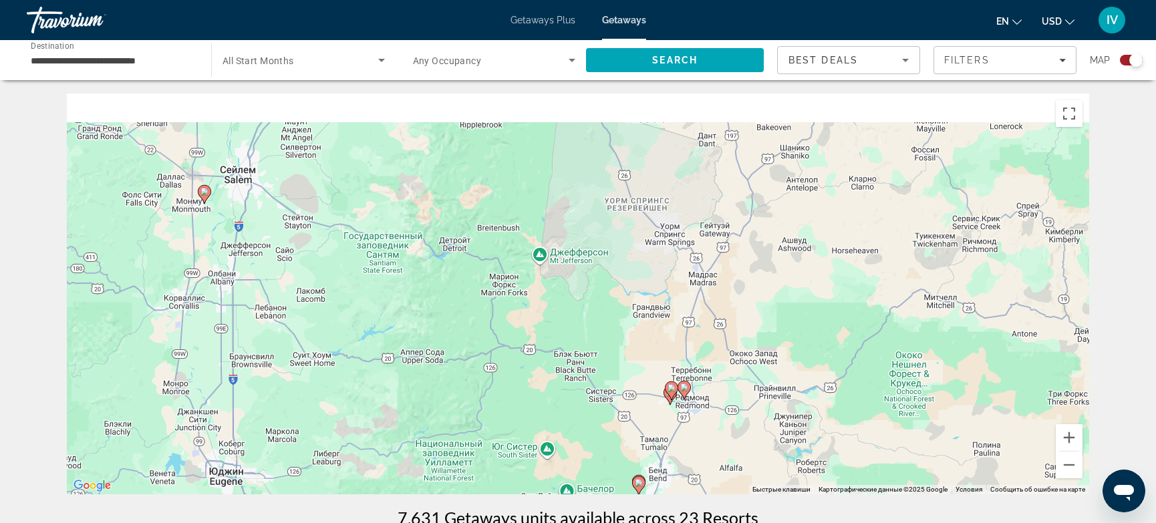
drag, startPoint x: 697, startPoint y: 313, endPoint x: 766, endPoint y: 460, distance: 163.2
click at [766, 460] on div "Чтобы активировать перетаскивание с помощью клавиатуры, нажмите Alt + Ввод. Пос…" at bounding box center [578, 294] width 1022 height 401
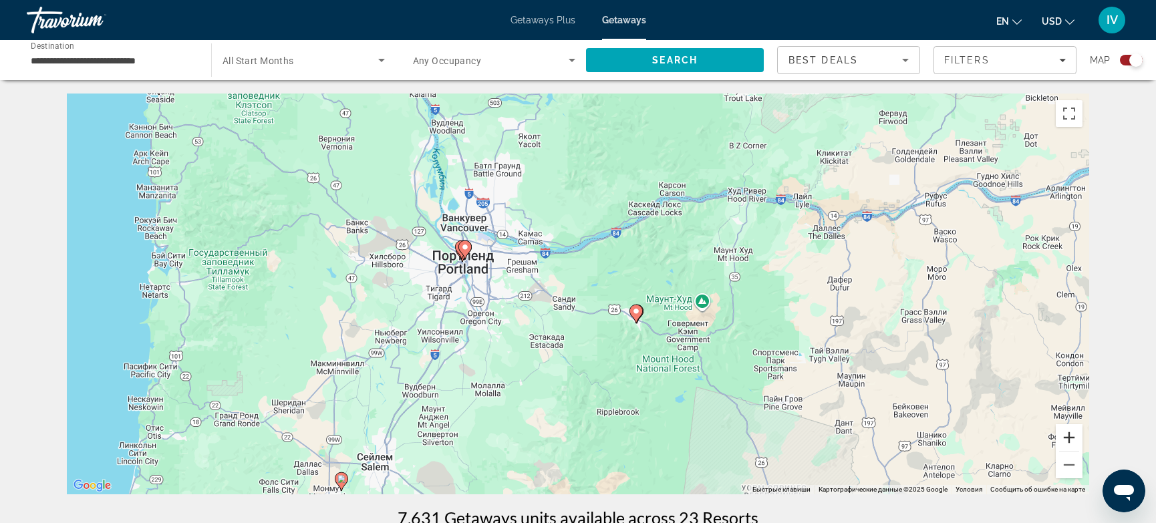
click at [1066, 431] on button "Увеличить" at bounding box center [1068, 437] width 27 height 27
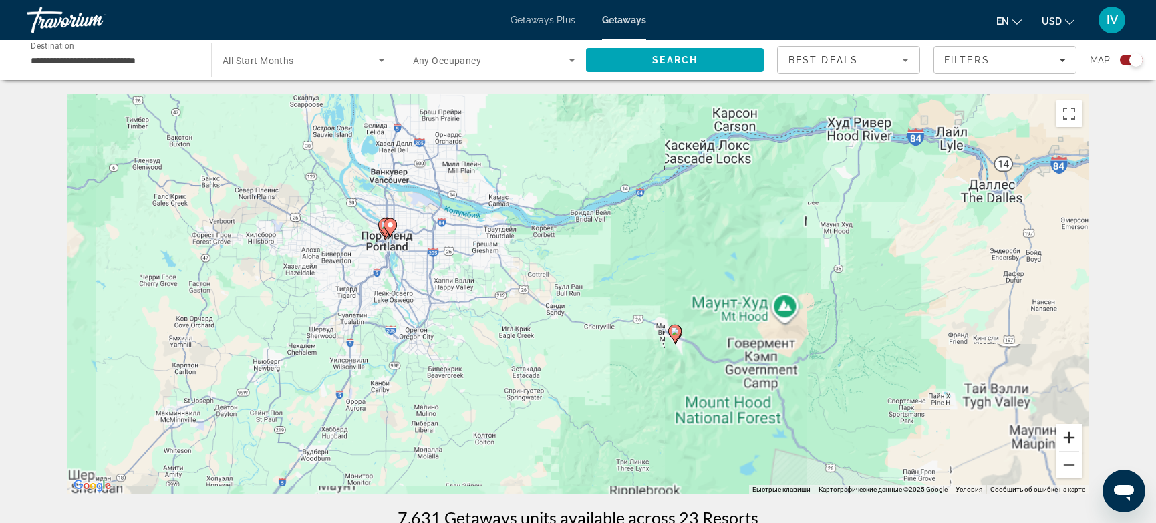
drag, startPoint x: 1066, startPoint y: 431, endPoint x: 1045, endPoint y: 431, distance: 21.4
click at [1066, 431] on button "Увеличить" at bounding box center [1068, 437] width 27 height 27
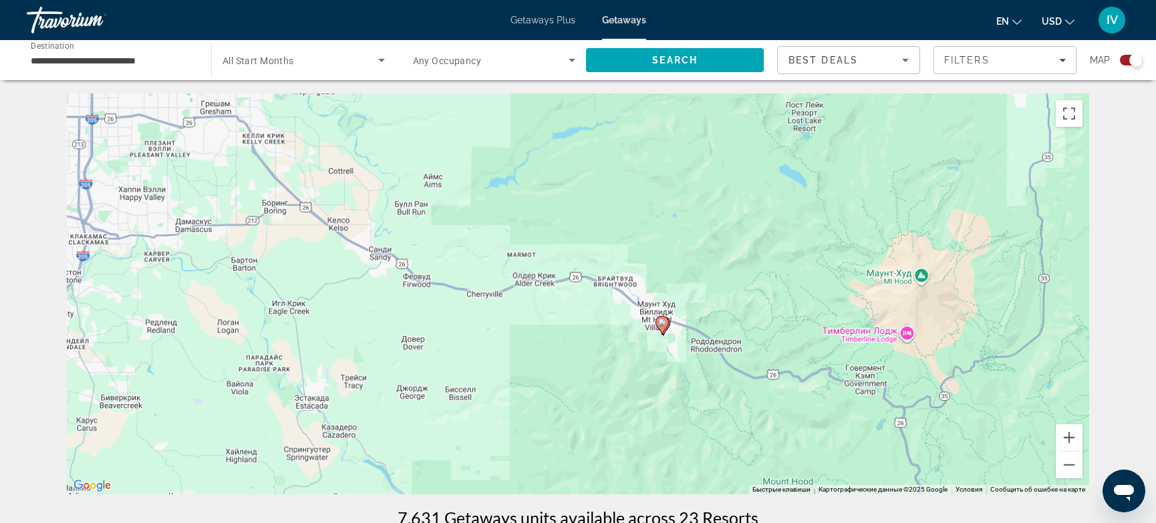
drag, startPoint x: 904, startPoint y: 391, endPoint x: 786, endPoint y: 332, distance: 132.3
click at [786, 332] on div "Чтобы активировать перетаскивание с помощью клавиатуры, нажмите Alt + Ввод. Пос…" at bounding box center [578, 294] width 1022 height 401
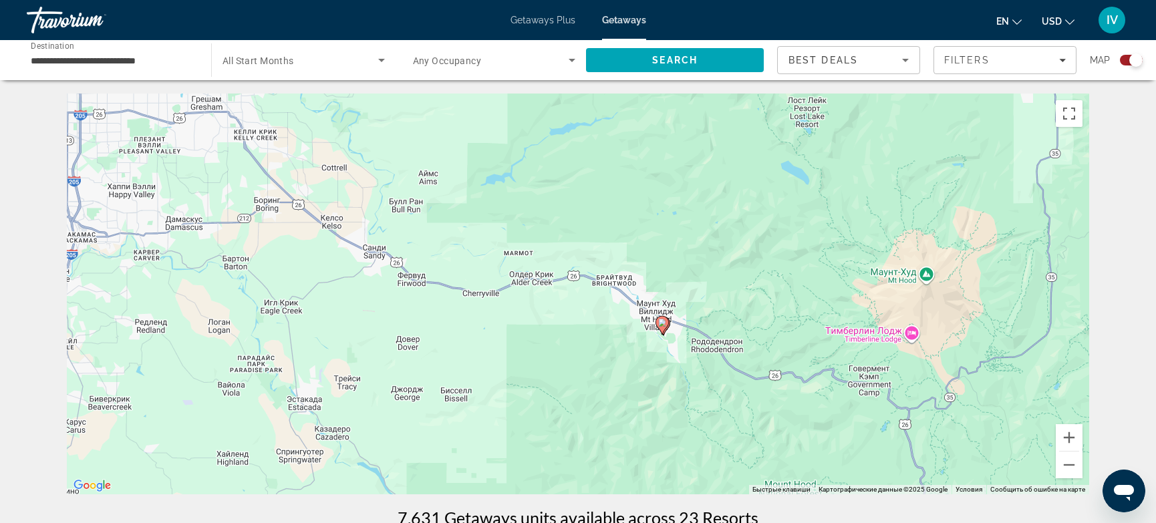
click at [664, 326] on image "Main content" at bounding box center [662, 323] width 8 height 8
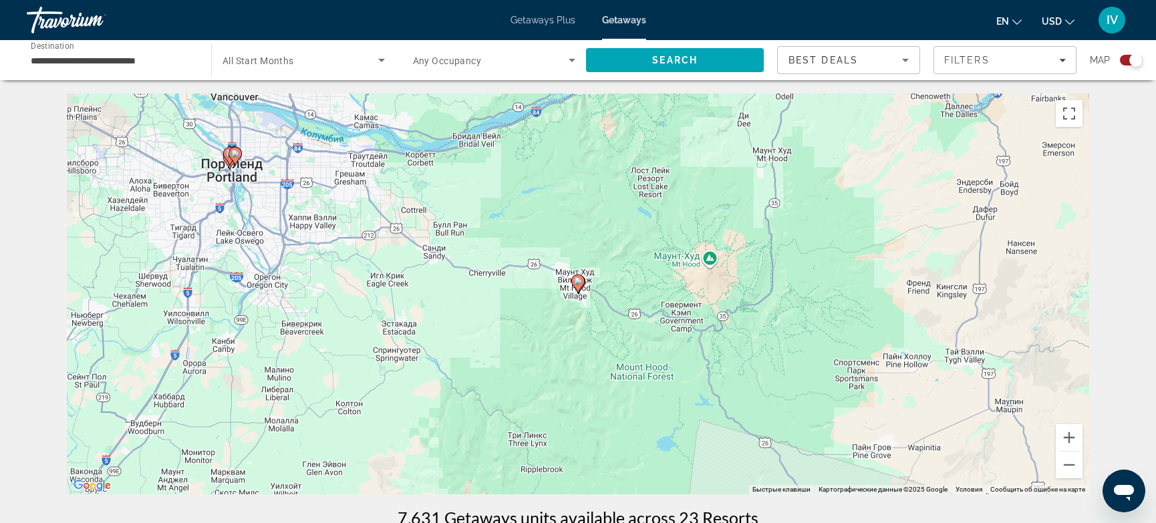
click at [579, 289] on icon "Main content" at bounding box center [577, 284] width 13 height 19
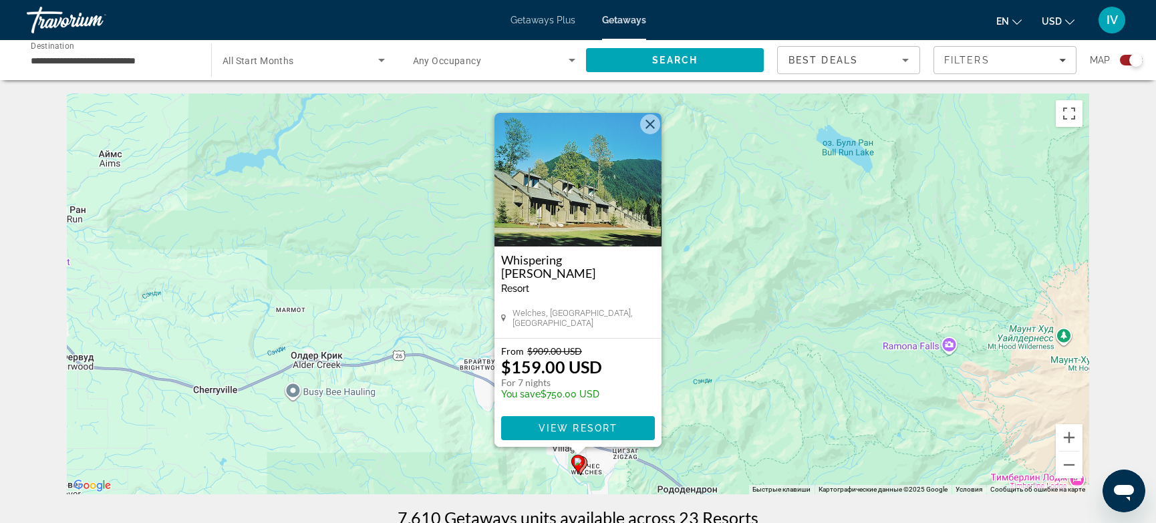
click at [650, 131] on button "Закрыть" at bounding box center [650, 124] width 20 height 20
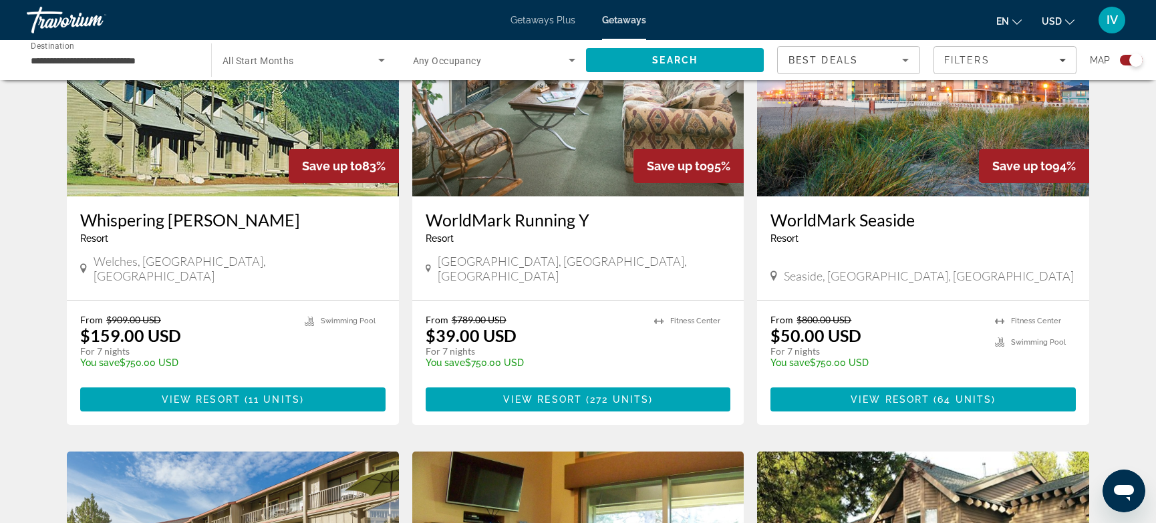
scroll to position [547, 0]
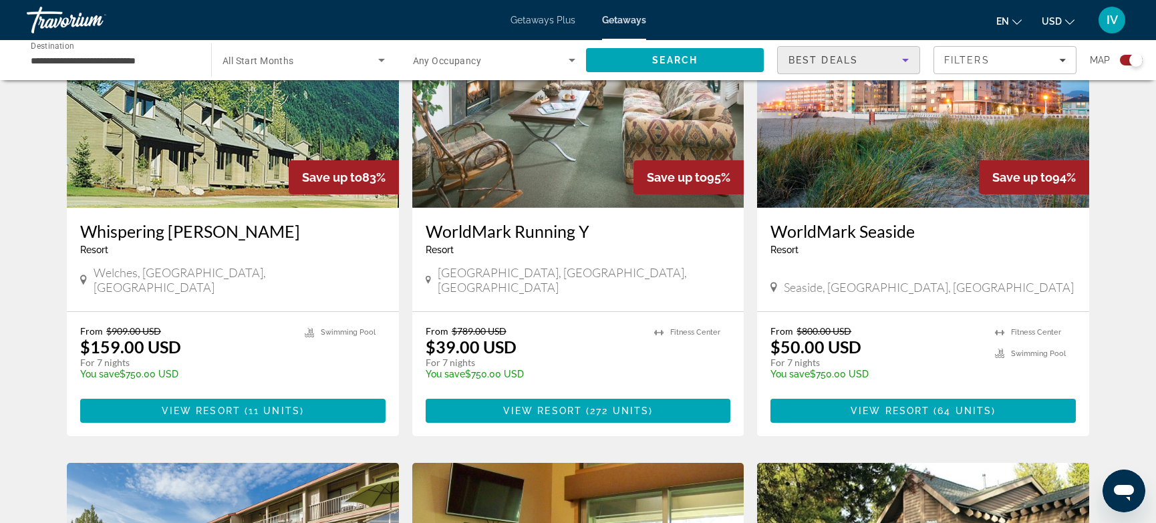
click at [898, 54] on icon "Sort by" at bounding box center [905, 60] width 16 height 16
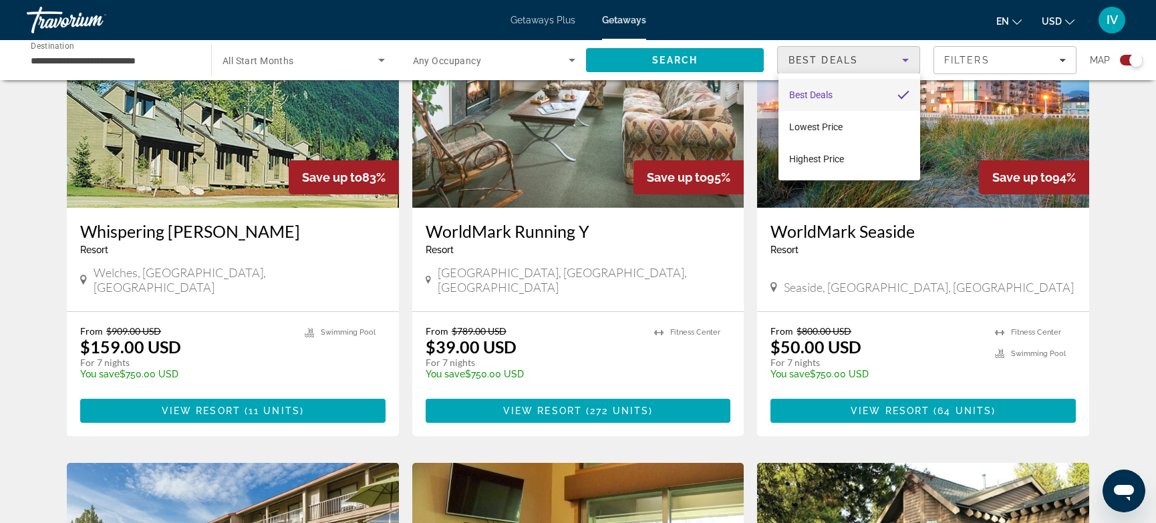
click at [853, 89] on mat-option "Best Deals" at bounding box center [849, 95] width 142 height 32
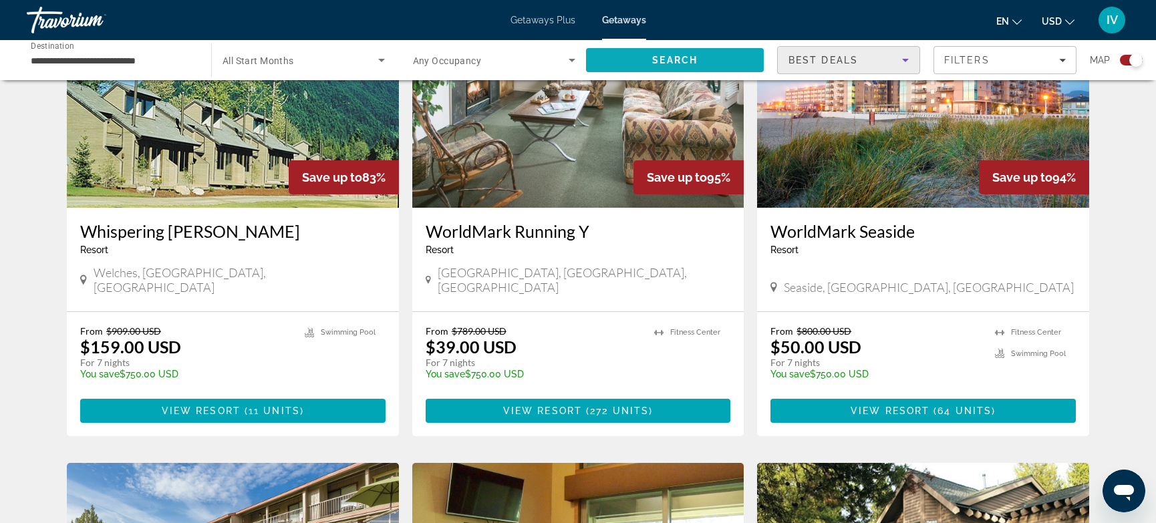
click at [673, 52] on span "Search" at bounding box center [675, 60] width 178 height 32
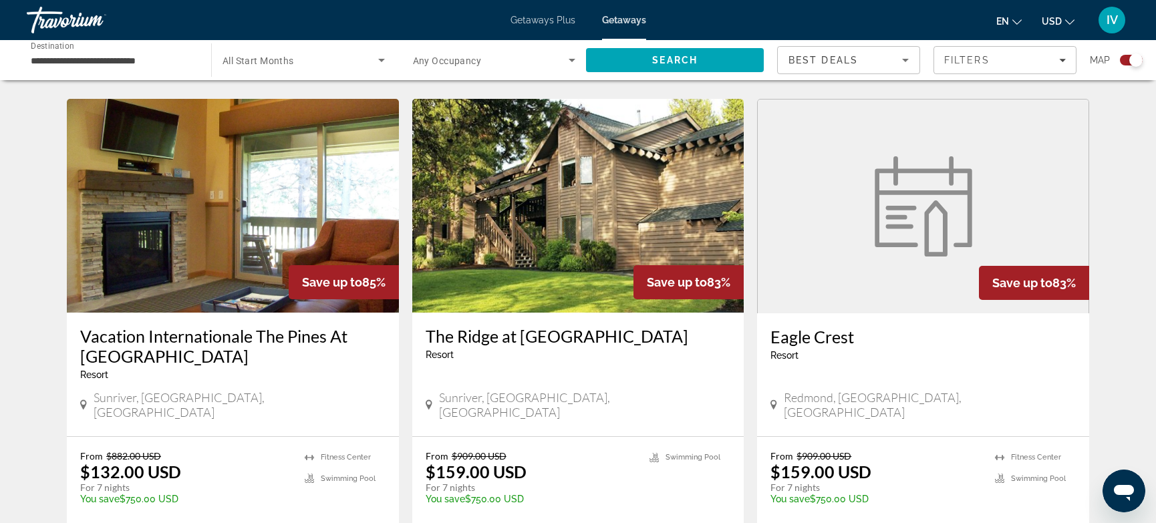
scroll to position [913, 0]
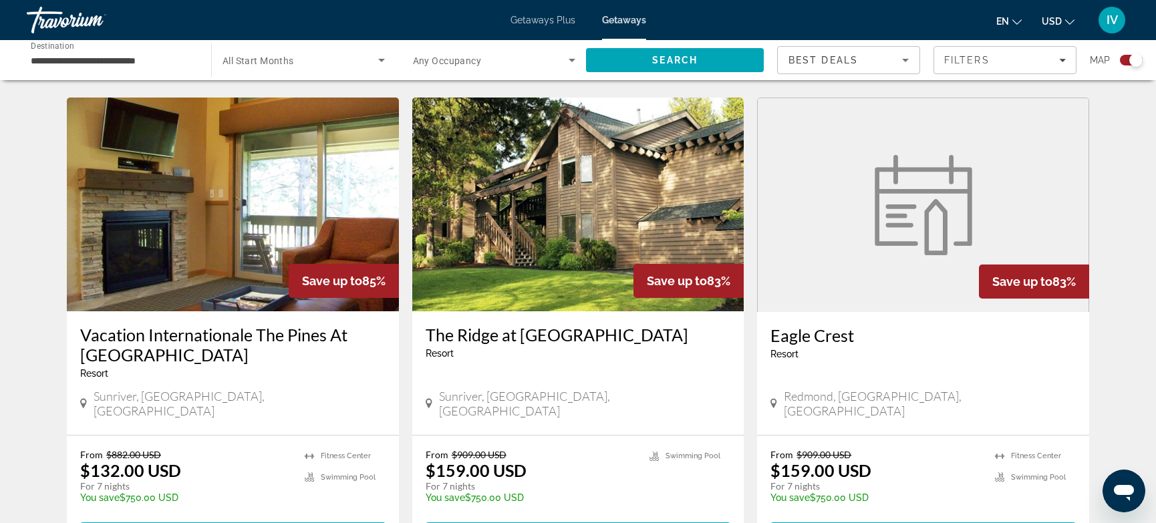
click at [278, 216] on img "Main content" at bounding box center [233, 205] width 332 height 214
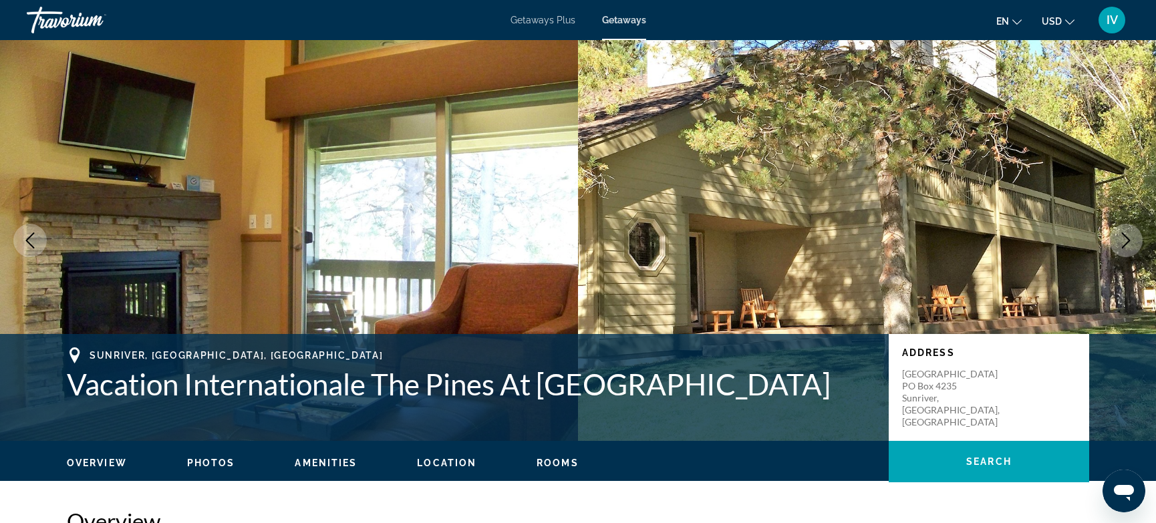
click at [1120, 247] on icon "Next image" at bounding box center [1126, 240] width 16 height 16
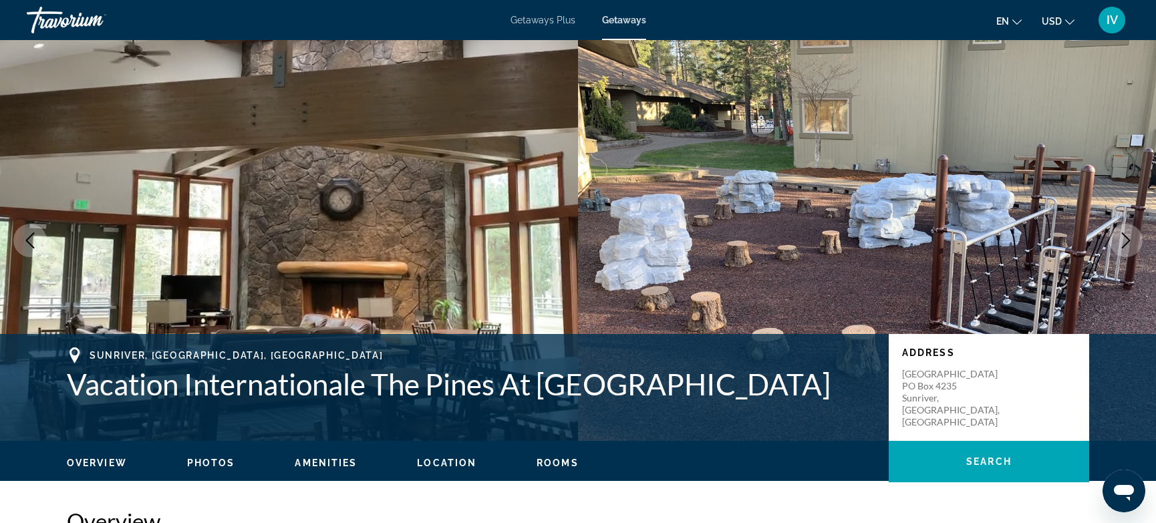
click at [1121, 247] on icon "Next image" at bounding box center [1126, 240] width 16 height 16
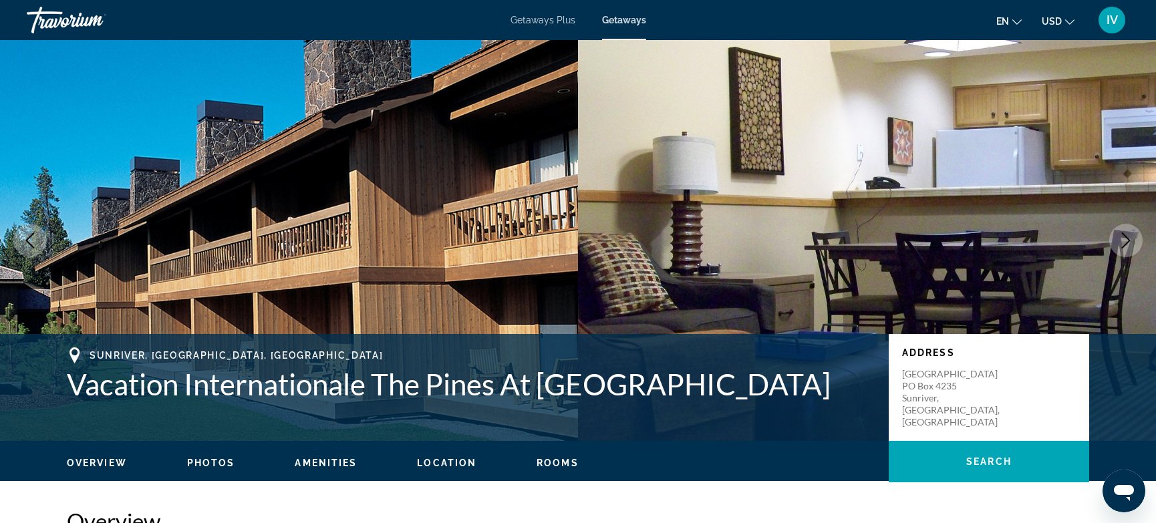
click at [1121, 247] on icon "Next image" at bounding box center [1126, 240] width 16 height 16
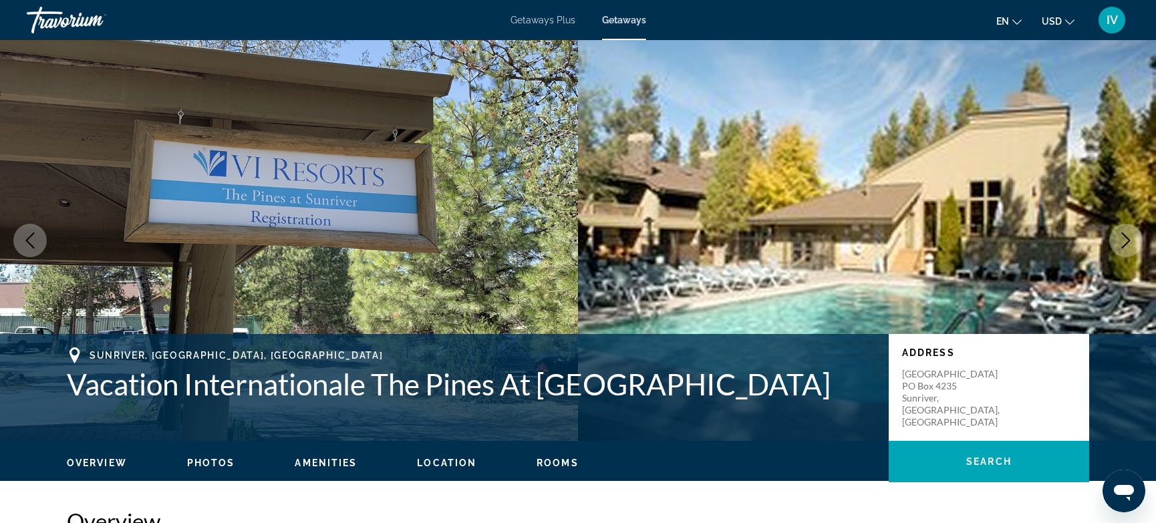
click at [1121, 247] on icon "Next image" at bounding box center [1126, 240] width 16 height 16
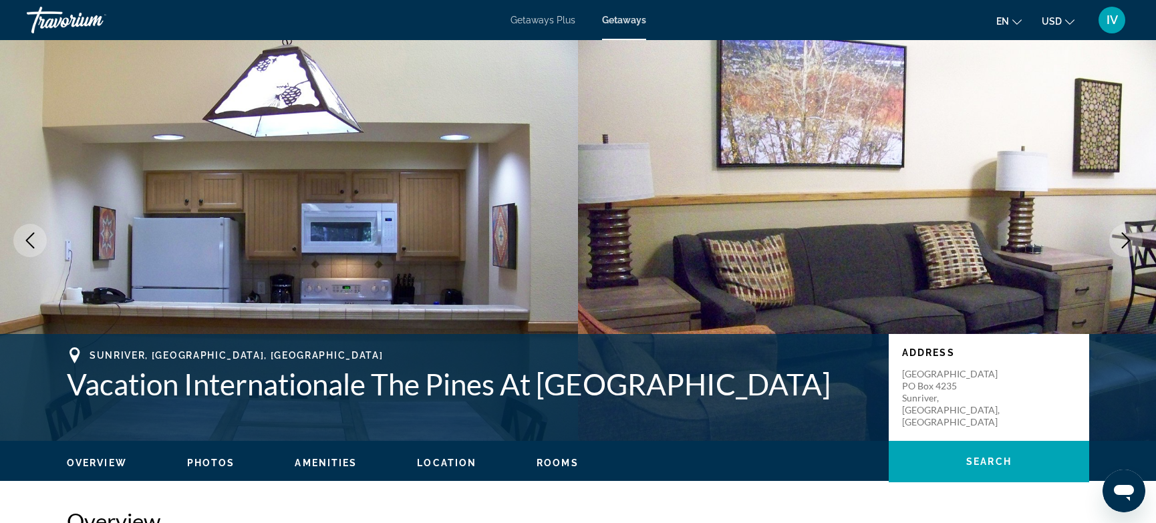
click at [1121, 247] on icon "Next image" at bounding box center [1126, 240] width 16 height 16
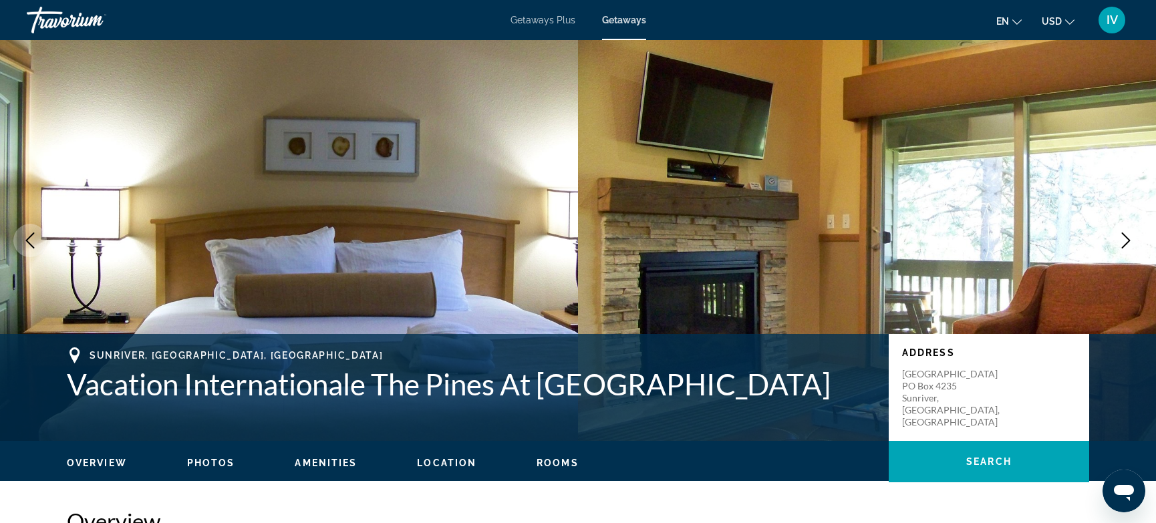
click at [1121, 247] on icon "Next image" at bounding box center [1126, 240] width 16 height 16
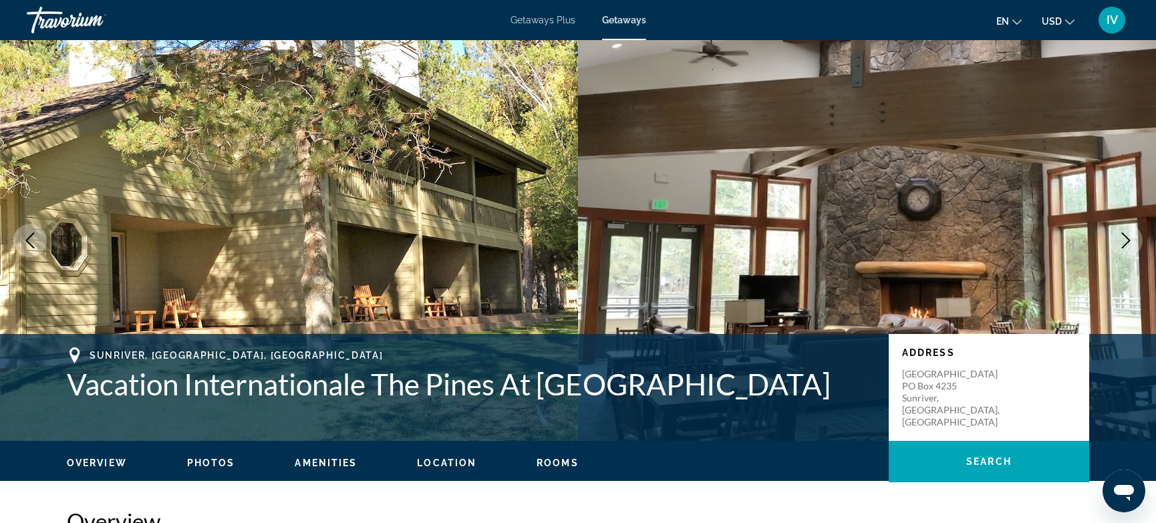
click at [1121, 247] on icon "Next image" at bounding box center [1126, 240] width 16 height 16
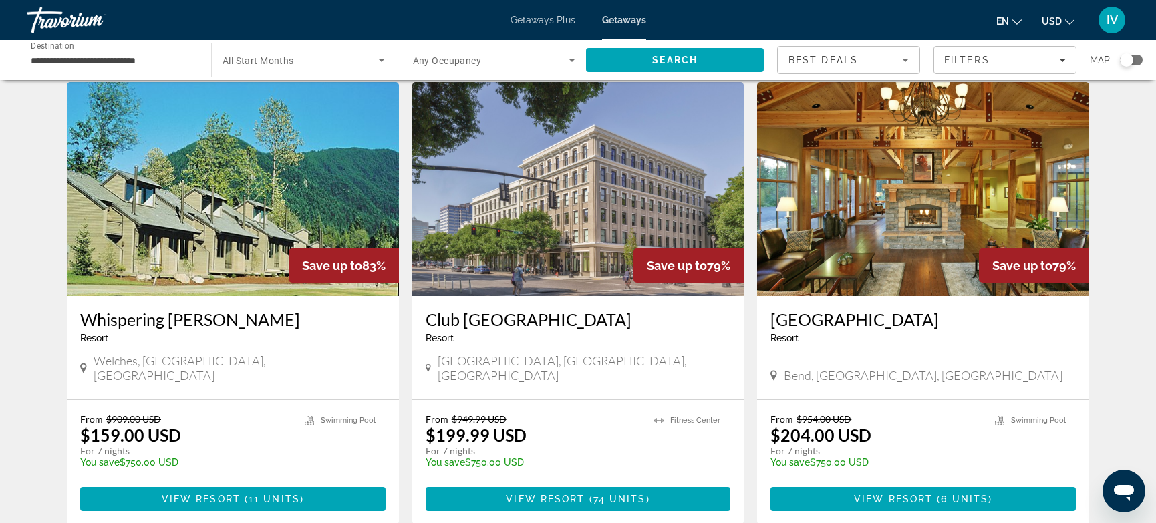
scroll to position [953, 0]
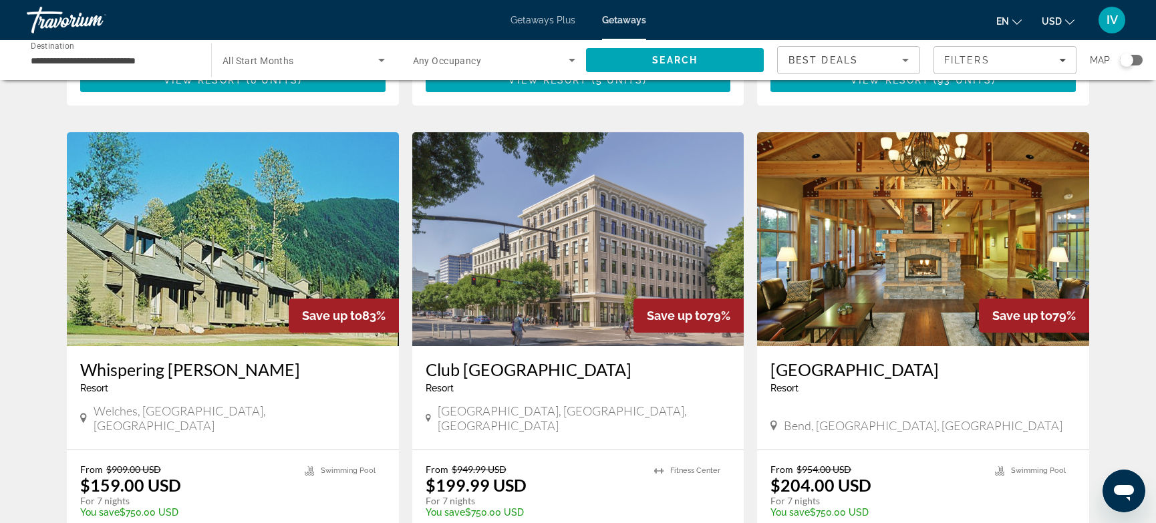
click at [886, 251] on img "Main content" at bounding box center [923, 239] width 332 height 214
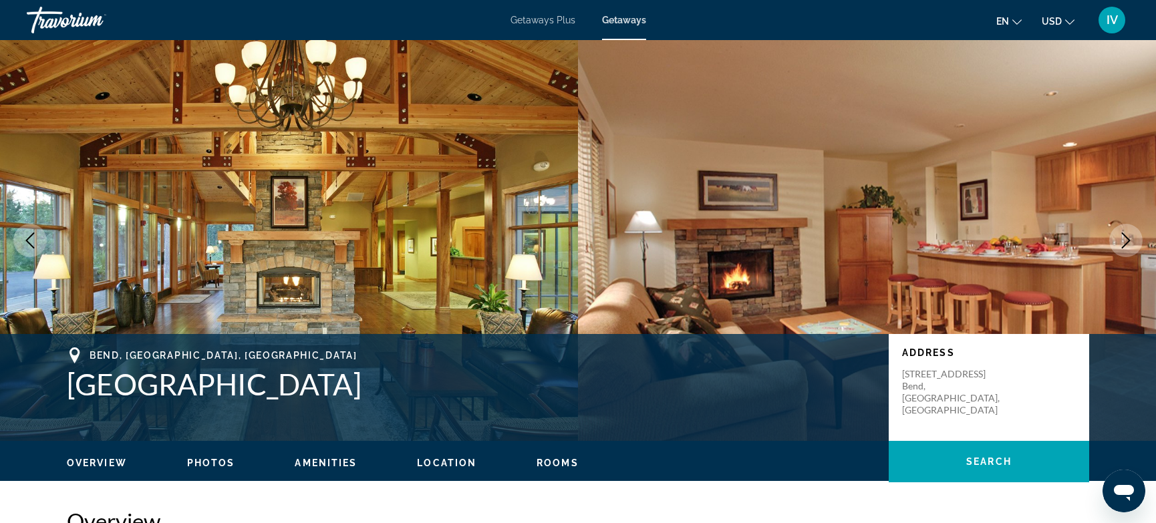
click at [1116, 242] on button "Next image" at bounding box center [1125, 240] width 33 height 33
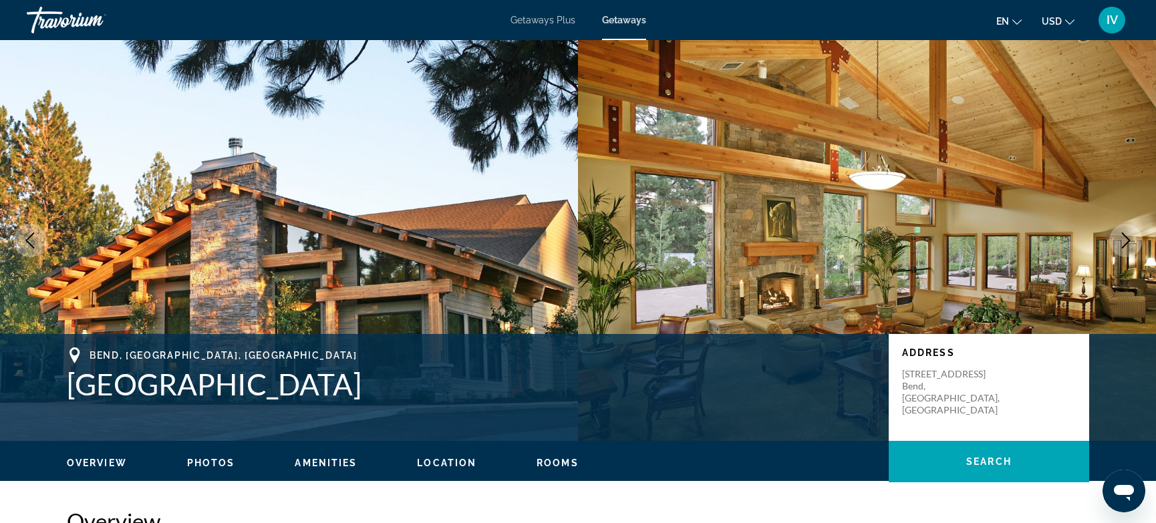
click at [1116, 242] on button "Next image" at bounding box center [1125, 240] width 33 height 33
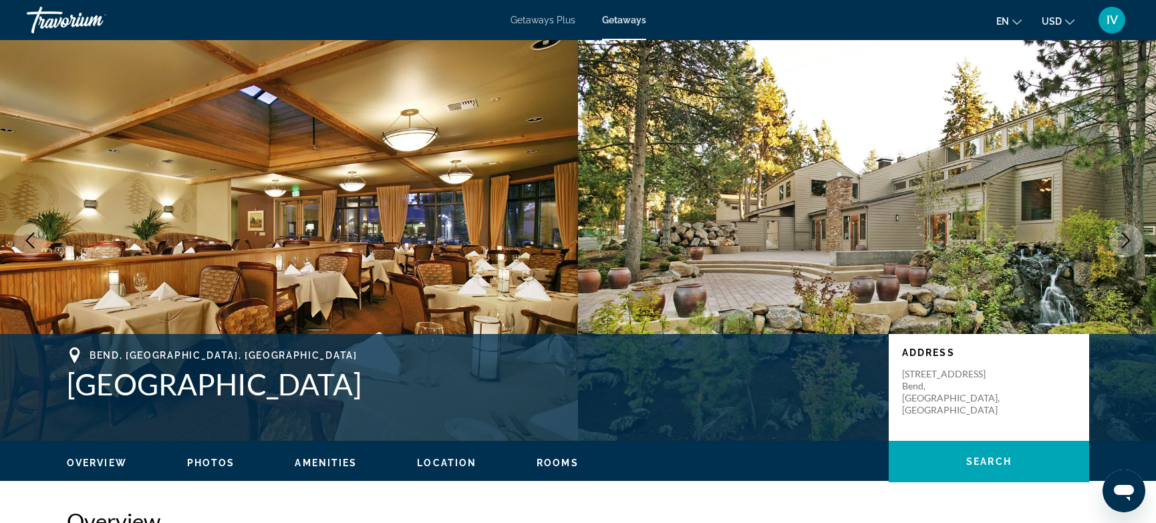
click at [1116, 242] on button "Next image" at bounding box center [1125, 240] width 33 height 33
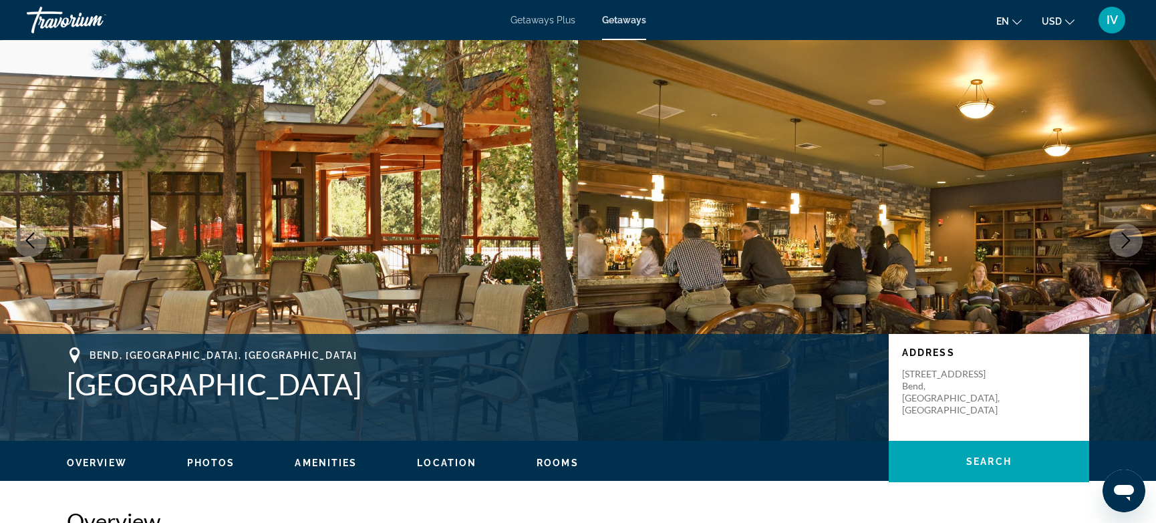
click at [1116, 242] on button "Next image" at bounding box center [1125, 240] width 33 height 33
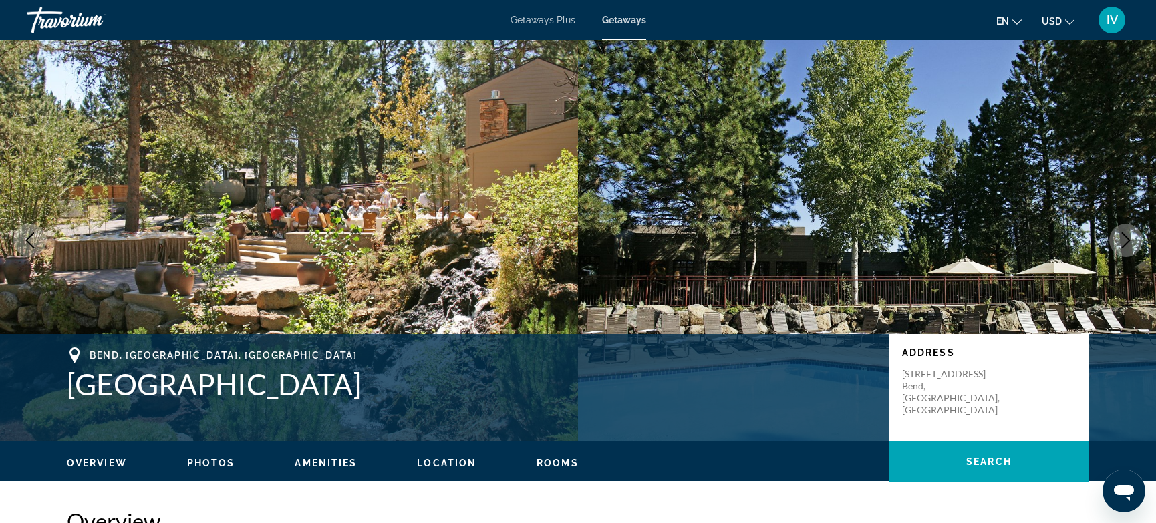
click at [1116, 242] on button "Next image" at bounding box center [1125, 240] width 33 height 33
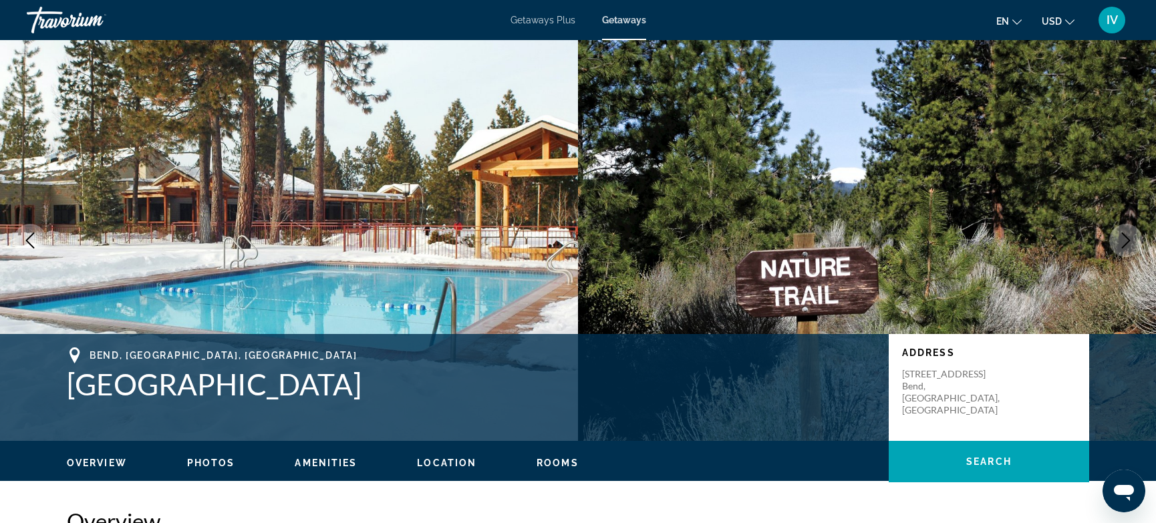
click at [1116, 242] on button "Next image" at bounding box center [1125, 240] width 33 height 33
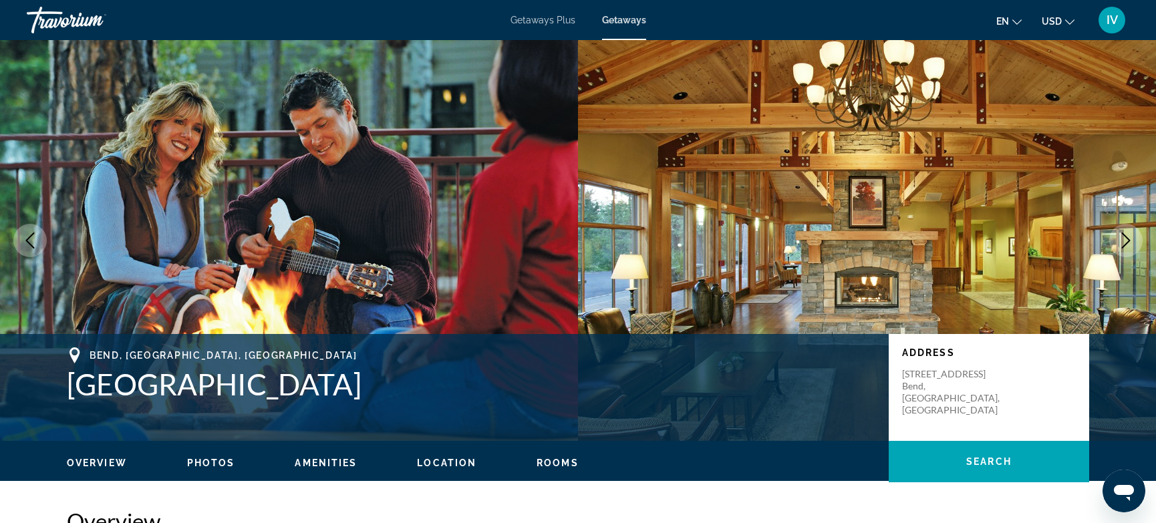
click at [1116, 242] on button "Next image" at bounding box center [1125, 240] width 33 height 33
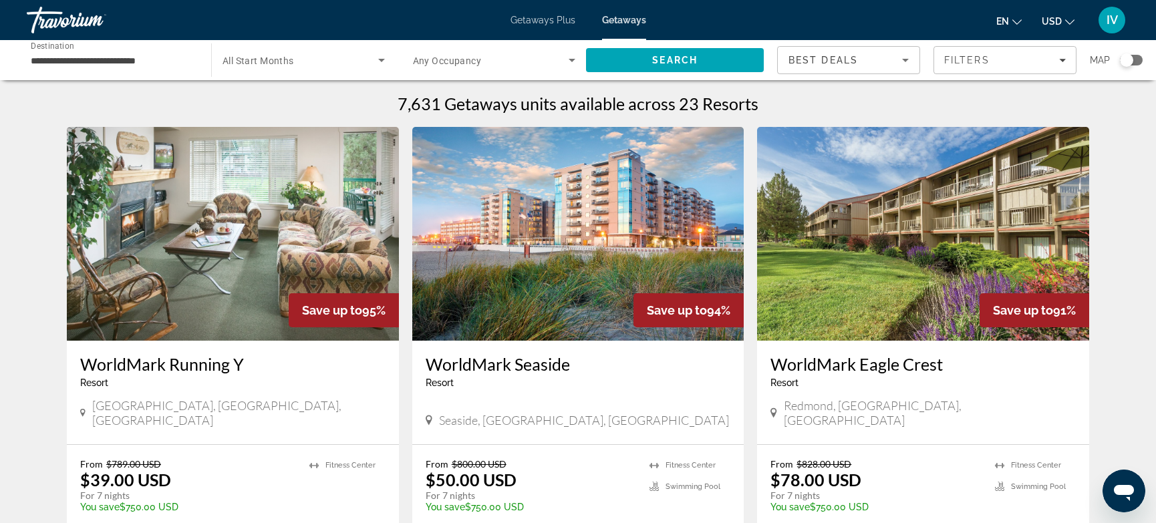
click at [108, 68] on div "**********" at bounding box center [112, 60] width 163 height 38
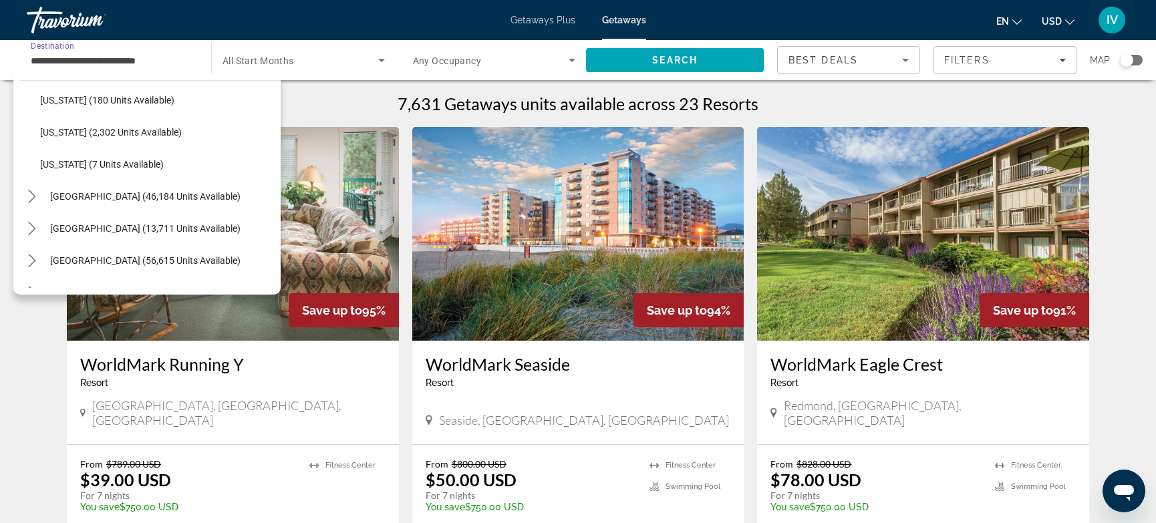
scroll to position [1416, 0]
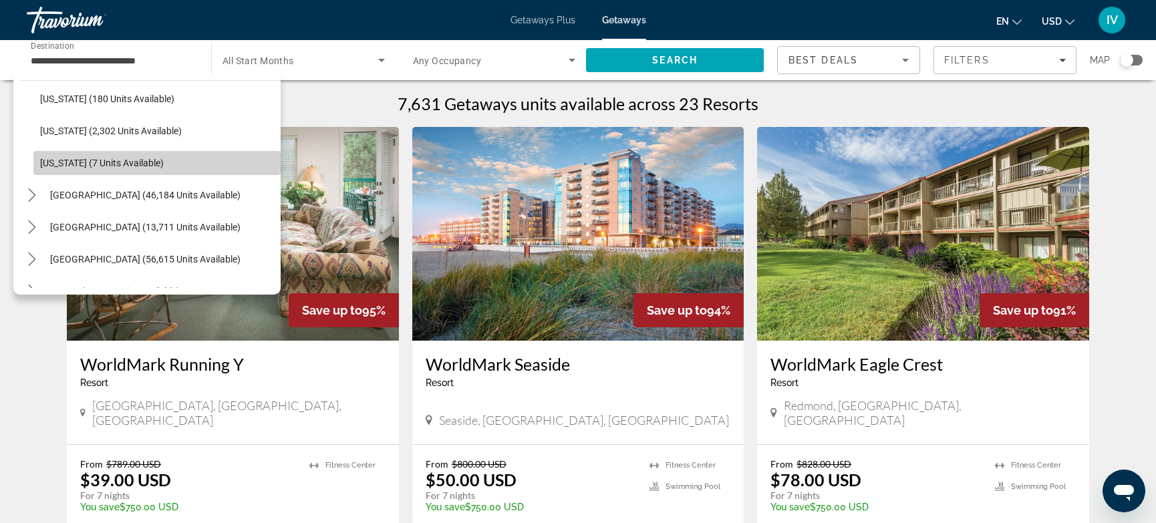
click at [75, 159] on span "[US_STATE] (7 units available)" at bounding box center [102, 163] width 124 height 11
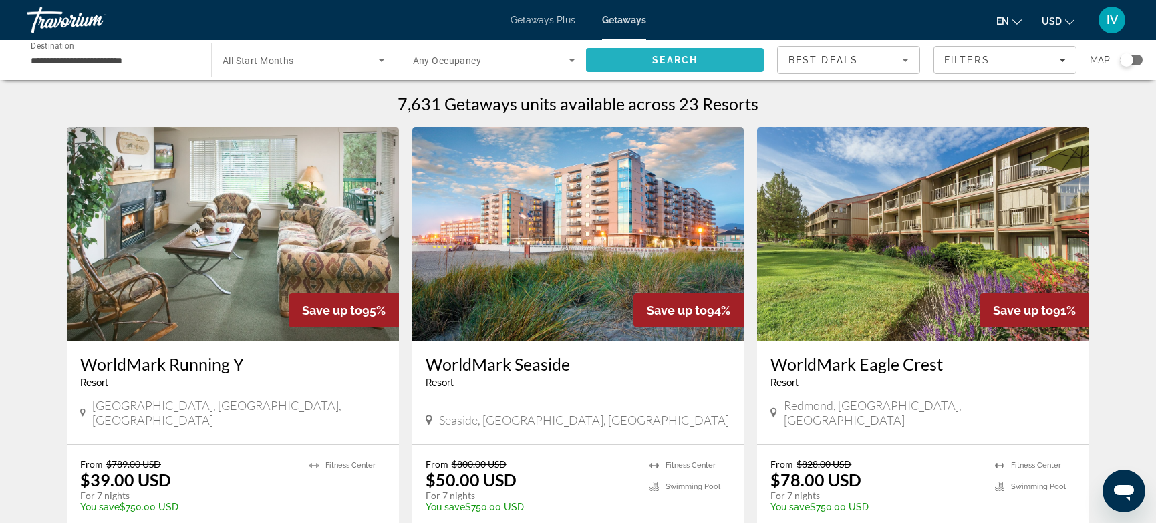
click at [641, 65] on span "Search" at bounding box center [675, 60] width 178 height 32
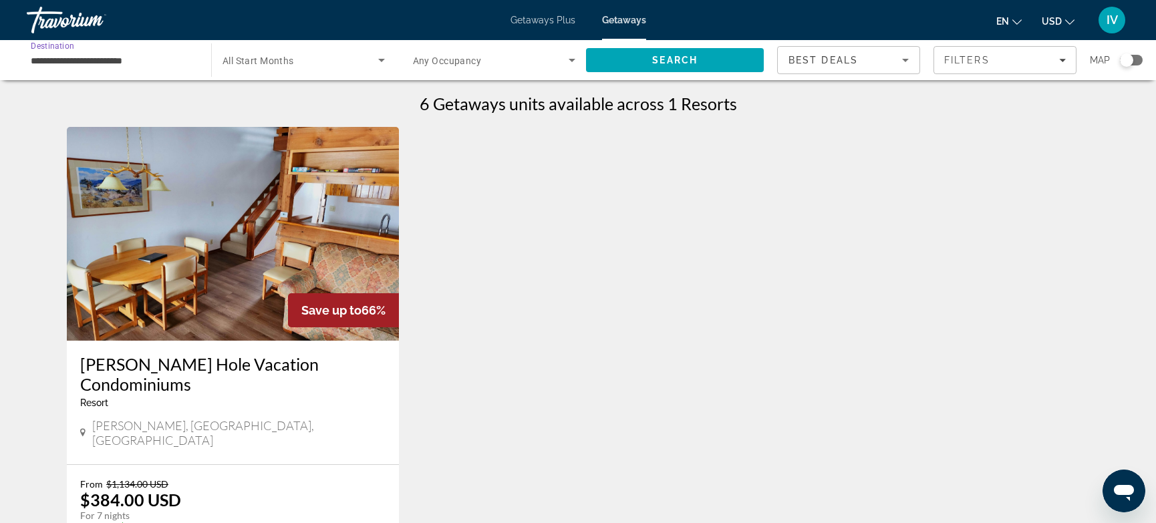
click at [106, 65] on input "**********" at bounding box center [112, 61] width 163 height 16
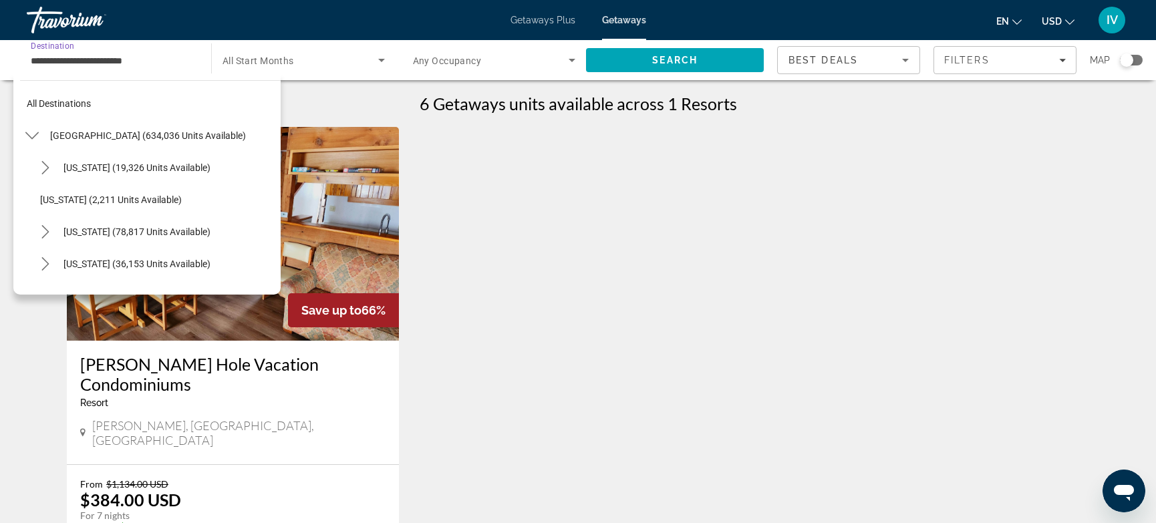
scroll to position [1394, 0]
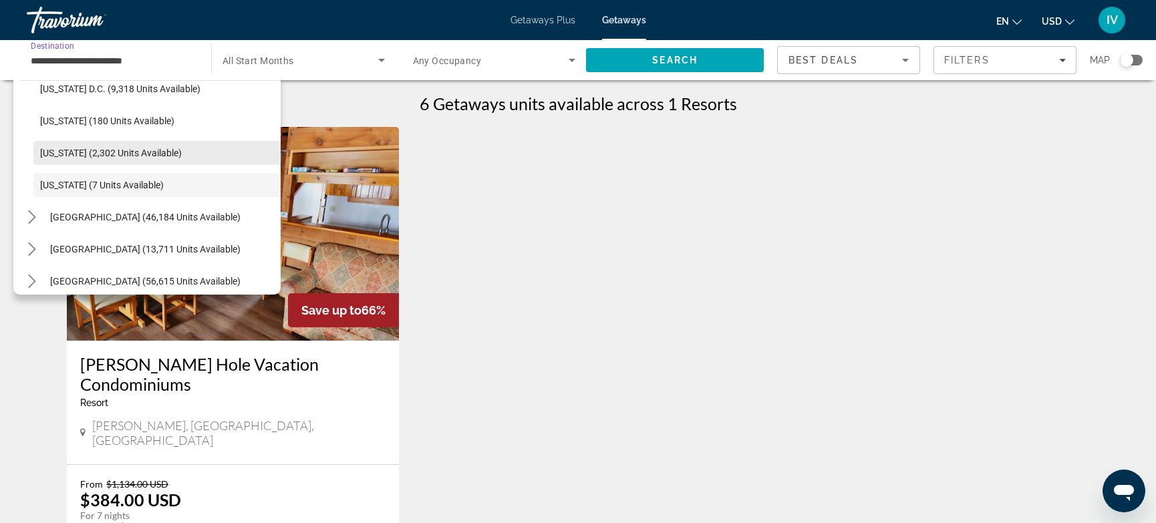
click at [61, 152] on span "[US_STATE] (2,302 units available)" at bounding box center [111, 153] width 142 height 11
type input "**********"
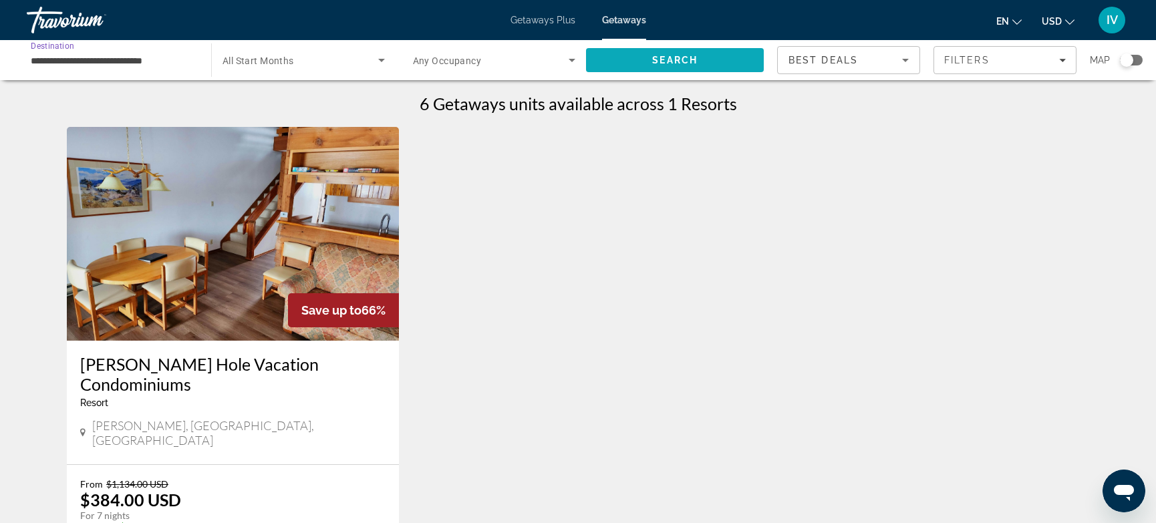
click at [643, 61] on span "Search" at bounding box center [675, 60] width 178 height 32
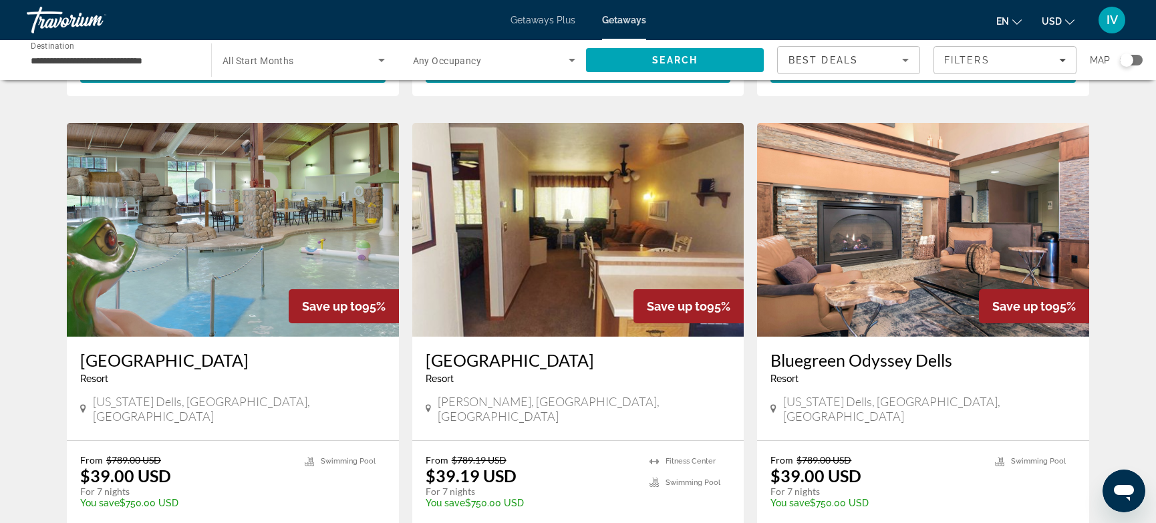
scroll to position [940, 0]
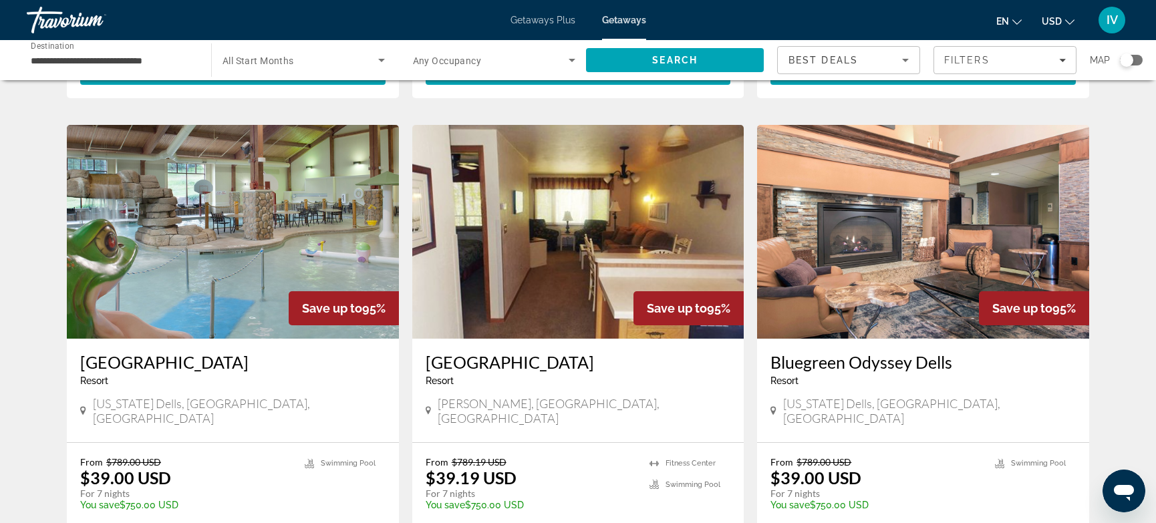
click at [148, 226] on img "Main content" at bounding box center [233, 232] width 332 height 214
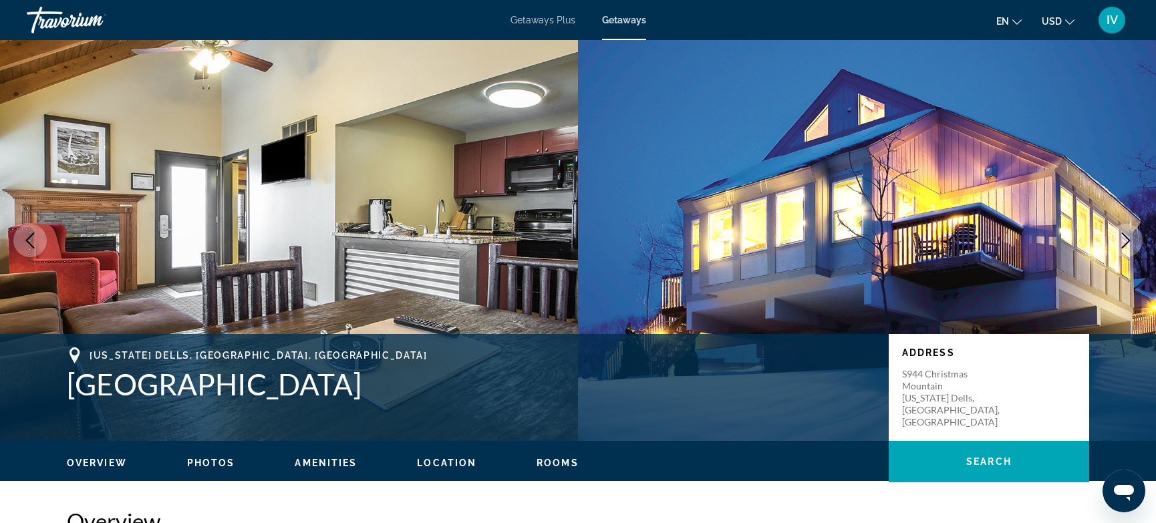
click at [1126, 233] on icon "Next image" at bounding box center [1126, 240] width 16 height 16
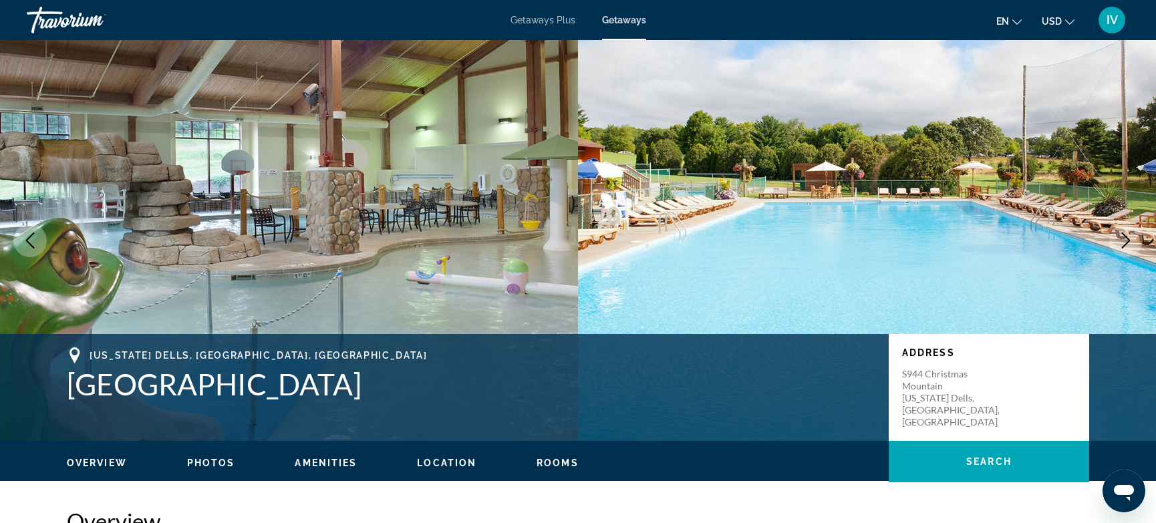
click at [1125, 234] on icon "Next image" at bounding box center [1126, 240] width 16 height 16
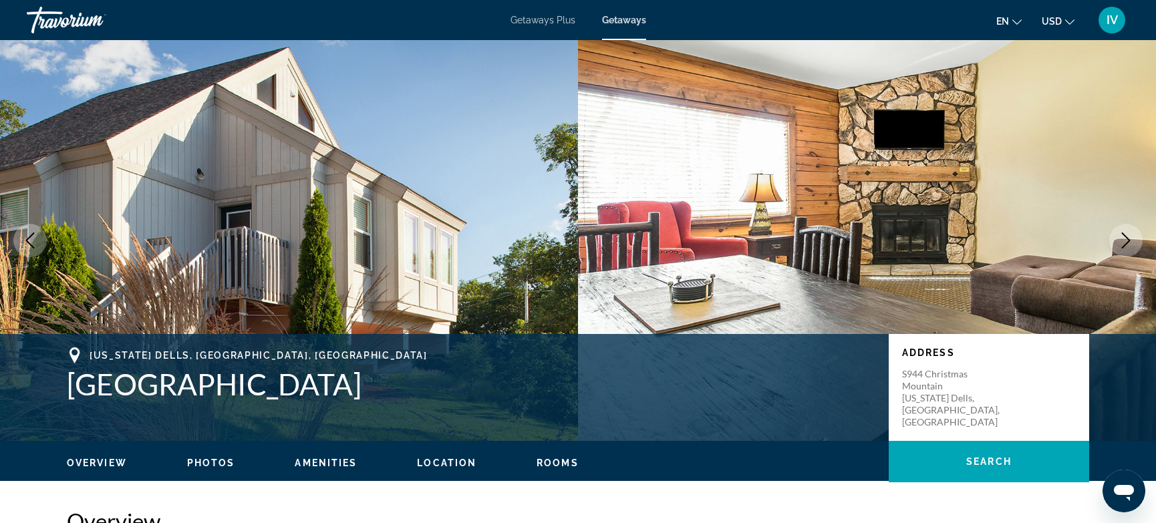
click at [1125, 234] on icon "Next image" at bounding box center [1126, 240] width 16 height 16
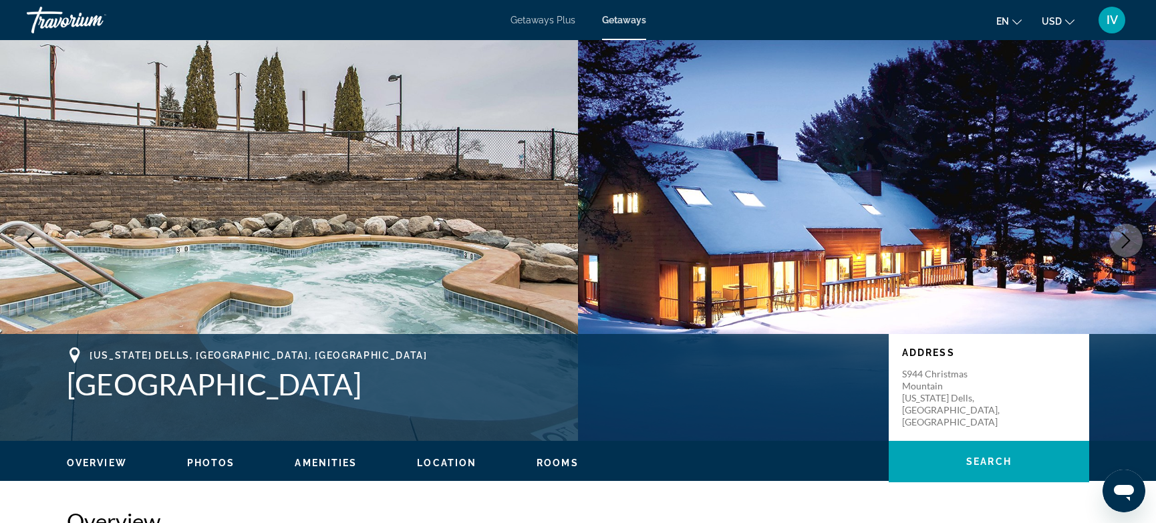
click at [1125, 234] on icon "Next image" at bounding box center [1126, 240] width 16 height 16
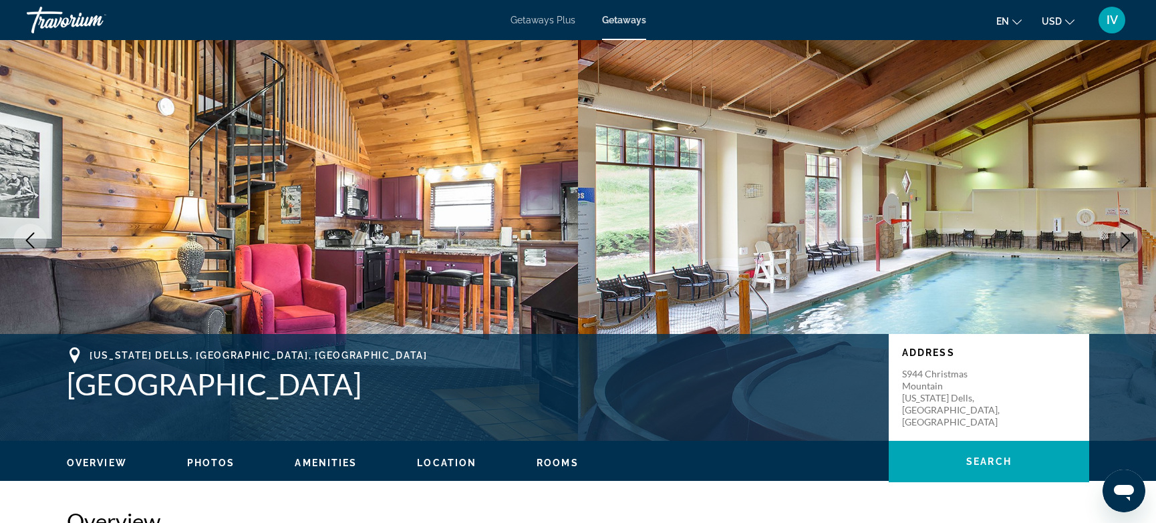
click at [1125, 234] on icon "Next image" at bounding box center [1126, 240] width 16 height 16
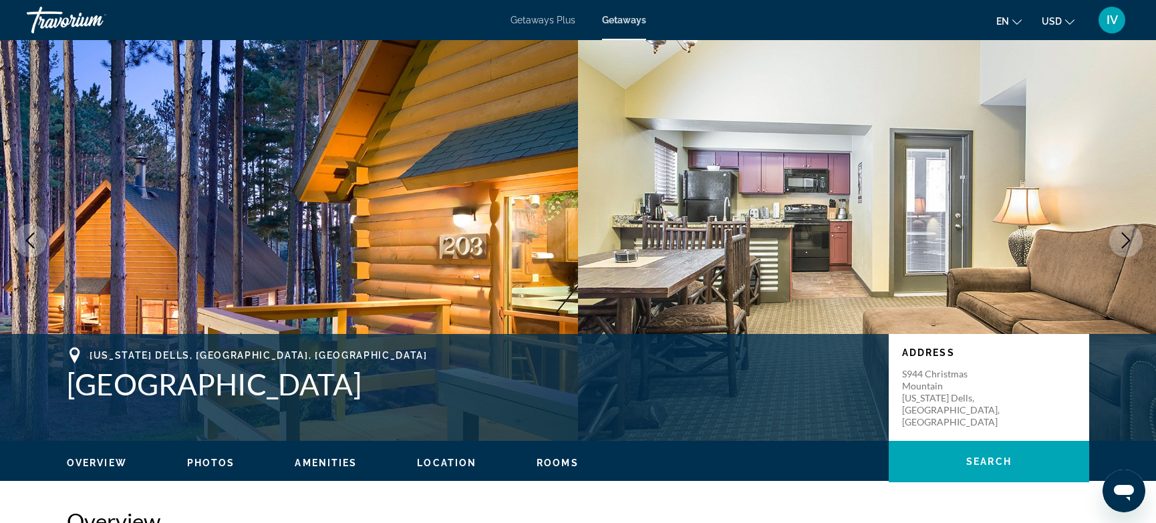
click at [1125, 234] on icon "Next image" at bounding box center [1126, 240] width 16 height 16
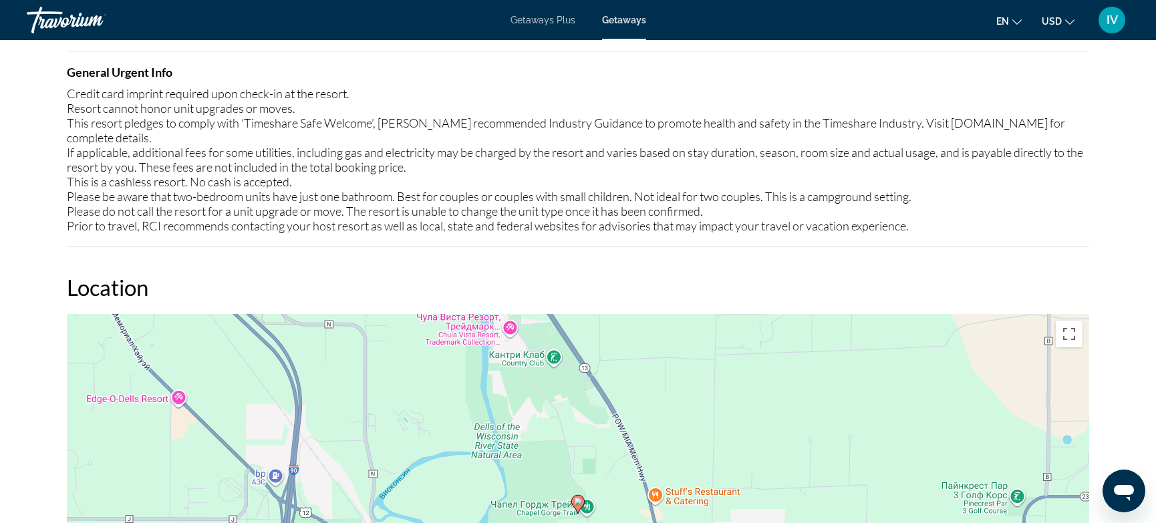
scroll to position [1927, 0]
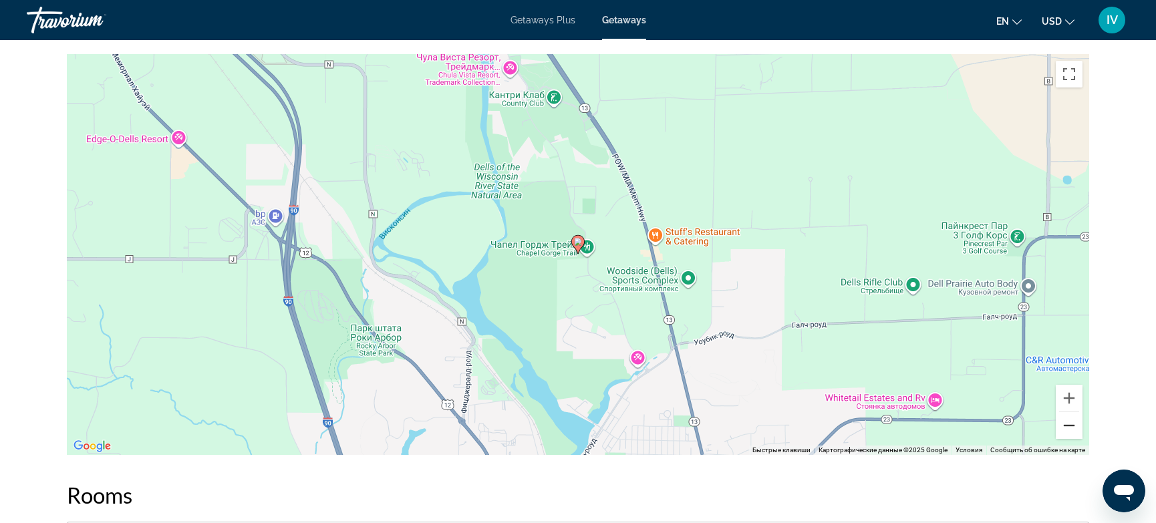
click at [1064, 412] on button "Уменьшить" at bounding box center [1068, 425] width 27 height 27
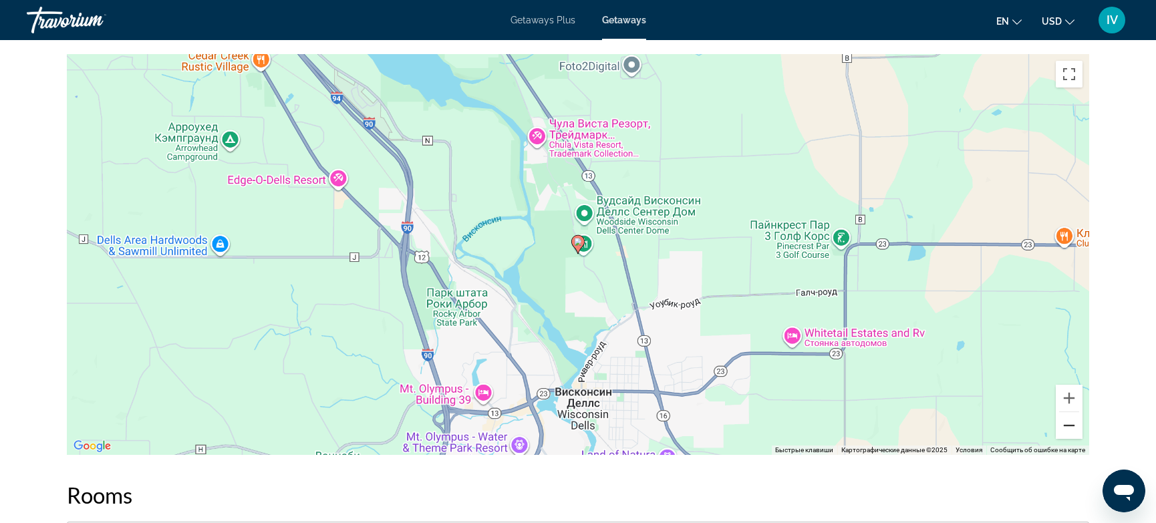
click at [1064, 412] on button "Уменьшить" at bounding box center [1068, 425] width 27 height 27
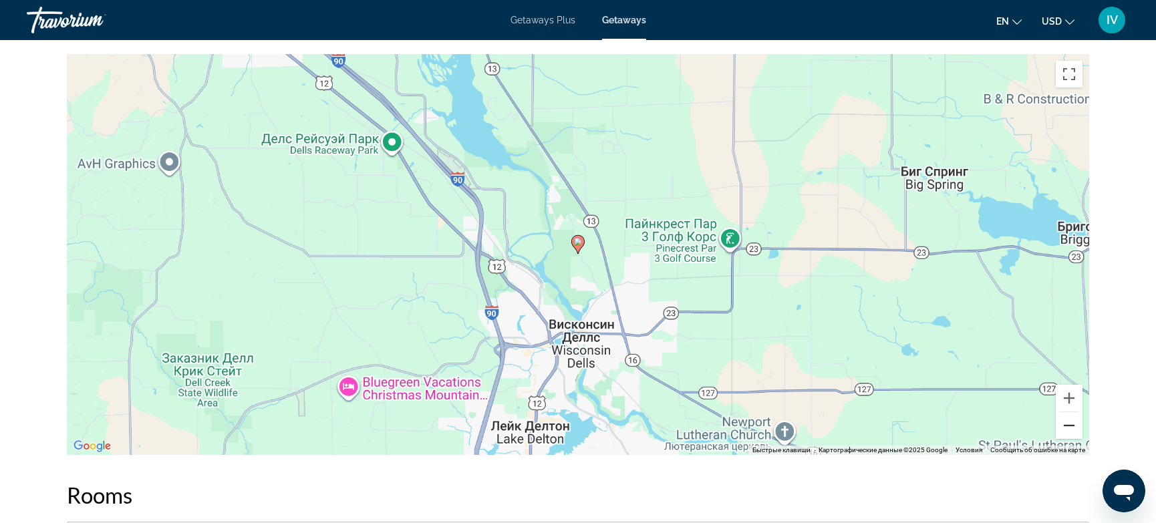
click at [1064, 412] on button "Уменьшить" at bounding box center [1068, 425] width 27 height 27
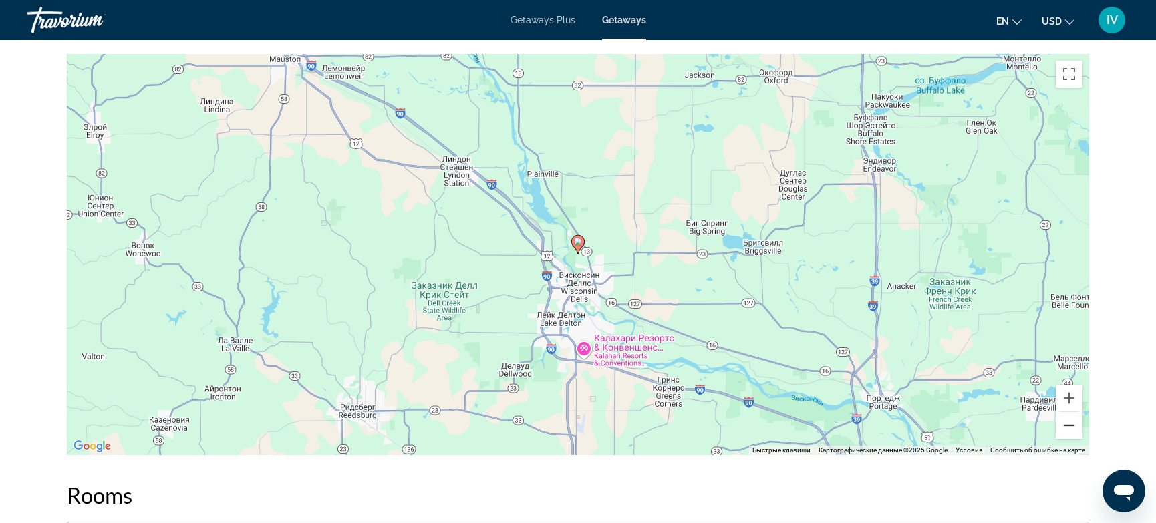
click at [1064, 412] on button "Уменьшить" at bounding box center [1068, 425] width 27 height 27
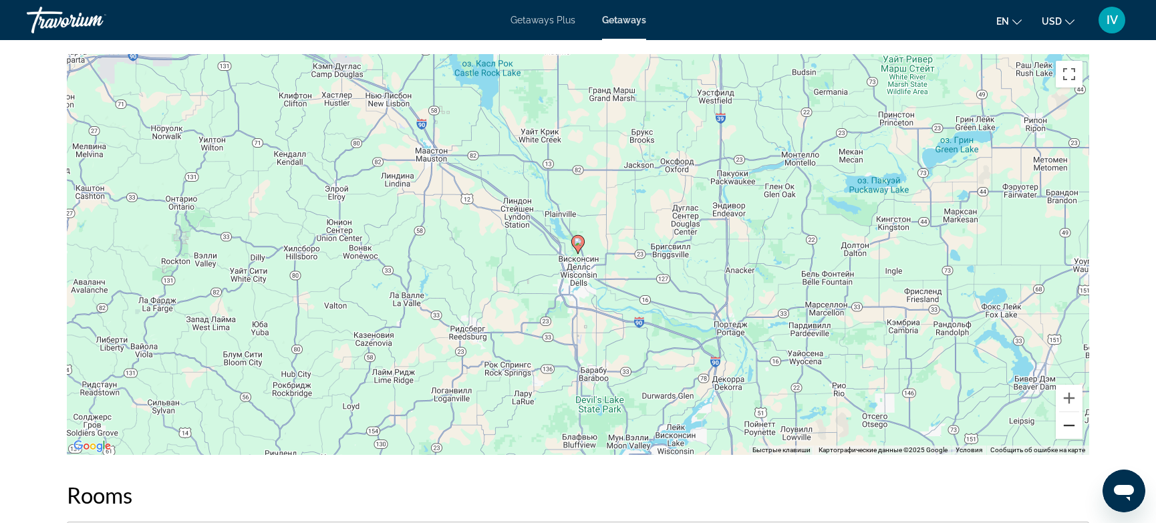
click at [1064, 412] on button "Уменьшить" at bounding box center [1068, 425] width 27 height 27
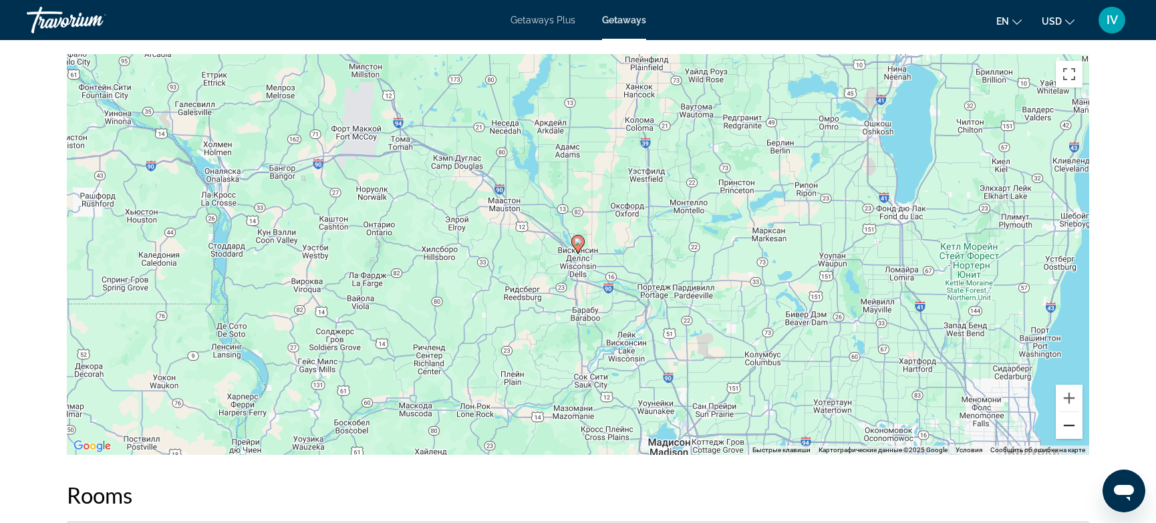
click at [1064, 412] on button "Уменьшить" at bounding box center [1068, 425] width 27 height 27
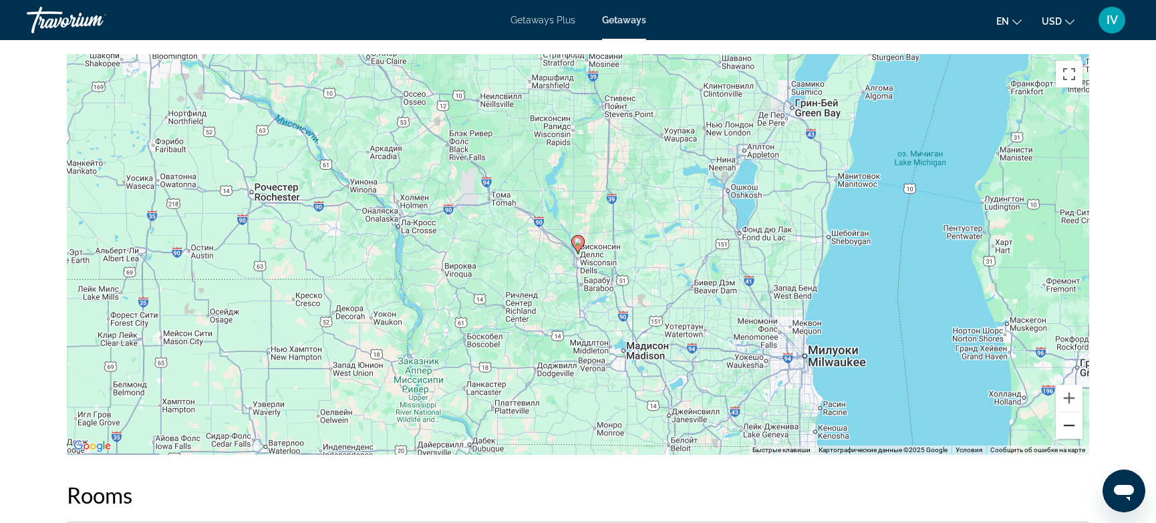
click at [1064, 412] on button "Уменьшить" at bounding box center [1068, 425] width 27 height 27
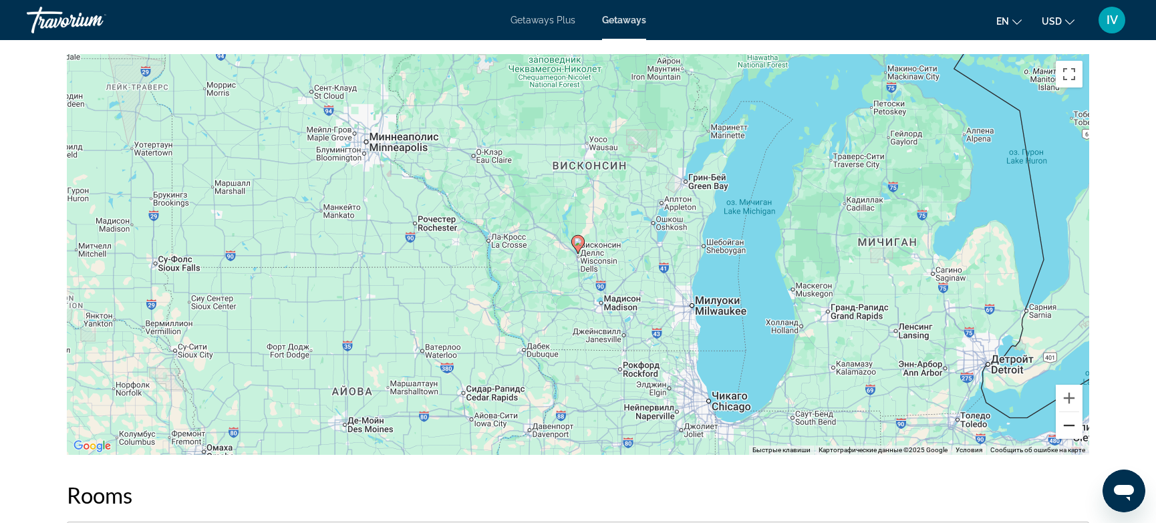
click at [1064, 412] on button "Уменьшить" at bounding box center [1068, 425] width 27 height 27
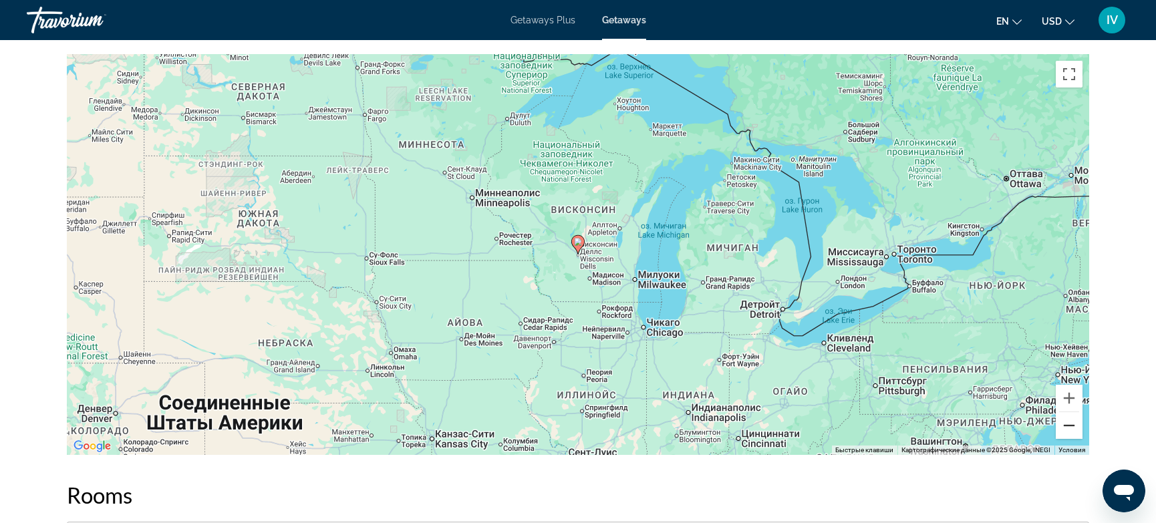
click at [1064, 412] on button "Уменьшить" at bounding box center [1068, 425] width 27 height 27
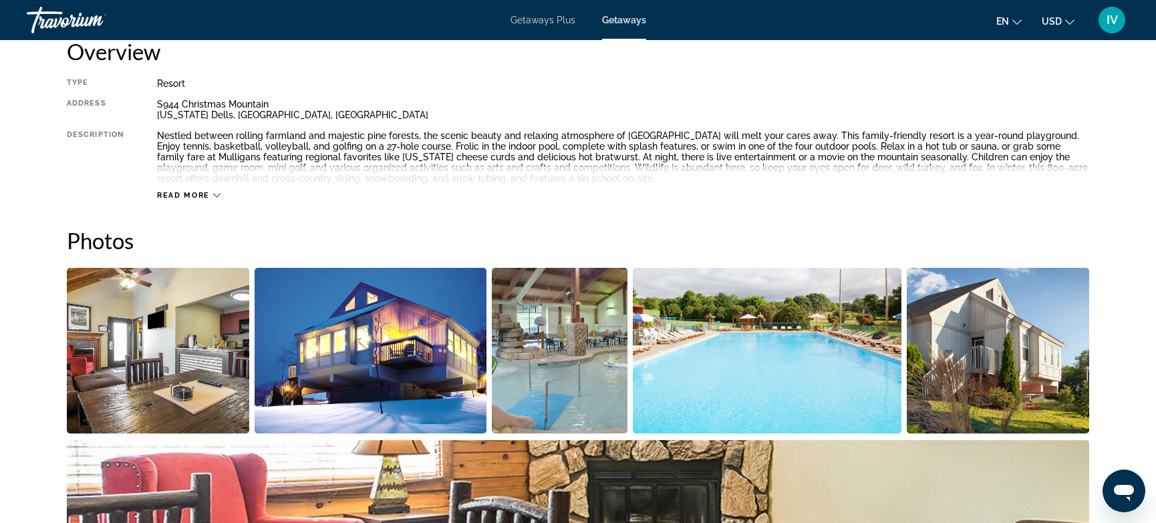
scroll to position [461, 0]
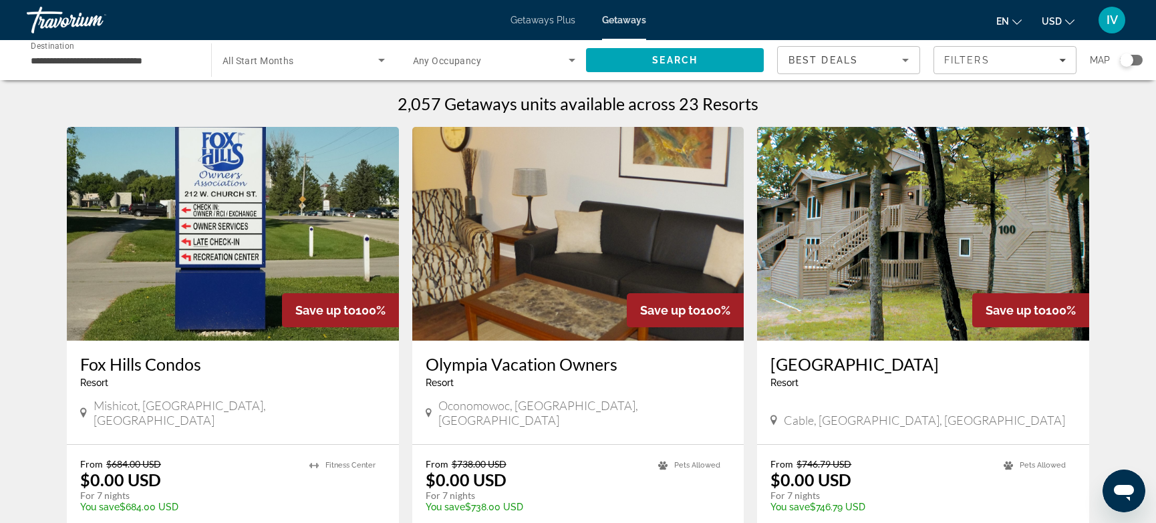
click at [98, 69] on div "**********" at bounding box center [112, 60] width 163 height 38
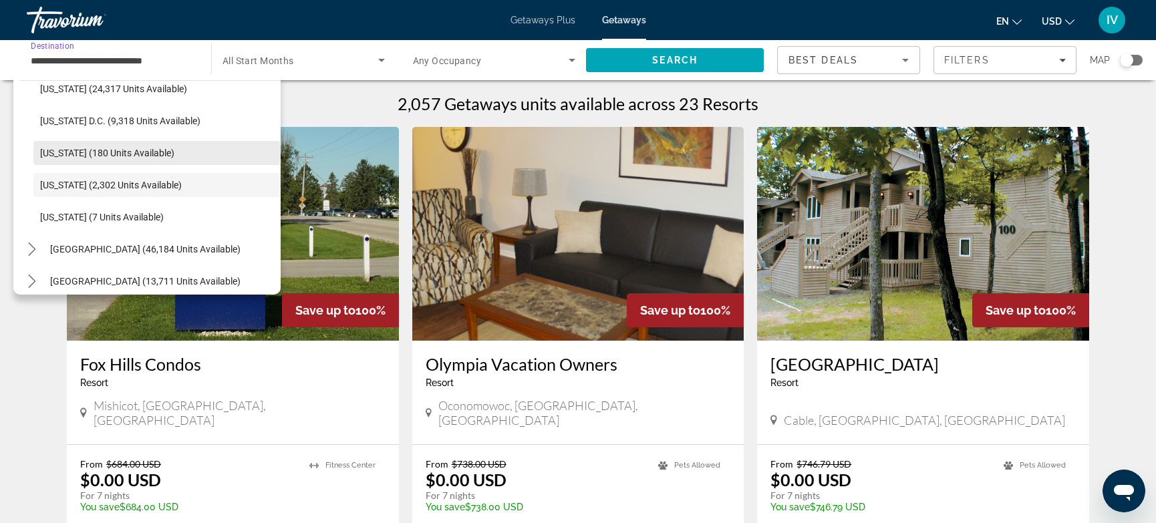
scroll to position [1345, 0]
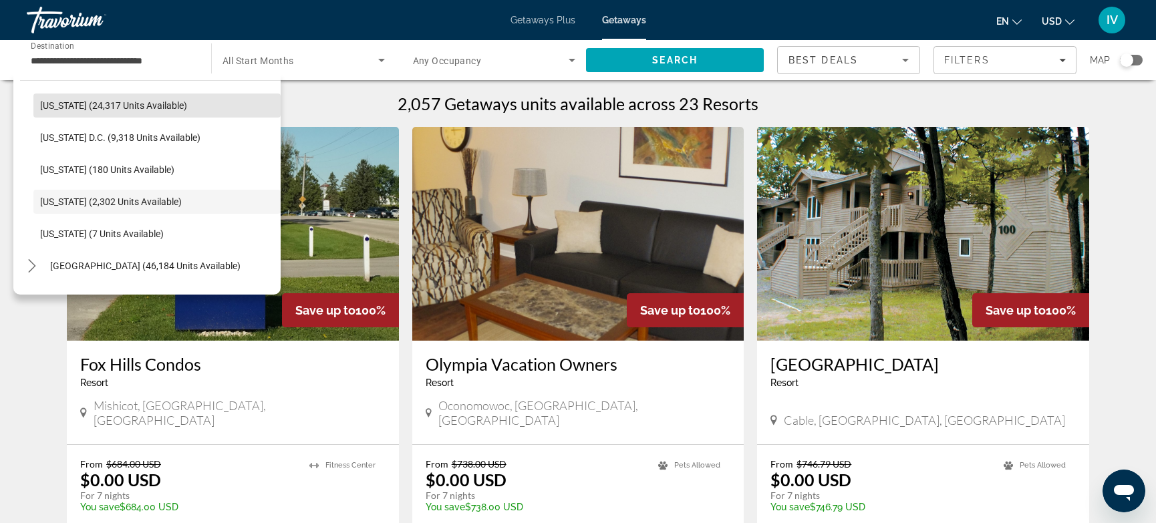
click at [87, 102] on span "[US_STATE] (24,317 units available)" at bounding box center [113, 105] width 147 height 11
type input "**********"
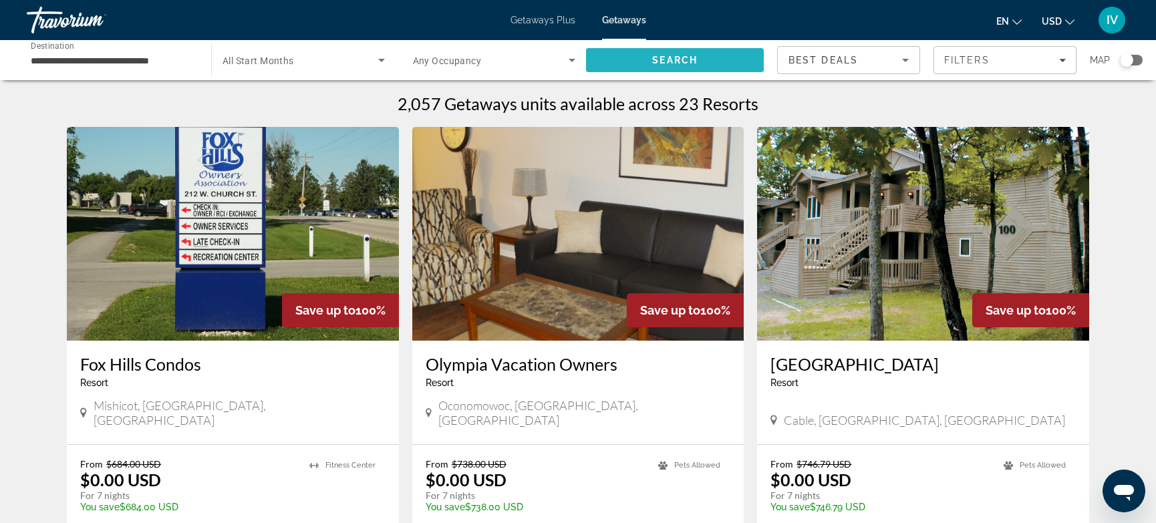
click at [664, 59] on span "Search" at bounding box center [674, 60] width 45 height 11
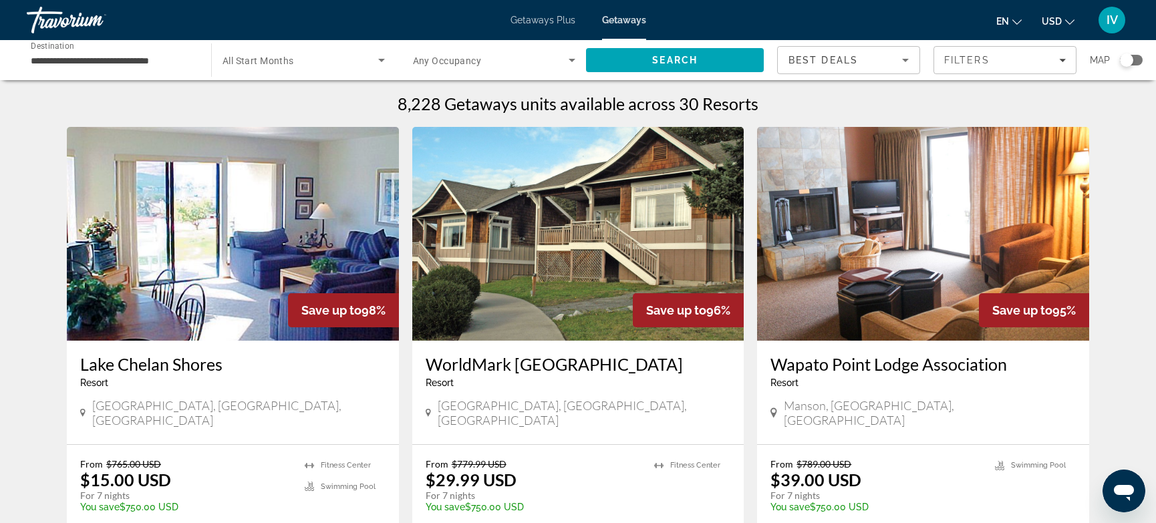
click at [276, 257] on img "Main content" at bounding box center [233, 234] width 332 height 214
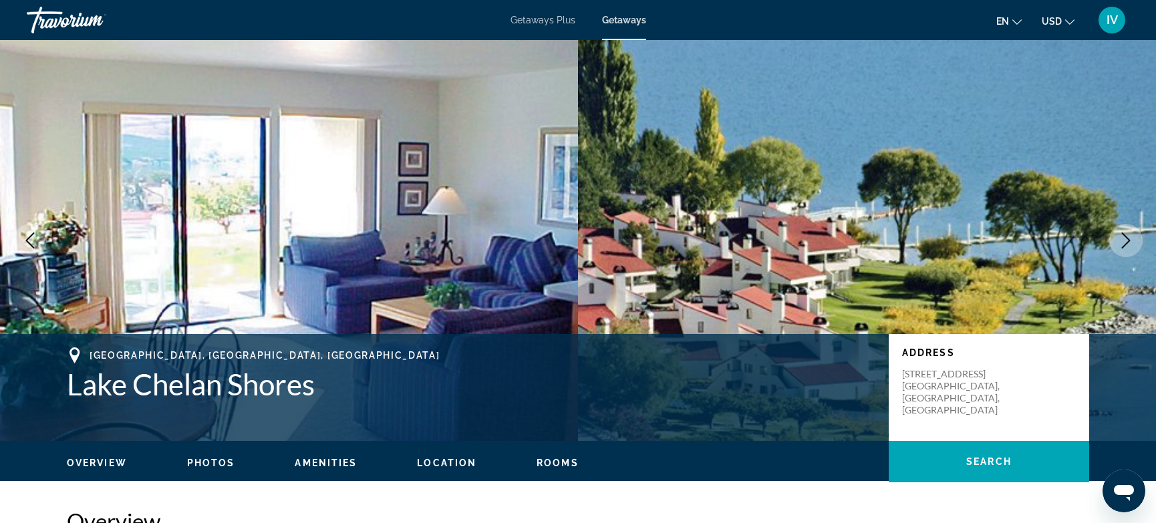
click at [1126, 239] on icon "Next image" at bounding box center [1126, 240] width 16 height 16
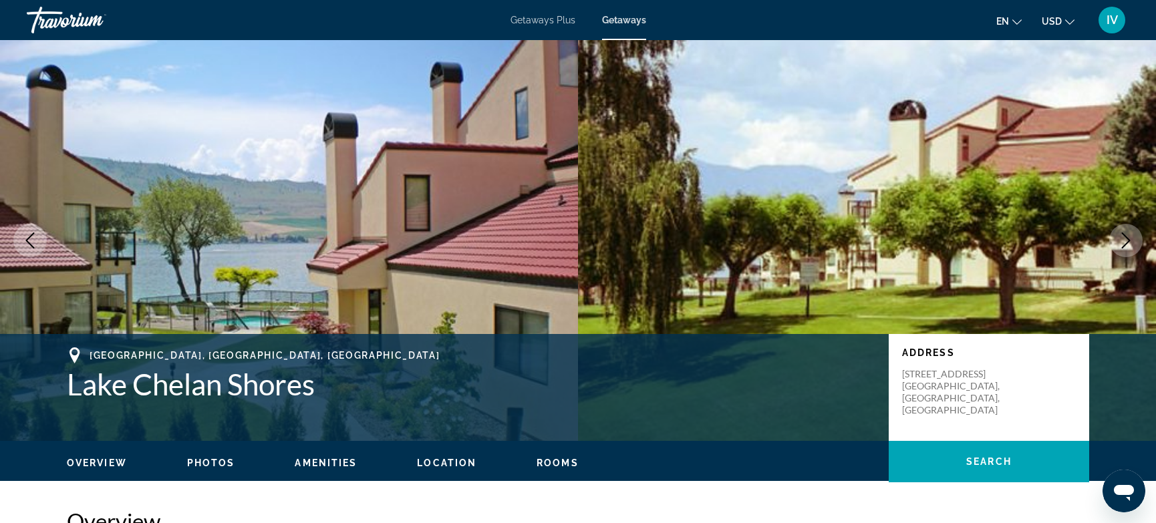
click at [1126, 239] on icon "Next image" at bounding box center [1126, 240] width 16 height 16
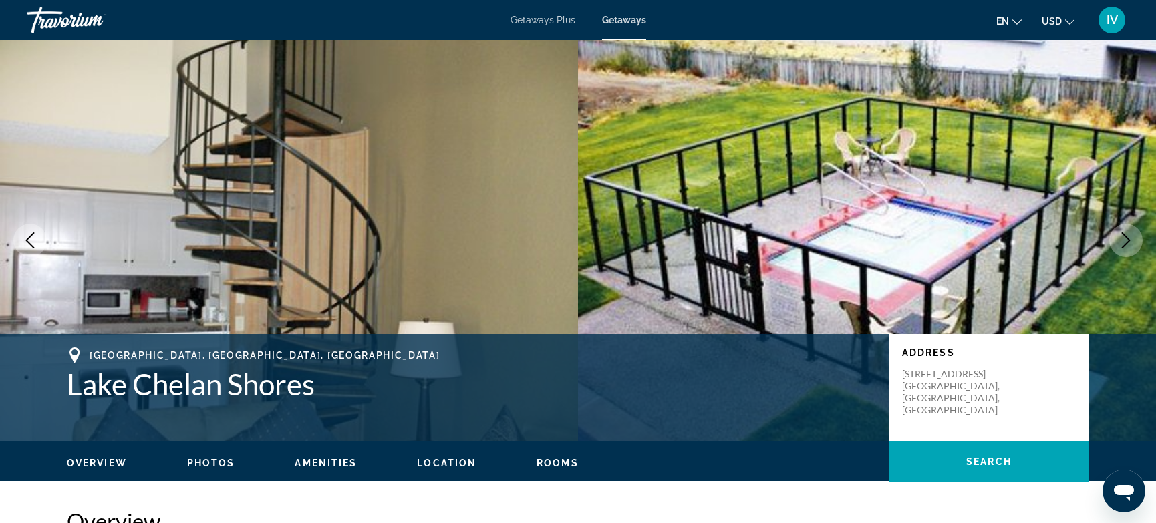
click at [1126, 239] on icon "Next image" at bounding box center [1126, 240] width 16 height 16
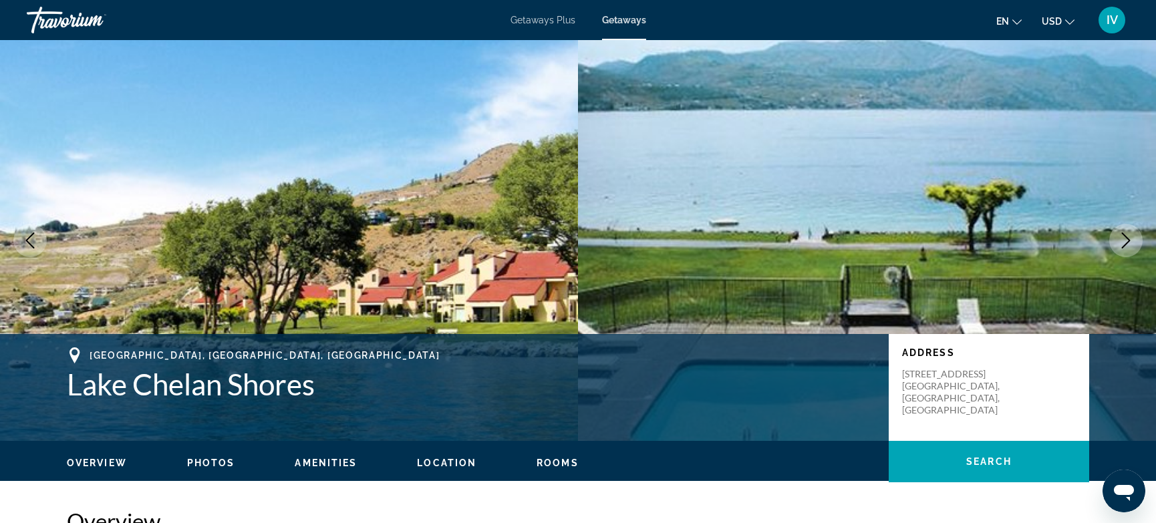
click at [1126, 239] on icon "Next image" at bounding box center [1126, 240] width 16 height 16
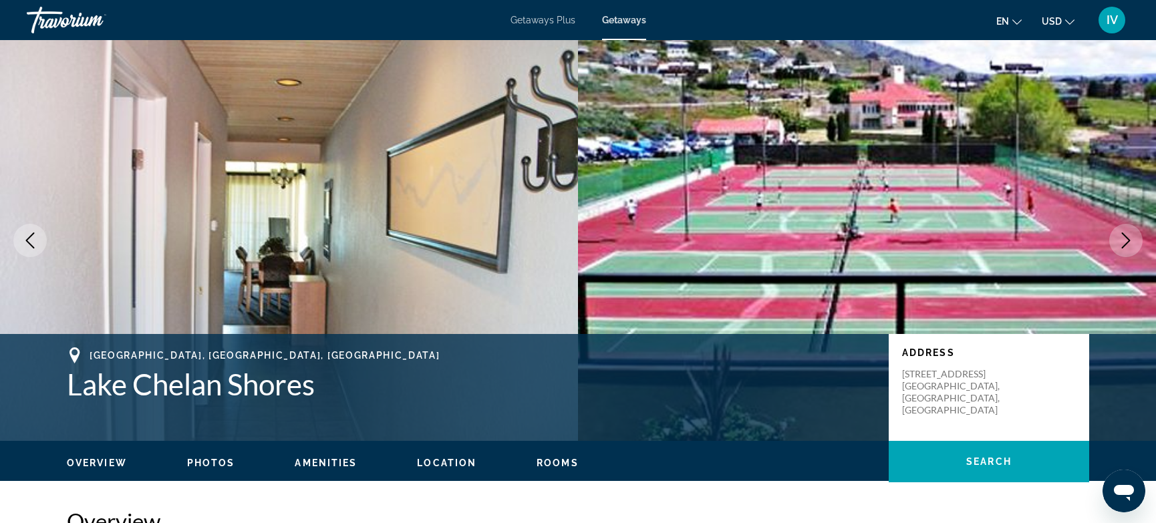
click at [1126, 239] on icon "Next image" at bounding box center [1126, 240] width 16 height 16
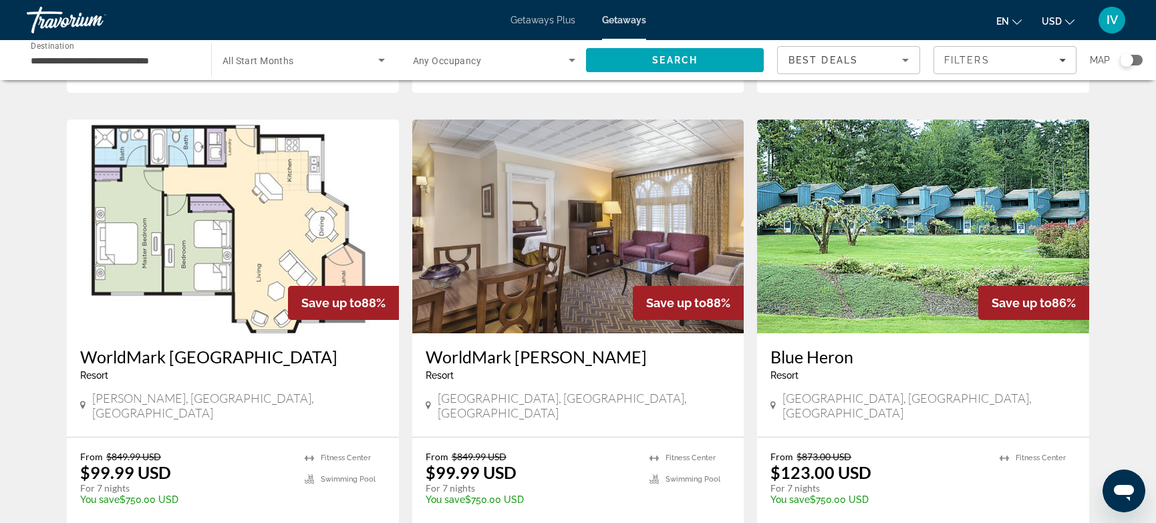
scroll to position [1438, 0]
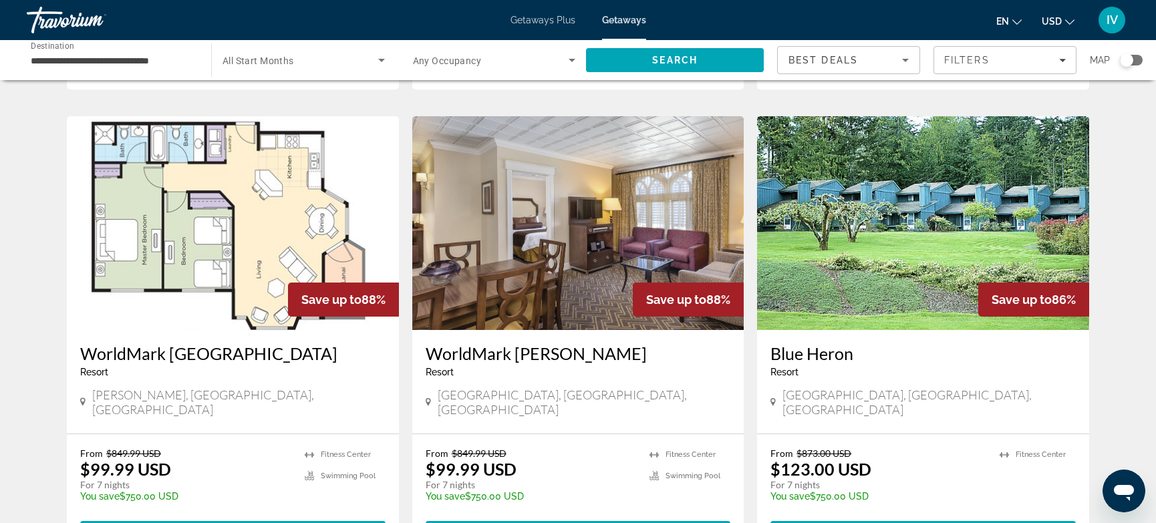
click at [834, 226] on img "Main content" at bounding box center [923, 223] width 332 height 214
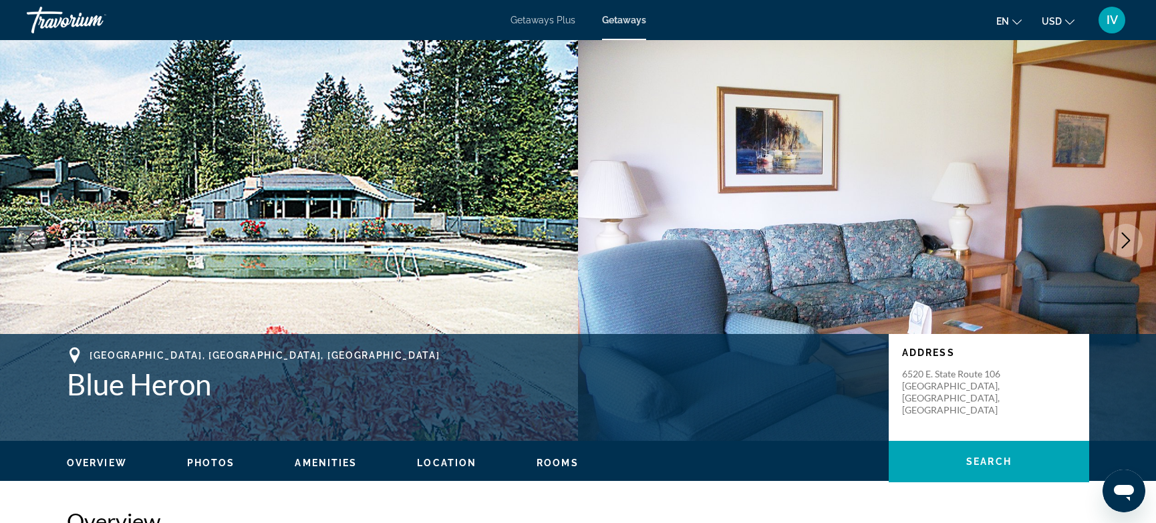
click at [1130, 249] on button "Next image" at bounding box center [1125, 240] width 33 height 33
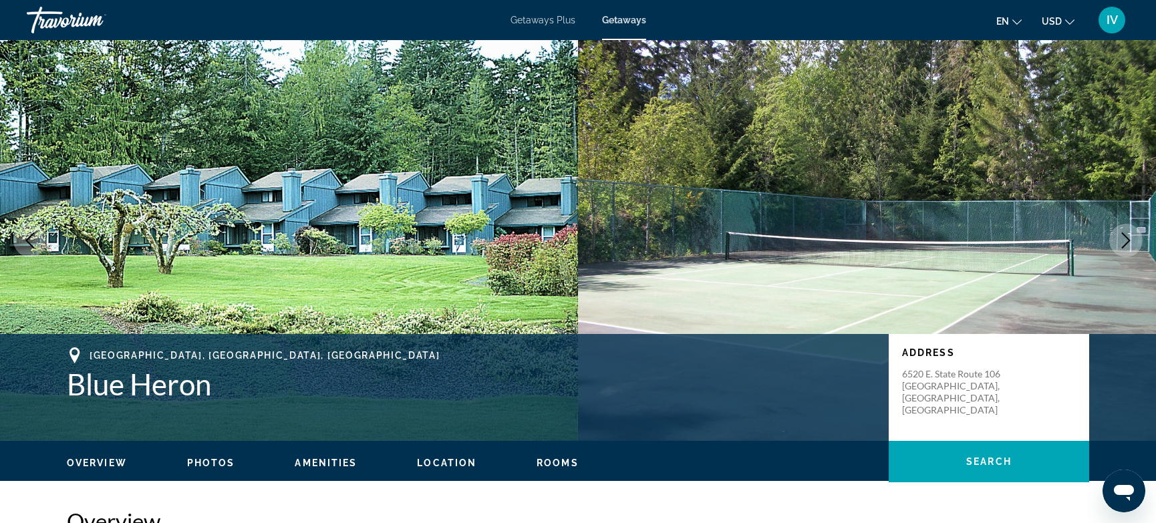
click at [1129, 249] on button "Next image" at bounding box center [1125, 240] width 33 height 33
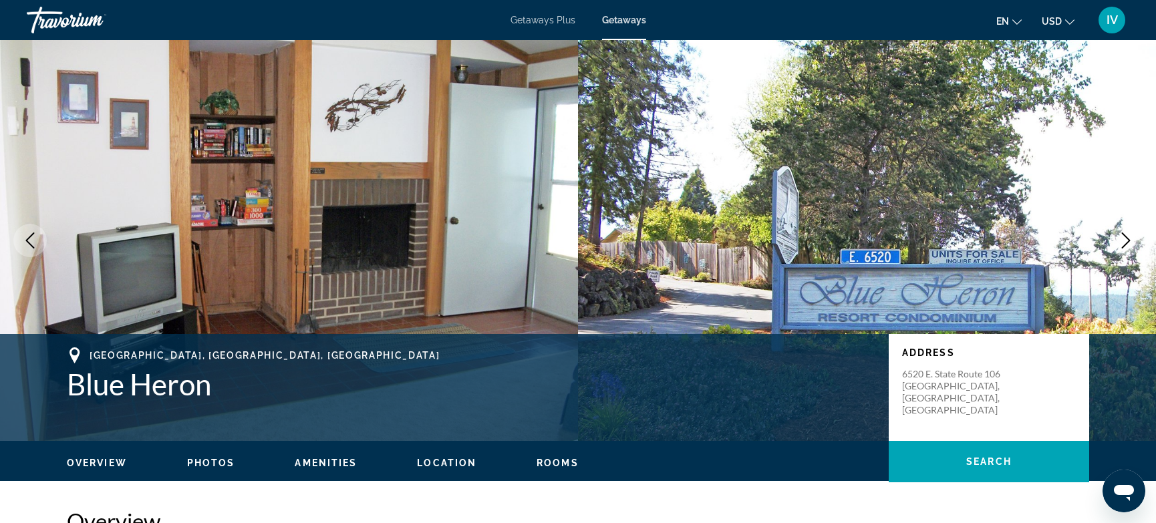
click at [1123, 247] on icon "Next image" at bounding box center [1126, 240] width 9 height 16
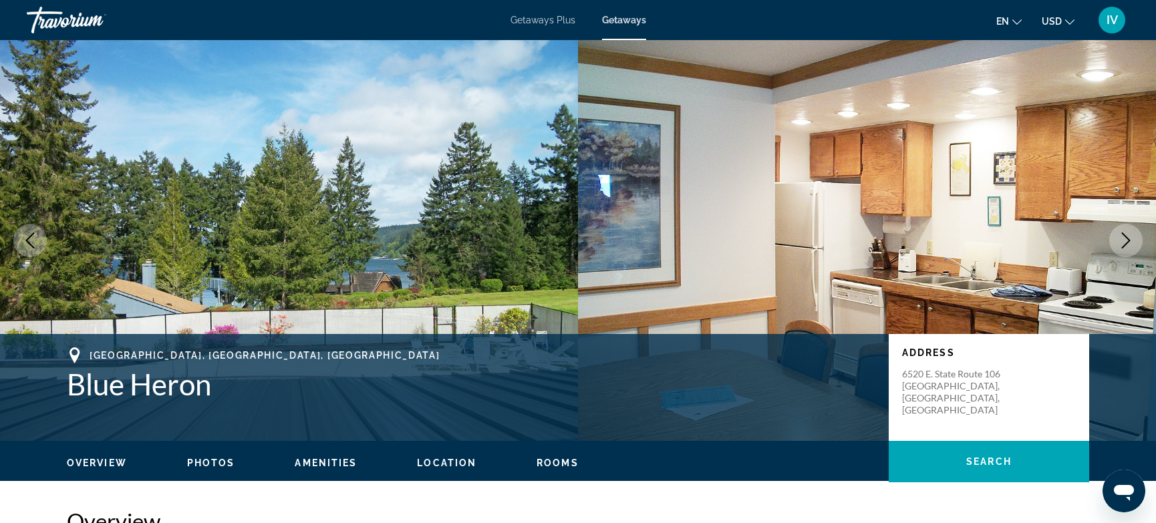
click at [1123, 247] on icon "Next image" at bounding box center [1126, 240] width 9 height 16
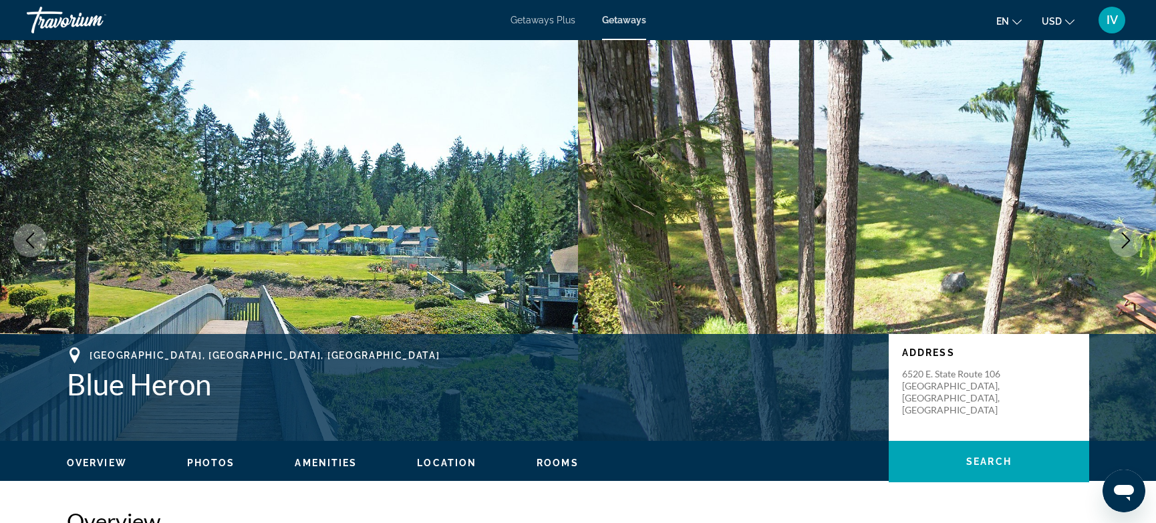
click at [1123, 247] on icon "Next image" at bounding box center [1126, 240] width 9 height 16
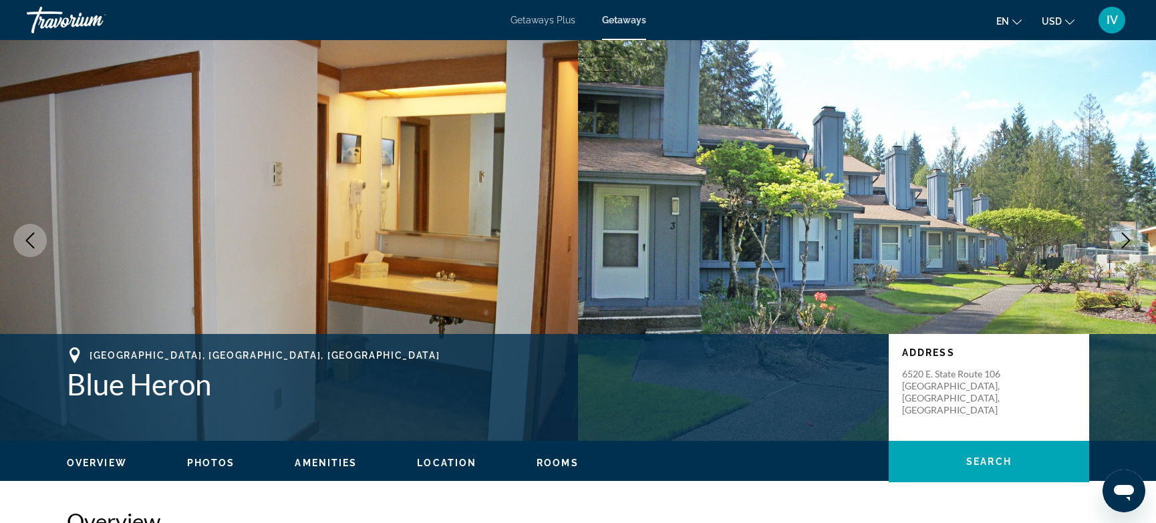
click at [1123, 247] on icon "Next image" at bounding box center [1126, 240] width 9 height 16
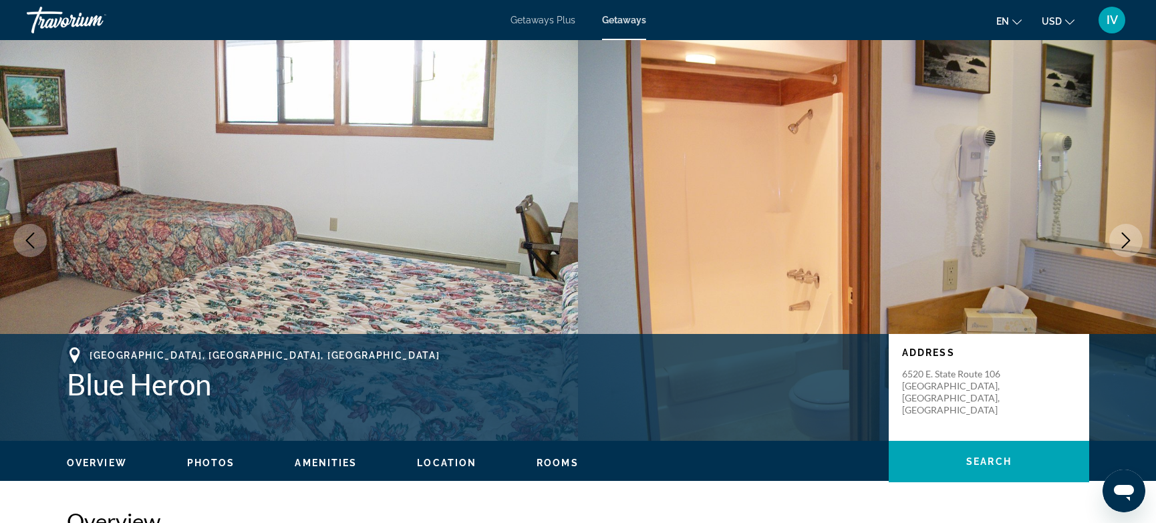
click at [1123, 247] on icon "Next image" at bounding box center [1126, 240] width 9 height 16
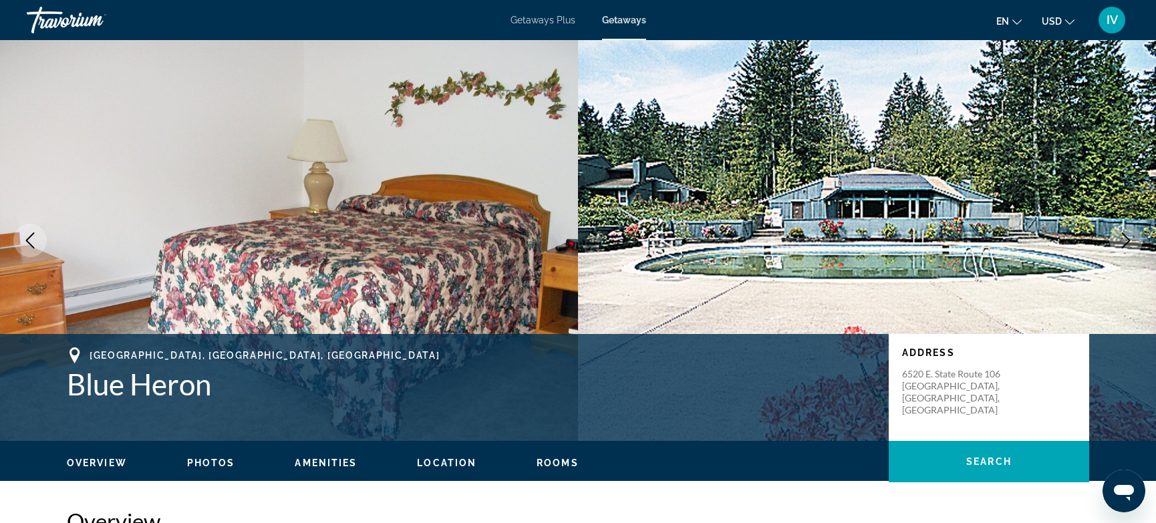
click at [1123, 247] on icon "Next image" at bounding box center [1126, 240] width 9 height 16
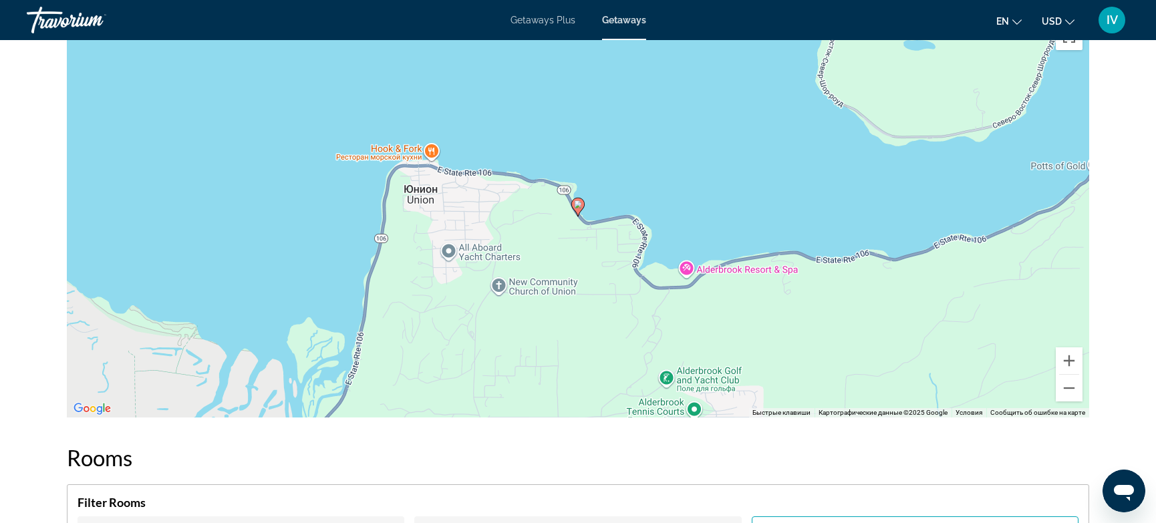
scroll to position [1718, 0]
click at [1069, 385] on button "Уменьшить" at bounding box center [1068, 387] width 27 height 27
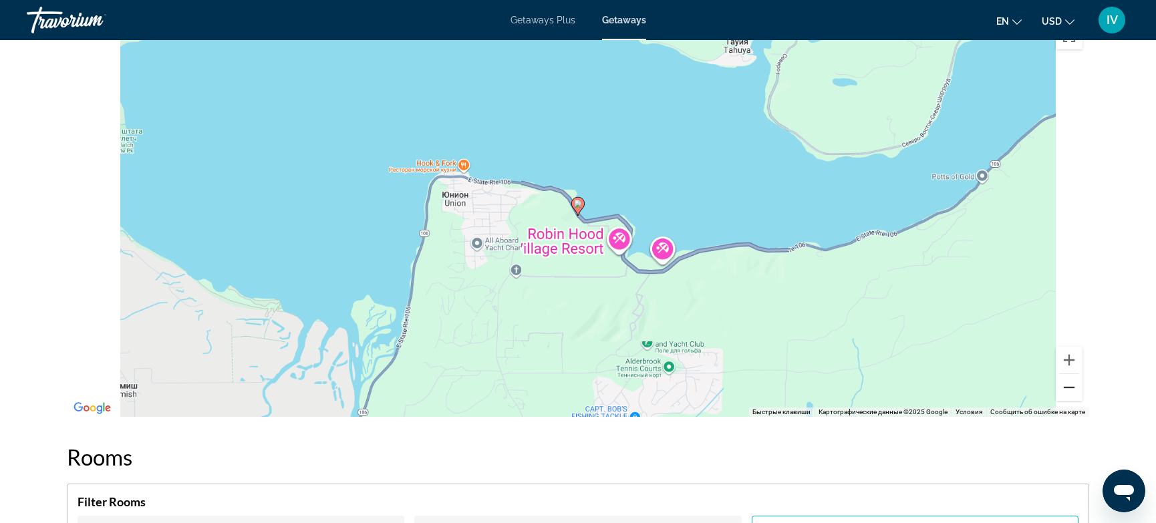
click at [1069, 385] on button "Уменьшить" at bounding box center [1068, 387] width 27 height 27
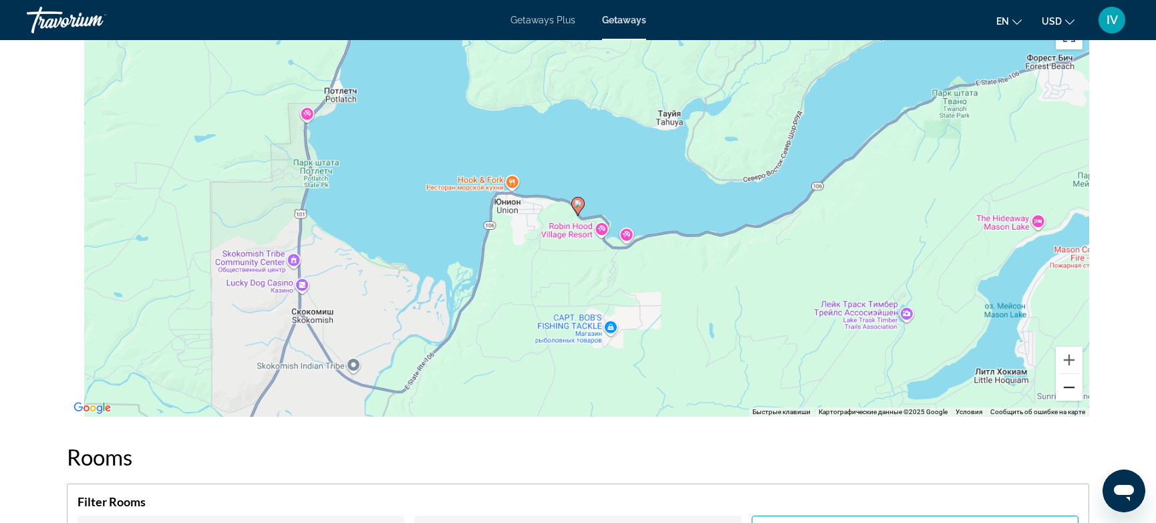
click at [1069, 385] on button "Уменьшить" at bounding box center [1068, 387] width 27 height 27
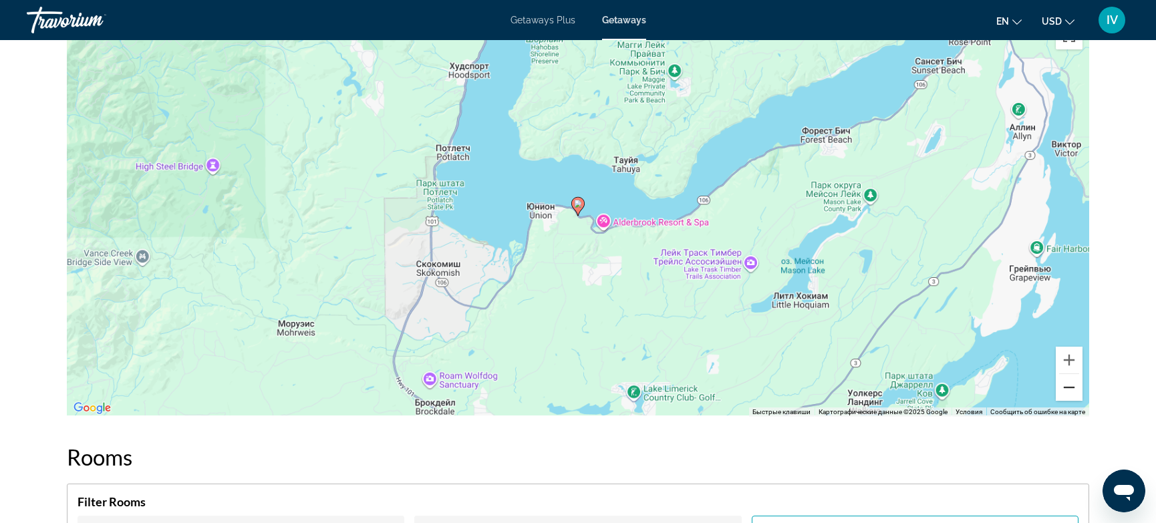
click at [1069, 385] on button "Уменьшить" at bounding box center [1068, 387] width 27 height 27
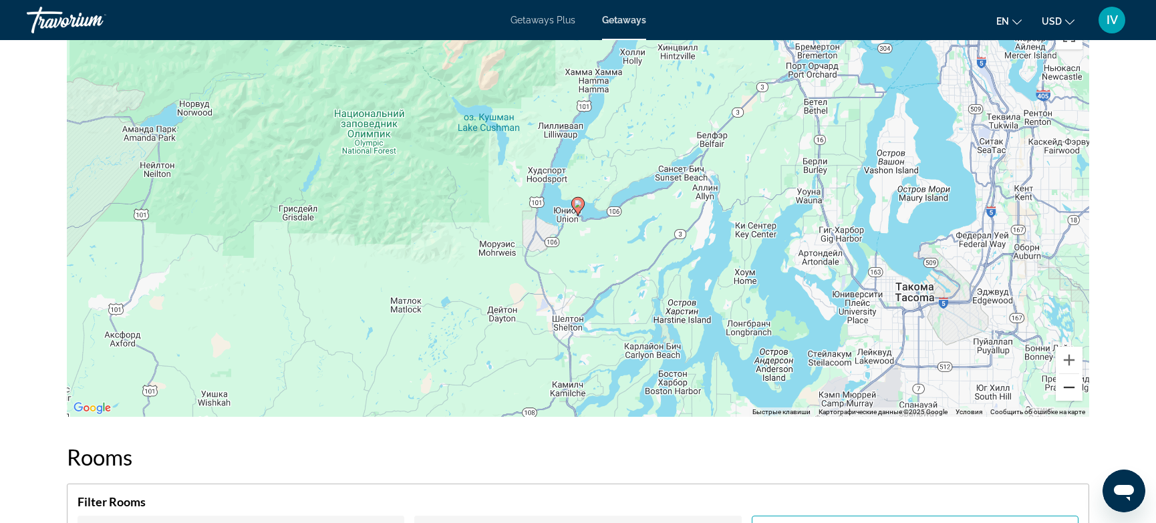
click at [1069, 385] on button "Уменьшить" at bounding box center [1068, 387] width 27 height 27
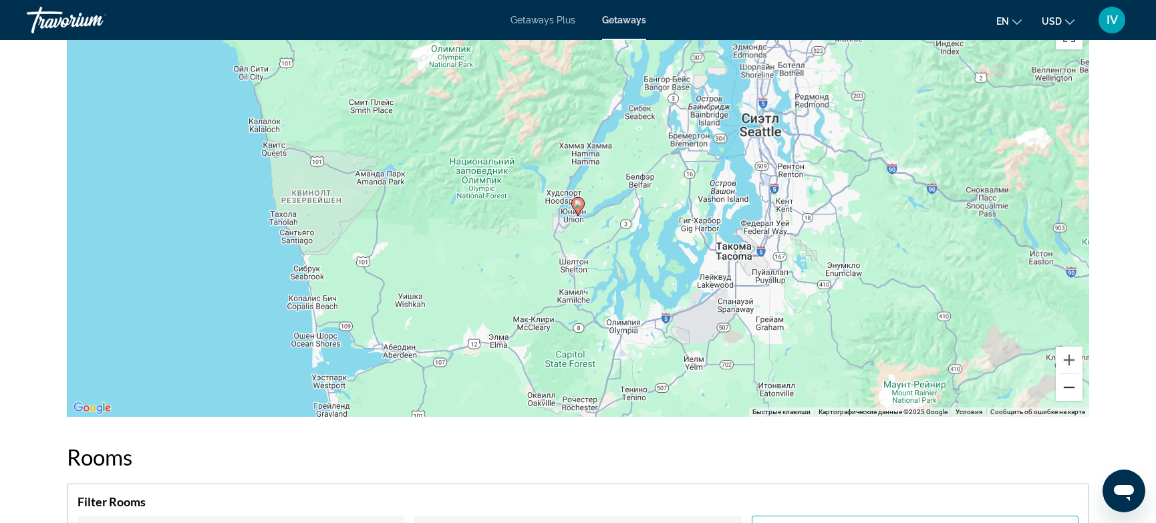
click at [1069, 385] on button "Уменьшить" at bounding box center [1068, 387] width 27 height 27
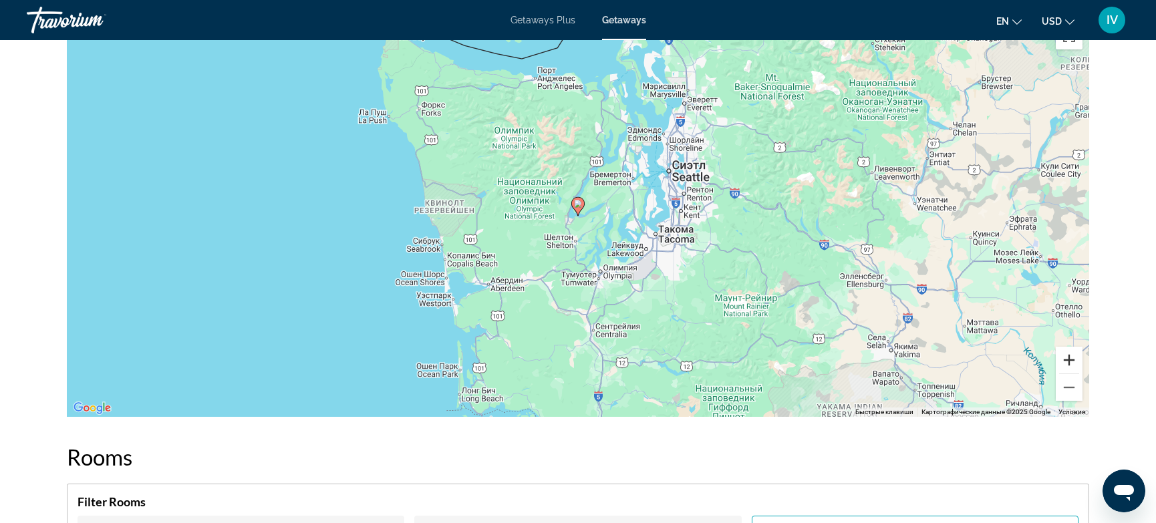
click at [1070, 363] on button "Увеличить" at bounding box center [1068, 360] width 27 height 27
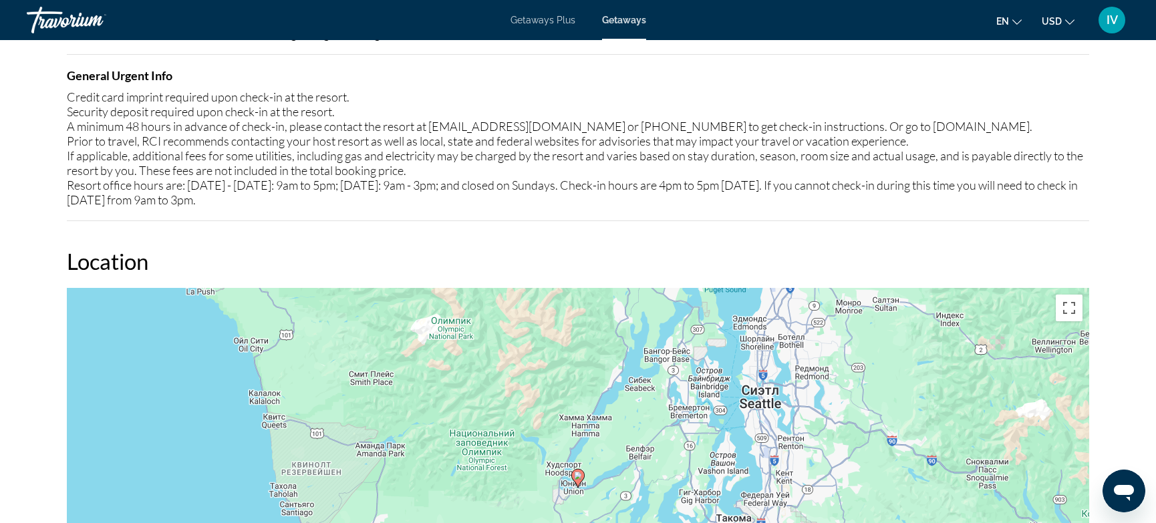
scroll to position [1313, 0]
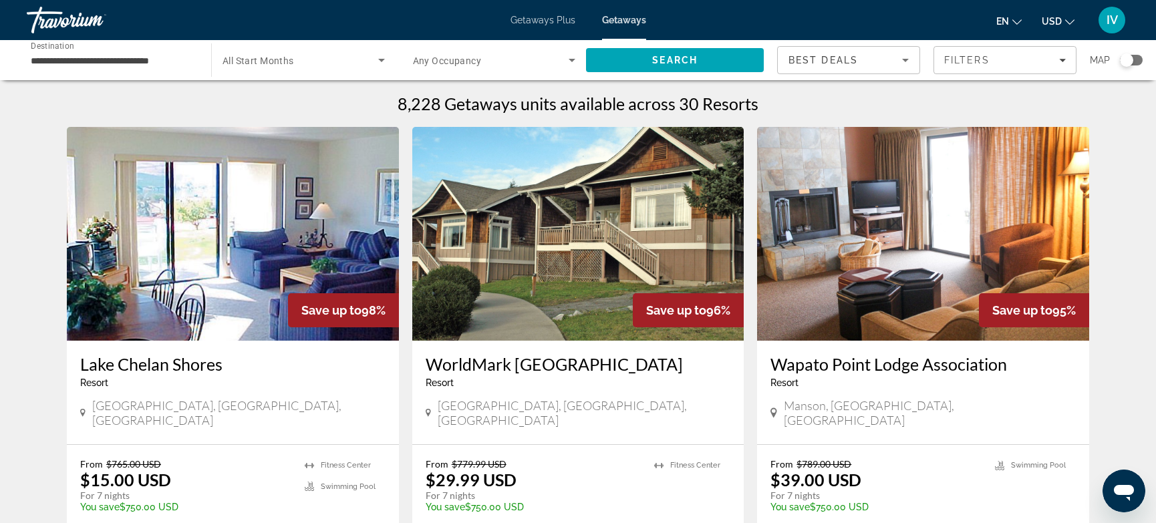
click at [45, 70] on div "**********" at bounding box center [112, 60] width 163 height 38
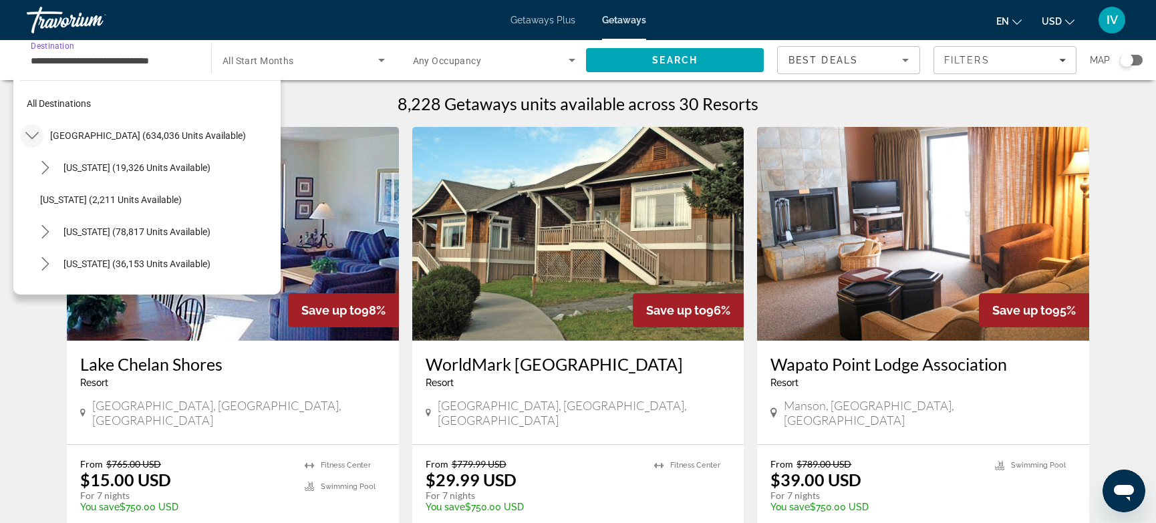
click at [32, 146] on mat-icon "Toggle United States (634,036 units available) submenu" at bounding box center [31, 135] width 23 height 23
click at [30, 200] on icon "Toggle Canada (13,711 units available) submenu" at bounding box center [31, 199] width 13 height 13
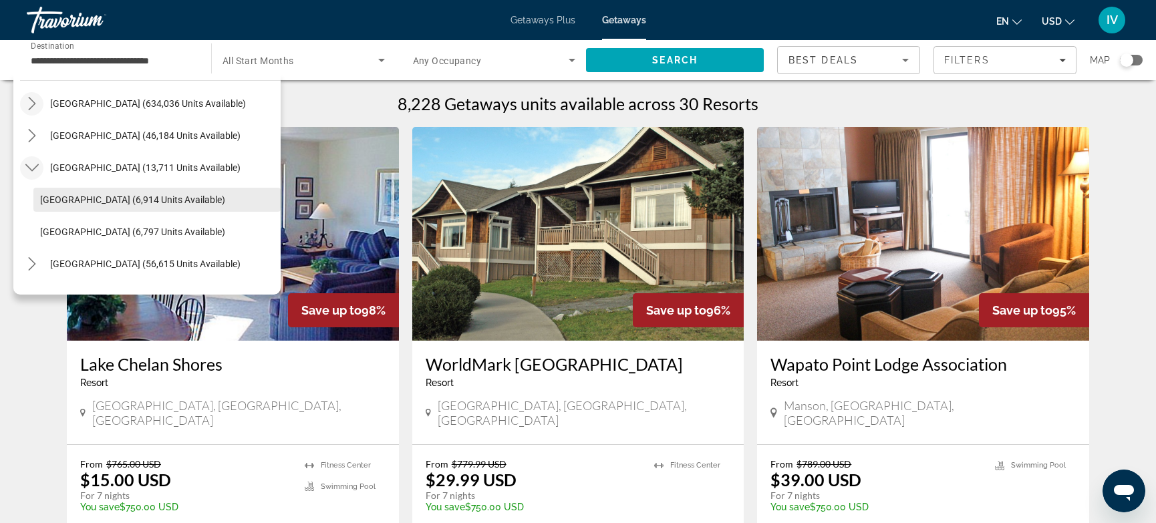
scroll to position [39, 0]
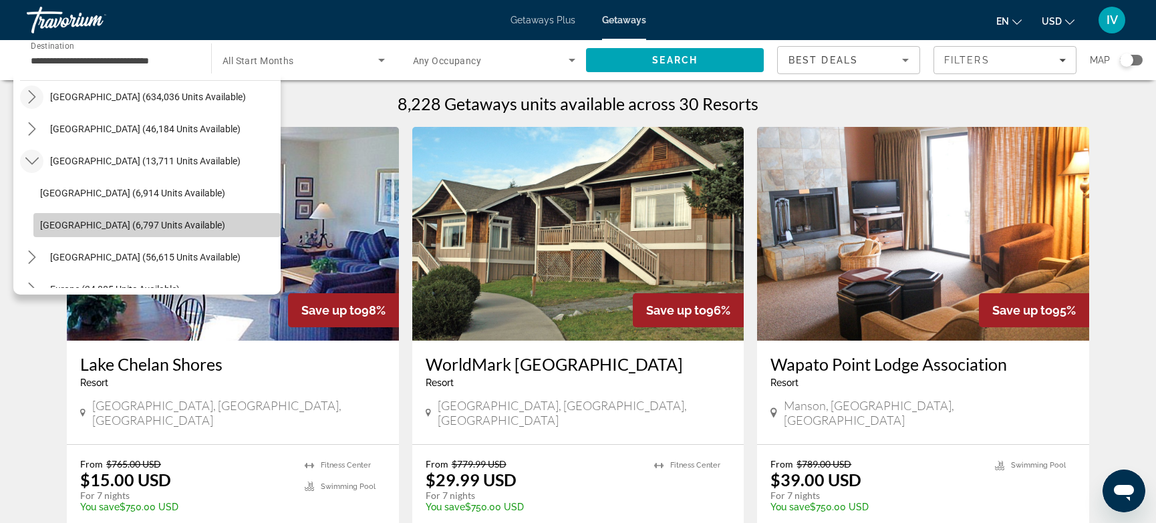
click at [116, 226] on span "[GEOGRAPHIC_DATA] (6,797 units available)" at bounding box center [132, 225] width 185 height 11
type input "**********"
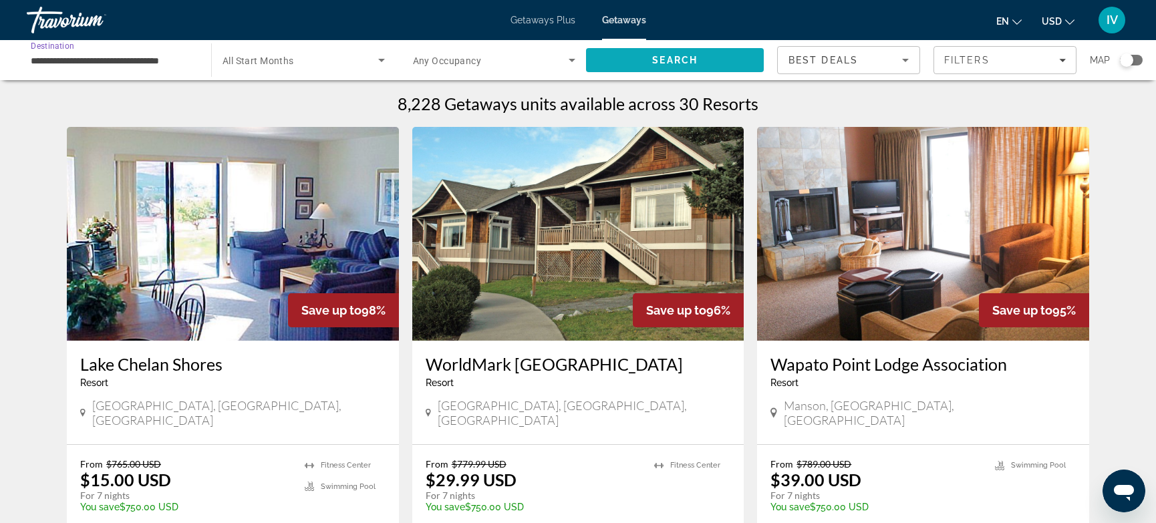
click at [727, 57] on span "Search" at bounding box center [675, 60] width 178 height 32
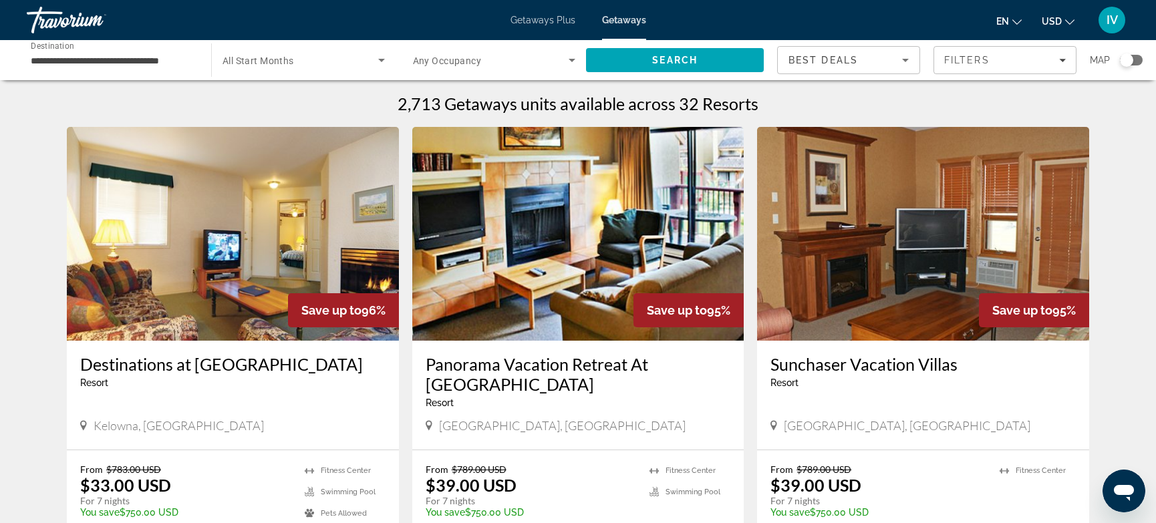
click at [1138, 61] on div "Search widget" at bounding box center [1131, 60] width 23 height 11
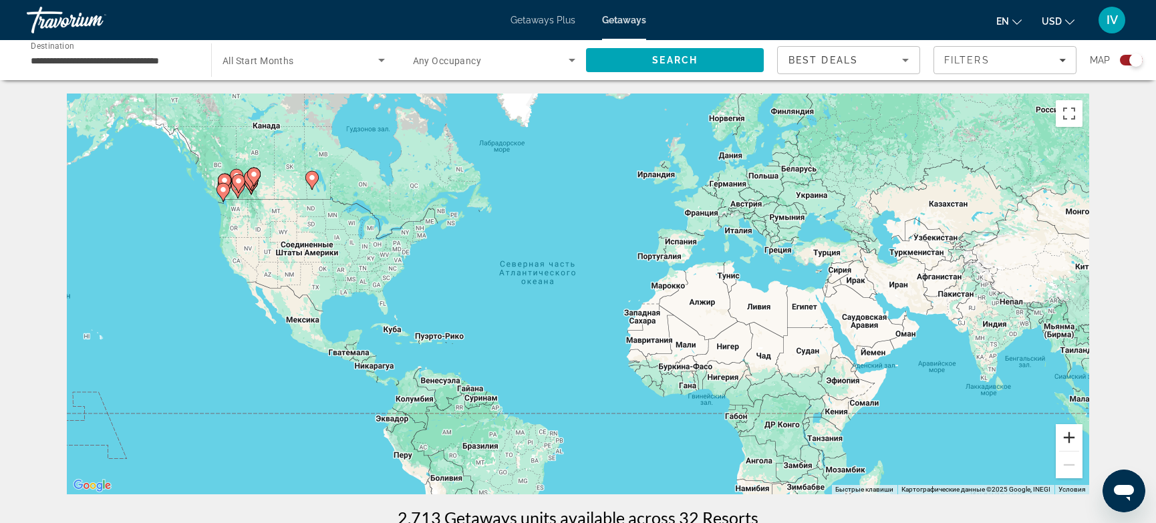
click at [1077, 441] on button "Увеличить" at bounding box center [1068, 437] width 27 height 27
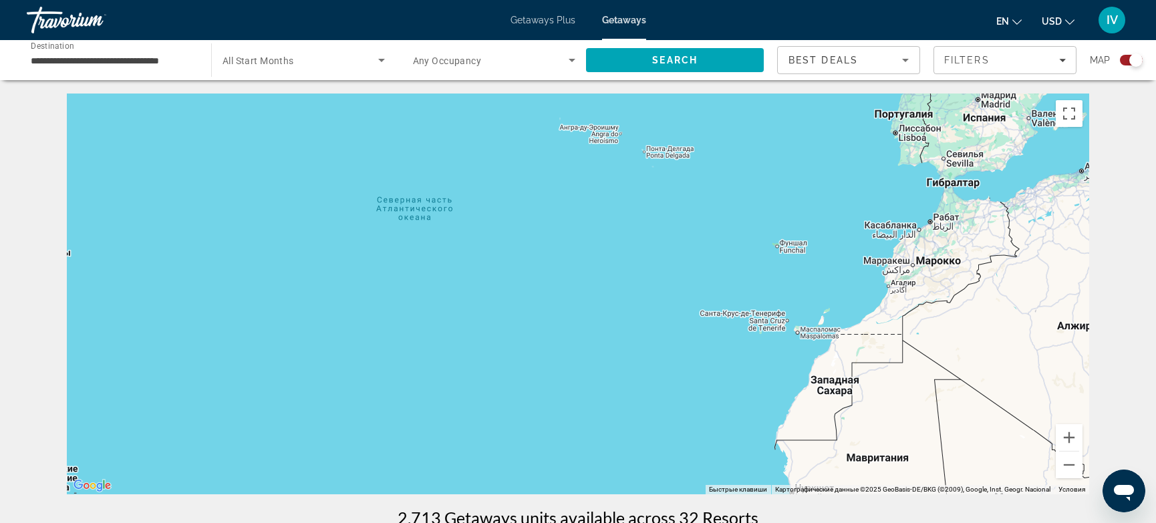
drag, startPoint x: 628, startPoint y: 249, endPoint x: 1053, endPoint y: 289, distance: 426.7
click at [1055, 289] on div "Main content" at bounding box center [578, 294] width 1022 height 401
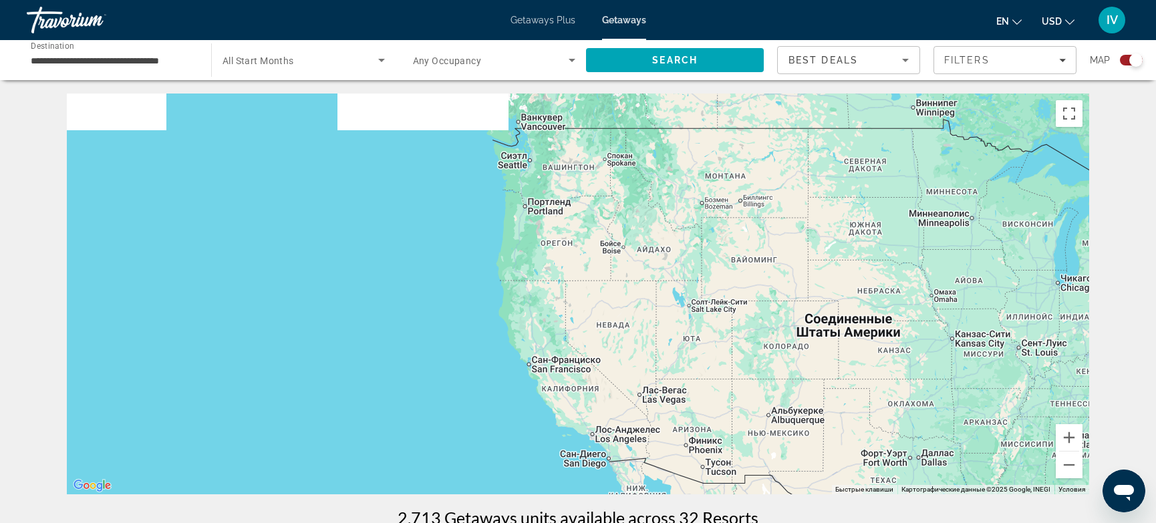
drag, startPoint x: 607, startPoint y: 224, endPoint x: 554, endPoint y: 335, distance: 123.1
click at [563, 319] on div "Main content" at bounding box center [578, 294] width 1022 height 401
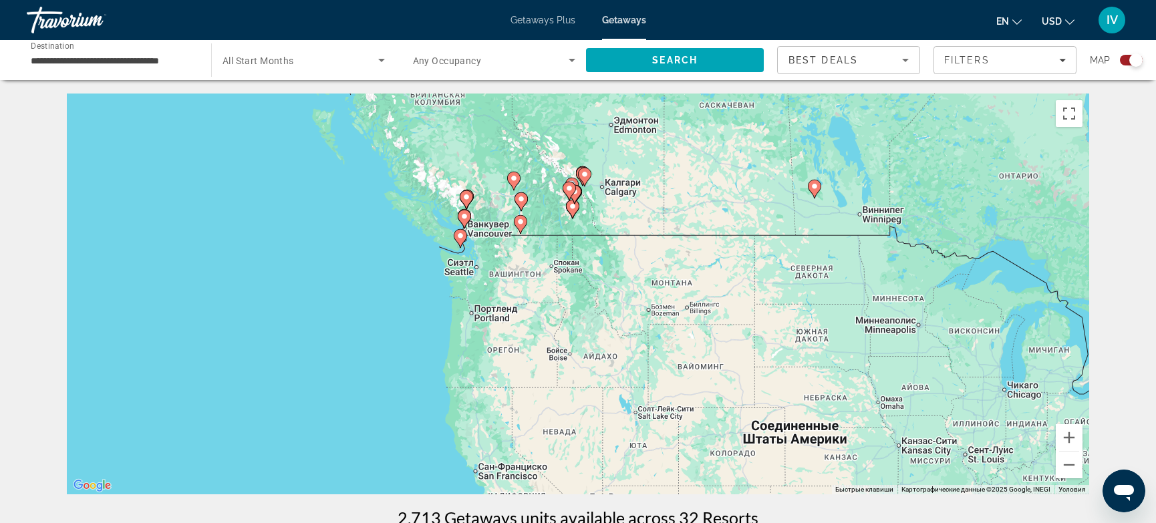
drag, startPoint x: 575, startPoint y: 350, endPoint x: 607, endPoint y: 458, distance: 112.0
click at [606, 456] on div "Чтобы активировать перетаскивание с помощью клавиатуры, нажмите Alt + Ввод. Пос…" at bounding box center [578, 294] width 1022 height 401
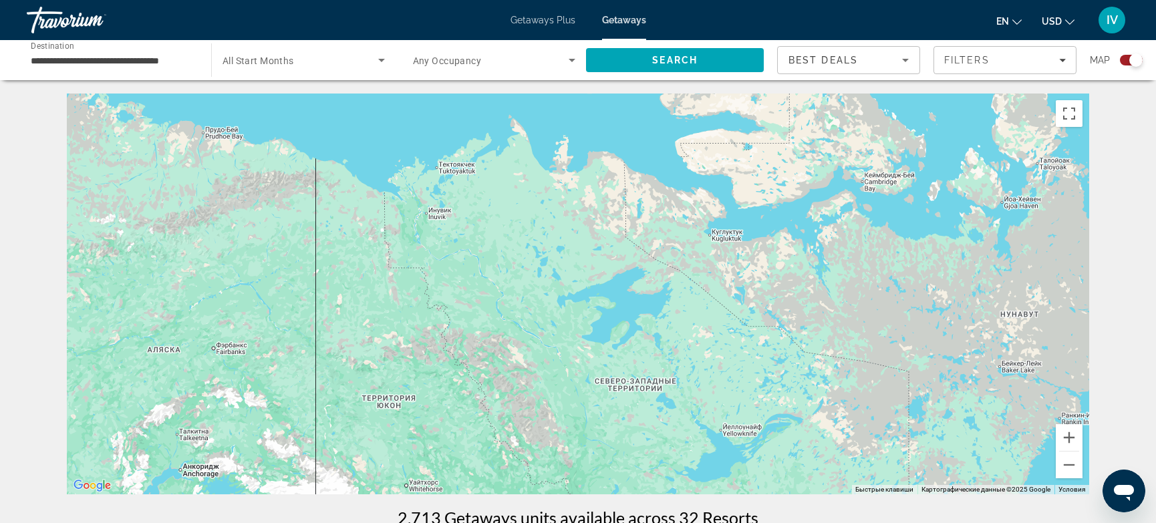
drag, startPoint x: 591, startPoint y: 322, endPoint x: 603, endPoint y: 162, distance: 160.1
click at [600, 174] on div "Чтобы активировать перетаскивание с помощью клавиатуры, нажмите Alt + Ввод. Пос…" at bounding box center [578, 294] width 1022 height 401
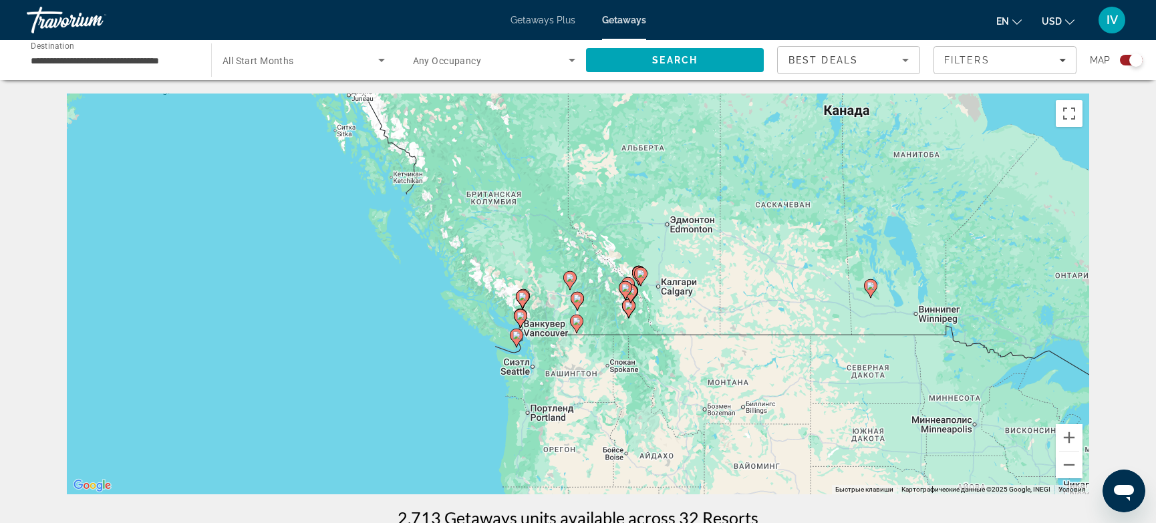
drag, startPoint x: 635, startPoint y: 230, endPoint x: 649, endPoint y: 244, distance: 19.4
click at [540, 164] on div "Чтобы активировать перетаскивание с помощью клавиатуры, нажмите Alt + Ввод. Пос…" at bounding box center [578, 294] width 1022 height 401
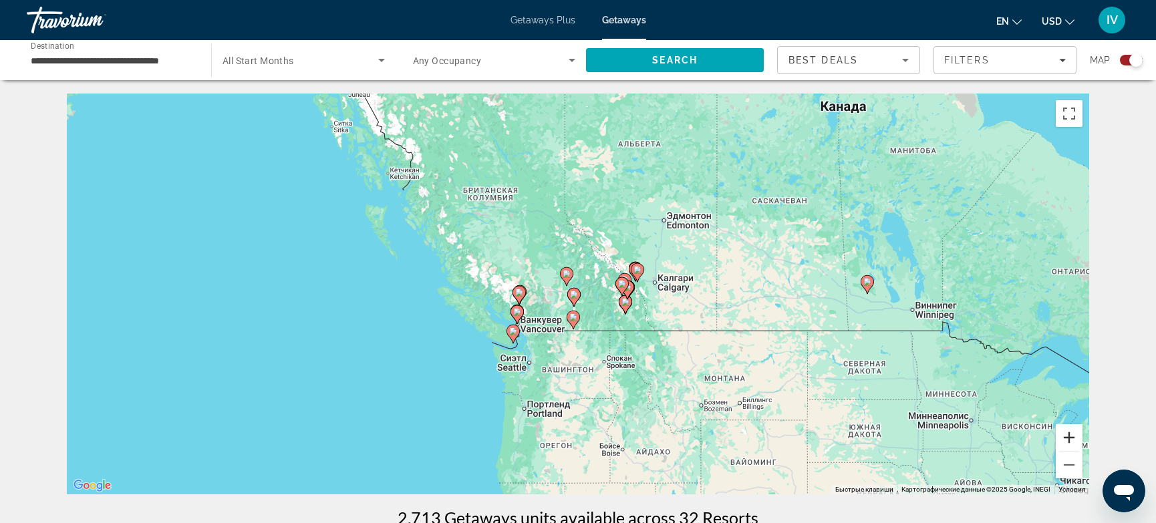
click at [1068, 435] on button "Увеличить" at bounding box center [1068, 437] width 27 height 27
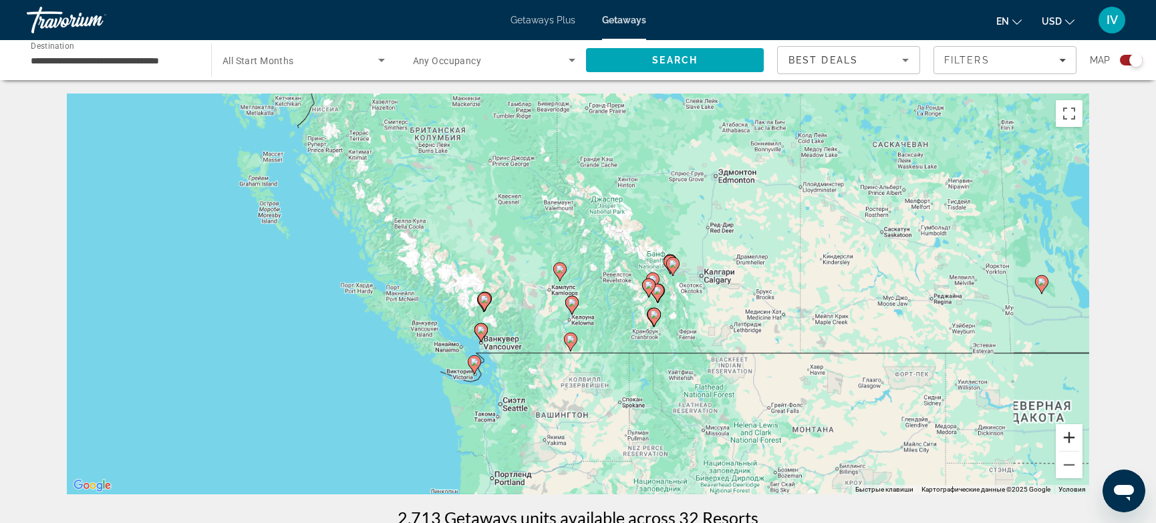
click at [1068, 435] on button "Увеличить" at bounding box center [1068, 437] width 27 height 27
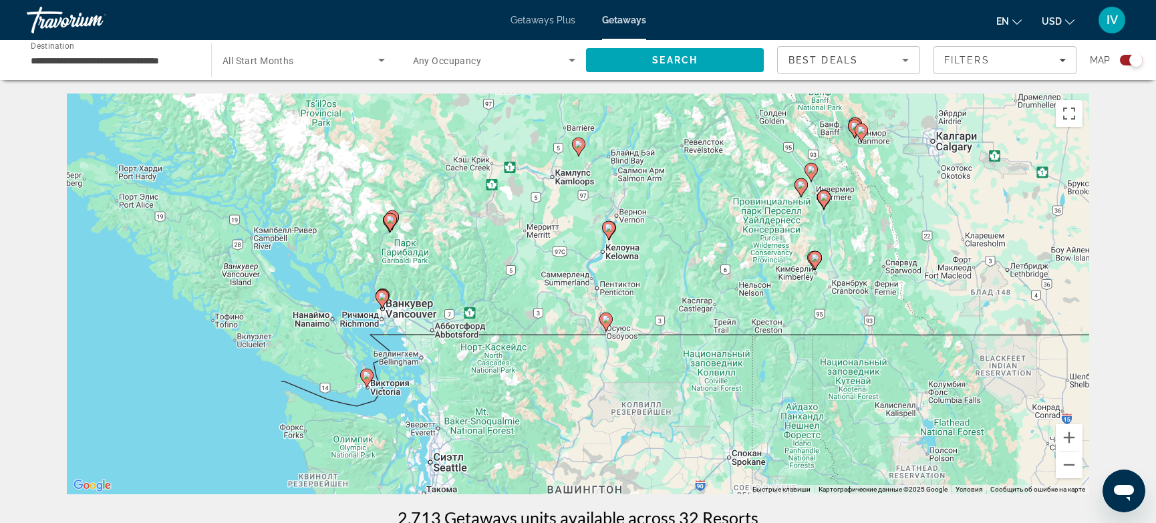
drag, startPoint x: 840, startPoint y: 369, endPoint x: 886, endPoint y: 275, distance: 104.9
click at [886, 275] on div "Чтобы активировать перетаскивание с помощью клавиатуры, нажмите Alt + Ввод. Пос…" at bounding box center [578, 294] width 1022 height 401
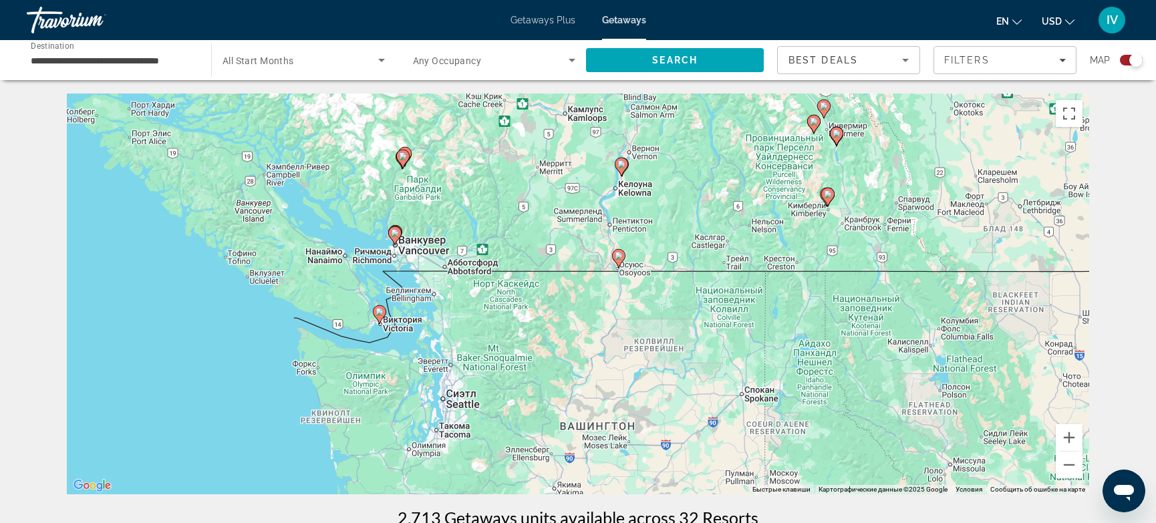
drag, startPoint x: 653, startPoint y: 313, endPoint x: 660, endPoint y: 281, distance: 33.5
click at [660, 281] on div "Чтобы активировать перетаскивание с помощью клавиатуры, нажмите Alt + Ввод. Пос…" at bounding box center [578, 294] width 1022 height 401
click at [1064, 439] on button "Увеличить" at bounding box center [1068, 437] width 27 height 27
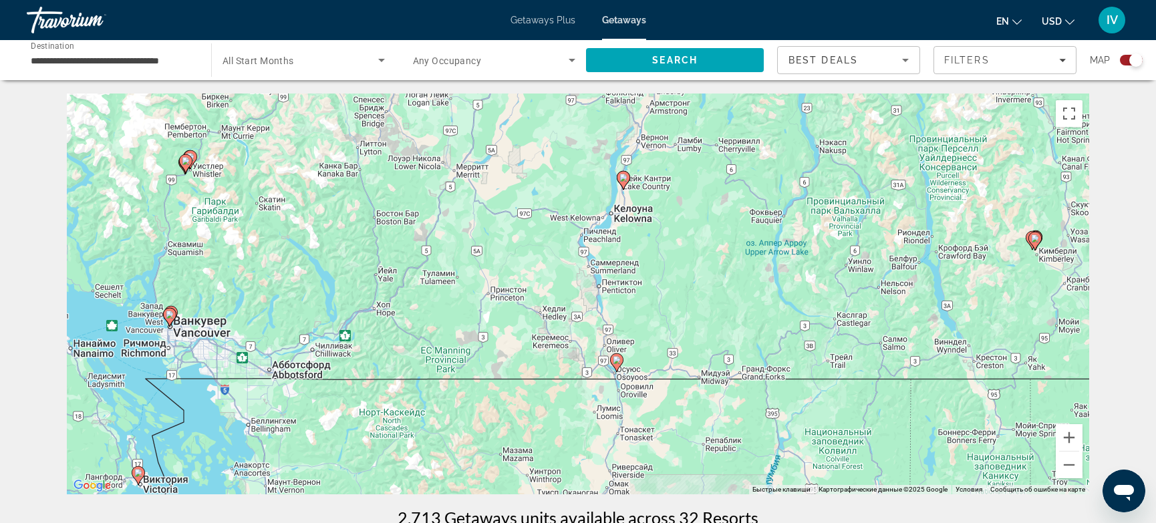
drag, startPoint x: 796, startPoint y: 282, endPoint x: 744, endPoint y: 404, distance: 132.9
click at [762, 492] on div "Чтобы активировать перетаскивание с помощью клавиатуры, нажмите Alt + Ввод. Пос…" at bounding box center [578, 294] width 1022 height 401
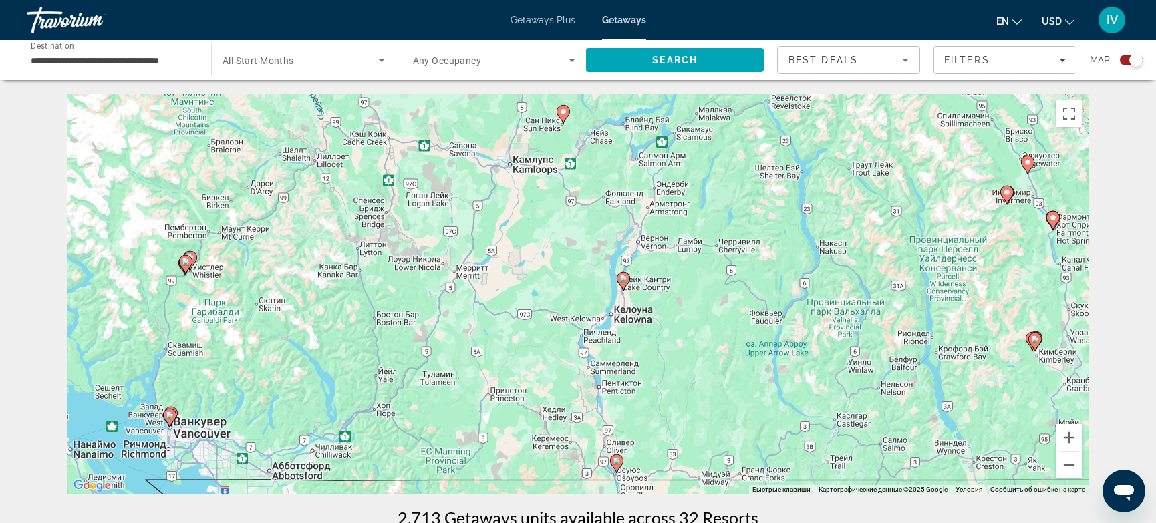
drag, startPoint x: 659, startPoint y: 173, endPoint x: 660, endPoint y: 273, distance: 100.2
click at [660, 273] on div "Чтобы активировать перетаскивание с помощью клавиатуры, нажмите Alt + Ввод. Пос…" at bounding box center [578, 294] width 1022 height 401
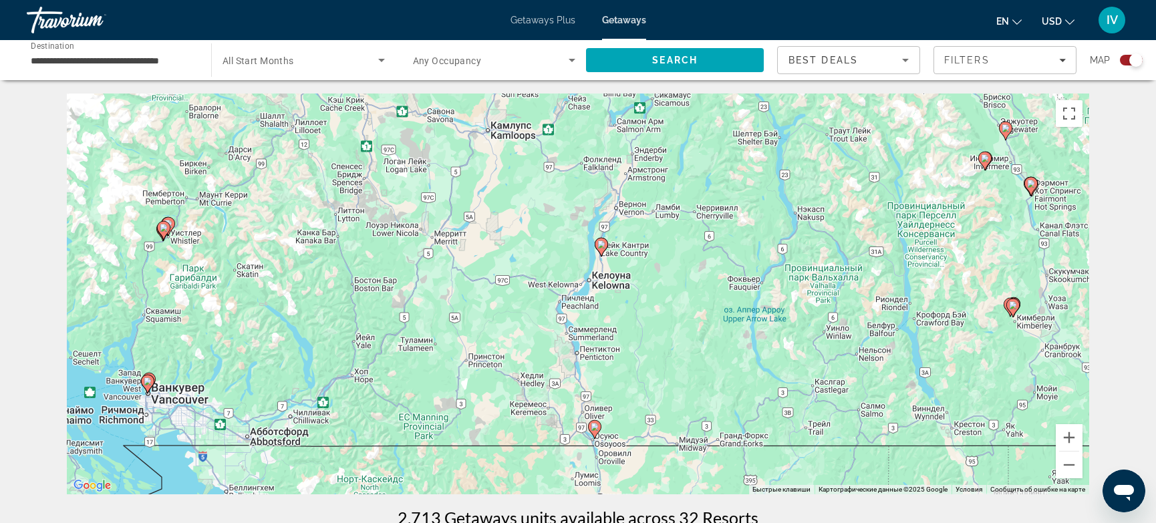
drag, startPoint x: 819, startPoint y: 245, endPoint x: 804, endPoint y: 222, distance: 27.6
click at [804, 222] on div "Чтобы активировать перетаскивание с помощью клавиатуры, нажмите Alt + Ввод. Пос…" at bounding box center [578, 294] width 1022 height 401
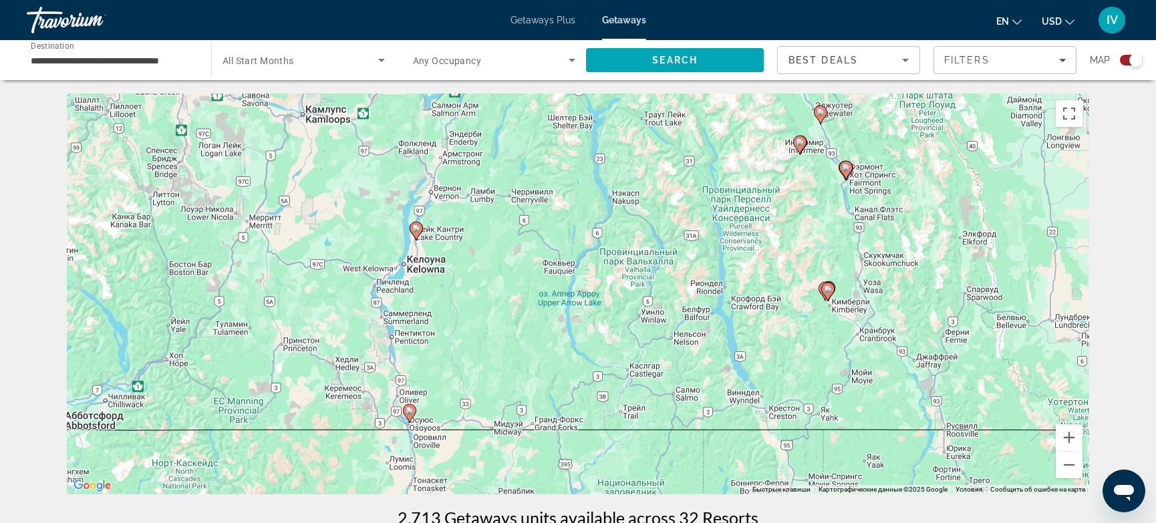
drag, startPoint x: 808, startPoint y: 221, endPoint x: 621, endPoint y: 206, distance: 188.3
click at [621, 206] on div "Чтобы активировать перетаскивание с помощью клавиатуры, нажмите Alt + Ввод. Пос…" at bounding box center [578, 294] width 1022 height 401
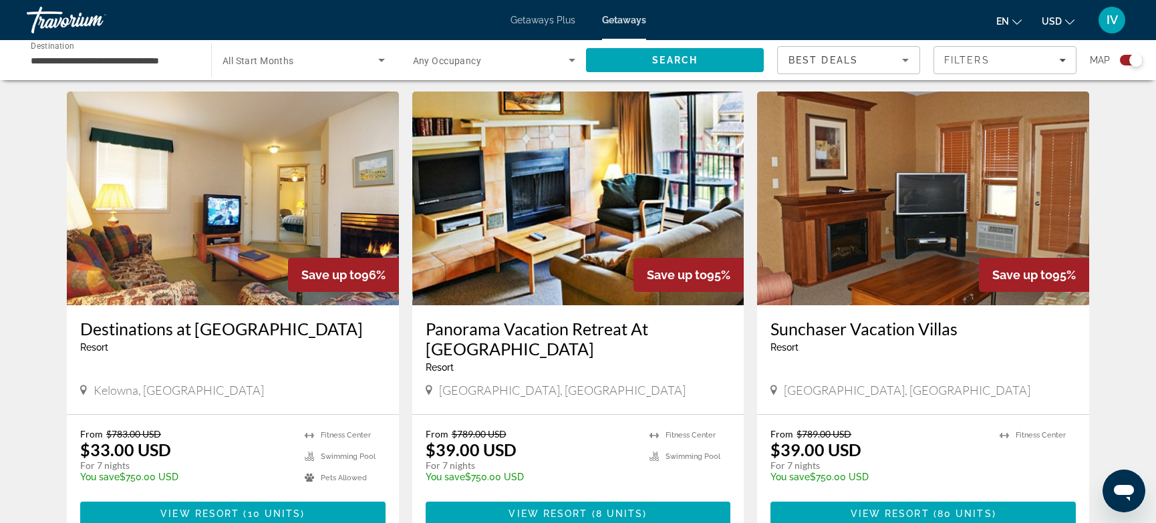
scroll to position [456, 0]
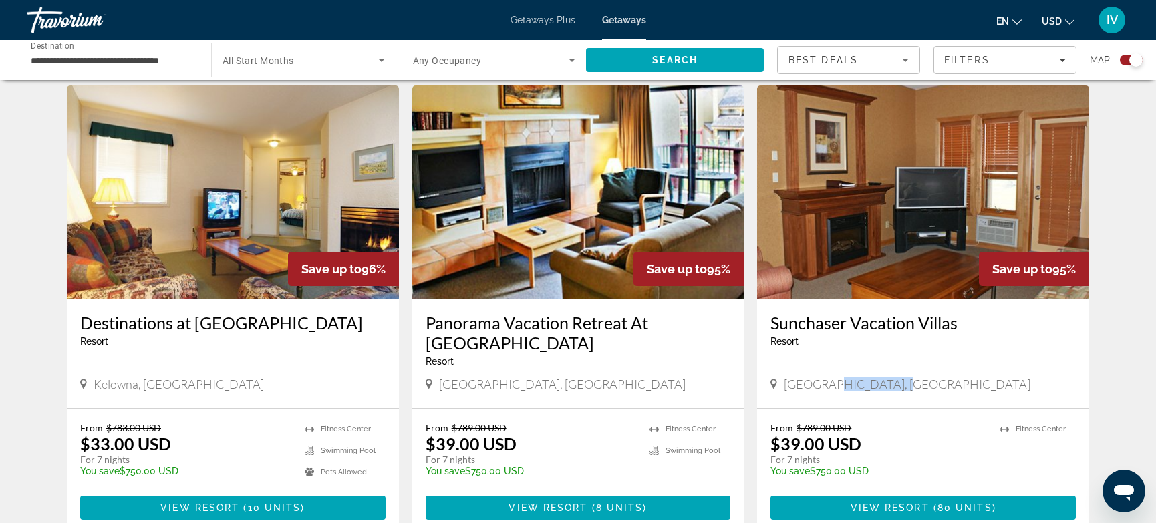
drag, startPoint x: 830, startPoint y: 387, endPoint x: 892, endPoint y: 388, distance: 62.1
click at [892, 388] on span "[GEOGRAPHIC_DATA], [GEOGRAPHIC_DATA]" at bounding box center [907, 384] width 247 height 15
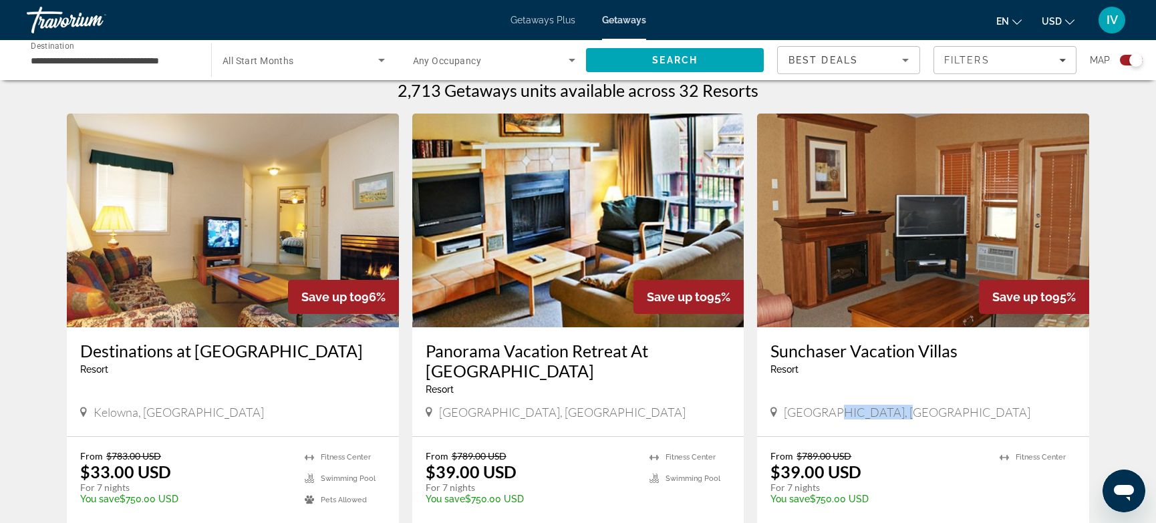
scroll to position [0, 0]
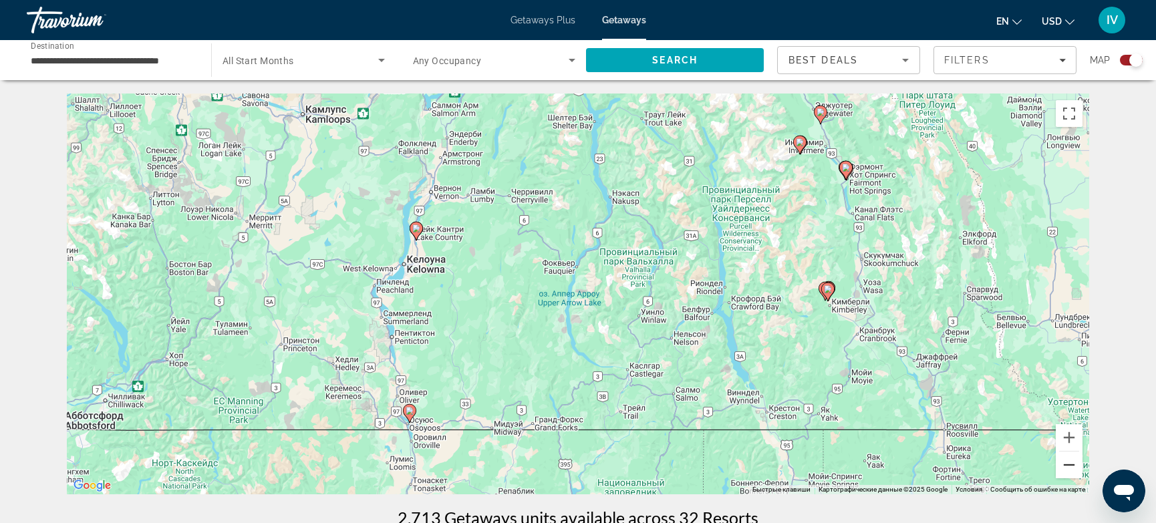
click at [1076, 464] on button "Уменьшить" at bounding box center [1068, 465] width 27 height 27
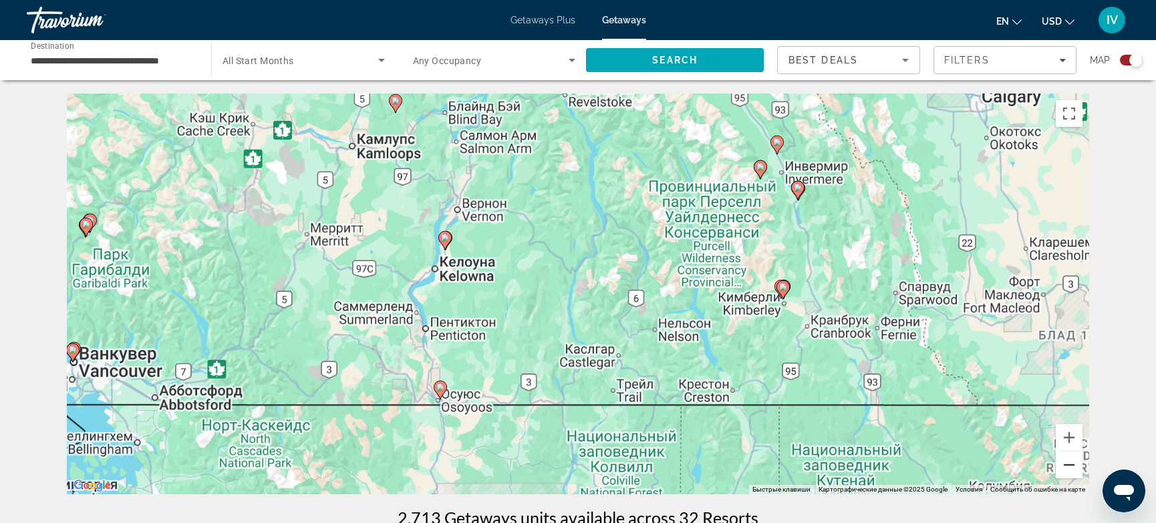
click at [1076, 464] on button "Уменьшить" at bounding box center [1068, 465] width 27 height 27
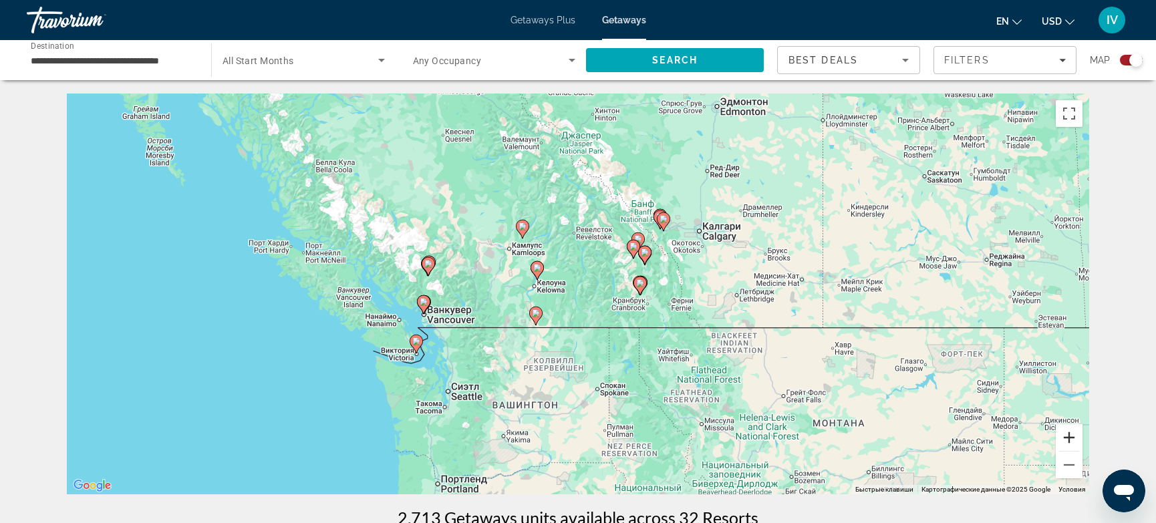
click at [1073, 440] on button "Увеличить" at bounding box center [1068, 437] width 27 height 27
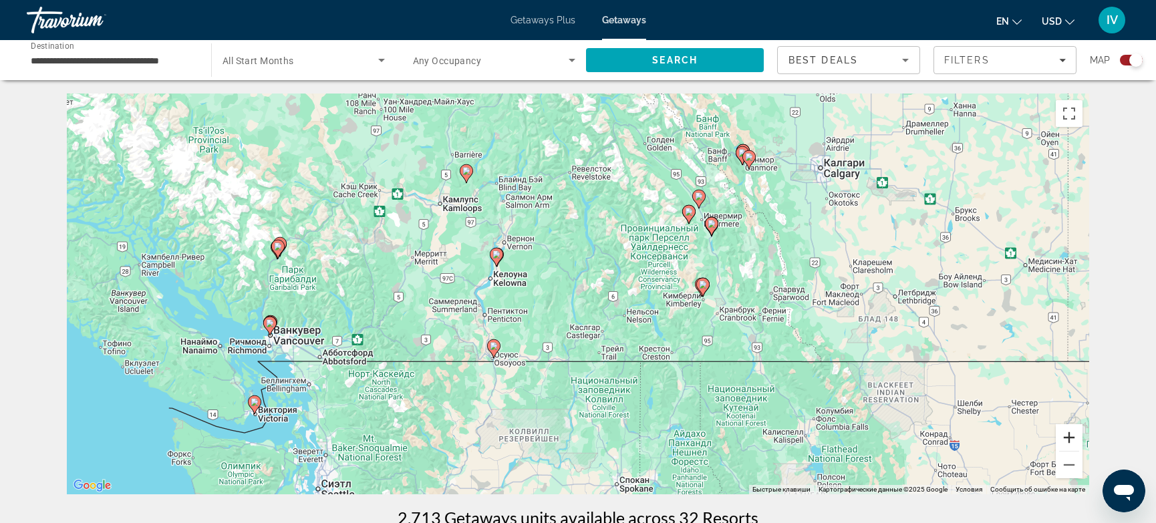
click at [1073, 440] on button "Увеличить" at bounding box center [1068, 437] width 27 height 27
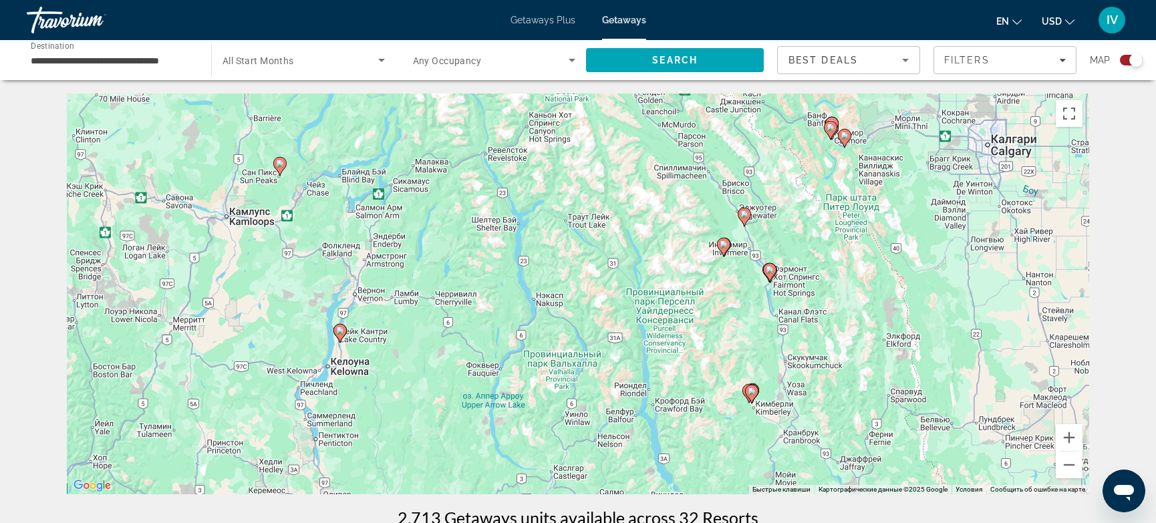
drag, startPoint x: 918, startPoint y: 269, endPoint x: 824, endPoint y: 370, distance: 138.0
click at [834, 380] on div "Чтобы активировать перетаскивание с помощью клавиатуры, нажмите Alt + Ввод. Пос…" at bounding box center [578, 294] width 1022 height 401
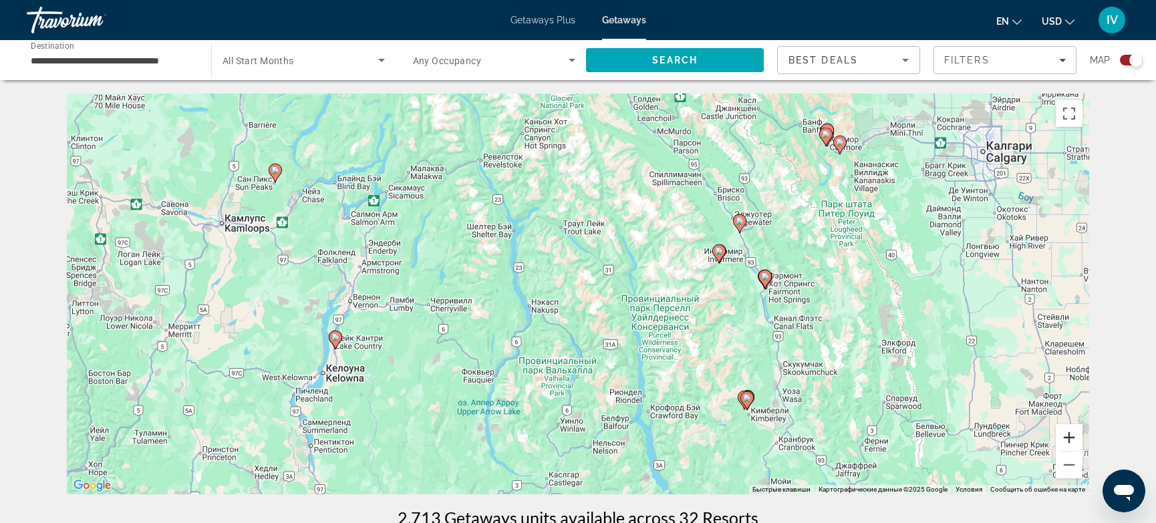
click at [1073, 435] on button "Увеличить" at bounding box center [1068, 437] width 27 height 27
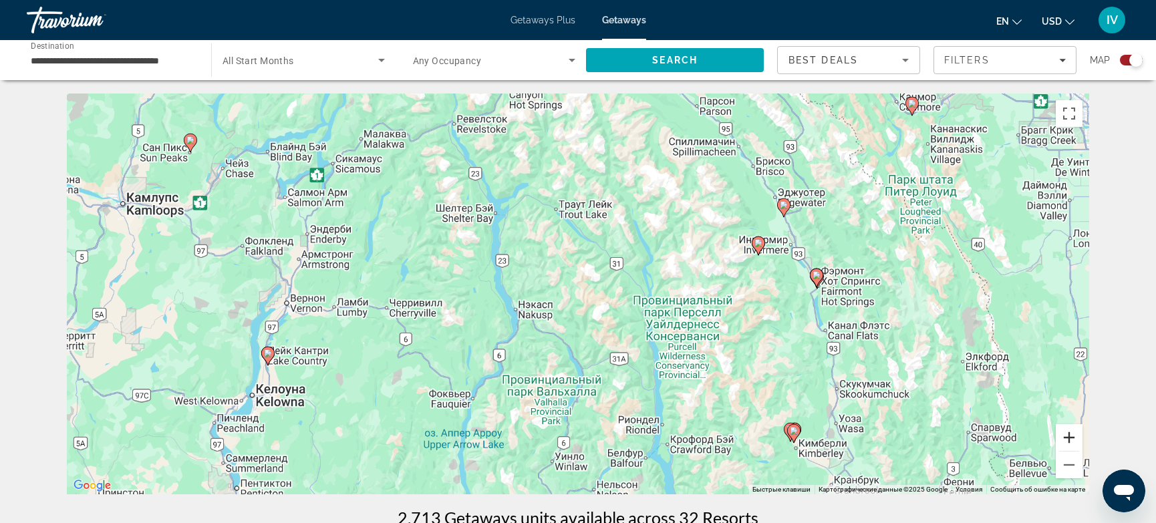
click at [1073, 435] on button "Увеличить" at bounding box center [1068, 437] width 27 height 27
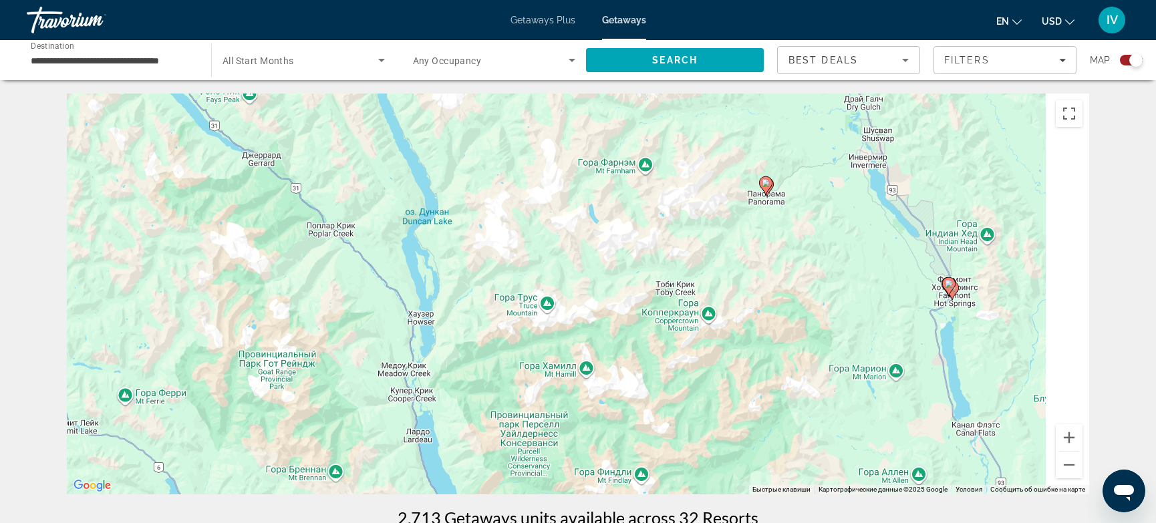
drag, startPoint x: 774, startPoint y: 374, endPoint x: 544, endPoint y: 378, distance: 230.5
click at [535, 377] on div "Чтобы активировать перетаскивание с помощью клавиатуры, нажмите Alt + Ввод. Пос…" at bounding box center [578, 294] width 1022 height 401
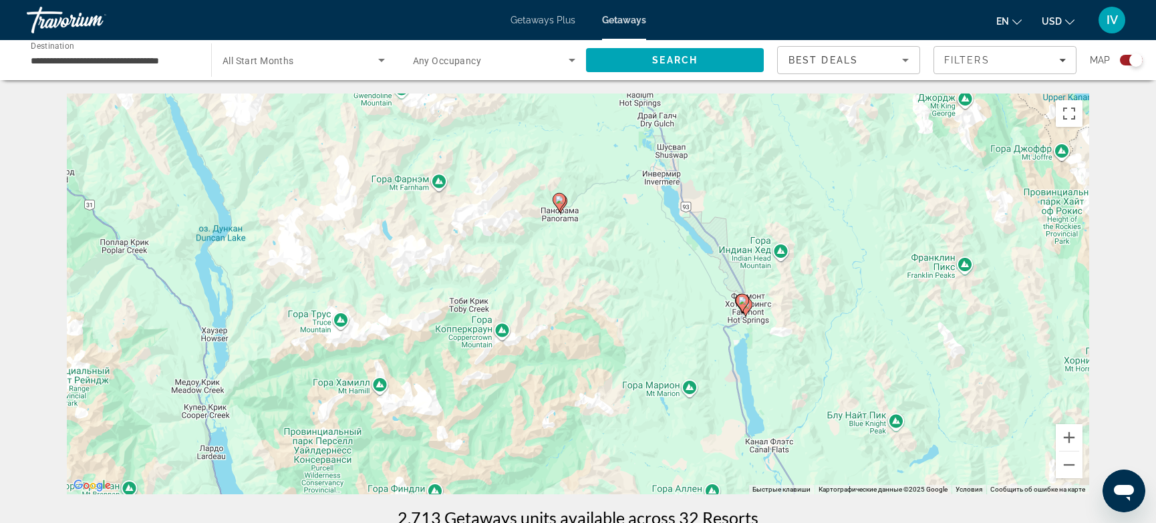
drag, startPoint x: 633, startPoint y: 372, endPoint x: 621, endPoint y: 376, distance: 12.7
click at [619, 378] on div "Чтобы активировать перетаскивание с помощью клавиатуры, нажмите Alt + Ввод. Пос…" at bounding box center [578, 294] width 1022 height 401
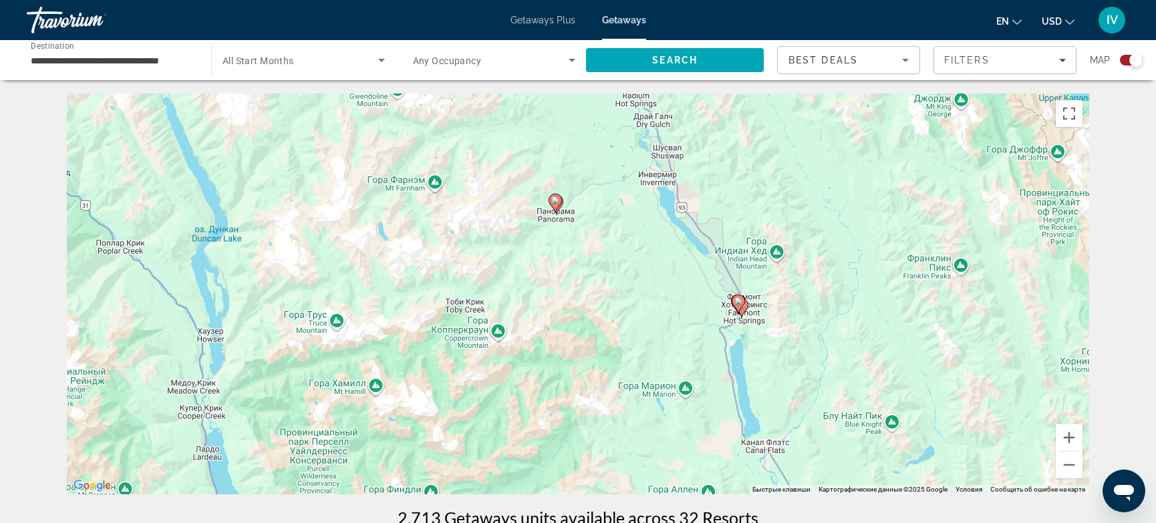
drag, startPoint x: 907, startPoint y: 264, endPoint x: 727, endPoint y: 385, distance: 216.4
click at [727, 385] on div "Чтобы активировать перетаскивание с помощью клавиатуры, нажмите Alt + Ввод. Пос…" at bounding box center [578, 294] width 1022 height 401
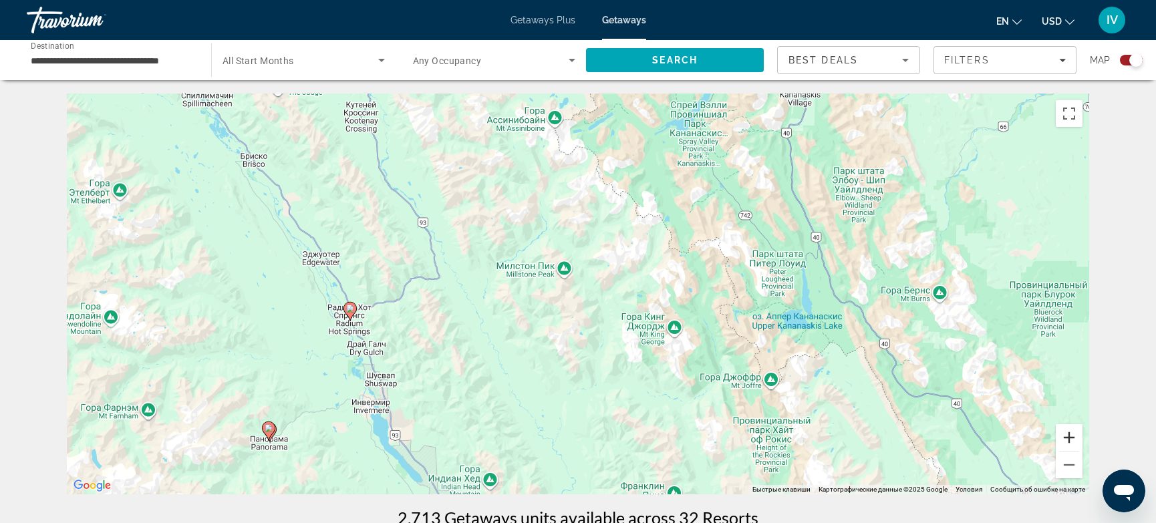
click at [1072, 438] on button "Увеличить" at bounding box center [1068, 437] width 27 height 27
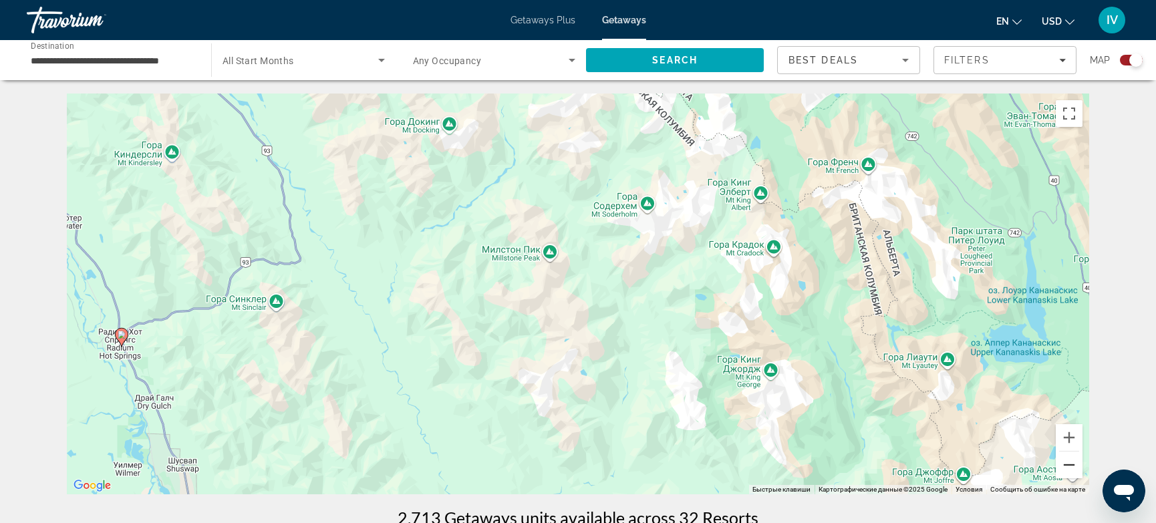
click at [1067, 468] on button "Уменьшить" at bounding box center [1068, 465] width 27 height 27
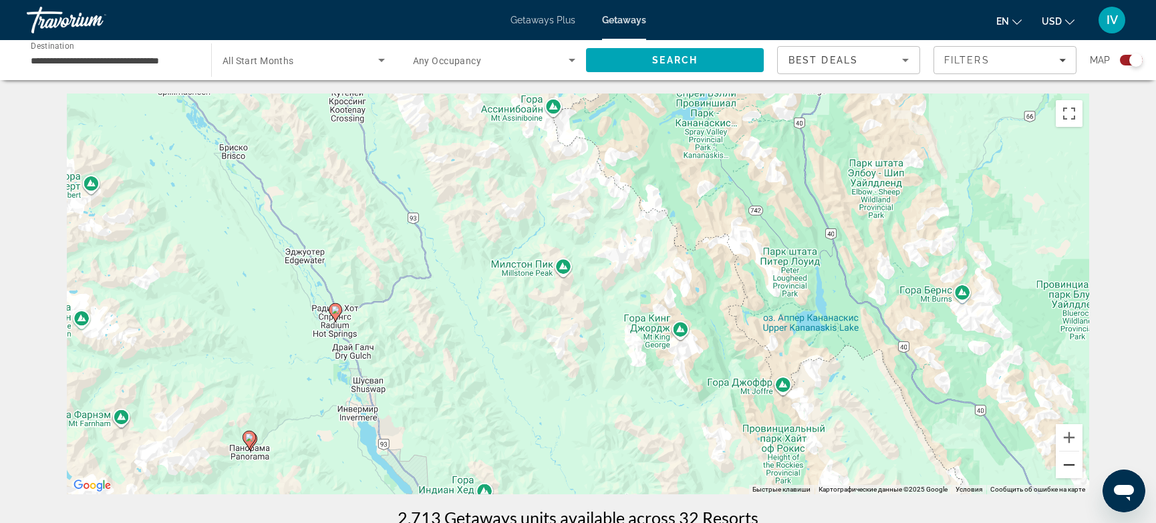
click at [1067, 468] on button "Уменьшить" at bounding box center [1068, 465] width 27 height 27
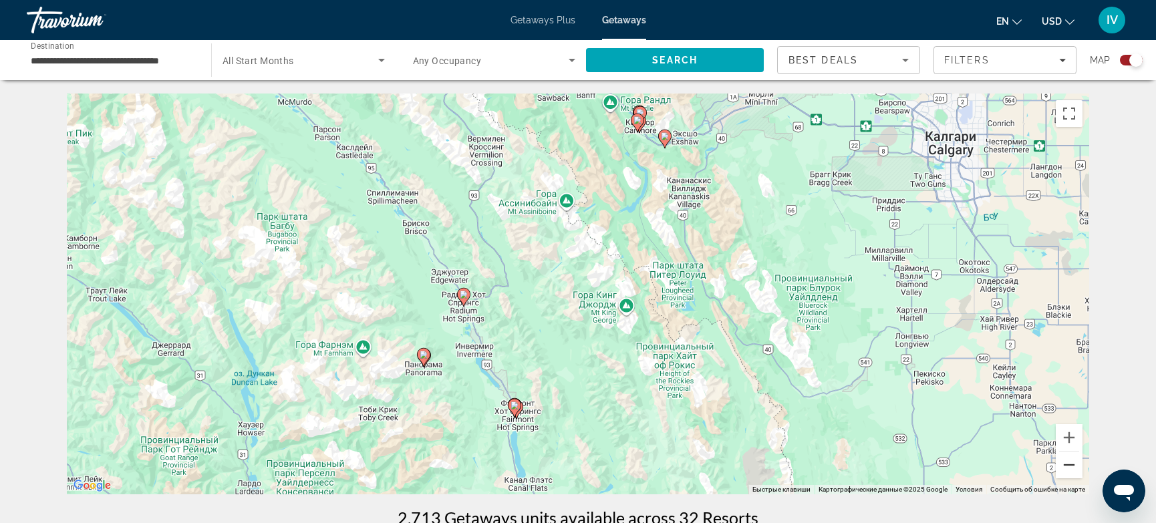
click at [1067, 468] on button "Уменьшить" at bounding box center [1068, 465] width 27 height 27
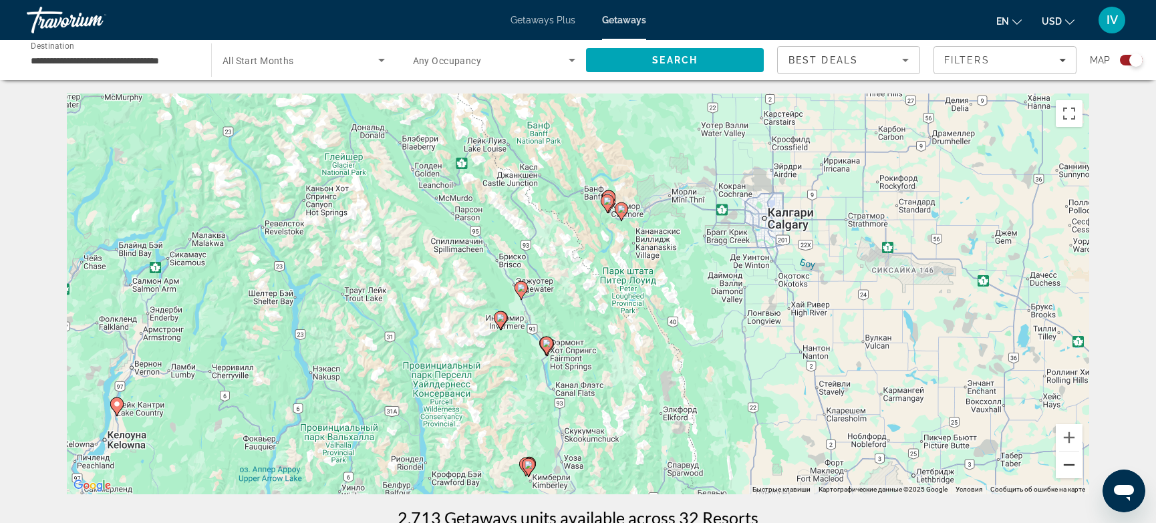
click at [1066, 474] on button "Уменьшить" at bounding box center [1068, 465] width 27 height 27
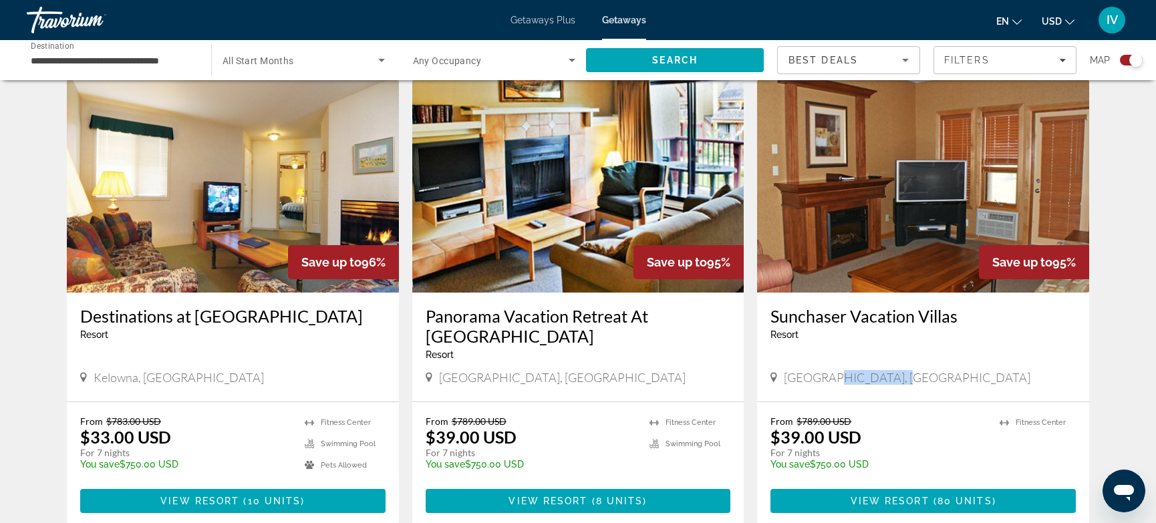
scroll to position [457, 0]
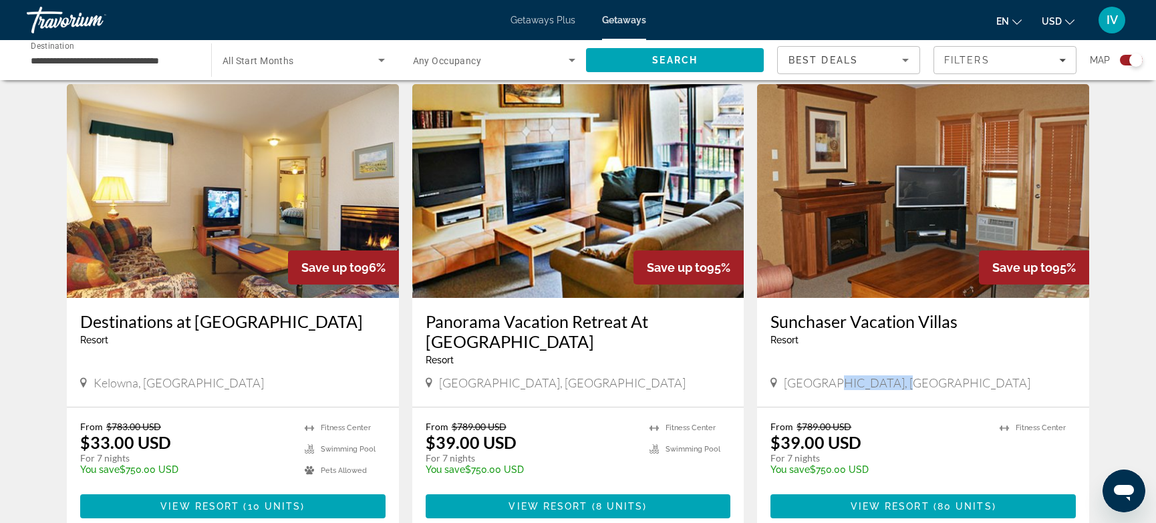
click at [865, 226] on img "Main content" at bounding box center [923, 191] width 332 height 214
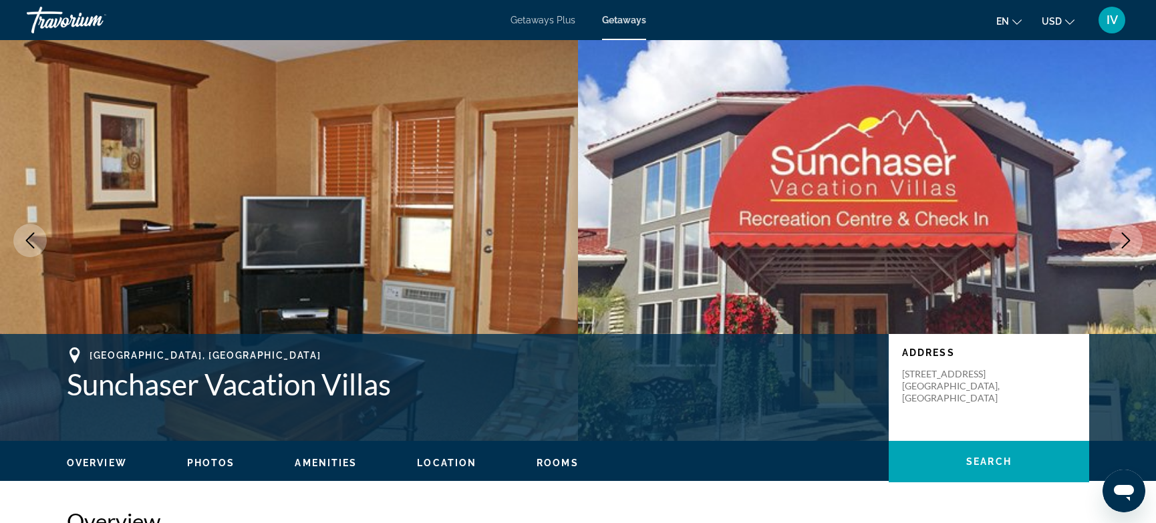
click at [1132, 242] on icon "Next image" at bounding box center [1126, 240] width 16 height 16
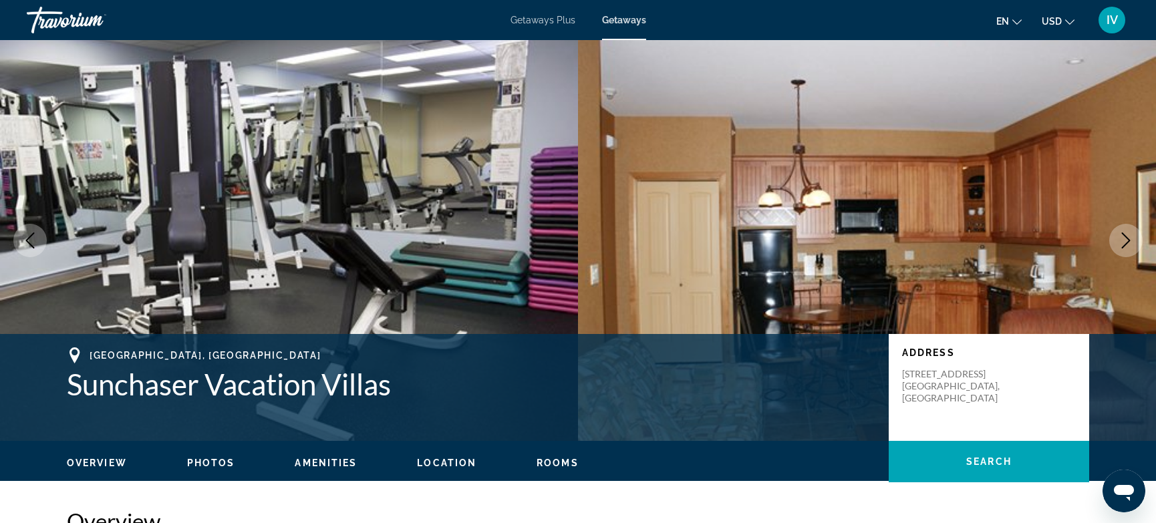
click at [1134, 242] on button "Next image" at bounding box center [1125, 240] width 33 height 33
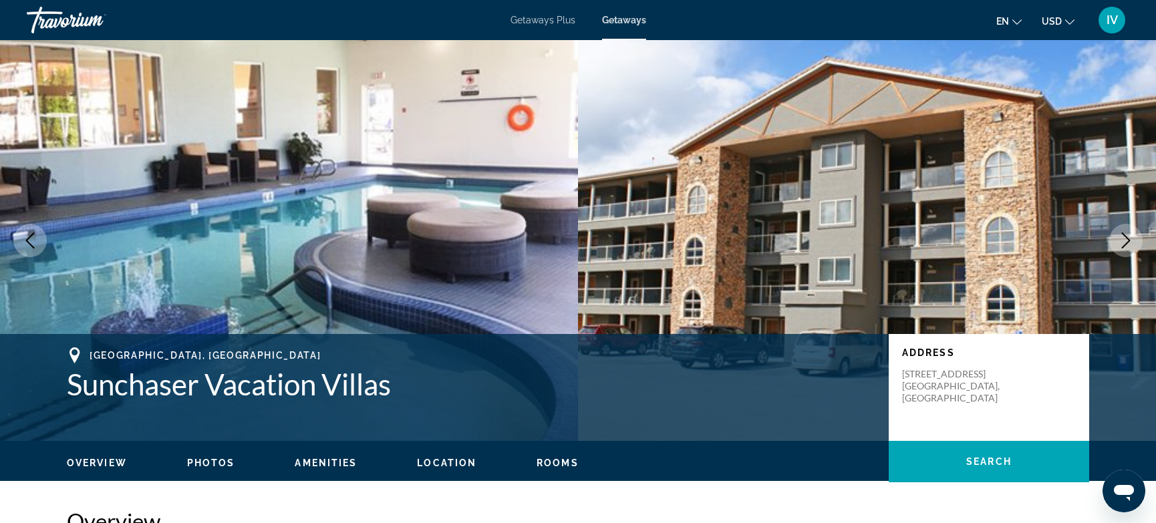
click at [1134, 242] on button "Next image" at bounding box center [1125, 240] width 33 height 33
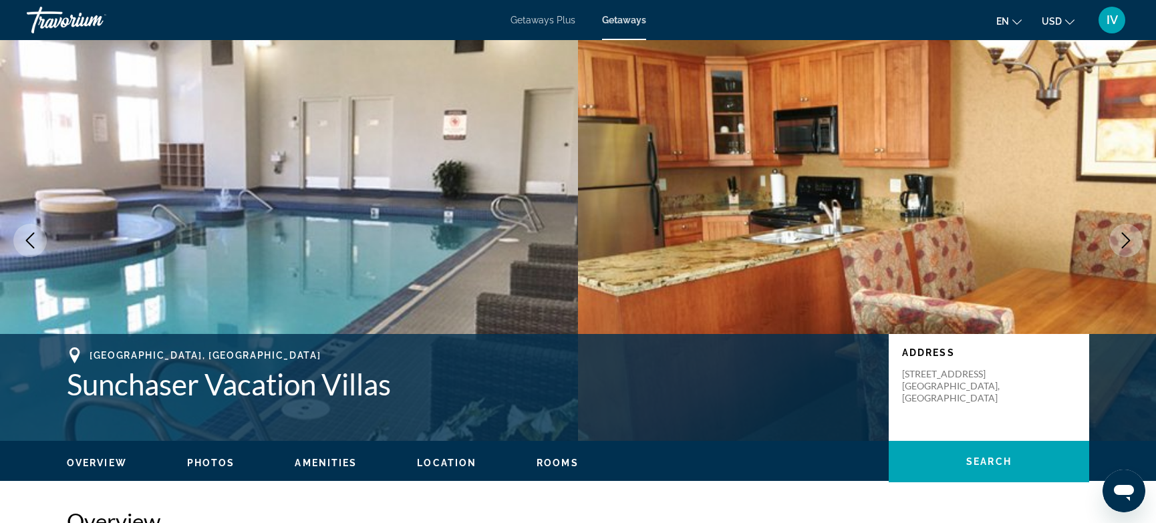
click at [1134, 242] on button "Next image" at bounding box center [1125, 240] width 33 height 33
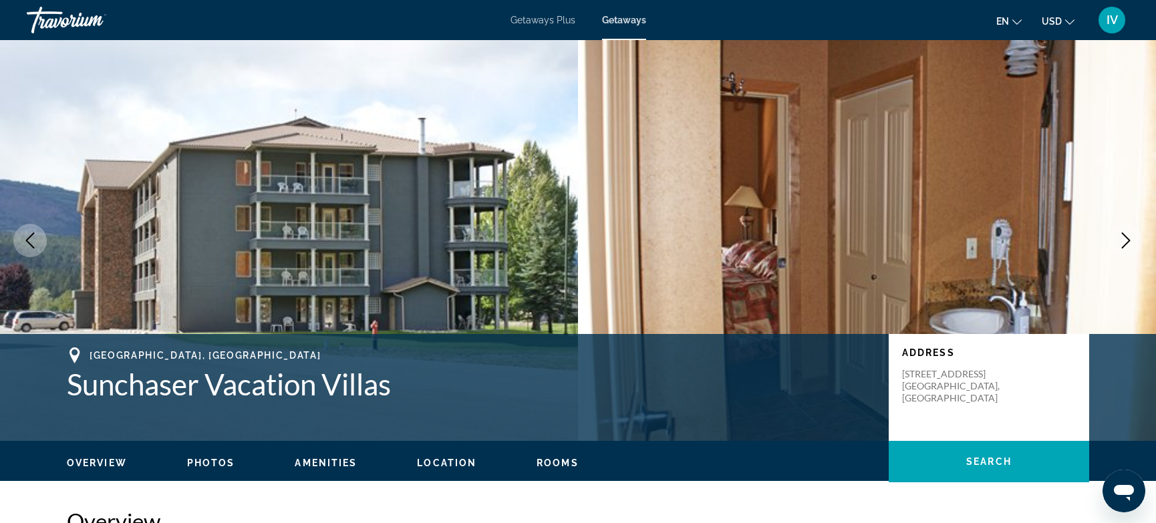
click at [1134, 242] on button "Next image" at bounding box center [1125, 240] width 33 height 33
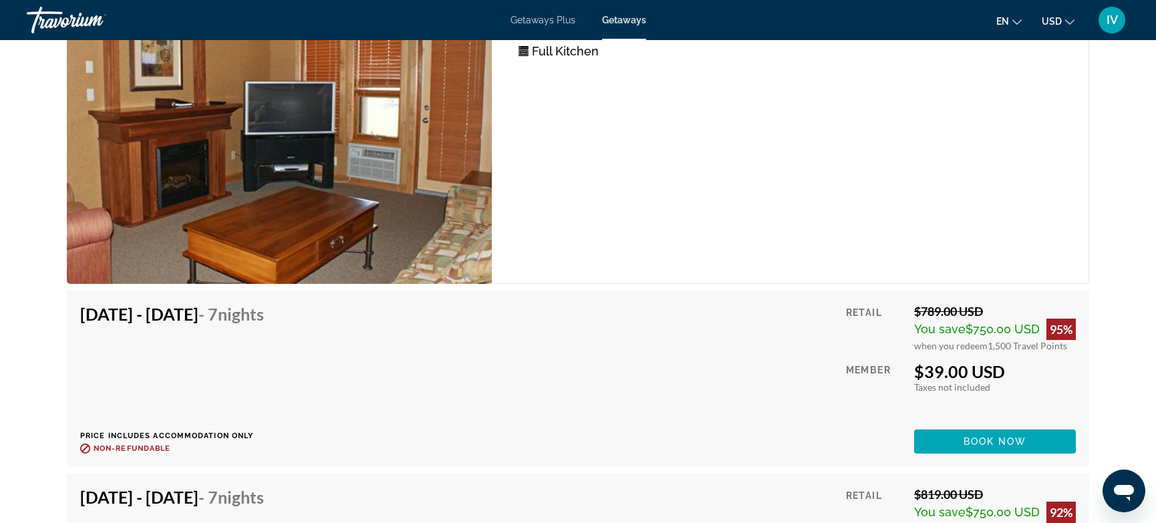
scroll to position [2468, 0]
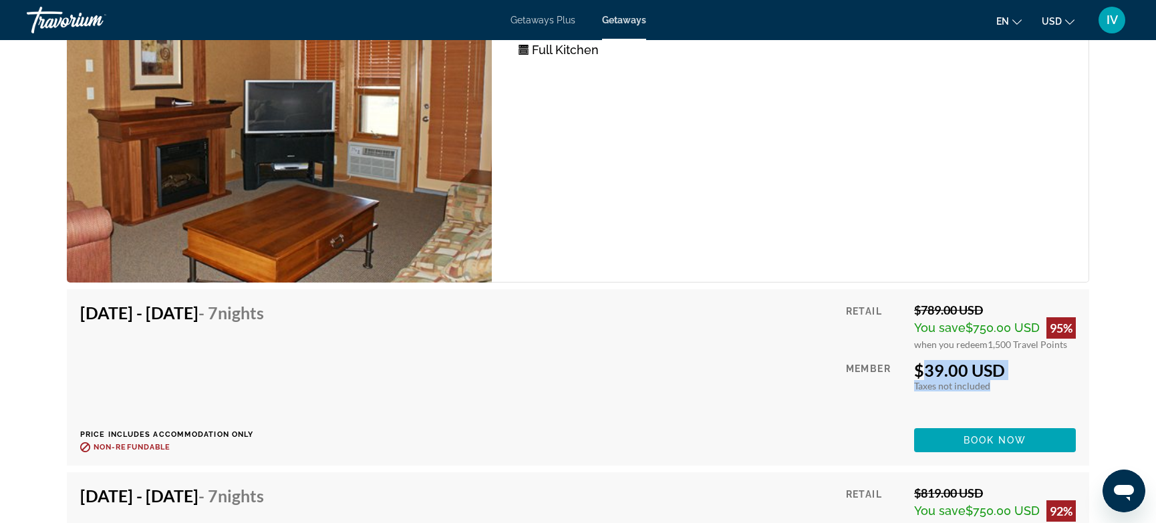
drag, startPoint x: 914, startPoint y: 368, endPoint x: 1027, endPoint y: 377, distance: 113.9
click at [1027, 377] on div "$39.00 USD Taxes included Taxes not included You earn 0 Travel Points" at bounding box center [995, 375] width 162 height 31
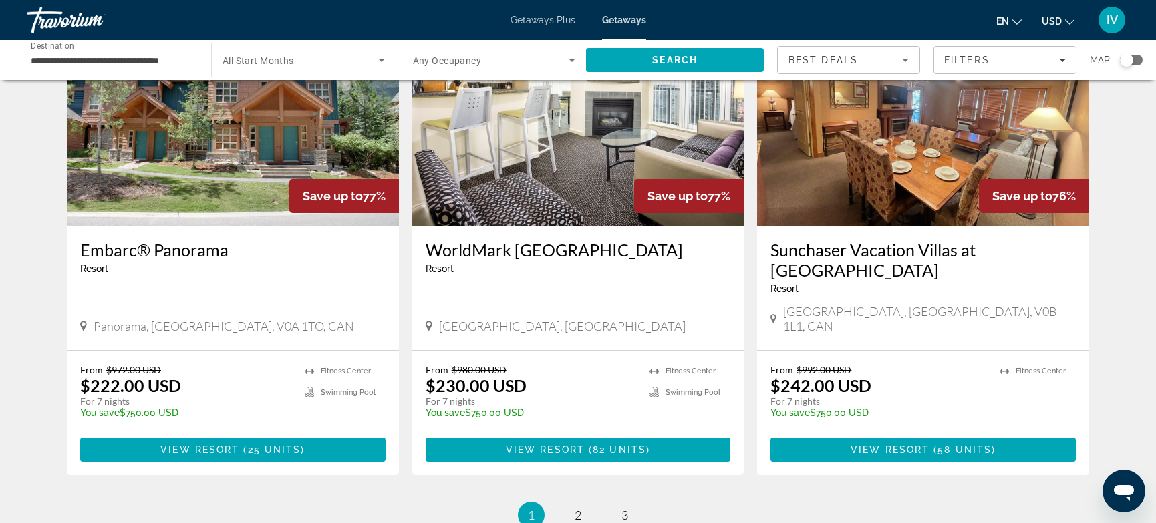
scroll to position [1656, 0]
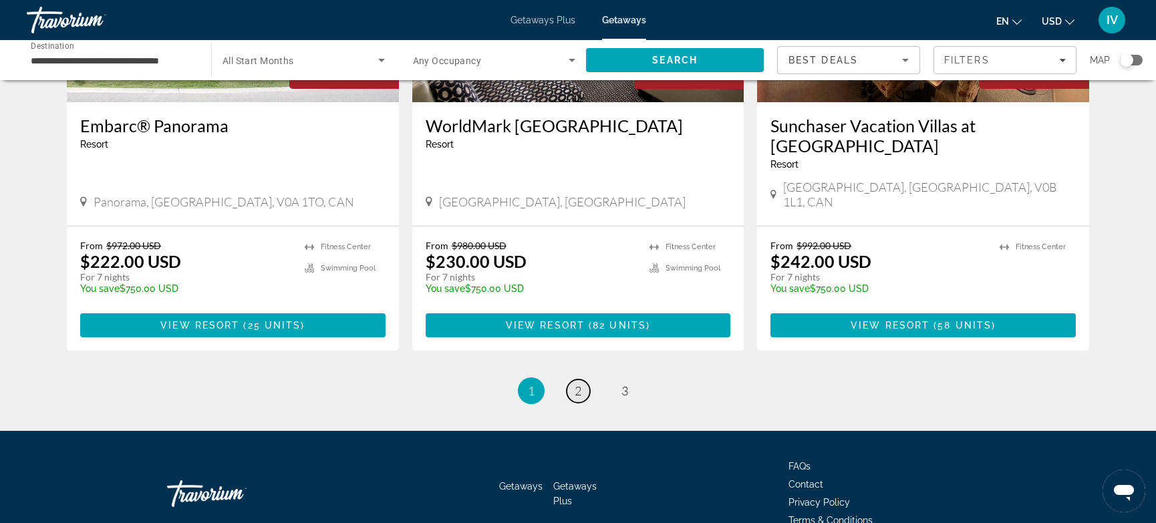
click at [578, 383] on span "2" at bounding box center [578, 390] width 7 height 15
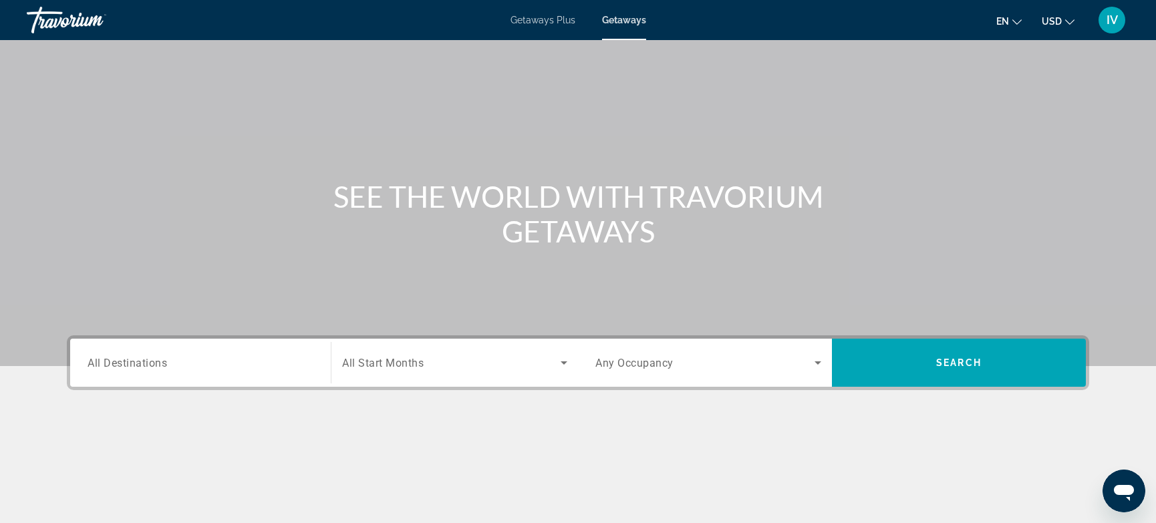
scroll to position [44, 0]
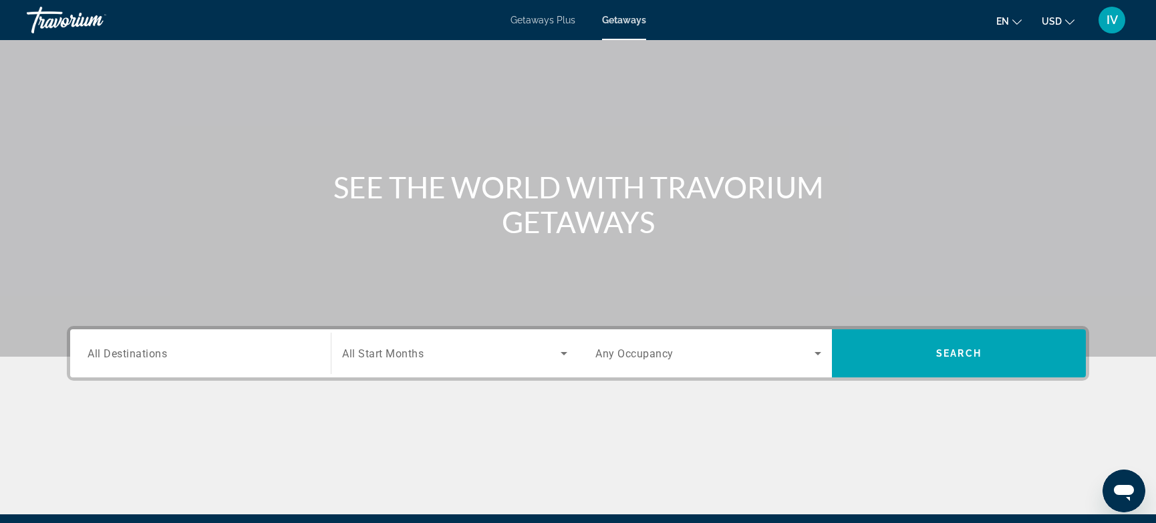
click at [546, 21] on span "Getaways Plus" at bounding box center [542, 20] width 65 height 11
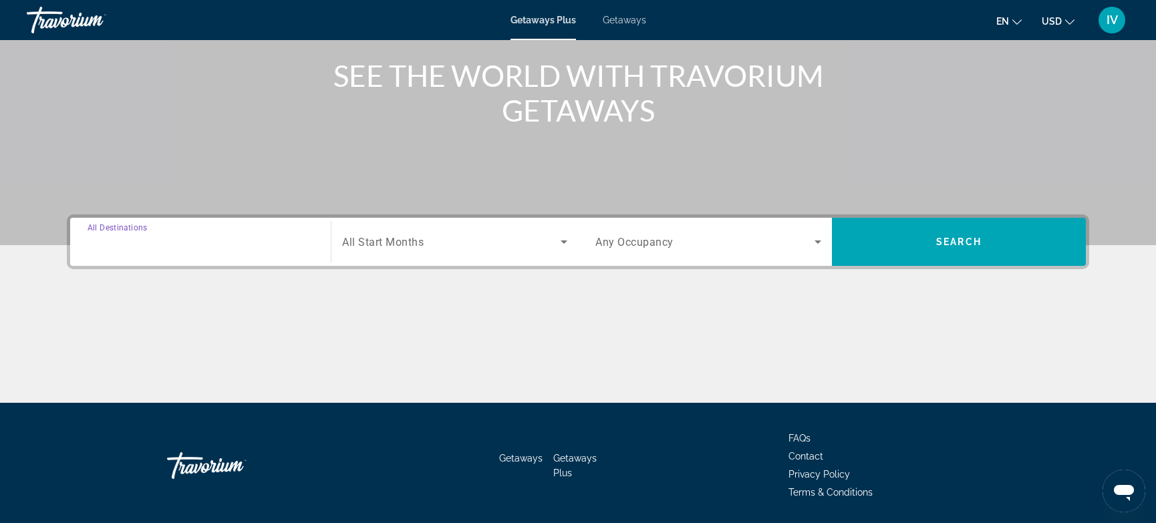
click at [269, 242] on input "Destination All Destinations" at bounding box center [201, 242] width 226 height 16
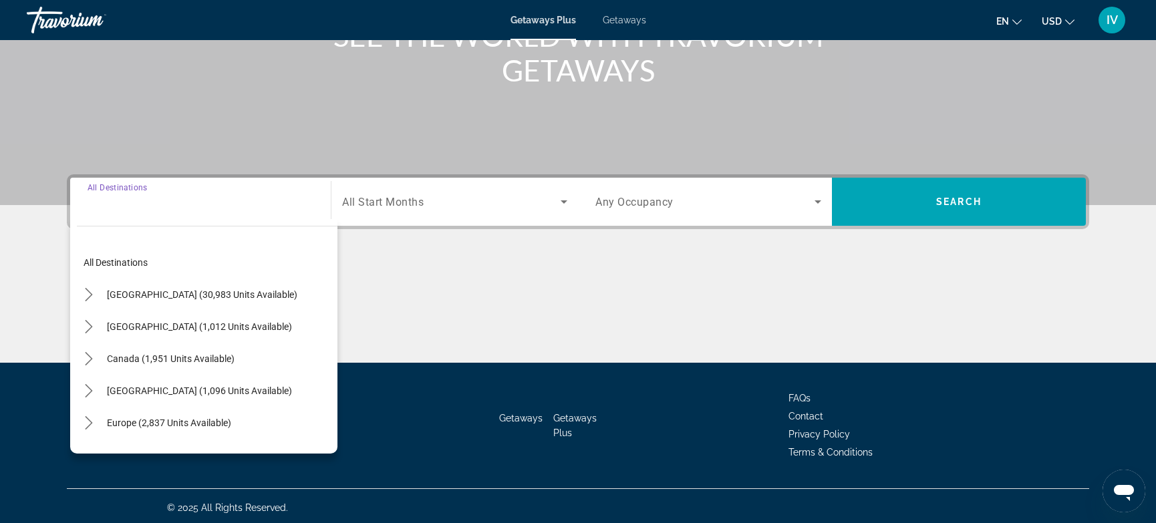
scroll to position [198, 0]
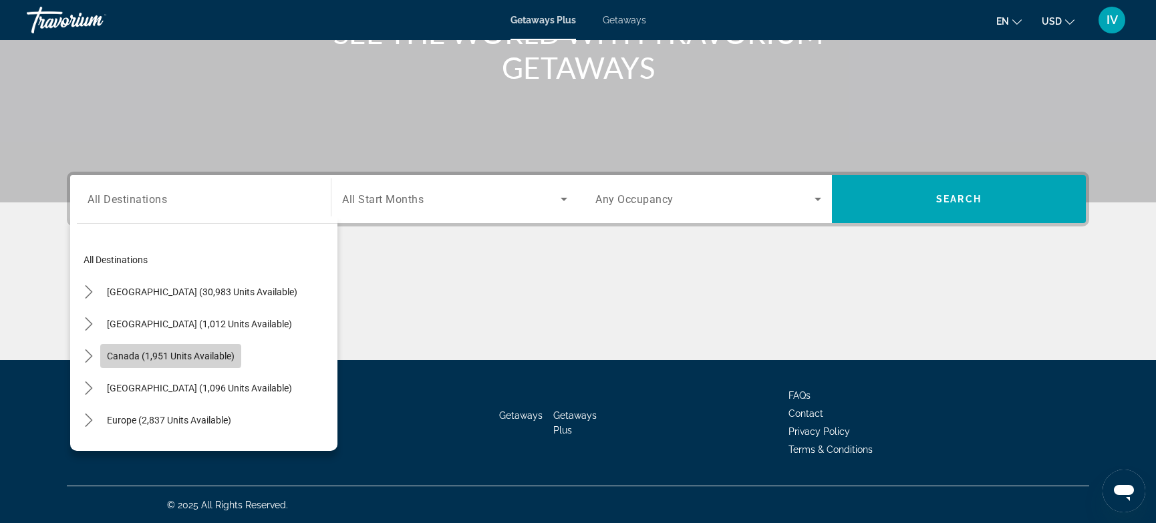
click at [152, 349] on span "Select destination: Canada (1,951 units available)" at bounding box center [170, 356] width 141 height 32
type input "**********"
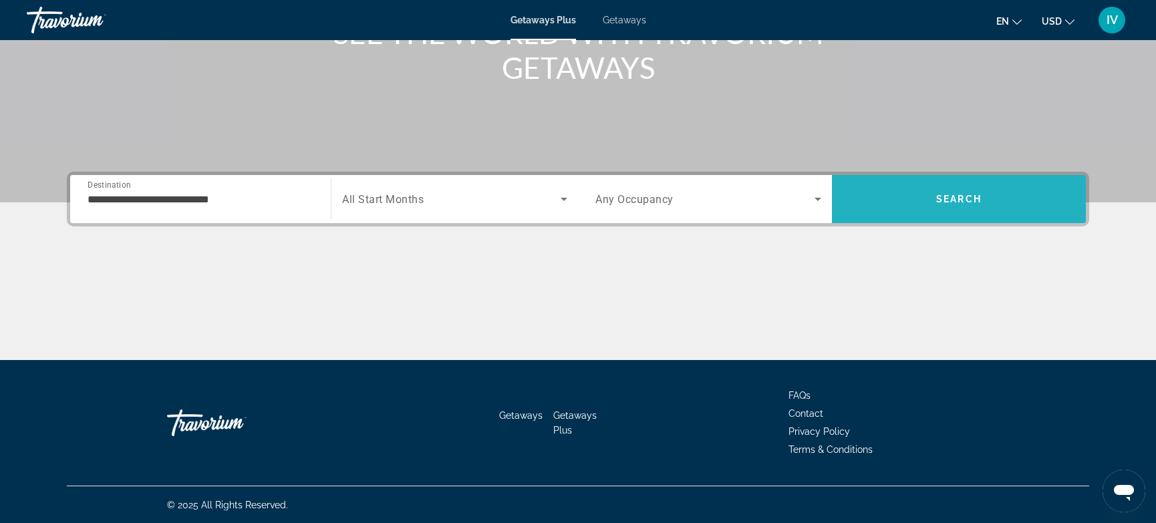
click at [995, 205] on span "Search" at bounding box center [959, 199] width 254 height 32
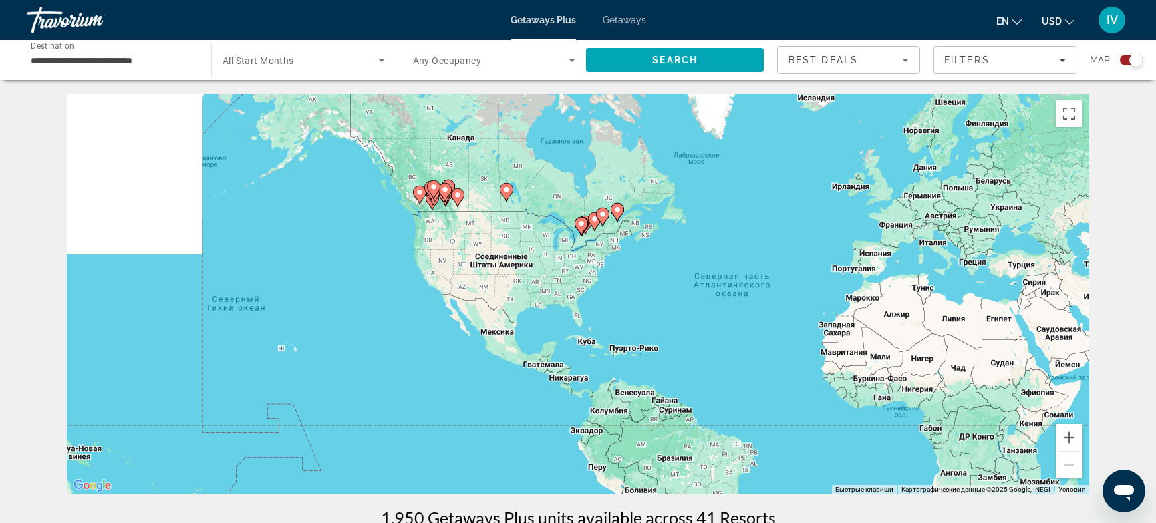
drag, startPoint x: 316, startPoint y: 200, endPoint x: 512, endPoint y: 212, distance: 196.8
click at [512, 212] on div "Чтобы активировать перетаскивание с помощью клавиатуры, нажмите Alt + Ввод. Пос…" at bounding box center [578, 294] width 1022 height 401
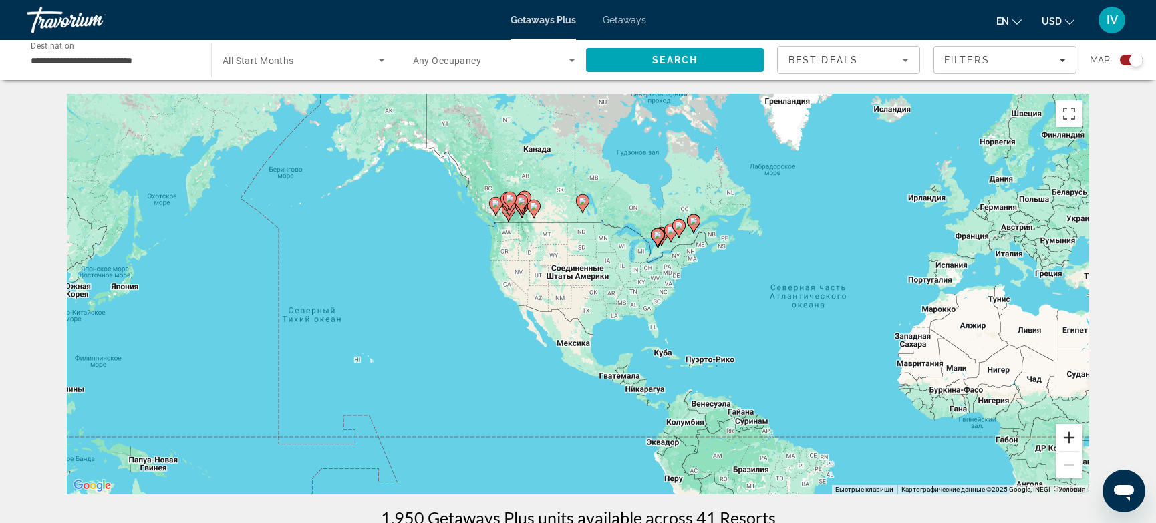
click at [1079, 438] on button "Увеличить" at bounding box center [1068, 437] width 27 height 27
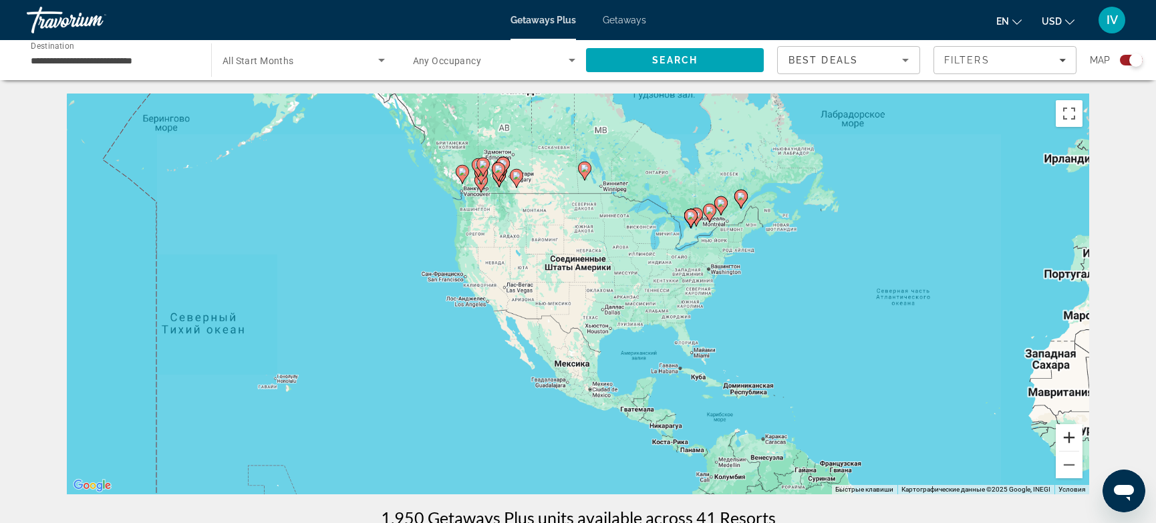
click at [1078, 438] on button "Увеличить" at bounding box center [1068, 437] width 27 height 27
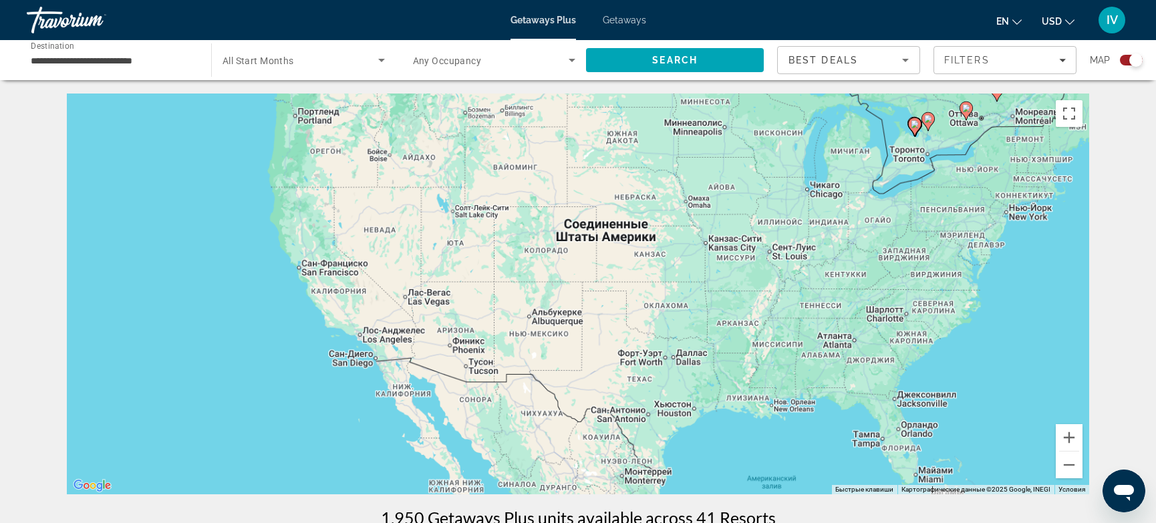
drag, startPoint x: 675, startPoint y: 295, endPoint x: 934, endPoint y: 434, distance: 293.8
click at [934, 434] on div "Чтобы активировать перетаскивание с помощью клавиатуры, нажмите Alt + Ввод. Пос…" at bounding box center [578, 294] width 1022 height 401
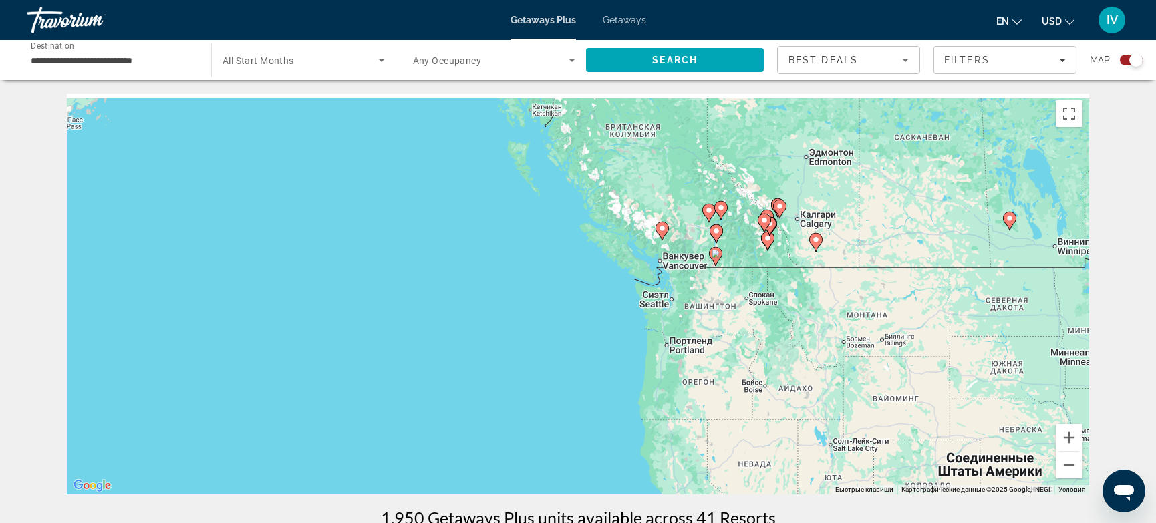
drag, startPoint x: 885, startPoint y: 330, endPoint x: 840, endPoint y: 430, distance: 109.7
click at [837, 433] on div "Чтобы активировать перетаскивание с помощью клавиатуры, нажмите Alt + Ввод. Пос…" at bounding box center [578, 294] width 1022 height 401
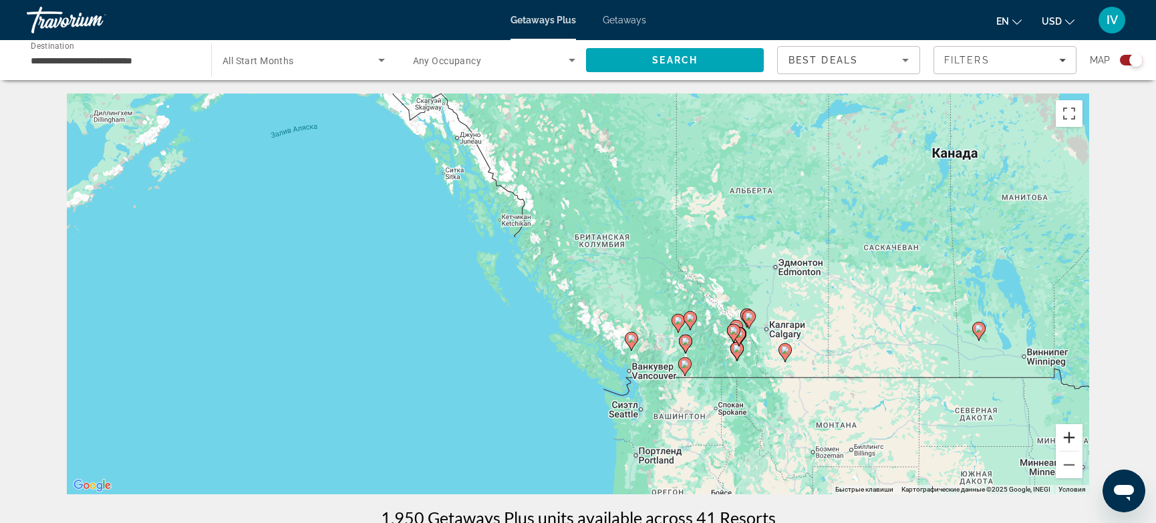
click at [1072, 440] on button "Увеличить" at bounding box center [1068, 437] width 27 height 27
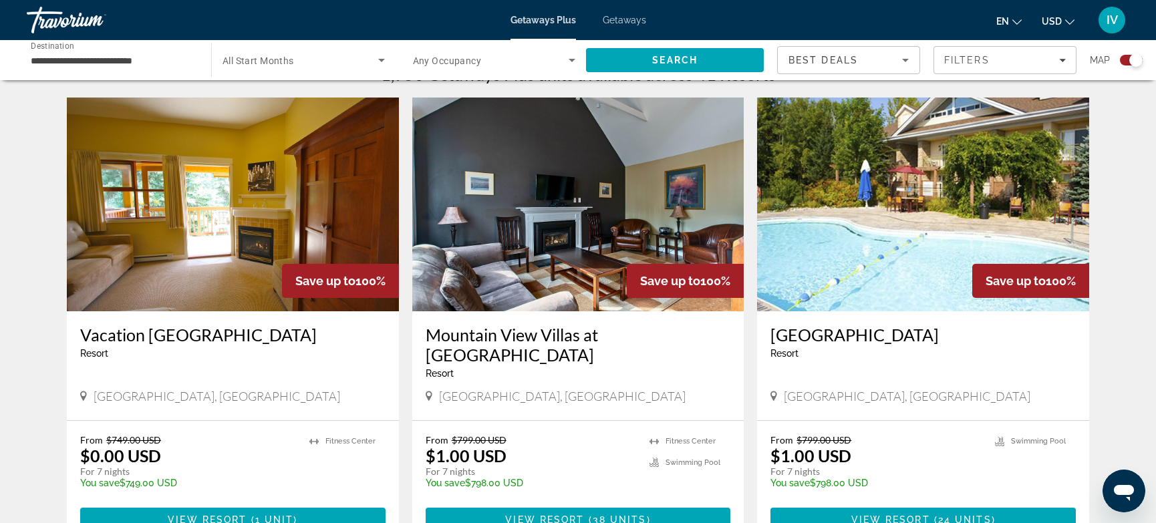
scroll to position [448, 0]
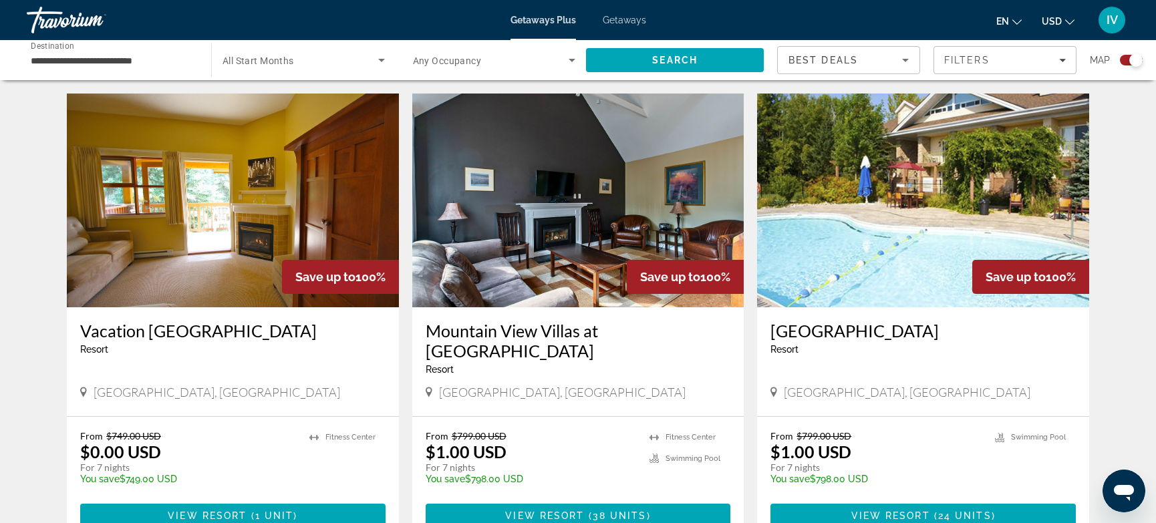
click at [278, 275] on img "Main content" at bounding box center [233, 201] width 332 height 214
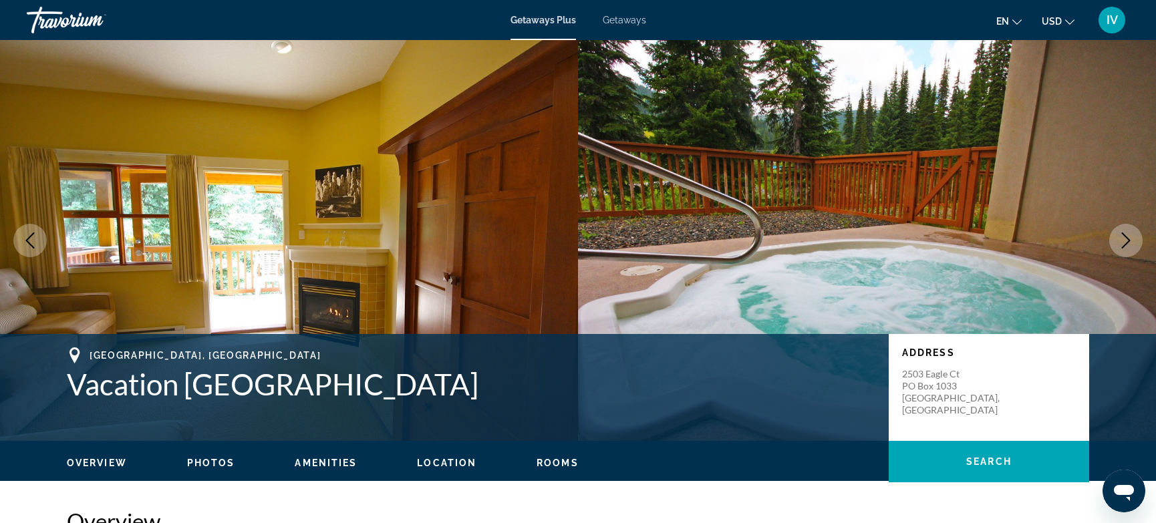
click at [1127, 246] on icon "Next image" at bounding box center [1126, 240] width 16 height 16
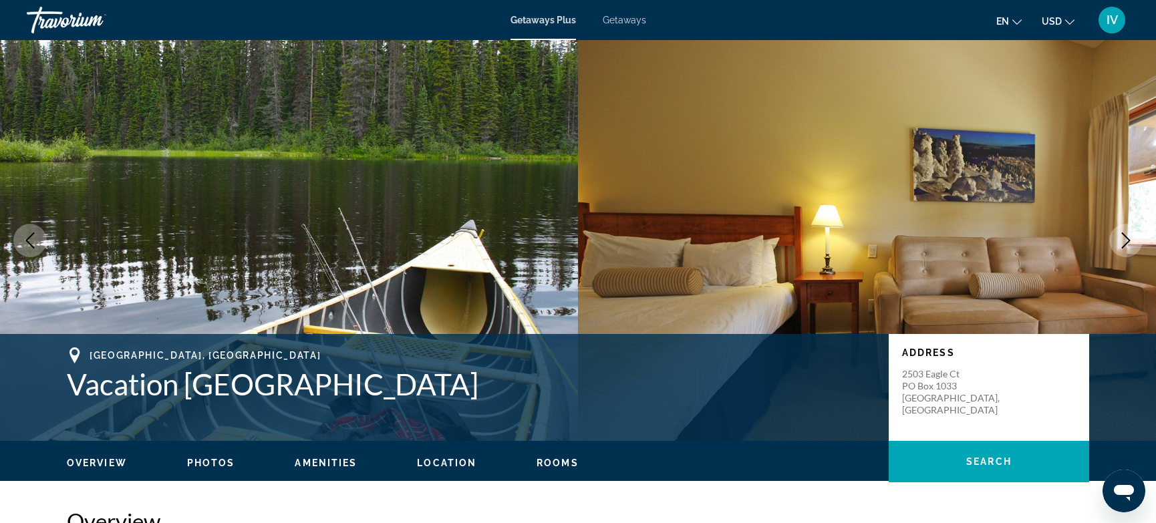
click at [1127, 246] on icon "Next image" at bounding box center [1126, 240] width 16 height 16
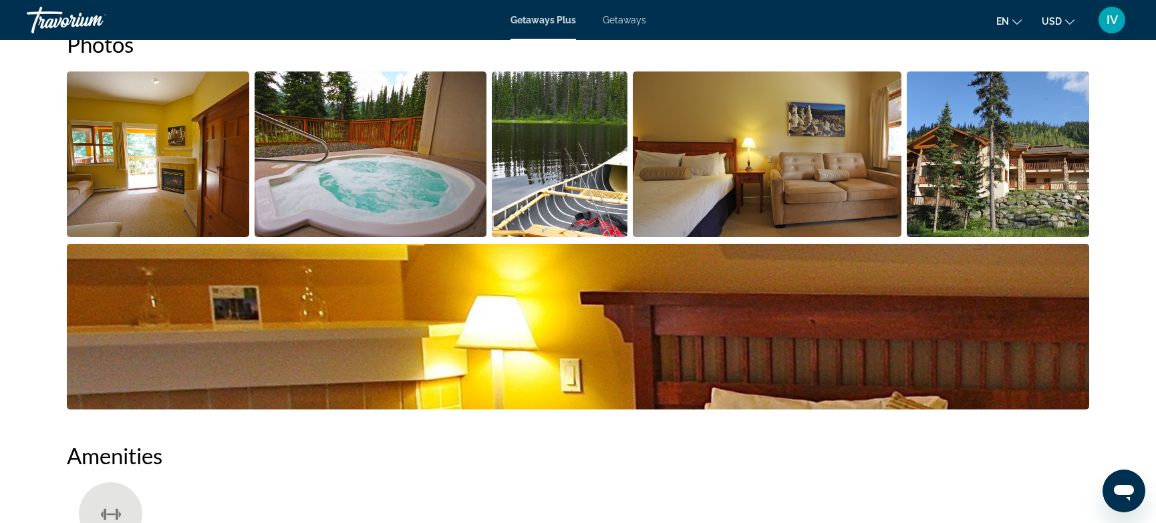
scroll to position [669, 0]
